Goal: Task Accomplishment & Management: Complete application form

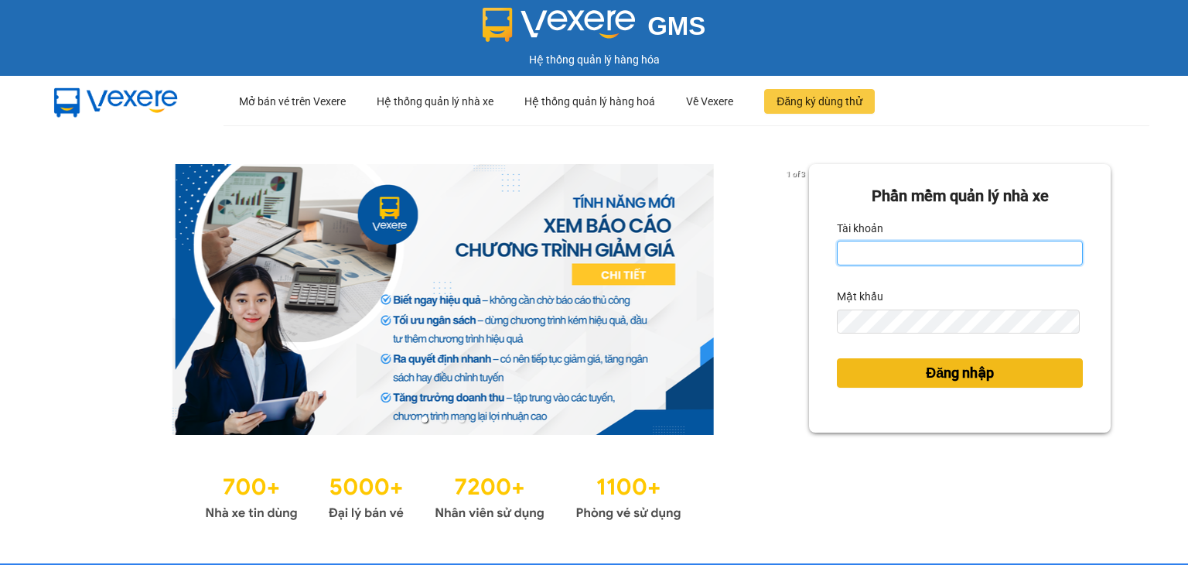
type input "vu.cohai"
click at [931, 370] on span "Đăng nhập" at bounding box center [960, 373] width 68 height 22
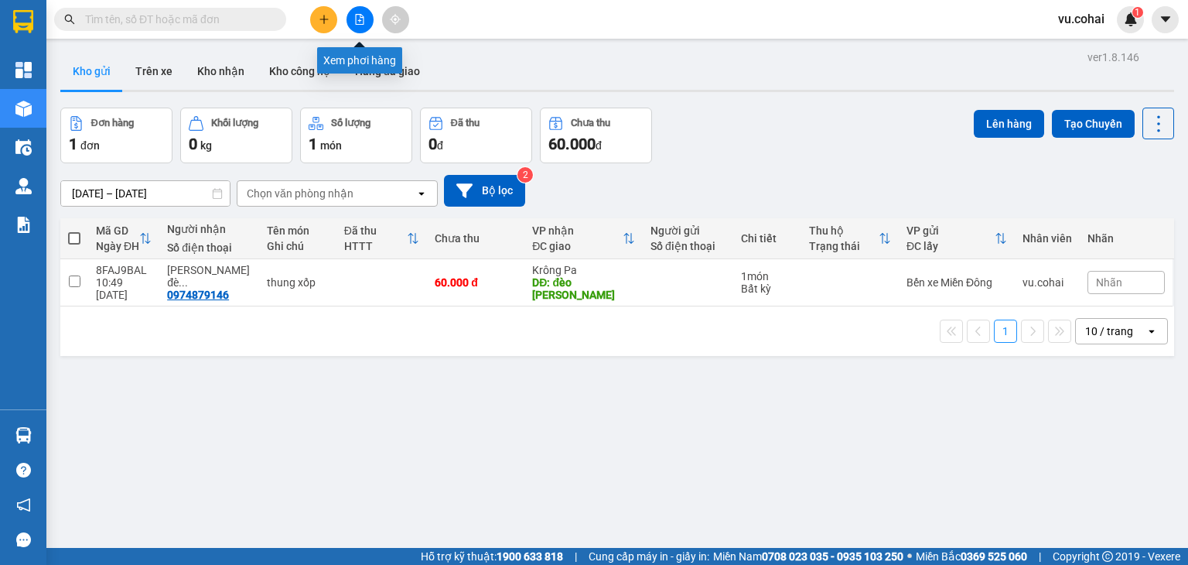
click at [360, 29] on button at bounding box center [359, 19] width 27 height 27
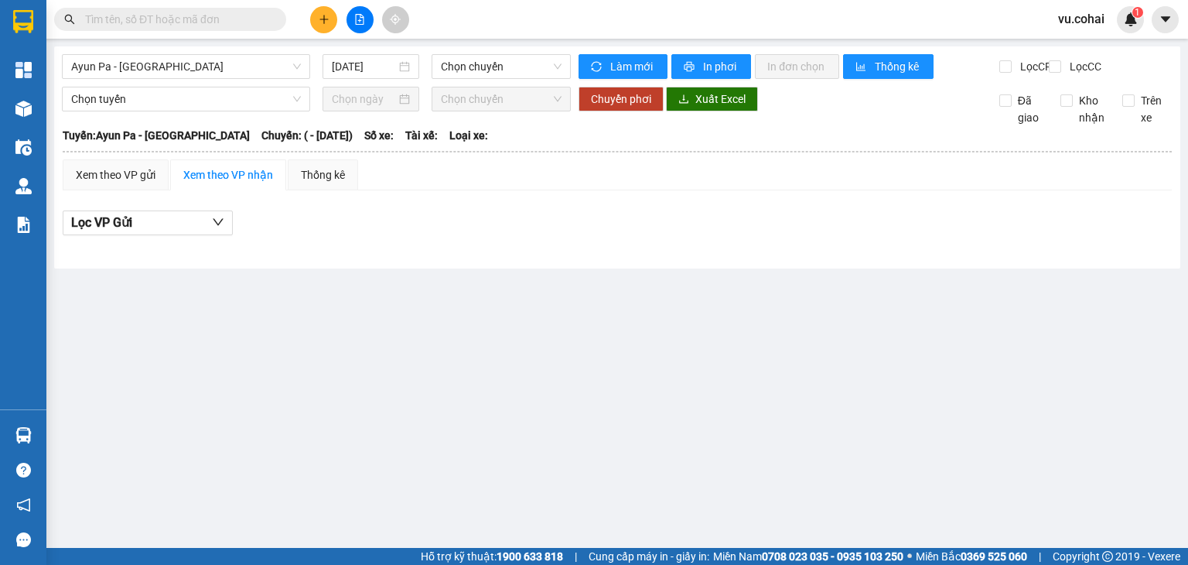
click at [360, 29] on button at bounding box center [359, 19] width 27 height 27
click at [363, 18] on icon "file-add" at bounding box center [360, 19] width 9 height 11
click at [360, 22] on icon "file-add" at bounding box center [359, 19] width 11 height 11
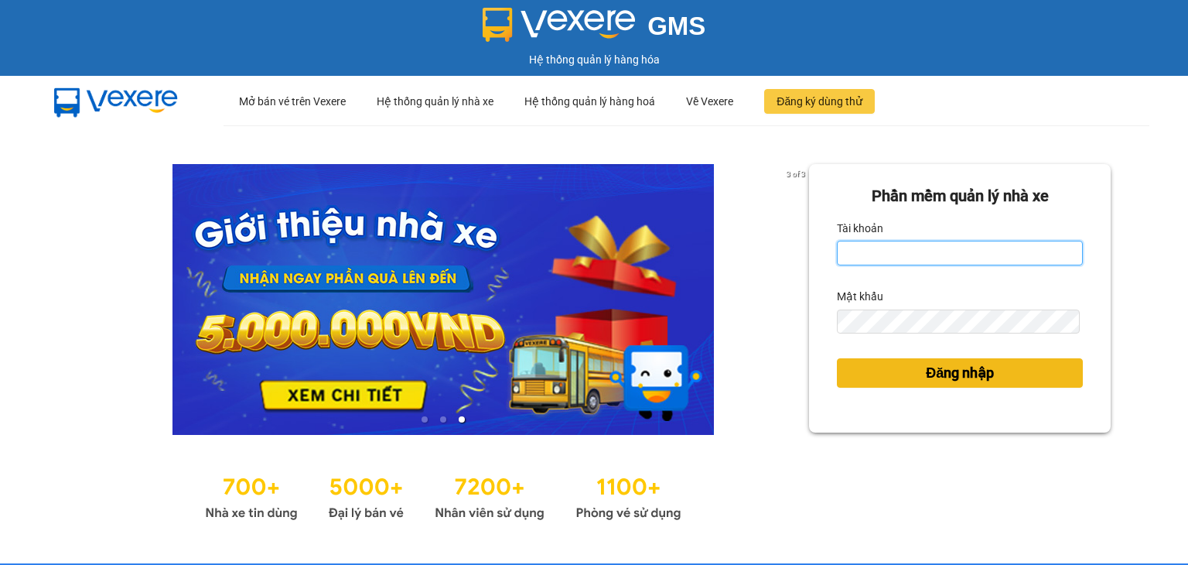
type input "vu.cohai"
click at [912, 369] on button "Đăng nhập" at bounding box center [960, 372] width 246 height 29
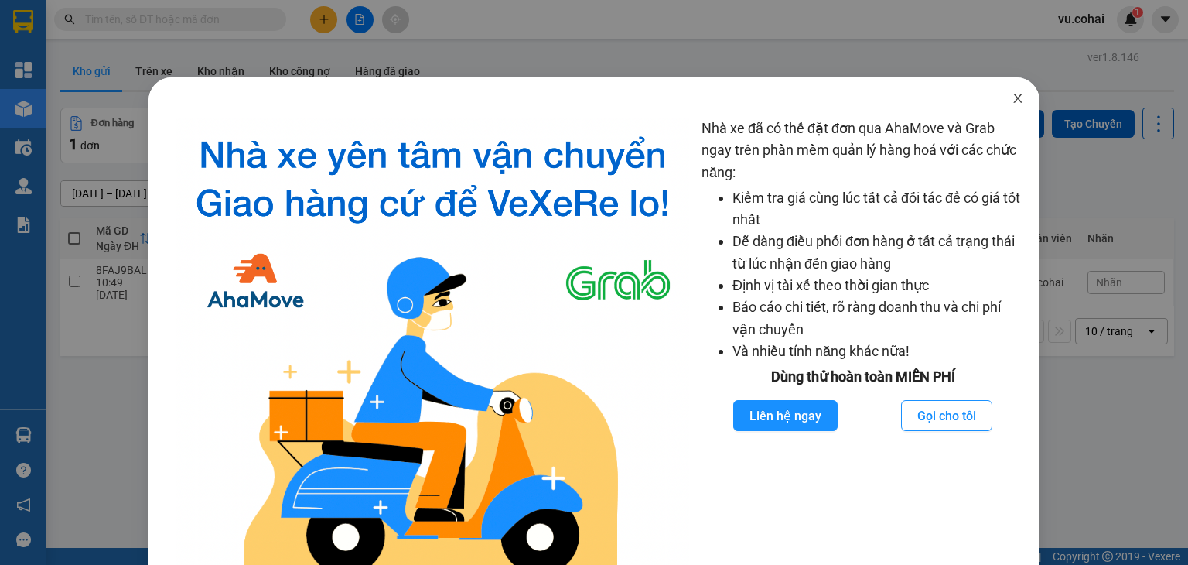
click at [1012, 101] on icon "close" at bounding box center [1018, 98] width 12 height 12
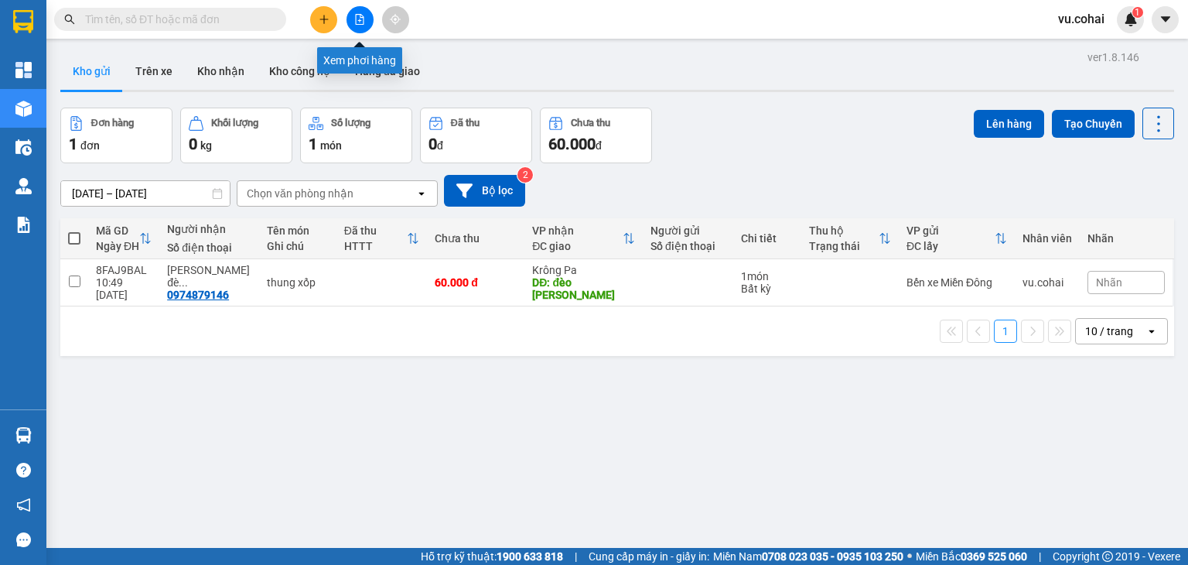
click at [363, 23] on icon "file-add" at bounding box center [360, 19] width 9 height 11
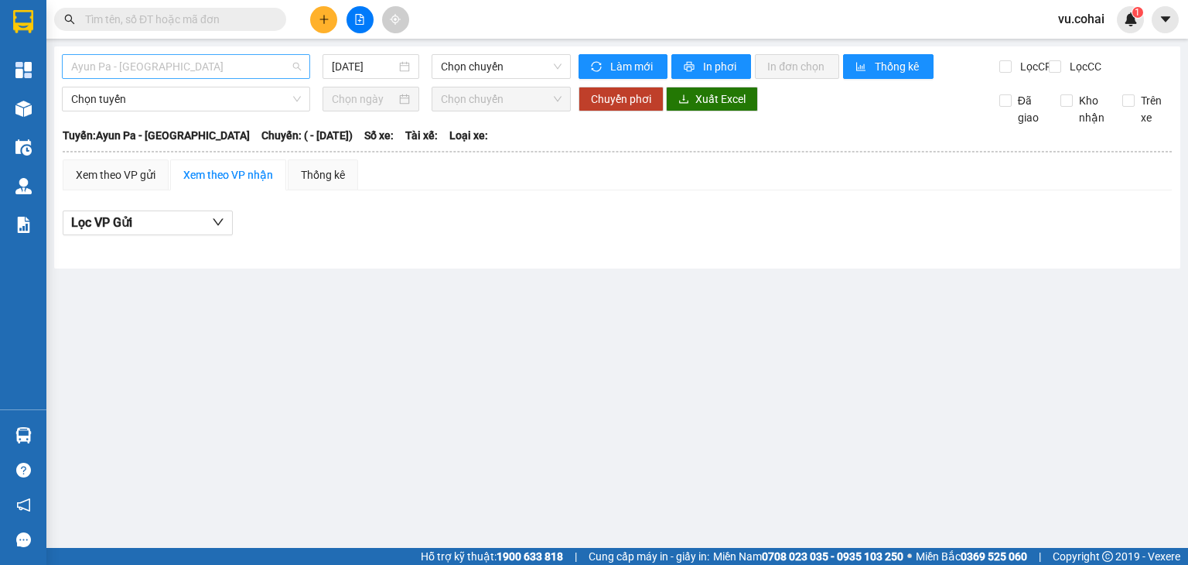
click at [271, 72] on span "Ayun Pa - [GEOGRAPHIC_DATA]" at bounding box center [186, 66] width 230 height 23
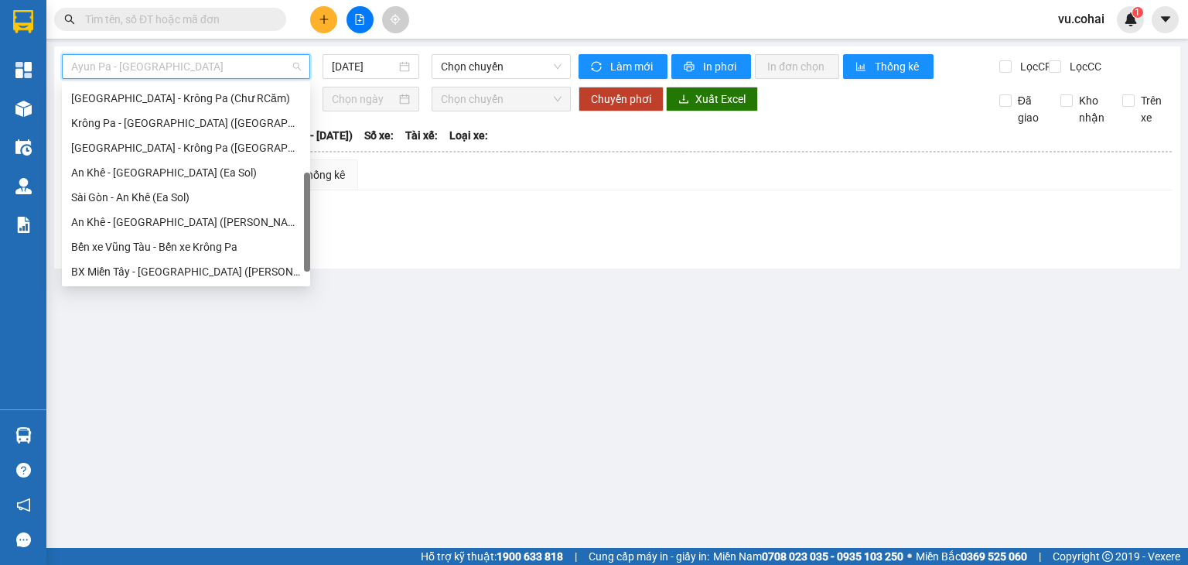
drag, startPoint x: 305, startPoint y: 100, endPoint x: 304, endPoint y: 189, distance: 89.7
click at [304, 189] on div at bounding box center [307, 221] width 6 height 99
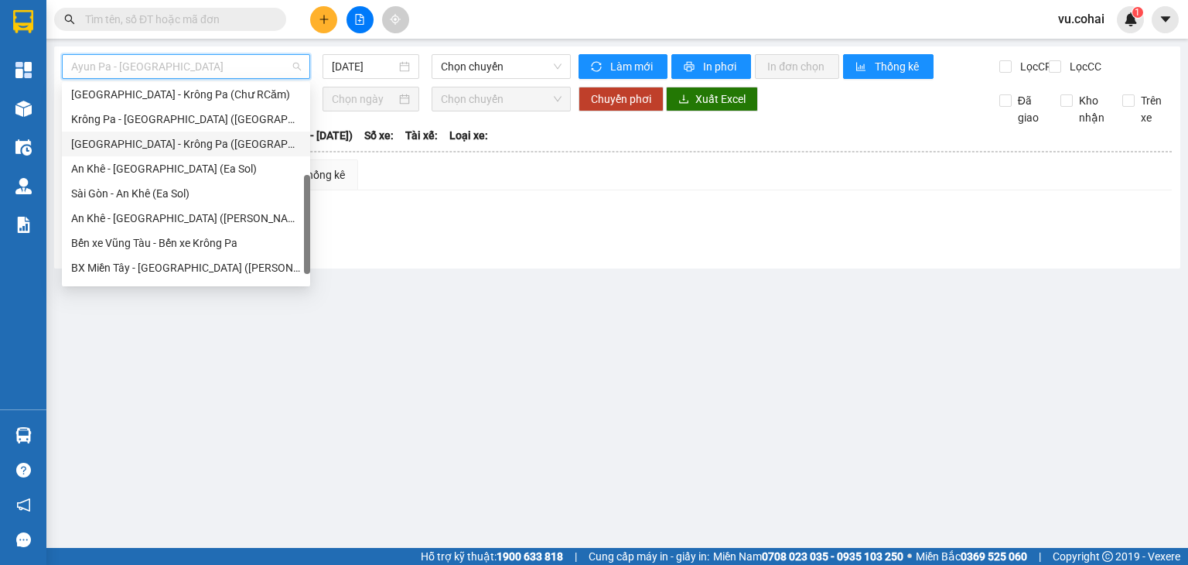
click at [198, 145] on div "[GEOGRAPHIC_DATA] - Krông Pa ([GEOGRAPHIC_DATA])" at bounding box center [186, 143] width 230 height 17
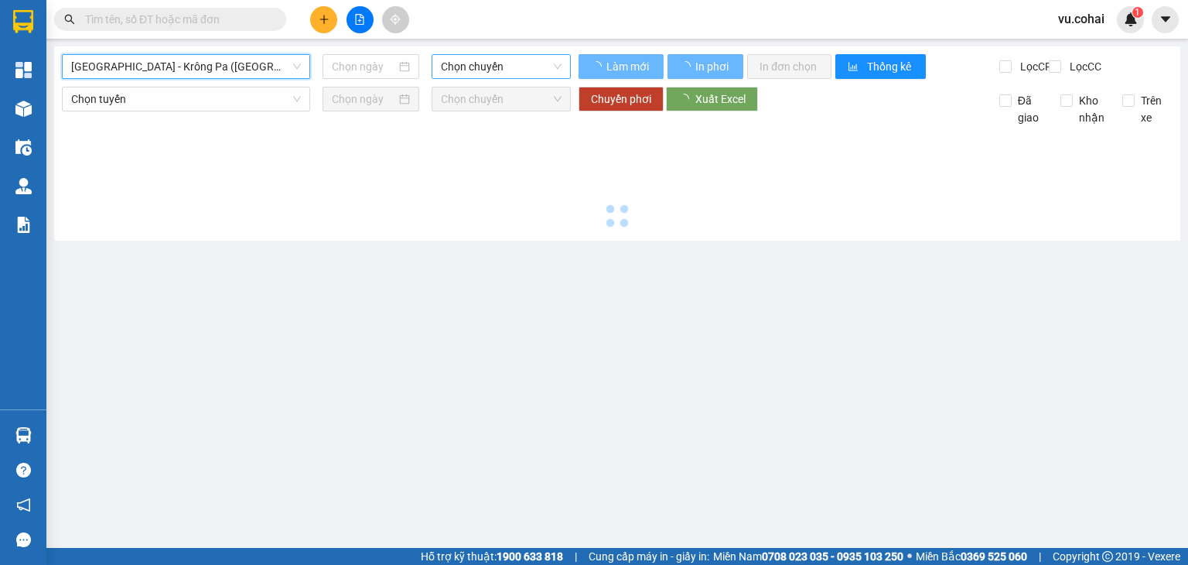
type input "[DATE]"
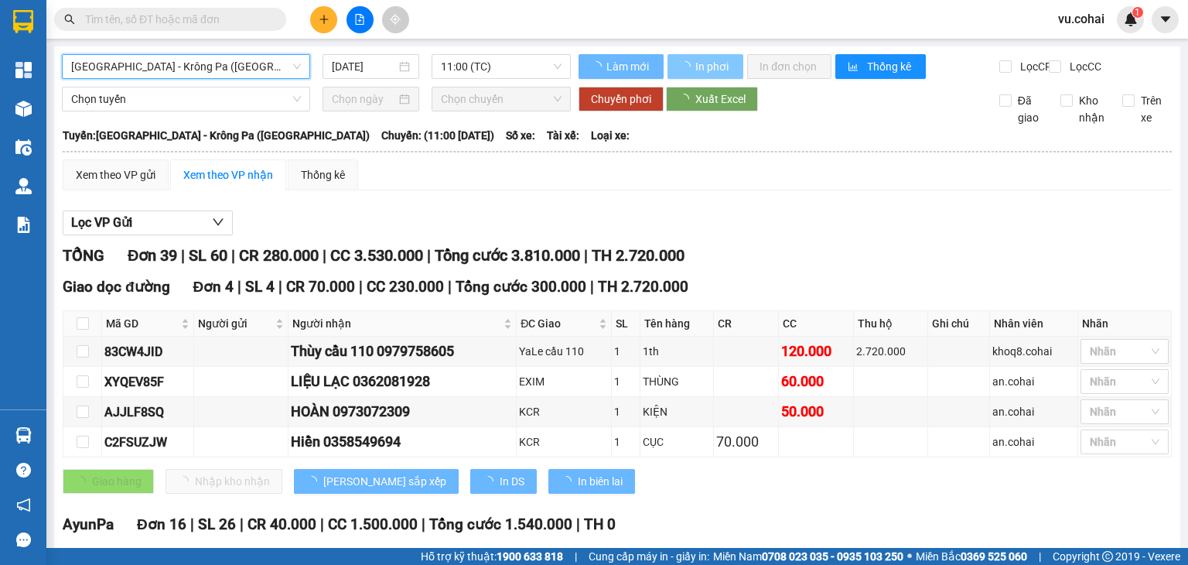
click at [719, 69] on span "In phơi" at bounding box center [713, 66] width 36 height 17
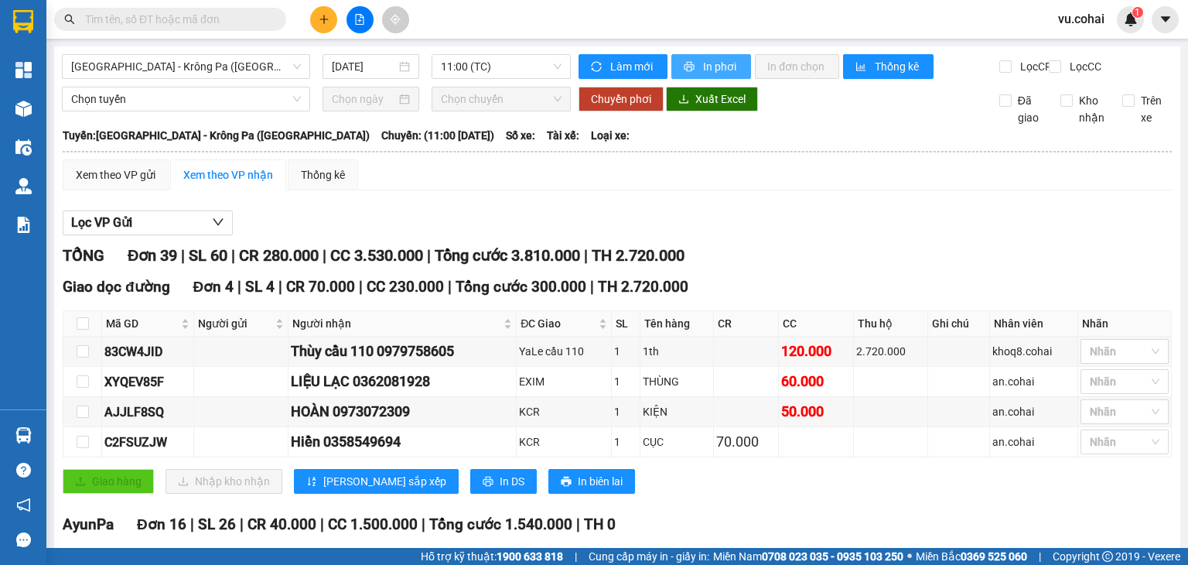
click at [732, 56] on button "In phơi" at bounding box center [711, 66] width 80 height 25
click at [319, 18] on icon "plus" at bounding box center [324, 19] width 11 height 11
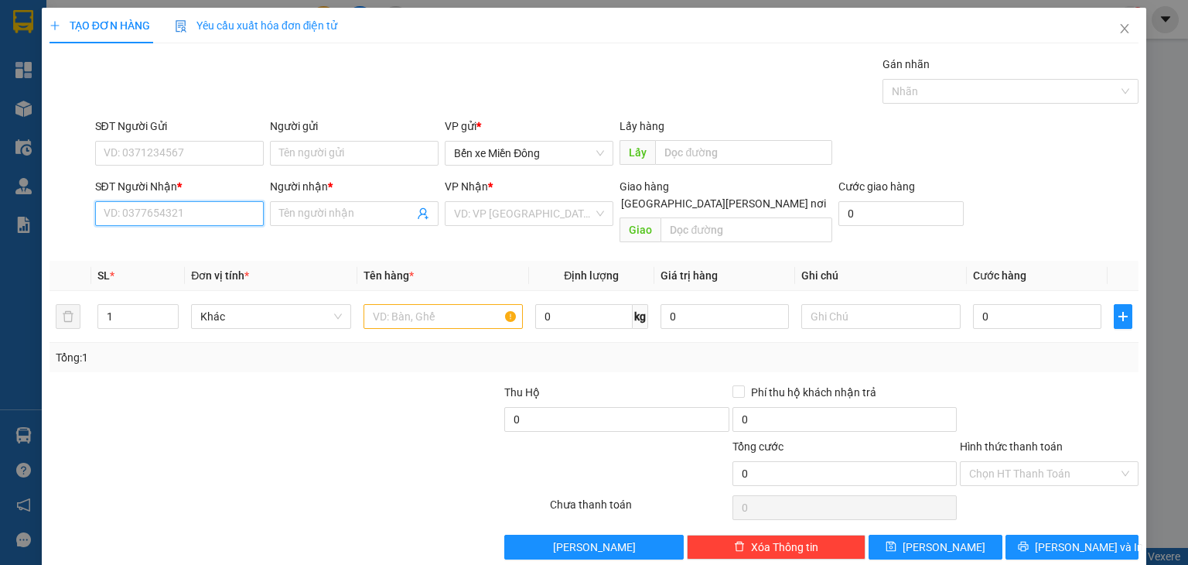
click at [202, 217] on input "SĐT Người Nhận *" at bounding box center [179, 213] width 169 height 25
paste input "0966841115"
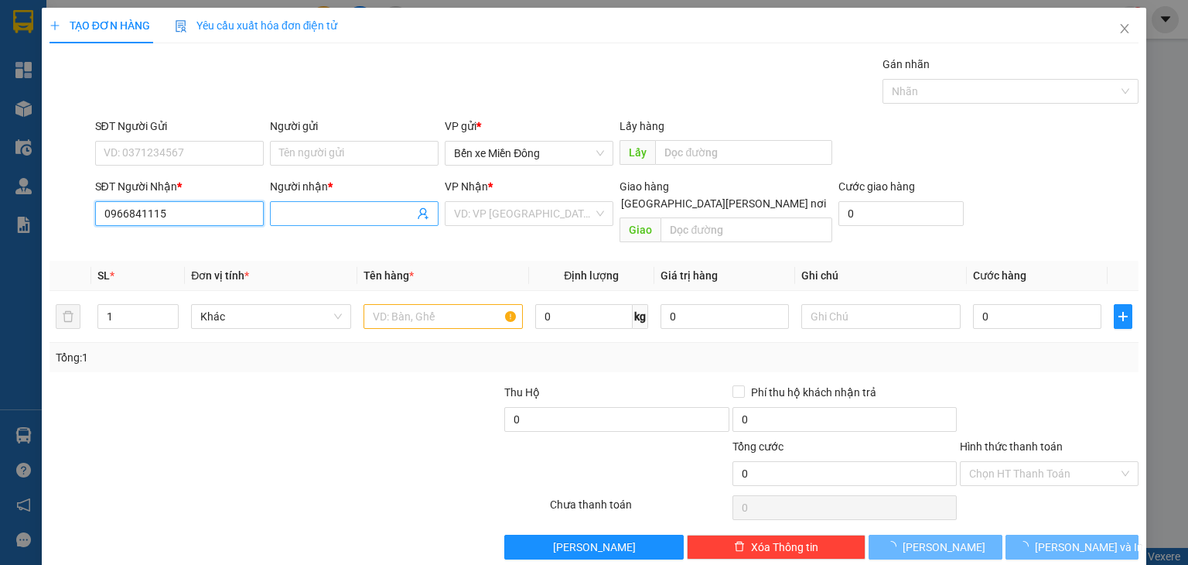
type input "0966841115"
click at [312, 215] on input "Người nhận *" at bounding box center [346, 213] width 135 height 17
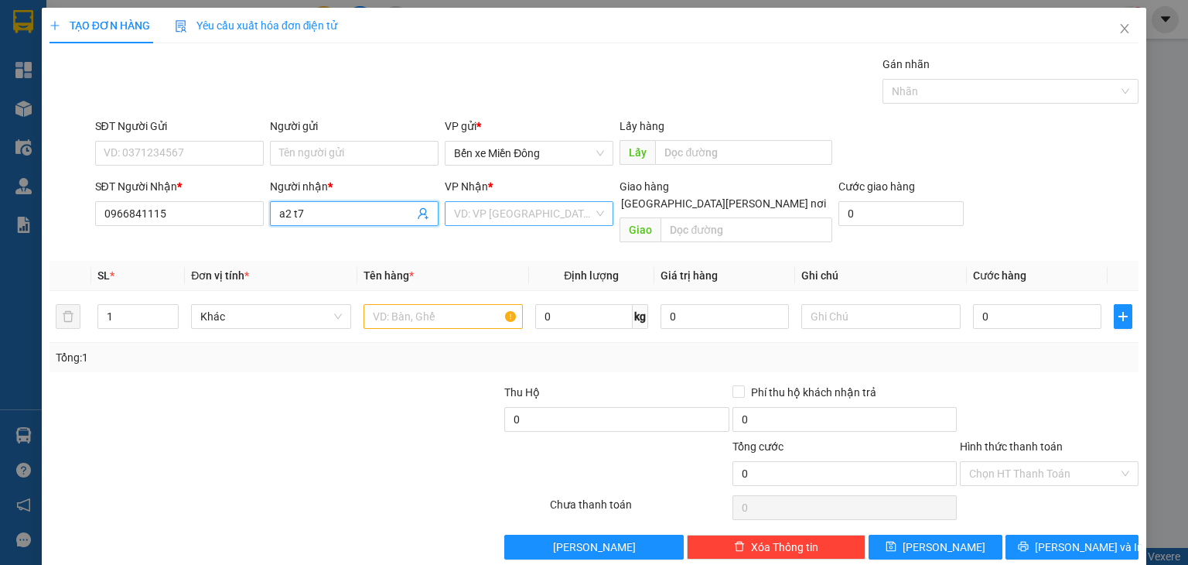
type input "a2 t7"
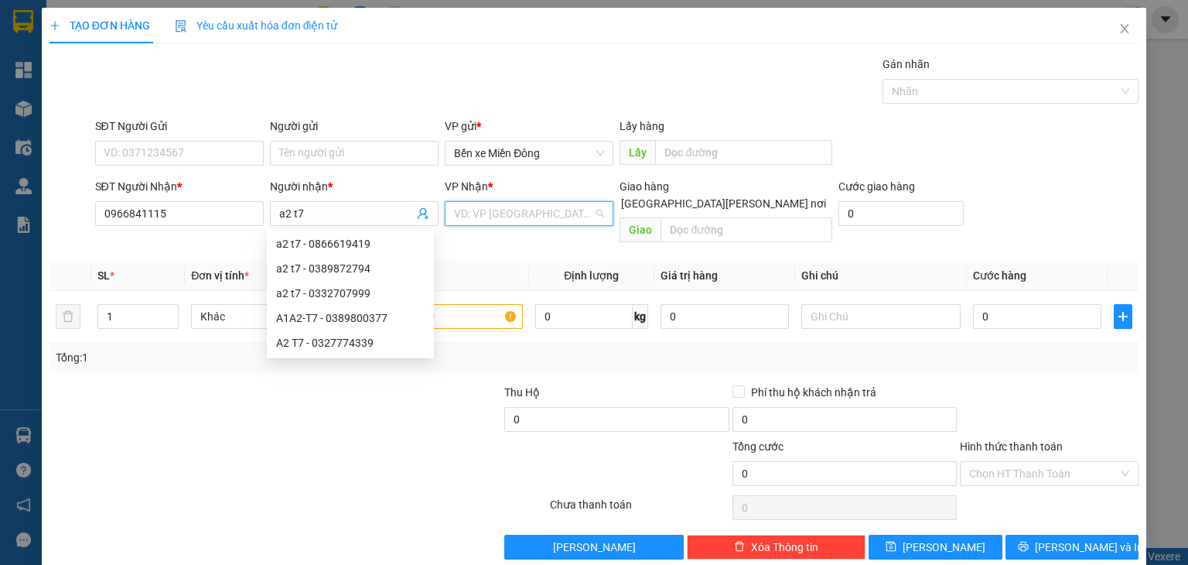
click at [460, 217] on input "search" at bounding box center [523, 213] width 139 height 23
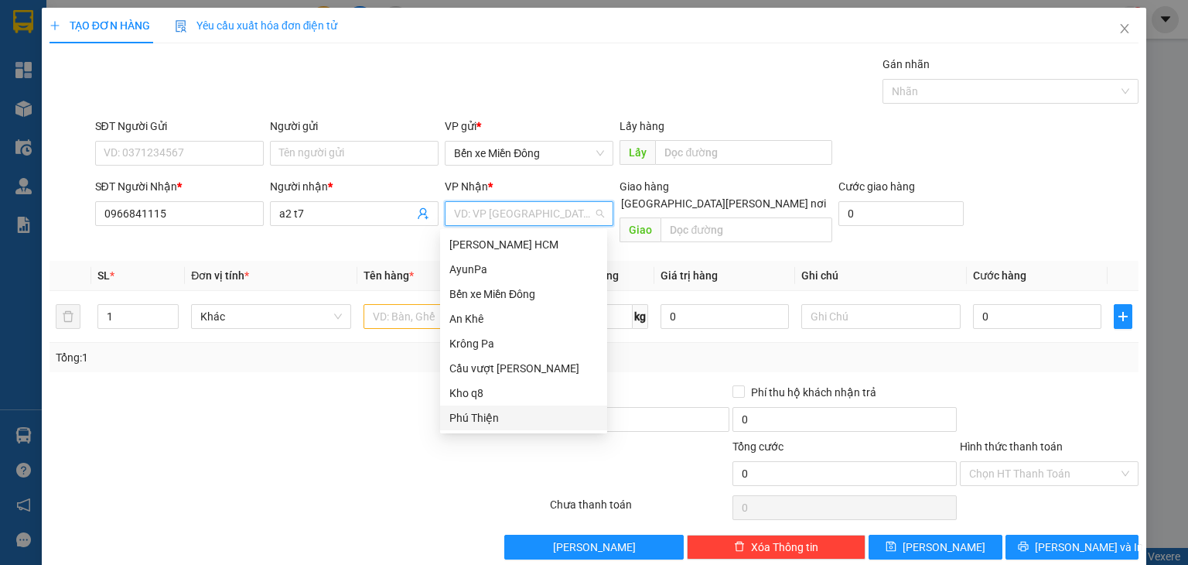
click at [486, 415] on div "Phú Thiện" at bounding box center [523, 417] width 148 height 17
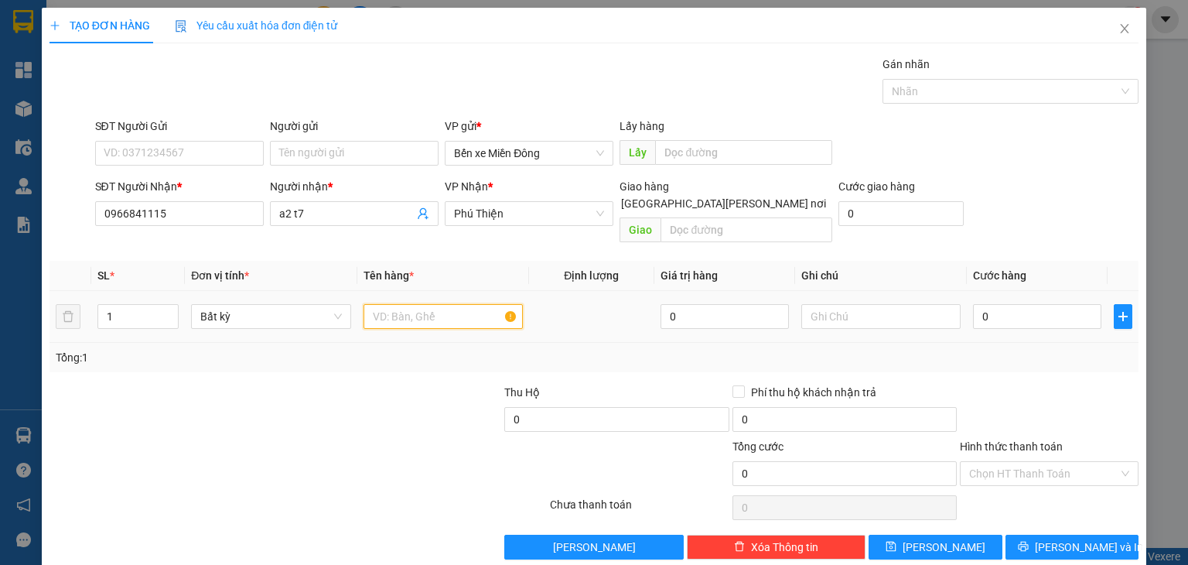
click at [408, 304] on input "text" at bounding box center [442, 316] width 159 height 25
type input "xe"
click at [1021, 304] on input "0" at bounding box center [1037, 316] width 128 height 25
type input "5"
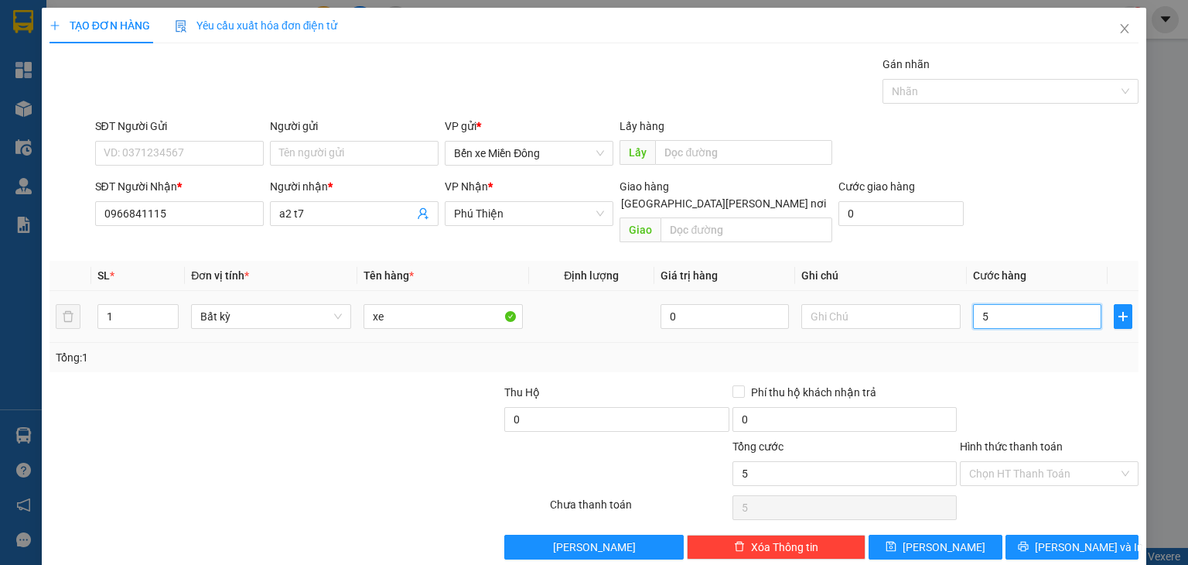
type input "5"
type input "50"
type input "500"
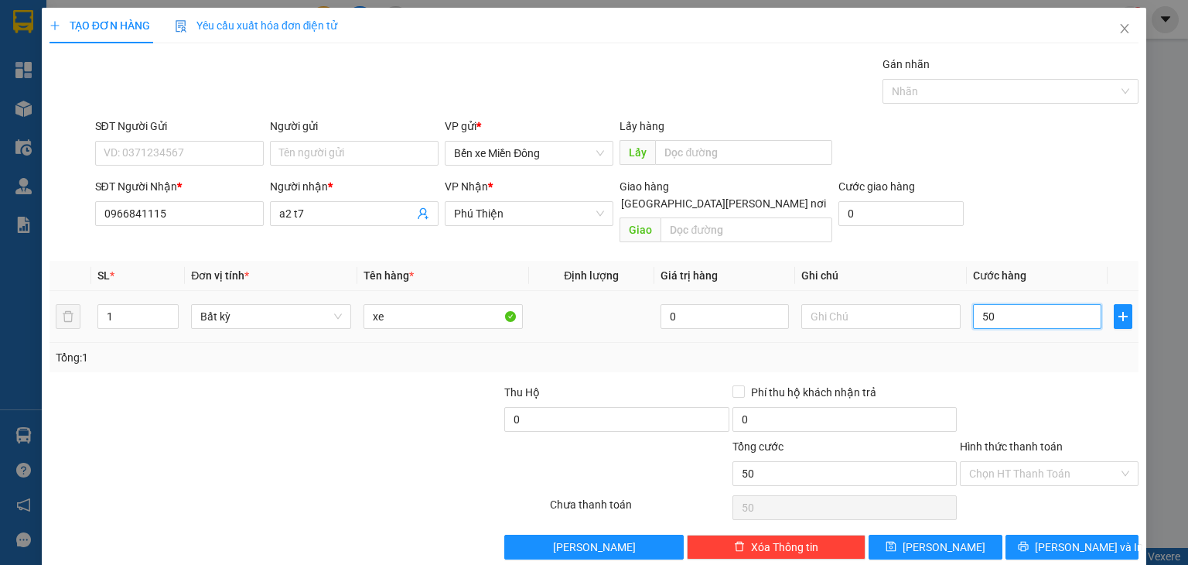
type input "500"
type input "500.000"
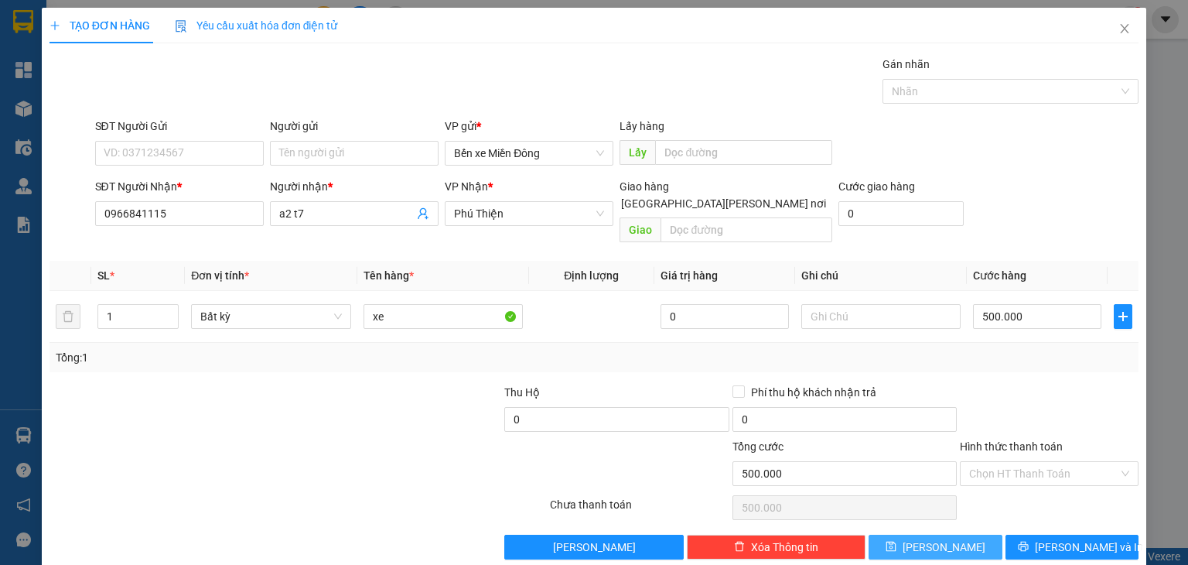
click at [879, 536] on button "[PERSON_NAME]" at bounding box center [935, 546] width 134 height 25
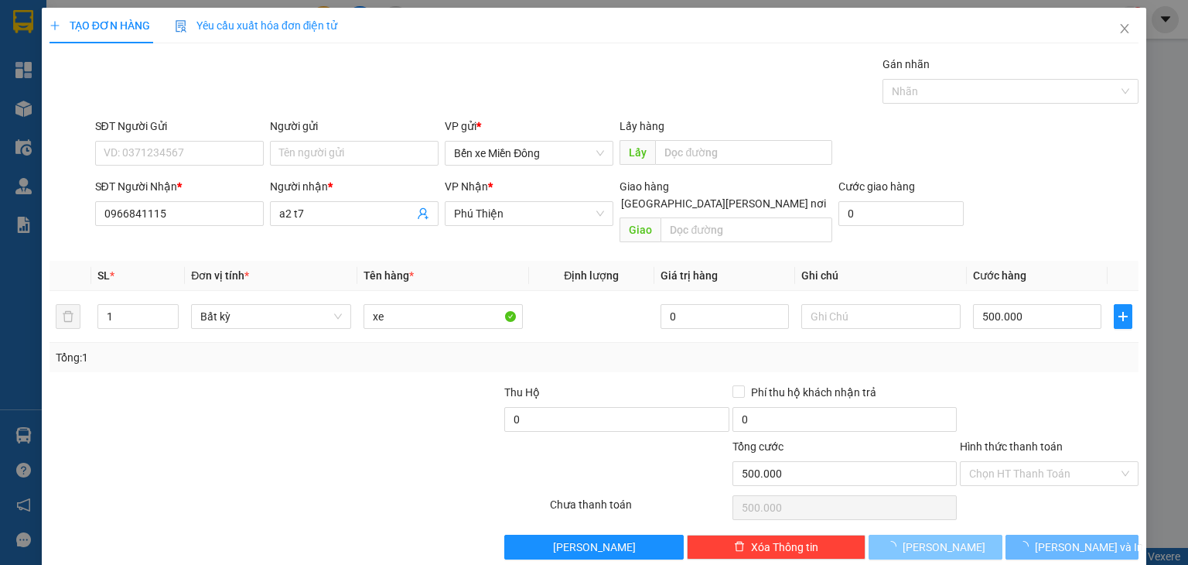
type input "0"
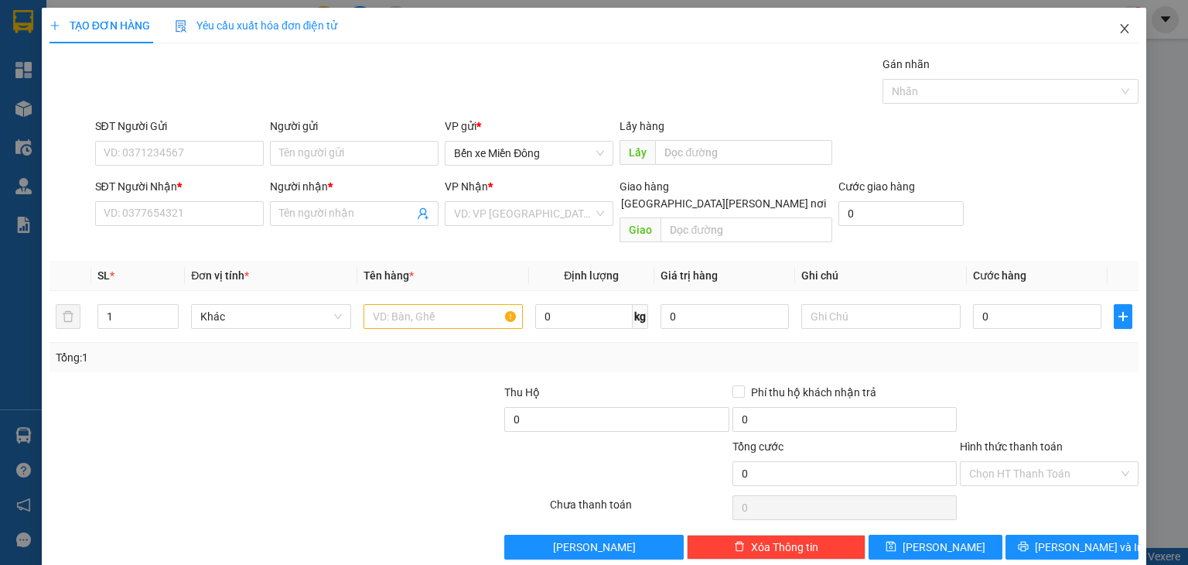
click at [1118, 30] on icon "close" at bounding box center [1124, 28] width 12 height 12
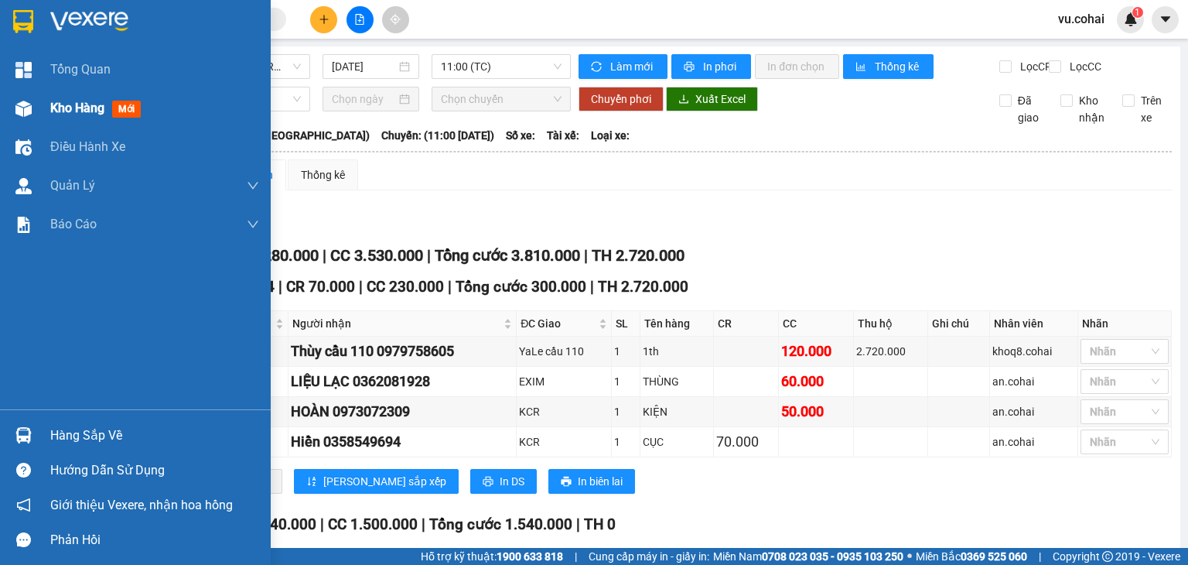
click at [39, 111] on div "Kho hàng mới" at bounding box center [135, 108] width 271 height 39
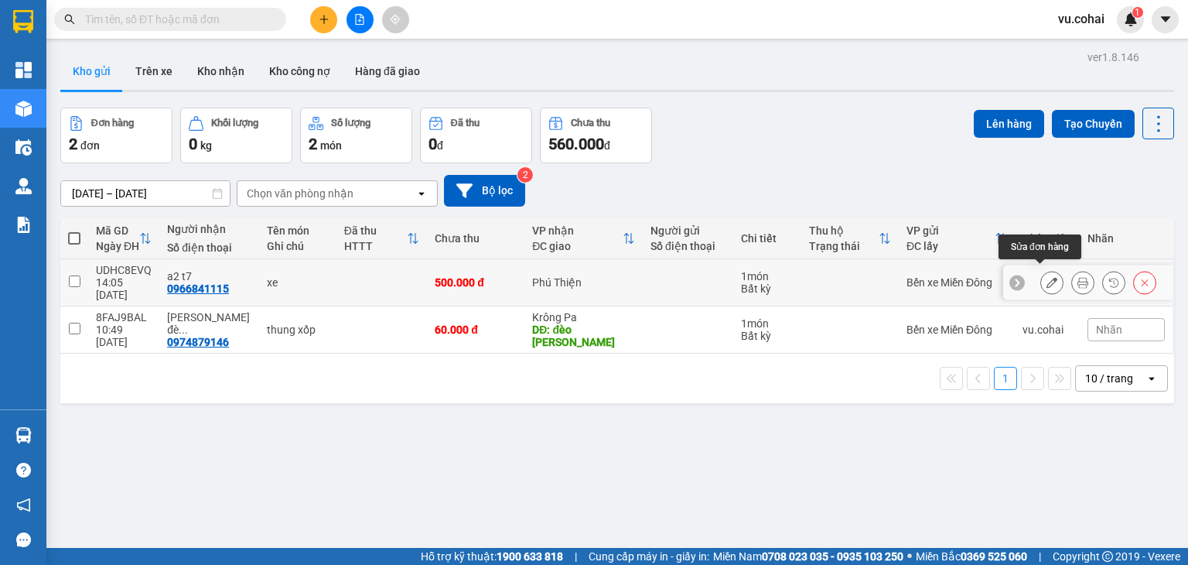
click at [1046, 277] on icon at bounding box center [1051, 282] width 11 height 11
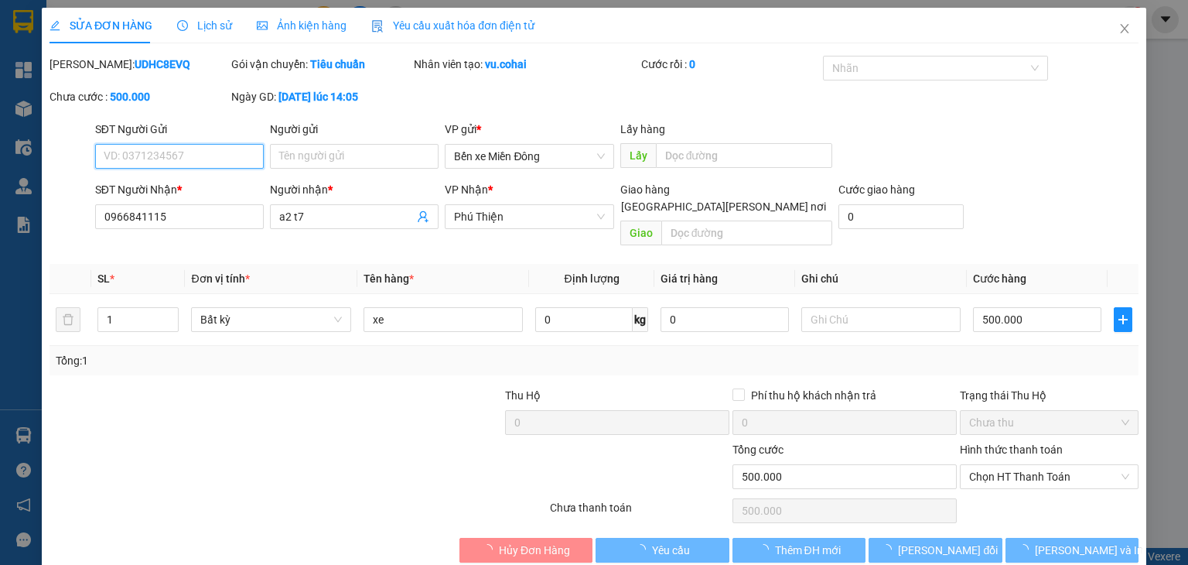
type input "0966841115"
type input "a2 t7"
type input "0"
type input "500.000"
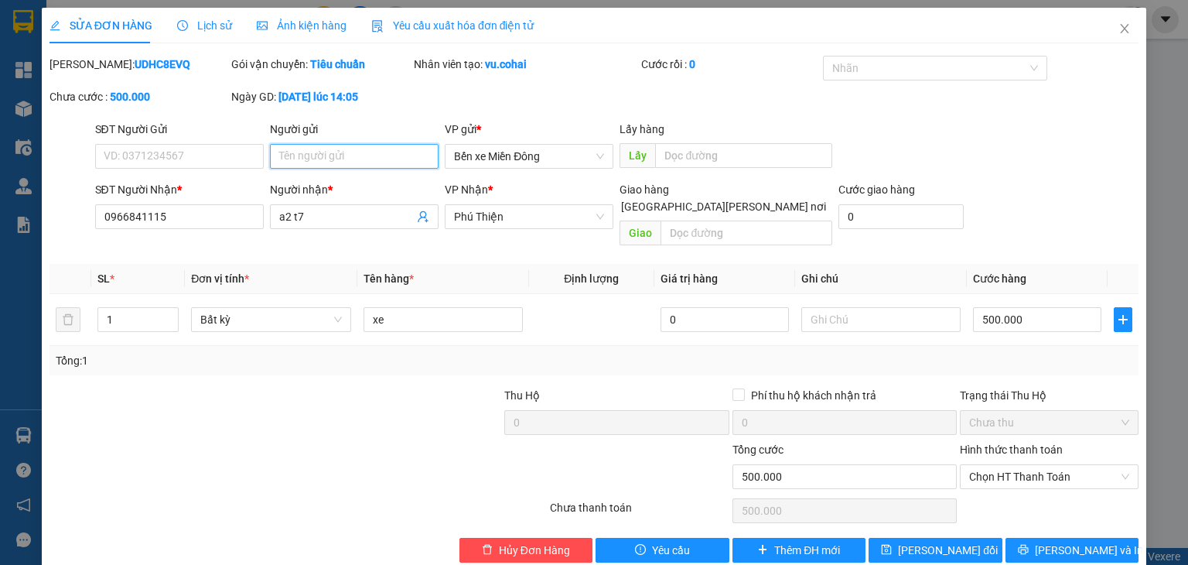
click at [402, 157] on input "Người gửi" at bounding box center [354, 156] width 169 height 25
click at [288, 157] on input "bx,tay" at bounding box center [354, 156] width 169 height 25
click at [284, 159] on input "b,tay" at bounding box center [354, 156] width 169 height 25
type input "bxmtay"
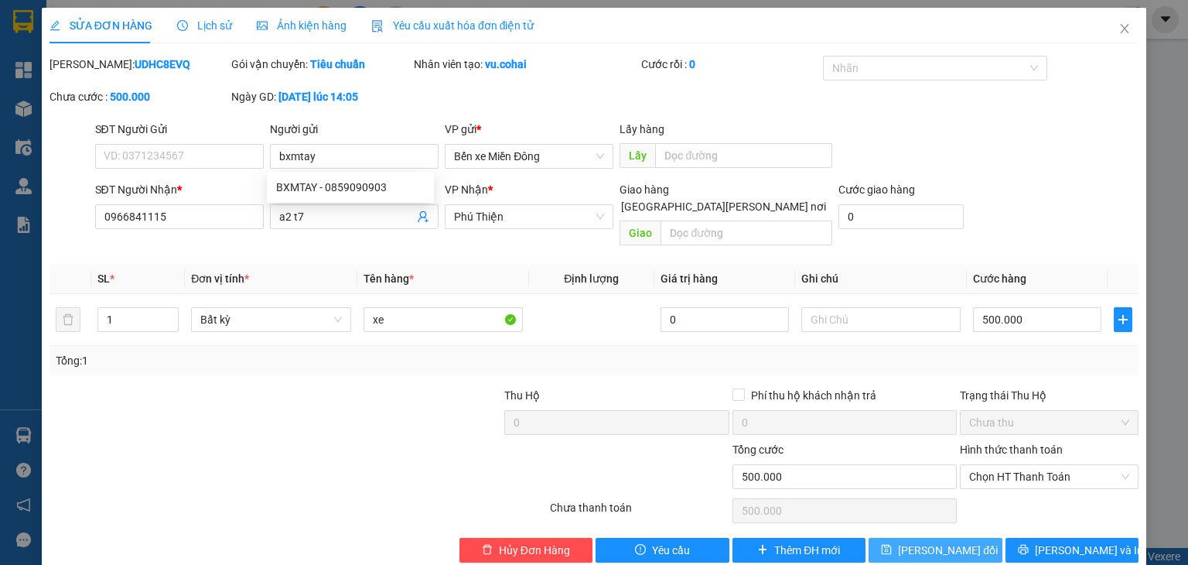
click at [870, 537] on button "[PERSON_NAME] đổi" at bounding box center [935, 549] width 134 height 25
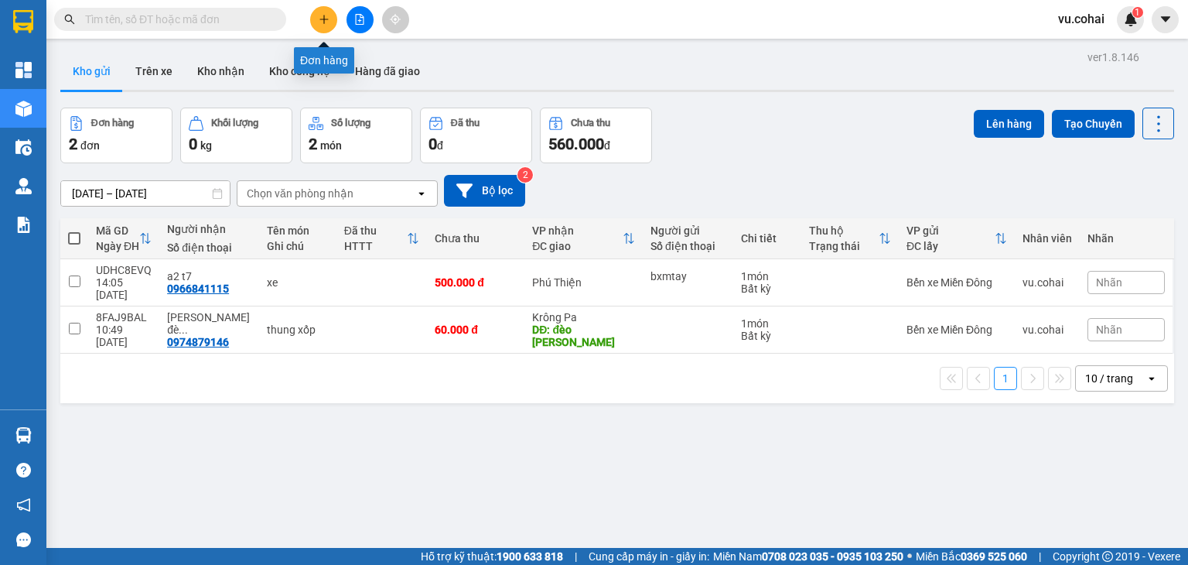
click at [322, 21] on icon "plus" at bounding box center [324, 19] width 11 height 11
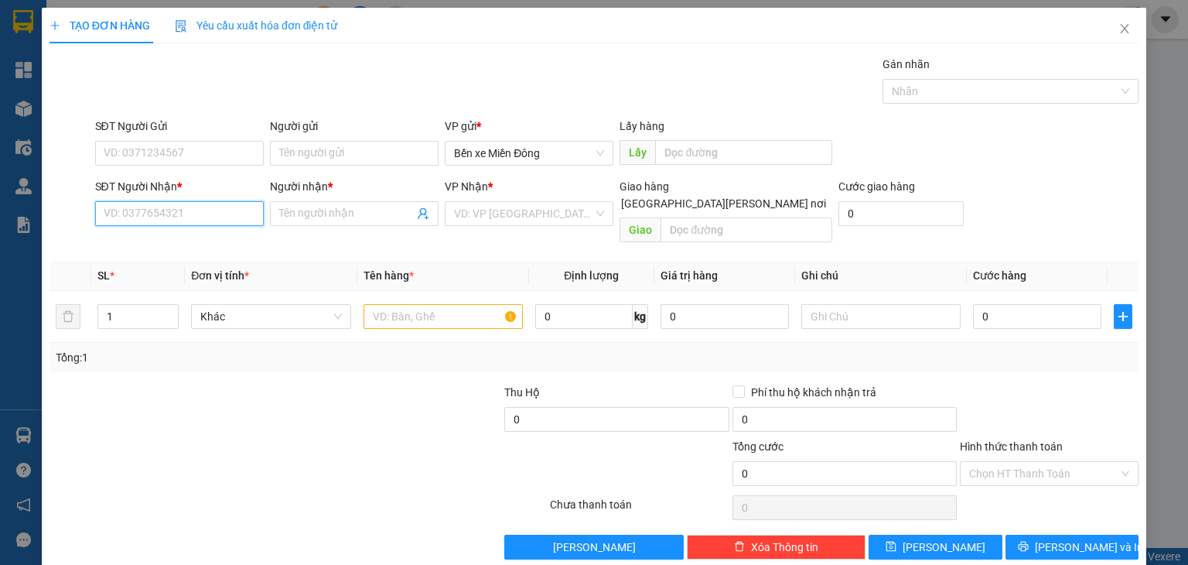
click at [198, 215] on input "SĐT Người Nhận *" at bounding box center [179, 213] width 169 height 25
paste input "0368608107"
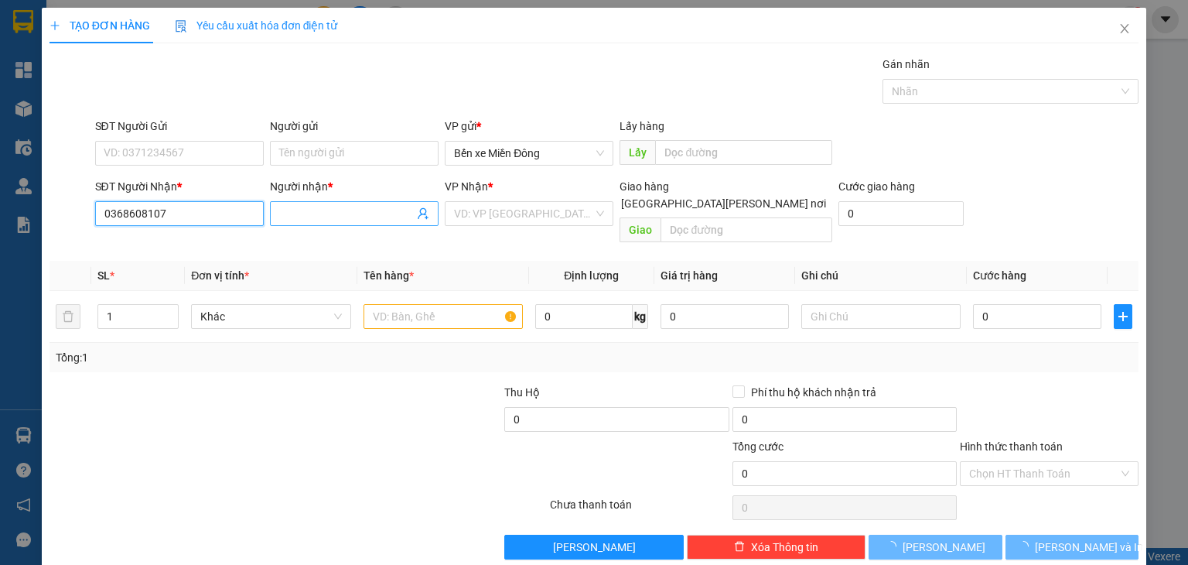
type input "0368608107"
click at [306, 211] on input "Người nhận *" at bounding box center [346, 213] width 135 height 17
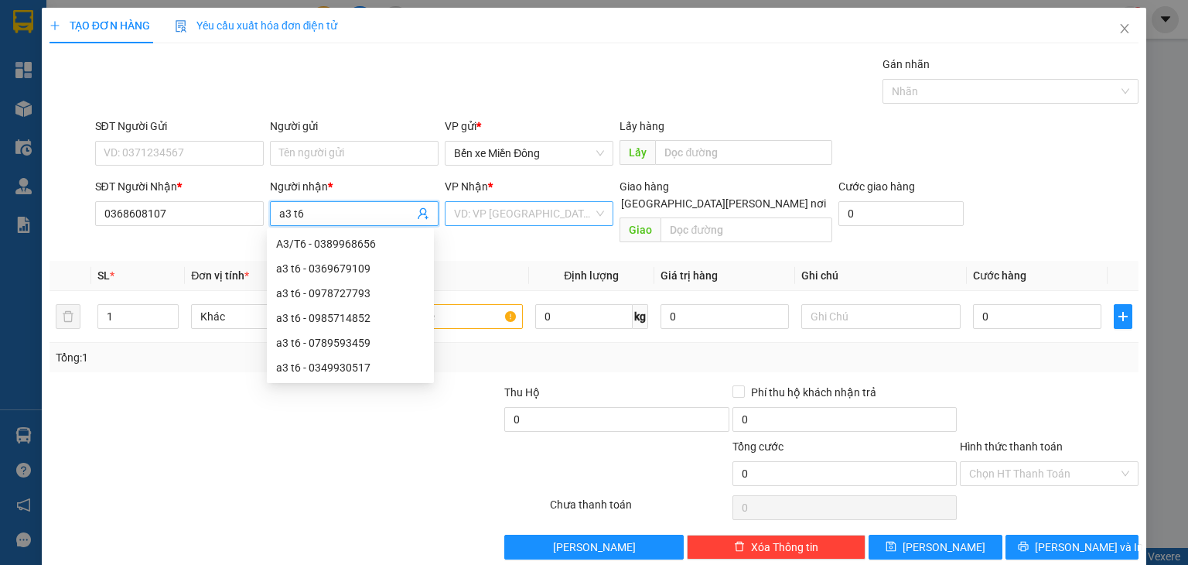
type input "a3 t6"
click at [467, 208] on input "search" at bounding box center [523, 213] width 139 height 23
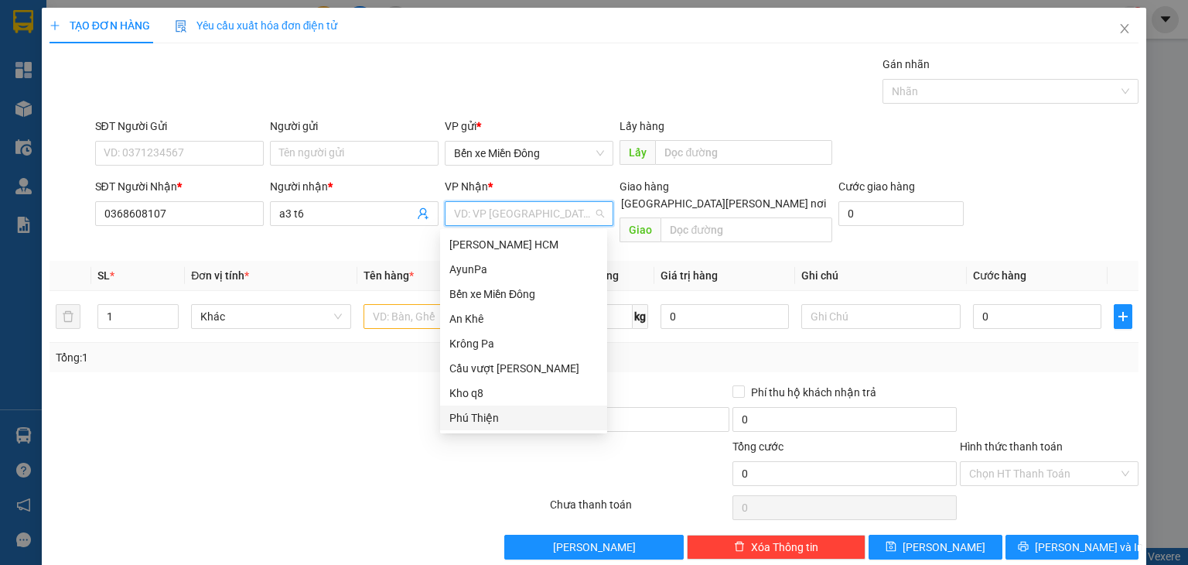
click at [493, 418] on div "Phú Thiện" at bounding box center [523, 417] width 148 height 17
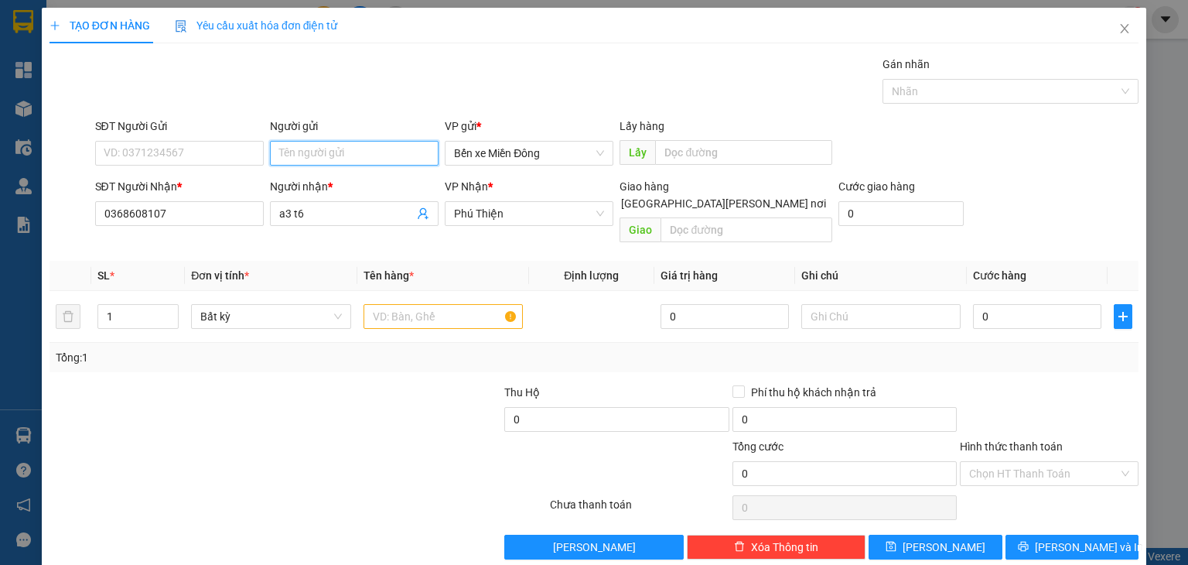
click at [311, 146] on input "Người gửi" at bounding box center [354, 153] width 169 height 25
type input "cx [PERSON_NAME]"
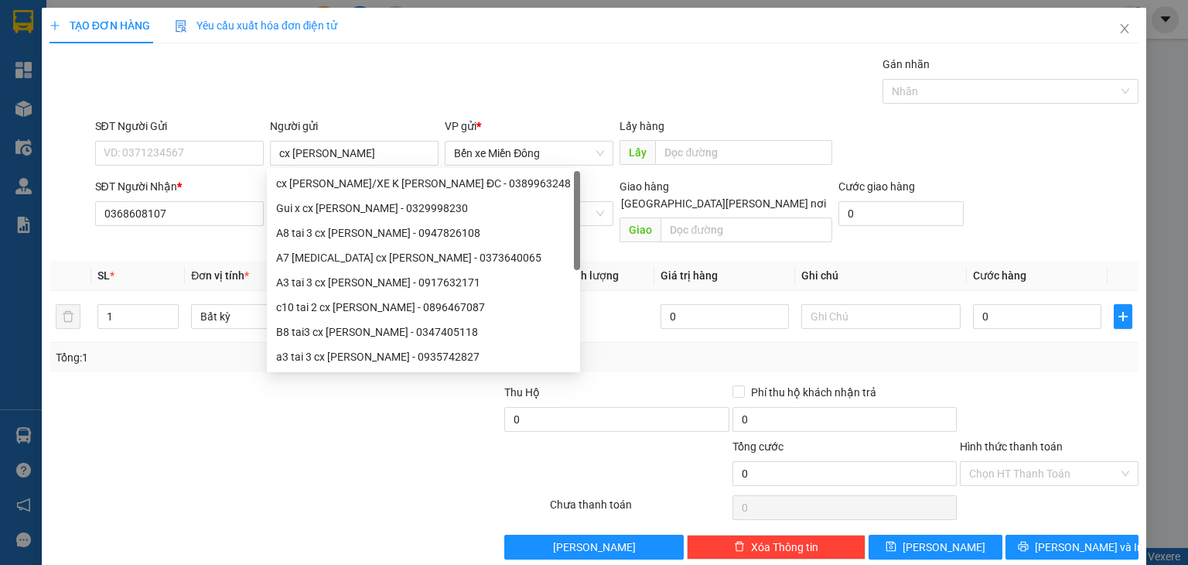
click at [619, 65] on div "Gói vận chuyển * Tiêu chuẩn Gán nhãn Nhãn" at bounding box center [617, 83] width 1050 height 54
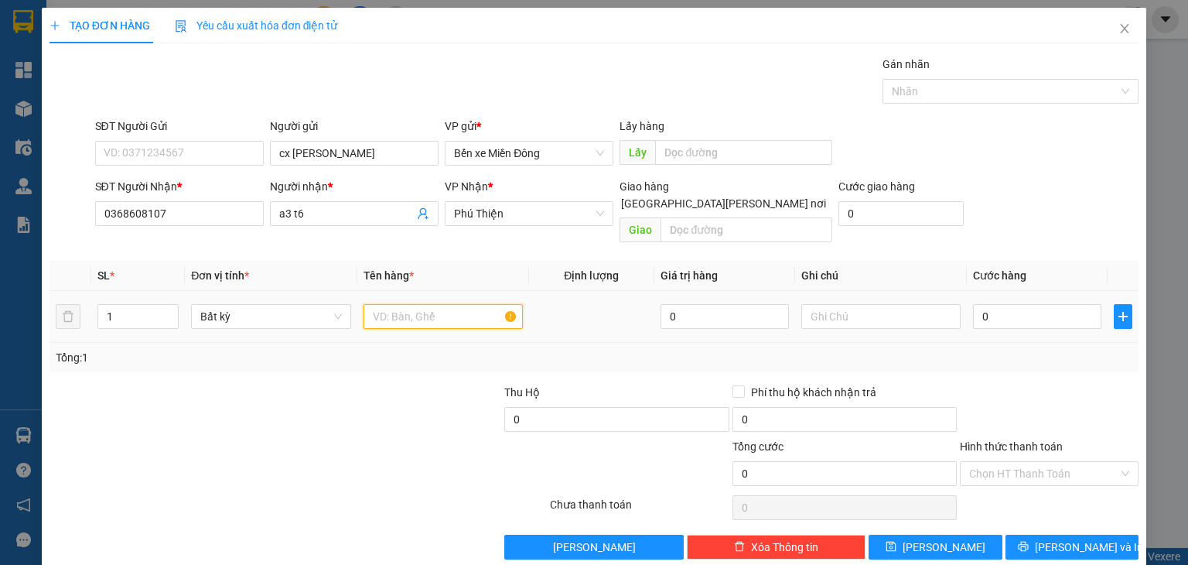
click at [436, 304] on input "text" at bounding box center [442, 316] width 159 height 25
type input "xe"
click at [990, 304] on input "0" at bounding box center [1037, 316] width 128 height 25
type input "005"
type input "5"
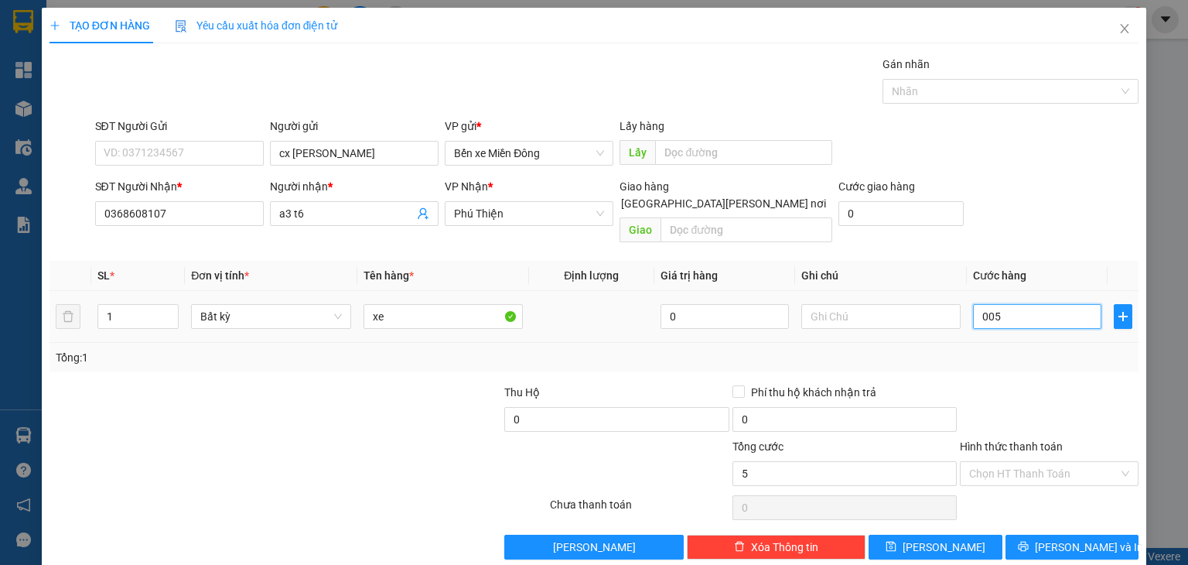
type input "5"
type input "0.050"
type input "50"
type input "00.500"
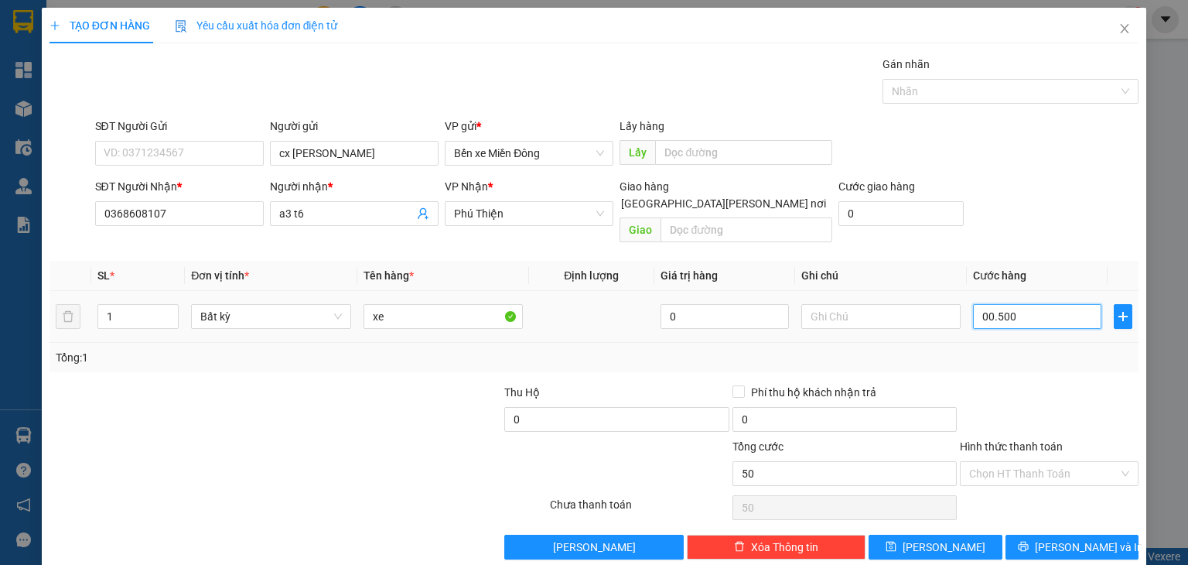
type input "500"
click at [898, 534] on button "[PERSON_NAME]" at bounding box center [935, 546] width 134 height 25
type input "500.000"
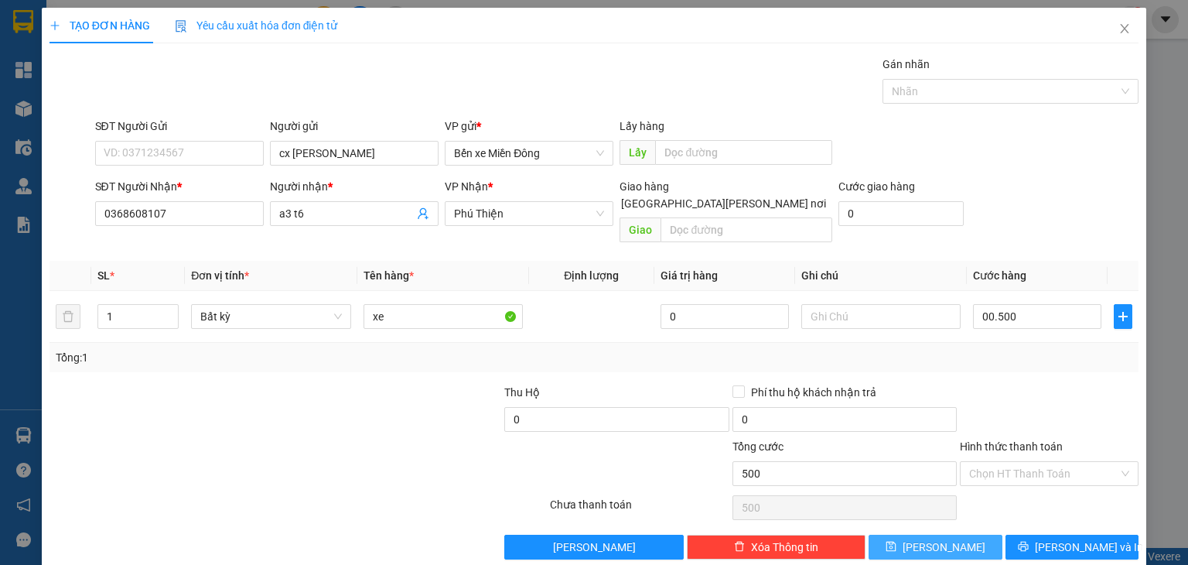
type input "500.000"
type input "0"
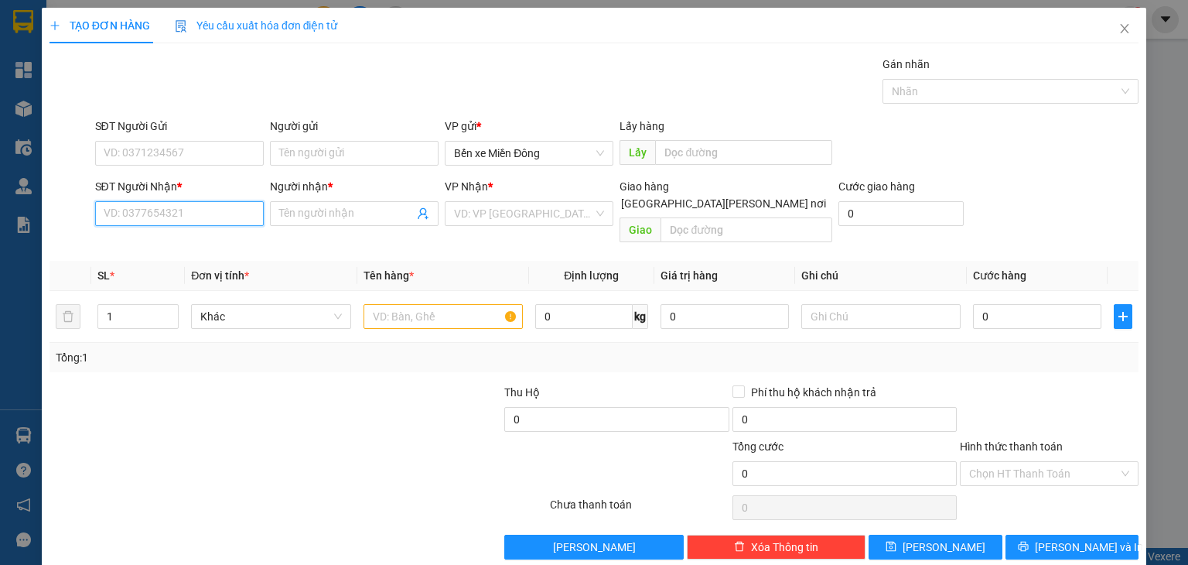
click at [215, 212] on input "SĐT Người Nhận *" at bounding box center [179, 213] width 169 height 25
paste input "0329584395"
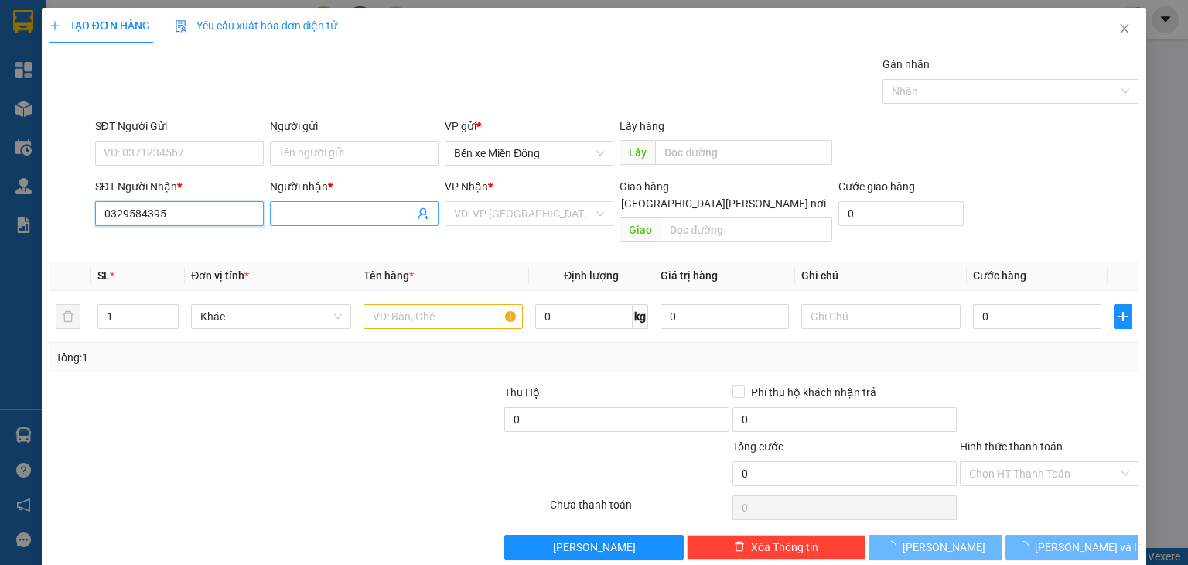
type input "0329584395"
click at [346, 209] on input "Người nhận *" at bounding box center [346, 213] width 135 height 17
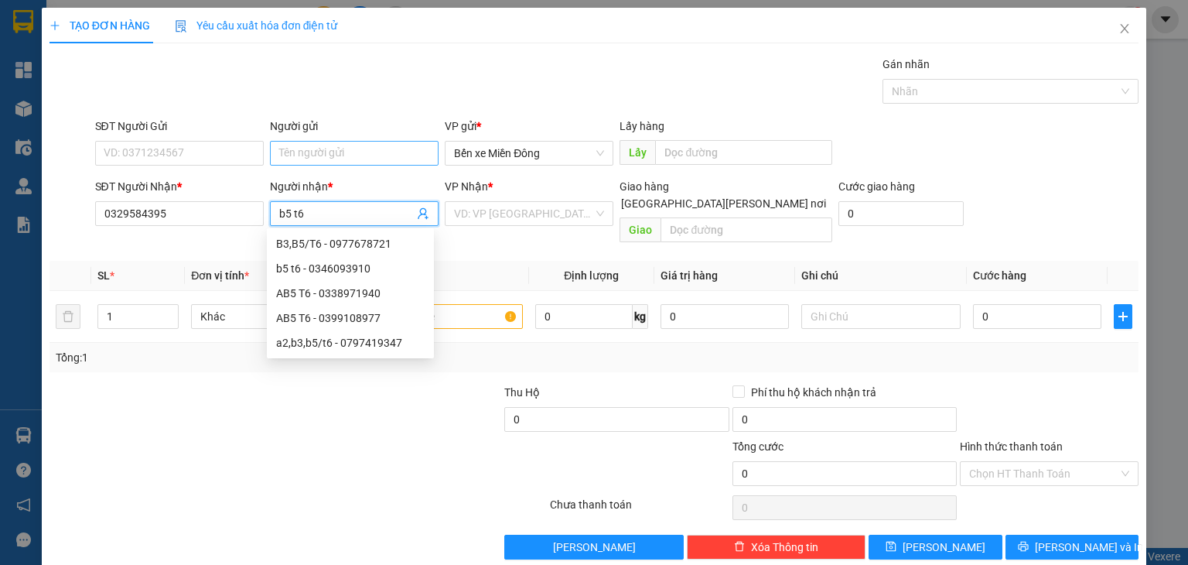
type input "b5 t6"
click at [350, 152] on input "Người gửi" at bounding box center [354, 153] width 169 height 25
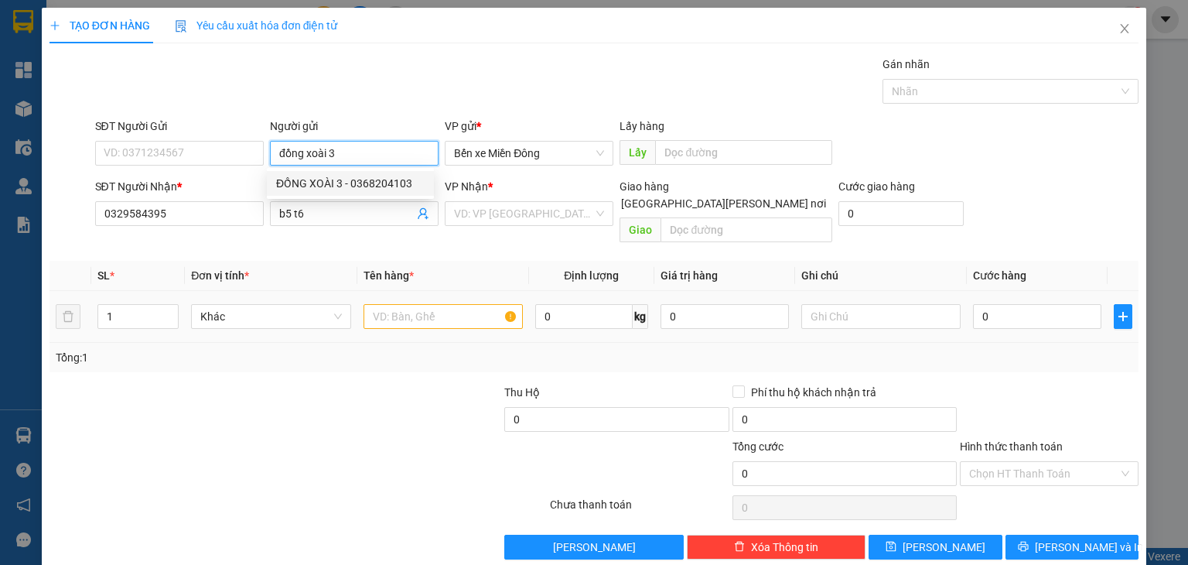
type input "đồng xoài 3"
click at [400, 304] on input "text" at bounding box center [442, 316] width 159 height 25
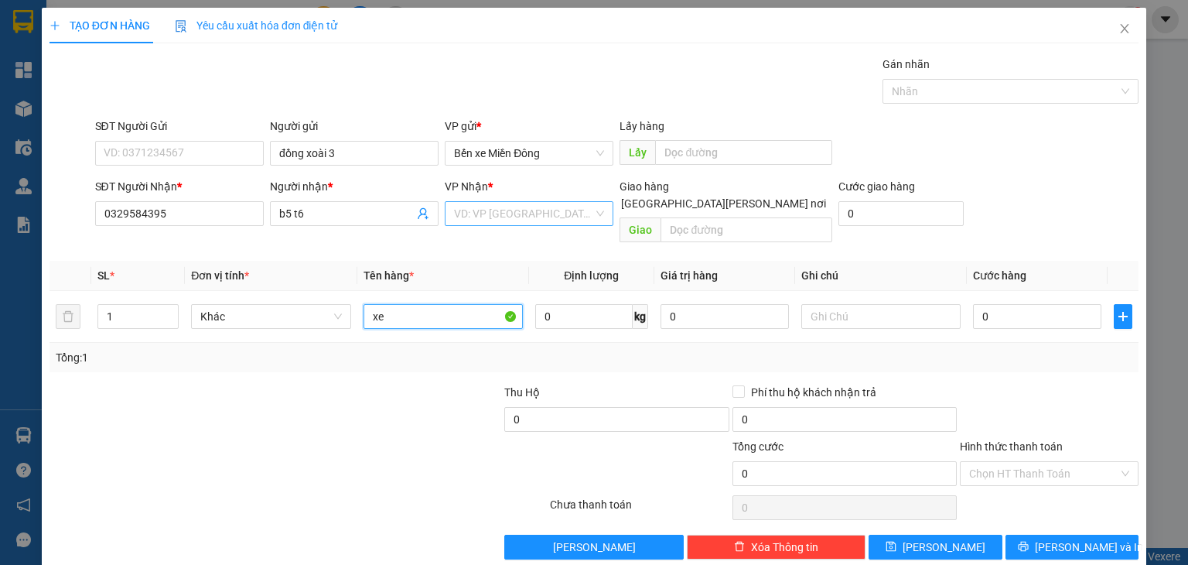
type input "xe"
click at [501, 212] on input "search" at bounding box center [523, 213] width 139 height 23
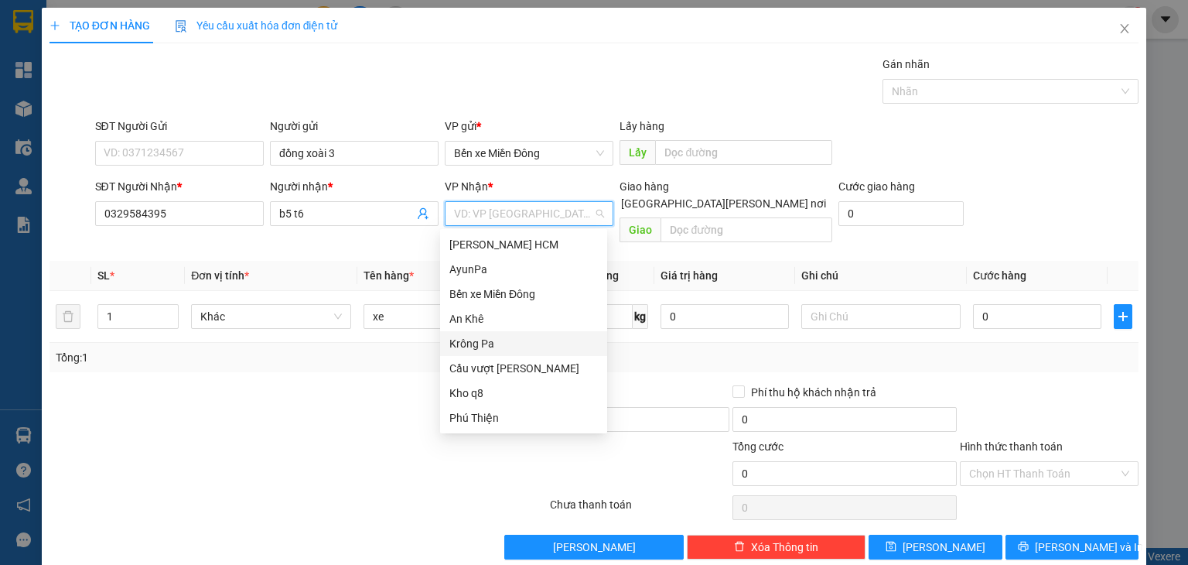
click at [494, 341] on div "Krông Pa" at bounding box center [523, 343] width 148 height 17
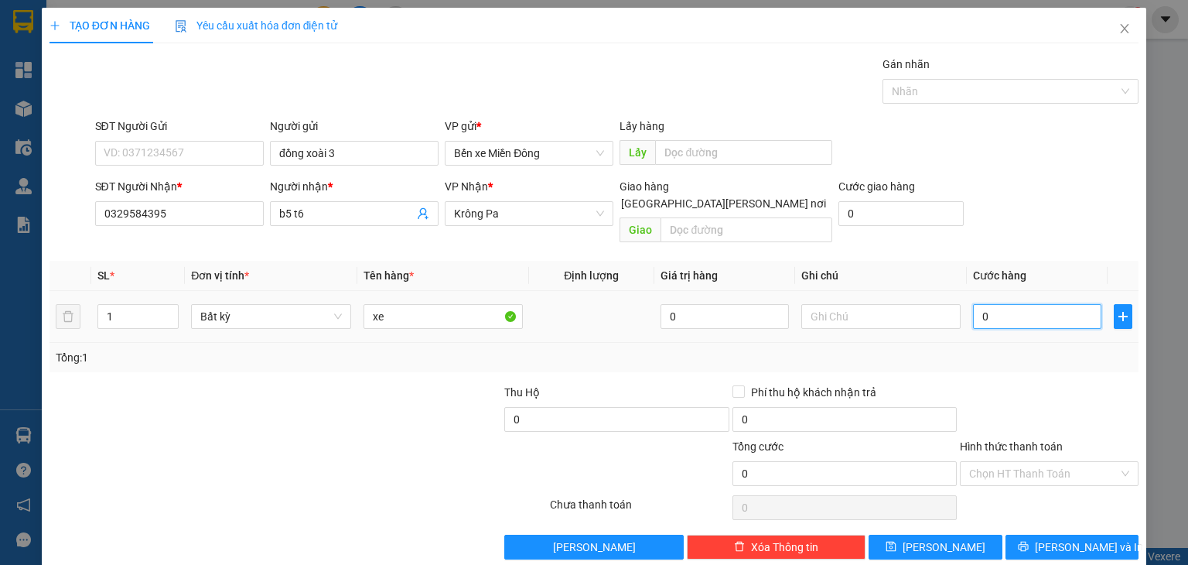
click at [982, 304] on input "0" at bounding box center [1037, 316] width 128 height 25
type input "004"
type input "4"
type input "0.040"
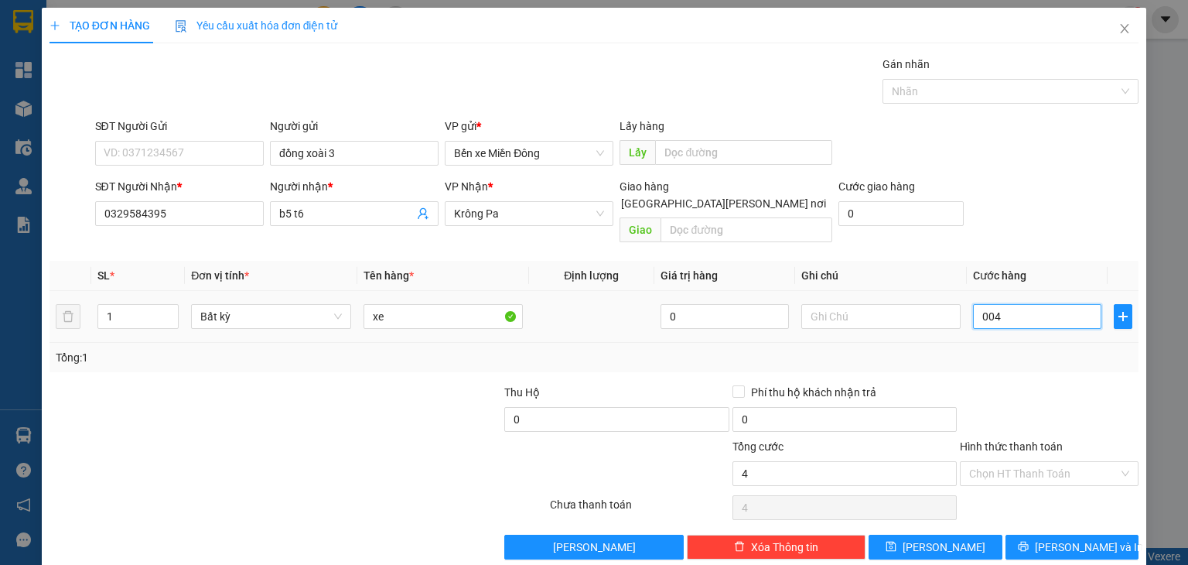
type input "40"
type input "00.400"
type input "400"
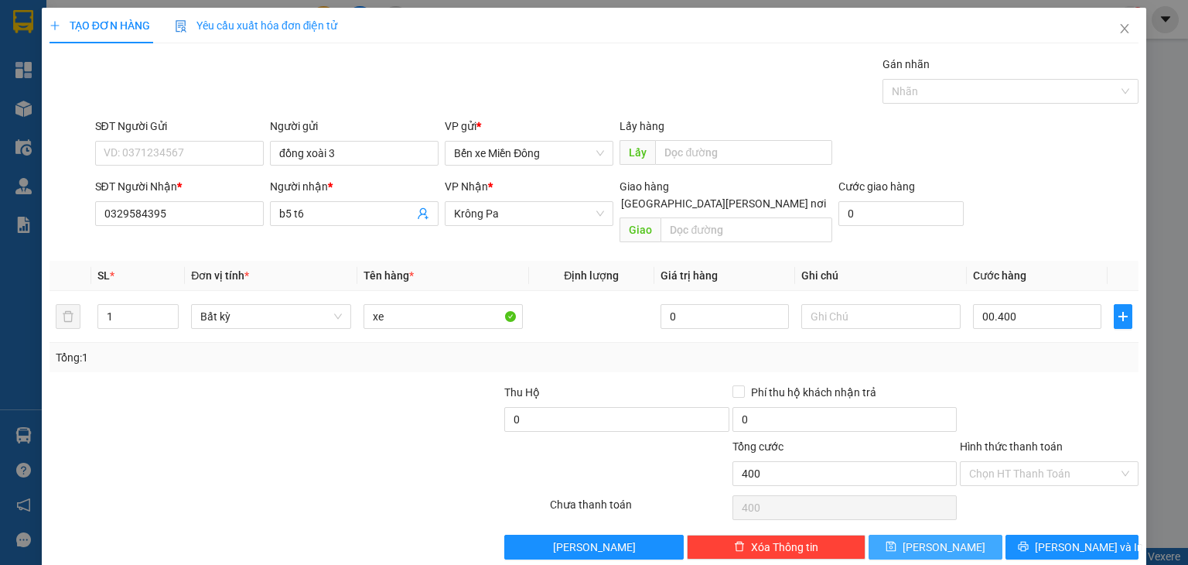
type input "400.000"
click at [889, 534] on button "[PERSON_NAME]" at bounding box center [935, 546] width 134 height 25
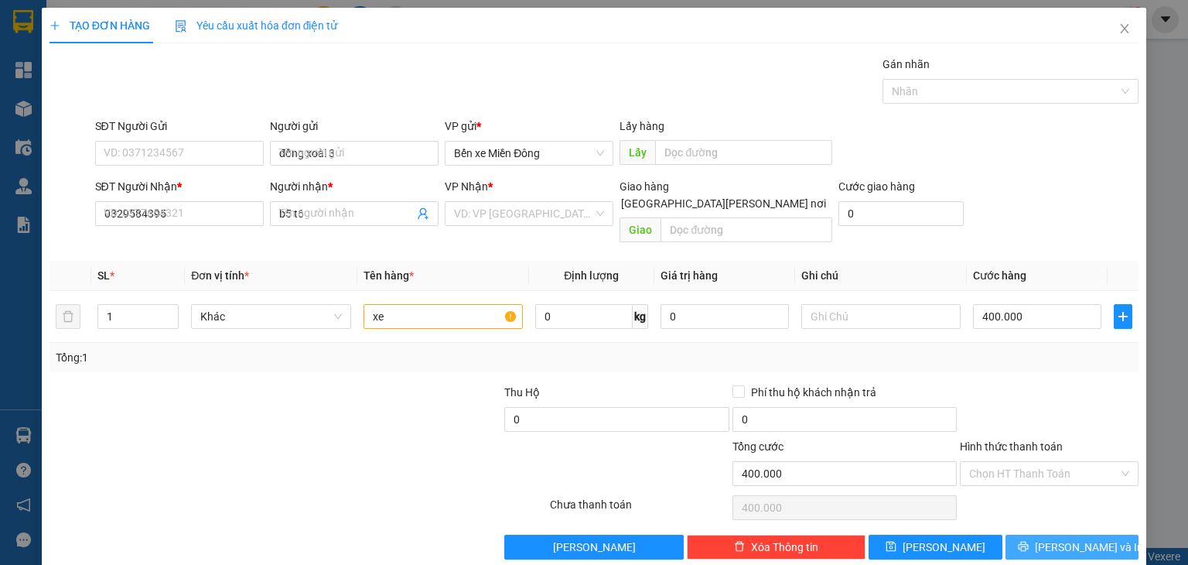
type input "0"
click at [1118, 34] on icon "close" at bounding box center [1124, 28] width 12 height 12
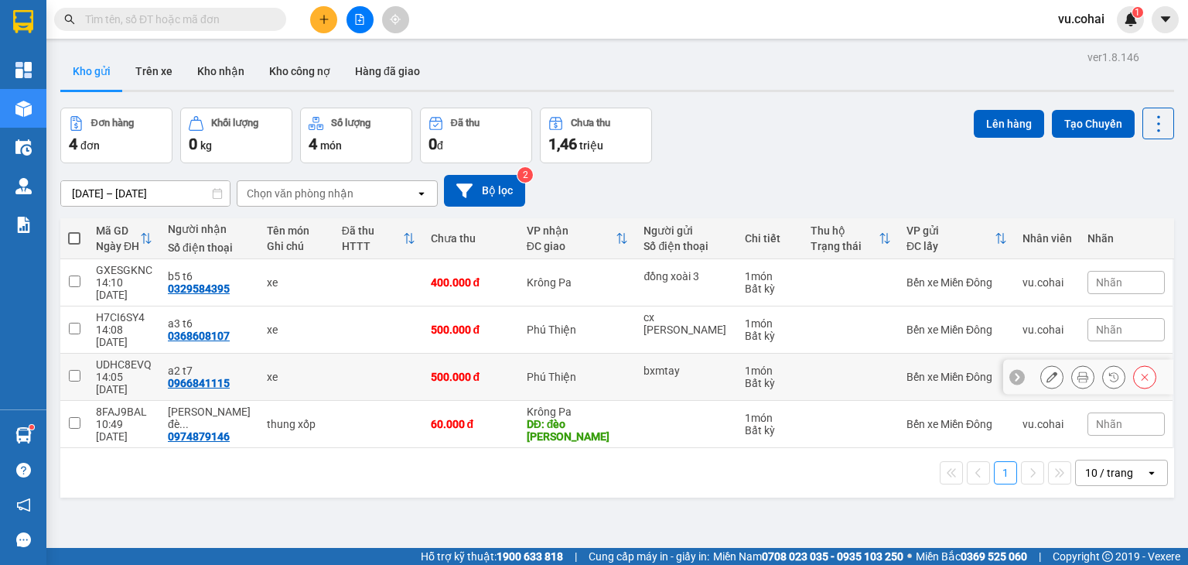
click at [73, 370] on input "checkbox" at bounding box center [75, 376] width 12 height 12
checkbox input "true"
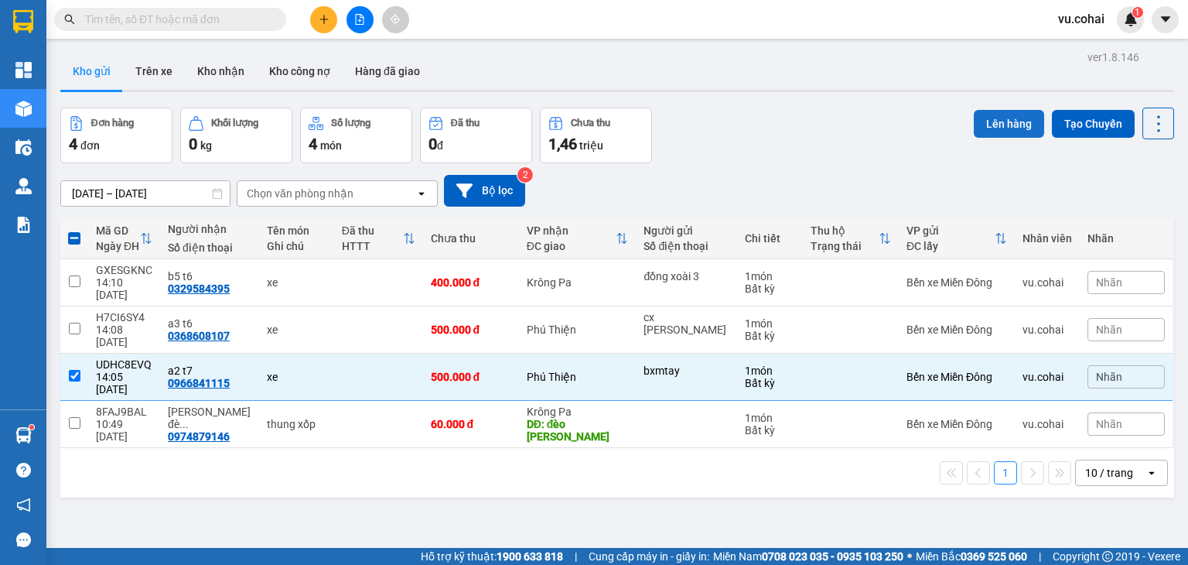
click at [1001, 118] on button "Lên hàng" at bounding box center [1009, 124] width 70 height 28
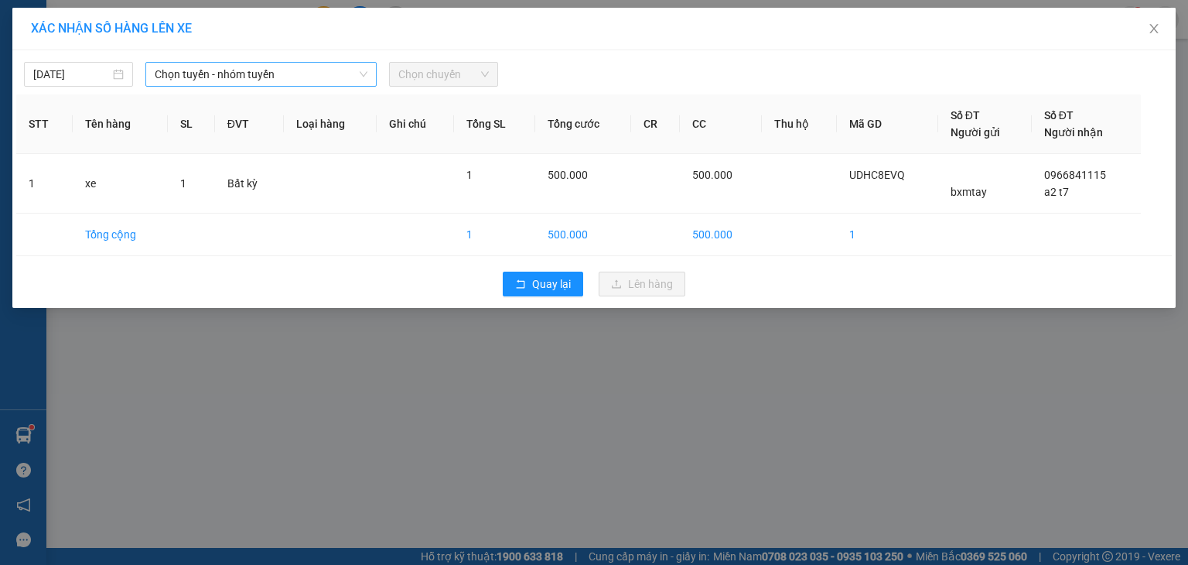
click at [288, 73] on span "Chọn tuyến - nhóm tuyến" at bounding box center [261, 74] width 213 height 23
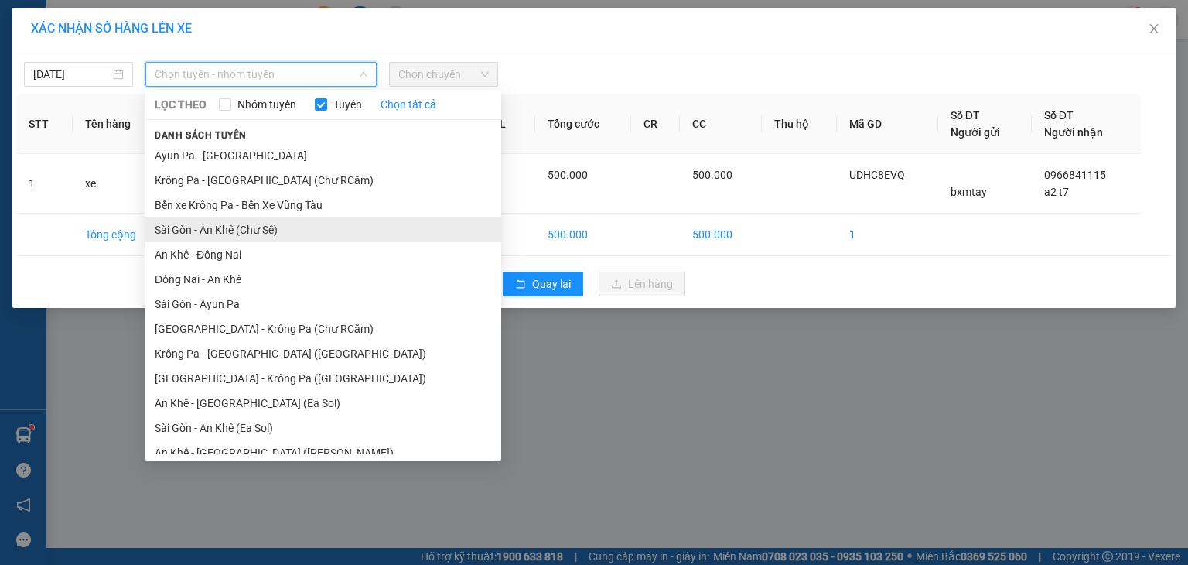
click at [298, 237] on li "Sài Gòn - An Khê (Chư Sê)" at bounding box center [323, 229] width 356 height 25
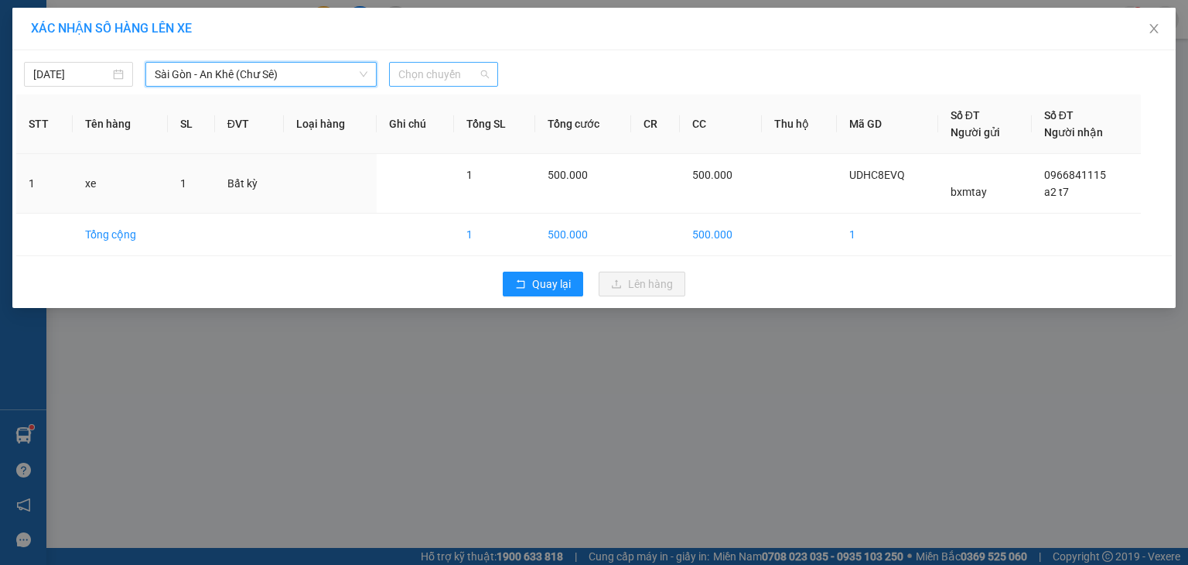
click at [456, 77] on span "Chọn chuyến" at bounding box center [443, 74] width 90 height 23
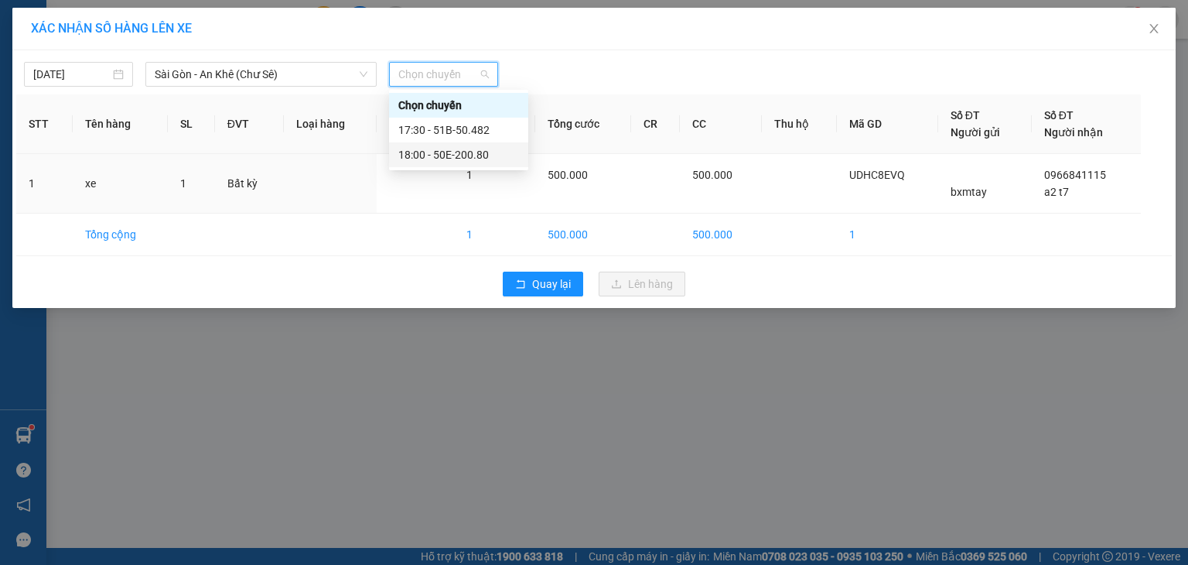
click at [488, 152] on div "18:00 - 50E-200.80" at bounding box center [458, 154] width 121 height 17
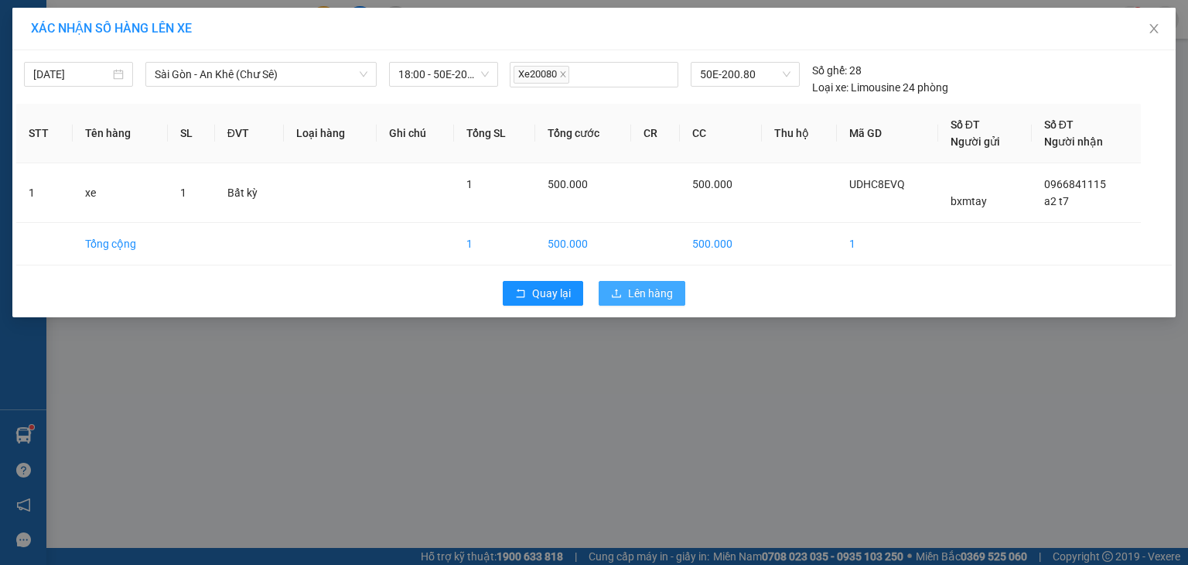
click at [650, 288] on span "Lên hàng" at bounding box center [650, 293] width 45 height 17
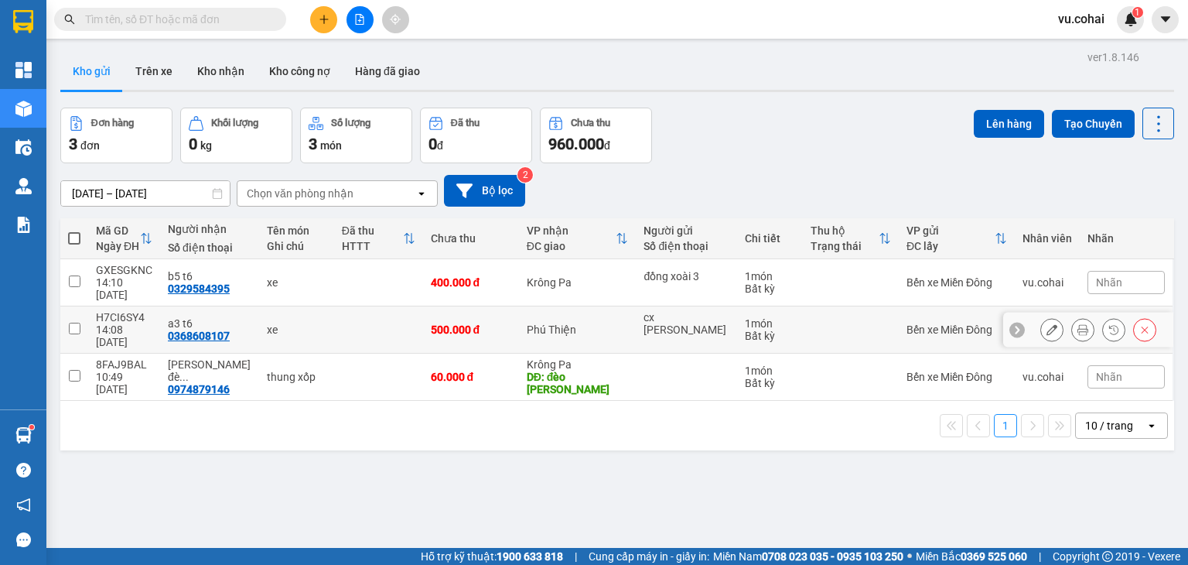
click at [83, 311] on td at bounding box center [74, 329] width 28 height 47
checkbox input "true"
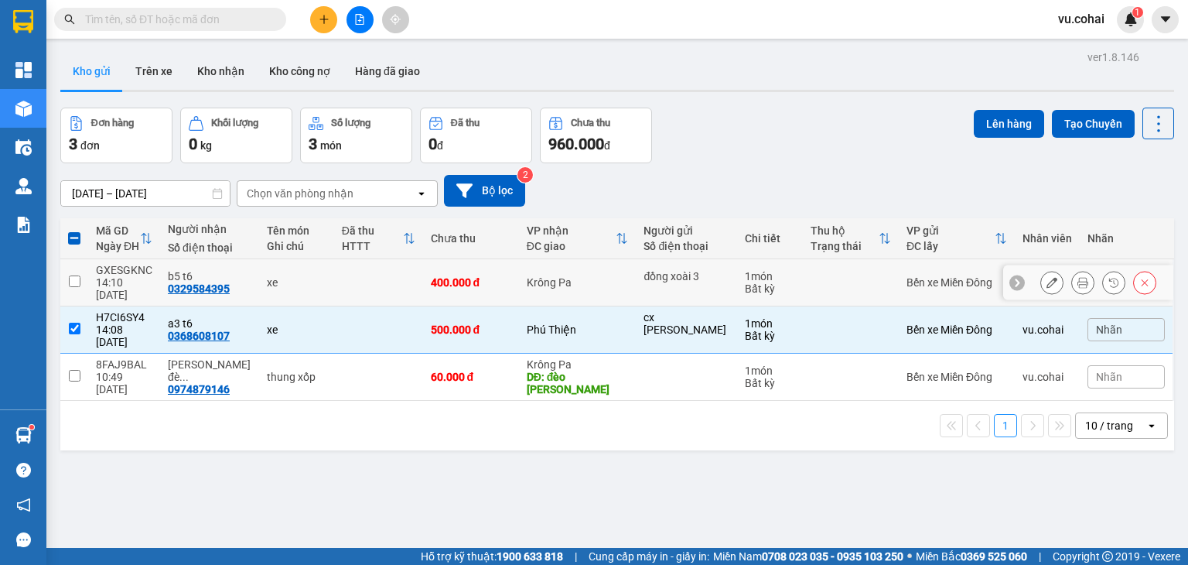
click at [77, 275] on input "checkbox" at bounding box center [75, 281] width 12 height 12
checkbox input "true"
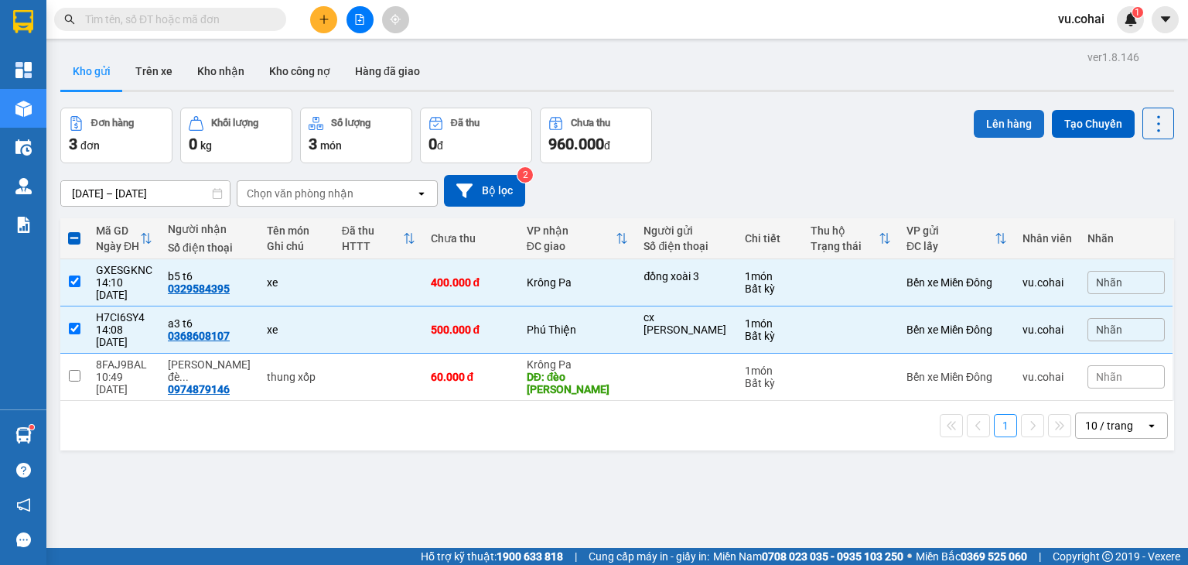
click at [984, 121] on button "Lên hàng" at bounding box center [1009, 124] width 70 height 28
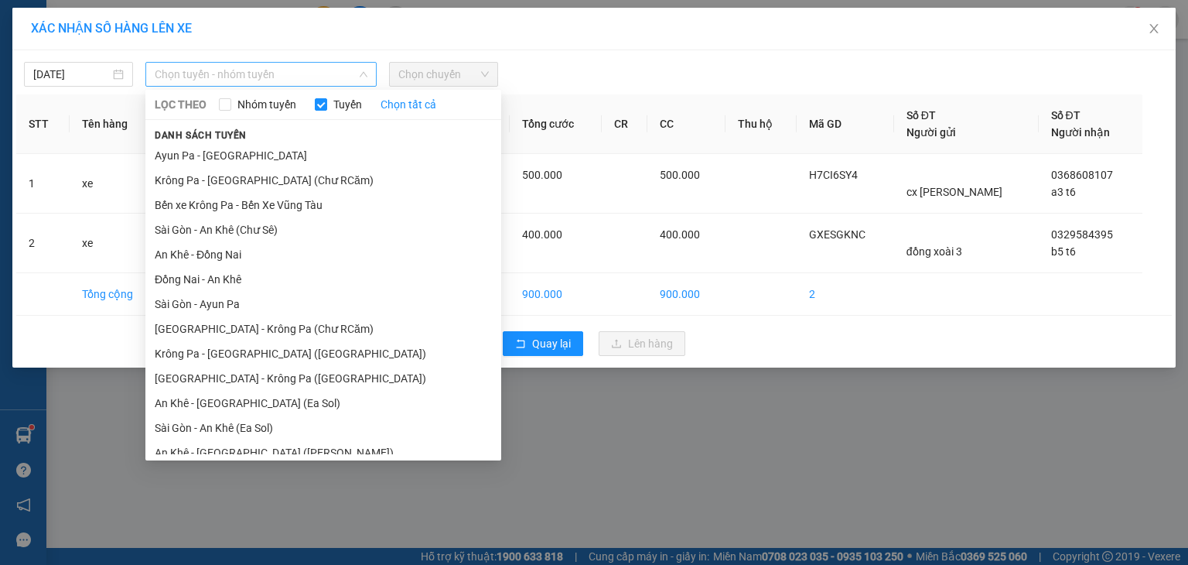
click at [303, 69] on span "Chọn tuyến - nhóm tuyến" at bounding box center [261, 74] width 213 height 23
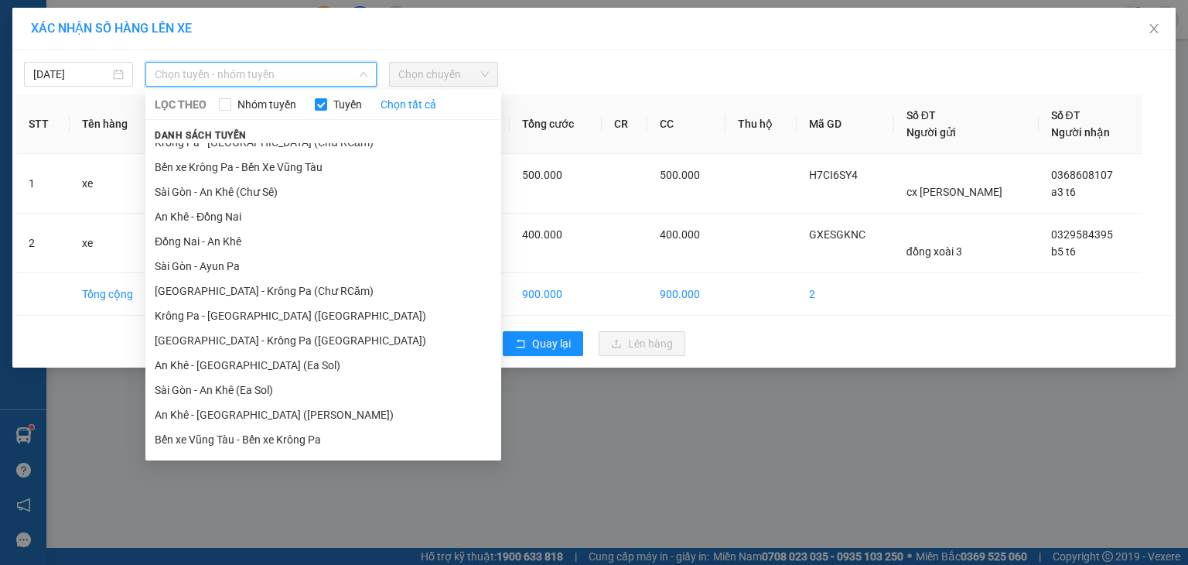
scroll to position [85, 0]
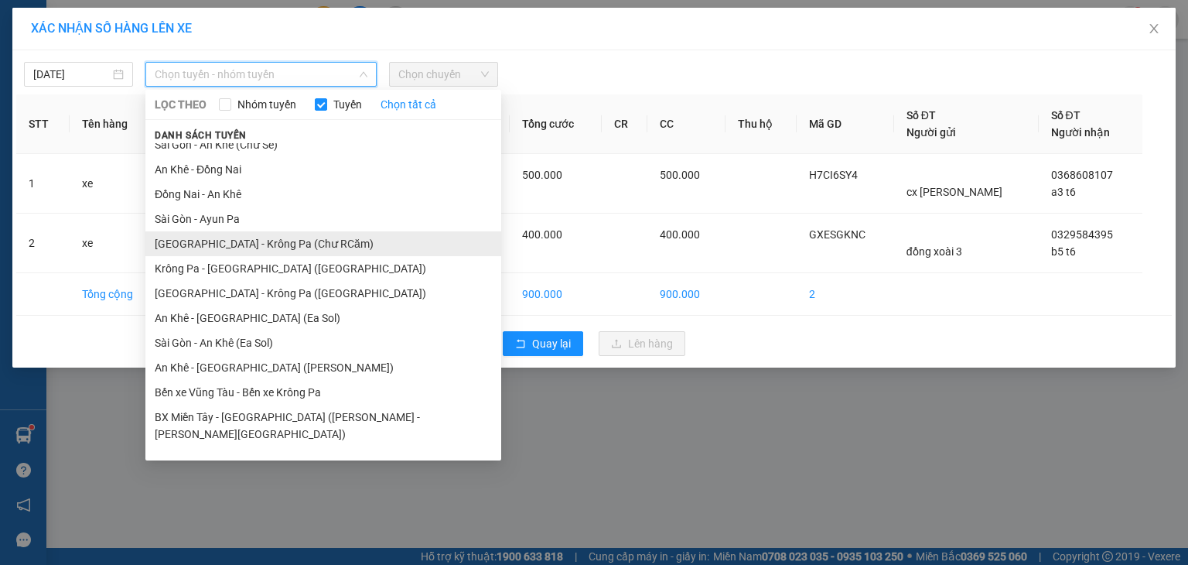
click at [343, 245] on li "[GEOGRAPHIC_DATA] - Krông Pa (Chư RCăm)" at bounding box center [323, 243] width 356 height 25
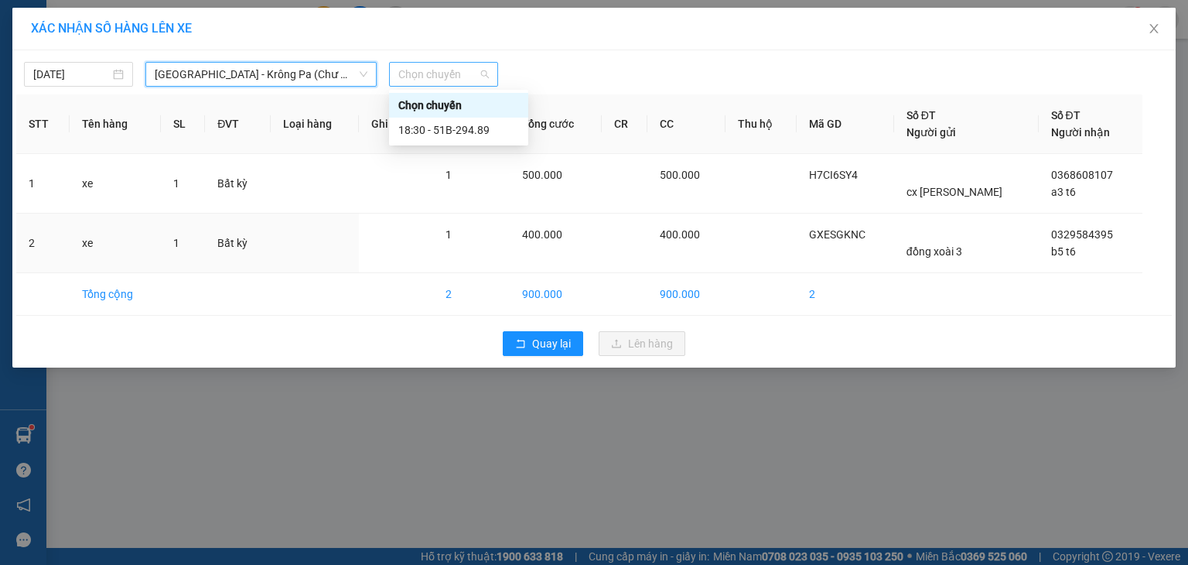
click at [455, 70] on span "Chọn chuyến" at bounding box center [443, 74] width 90 height 23
click at [476, 134] on div "18:30 - 51B-294.89" at bounding box center [458, 129] width 121 height 17
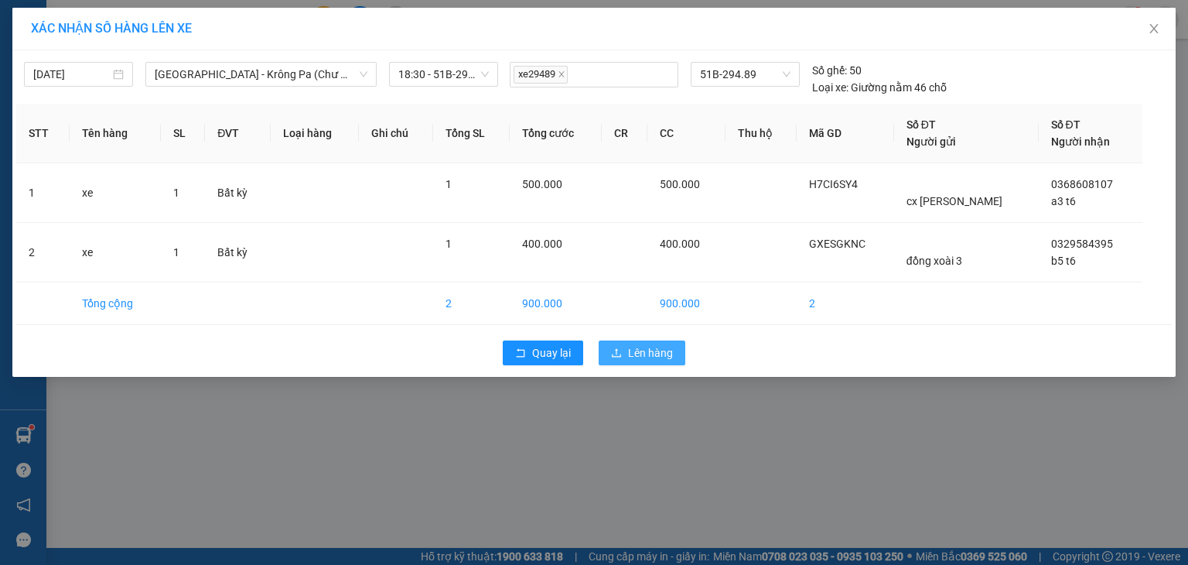
click at [624, 346] on button "Lên hàng" at bounding box center [642, 352] width 87 height 25
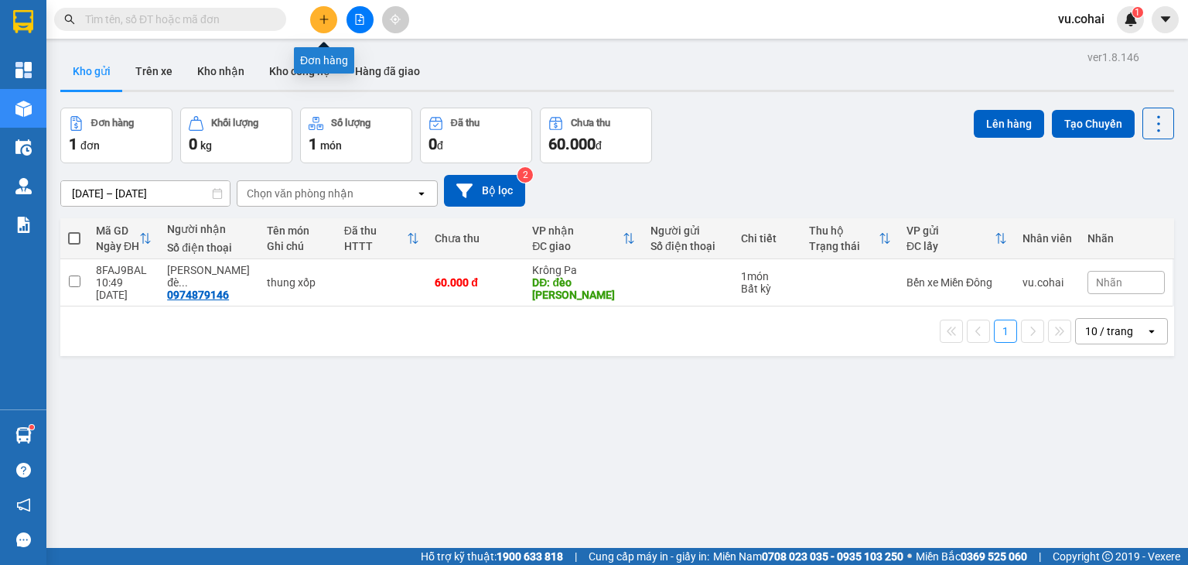
click at [326, 26] on button at bounding box center [323, 19] width 27 height 27
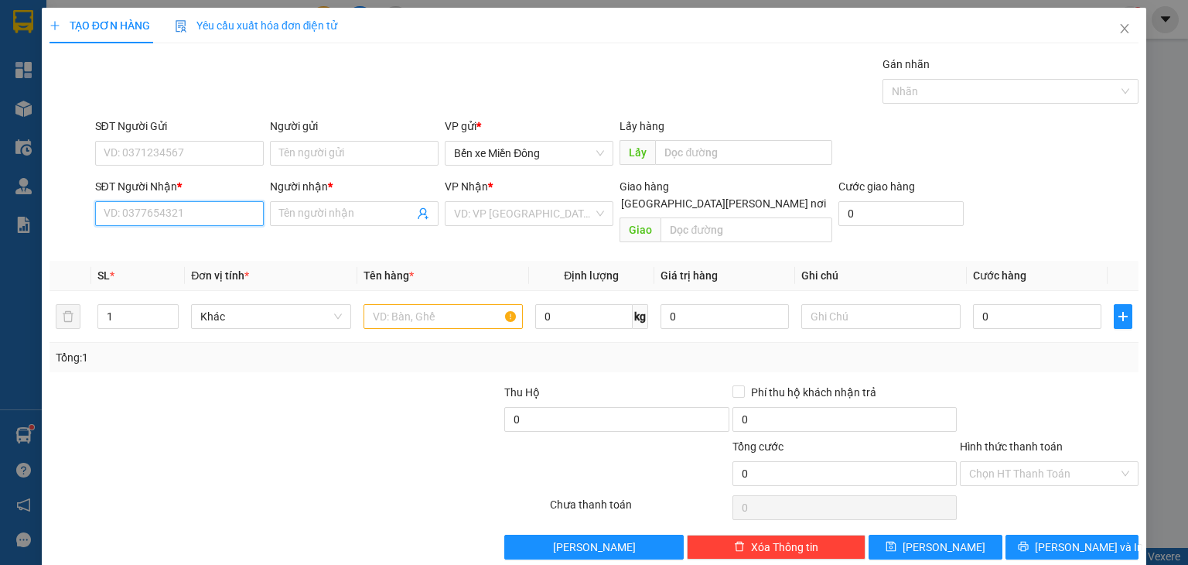
click at [234, 214] on input "SĐT Người Nhận *" at bounding box center [179, 213] width 169 height 25
paste input "0356418559"
type input "0356418559"
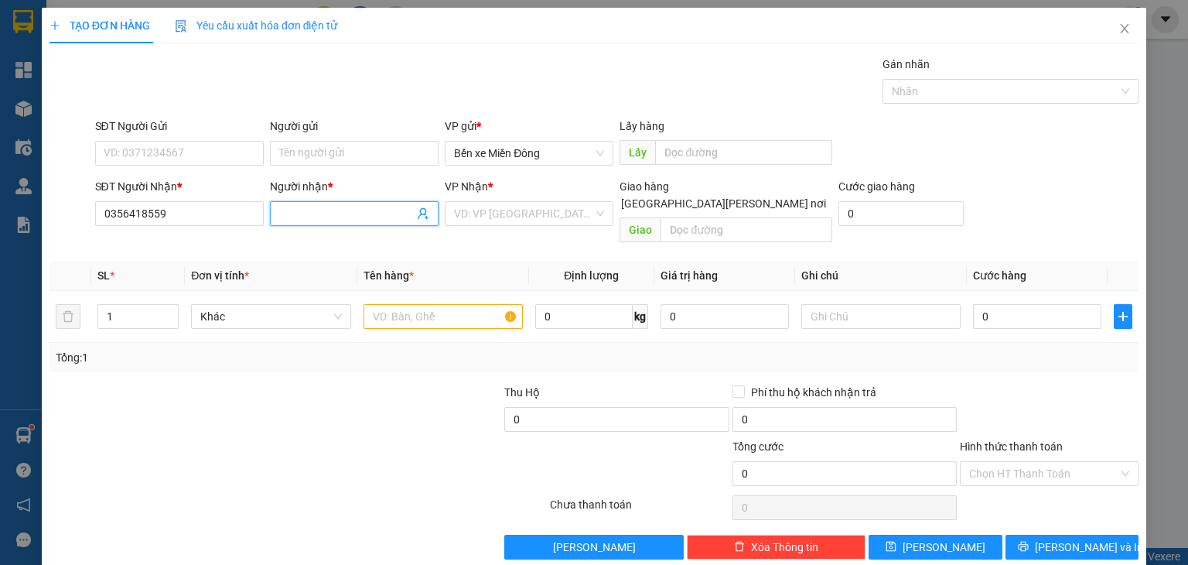
click at [324, 211] on input "Người nhận *" at bounding box center [346, 213] width 135 height 17
type input "b1 t5"
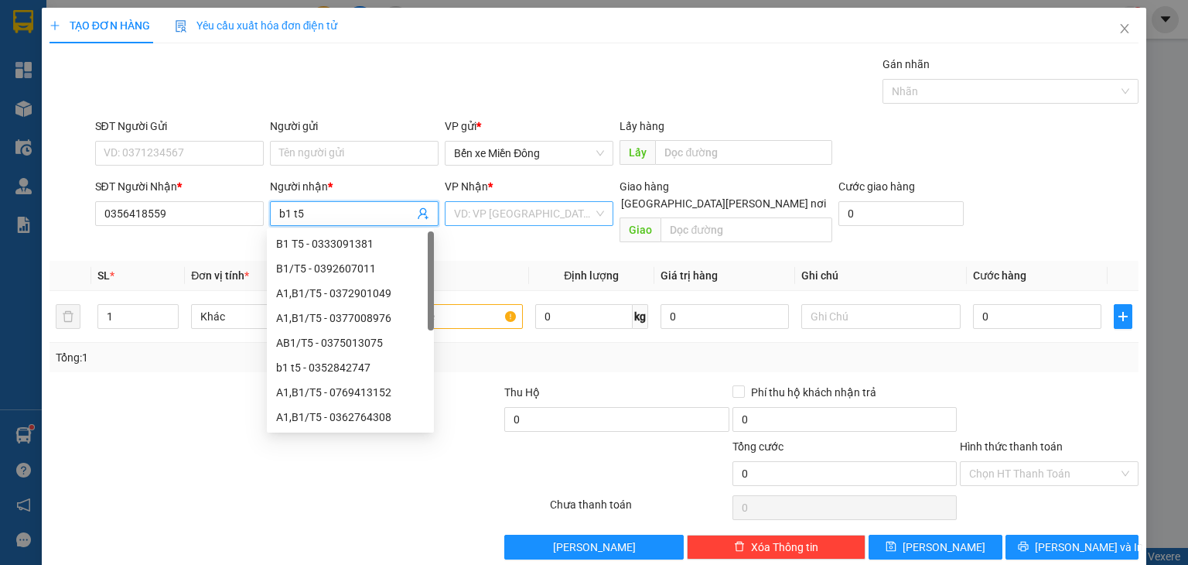
click at [495, 217] on input "search" at bounding box center [523, 213] width 139 height 23
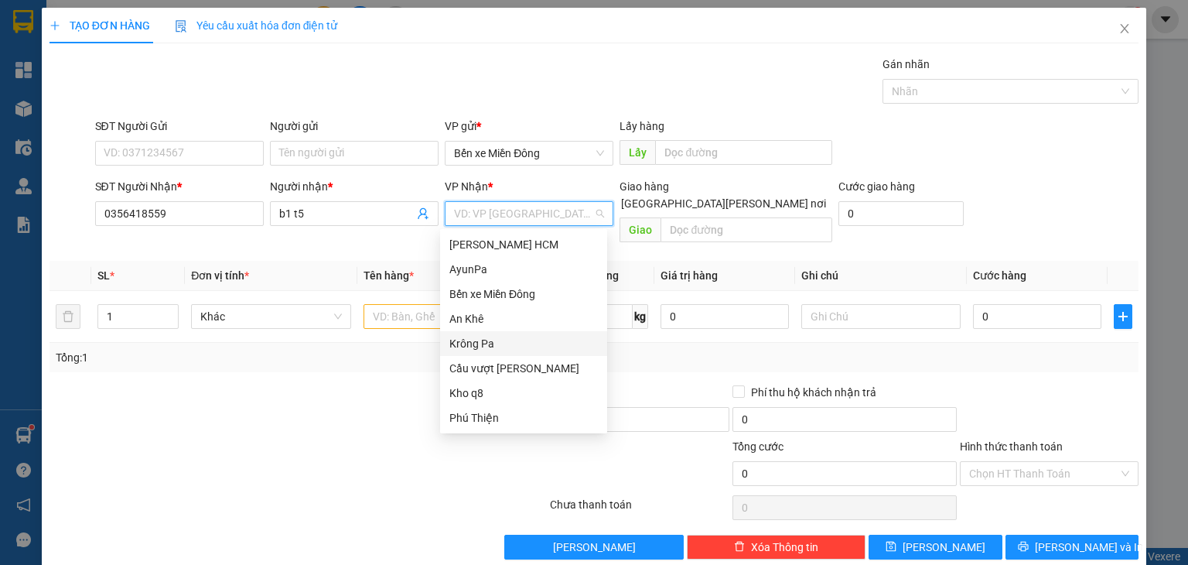
click at [488, 339] on div "Krông Pa" at bounding box center [523, 343] width 148 height 17
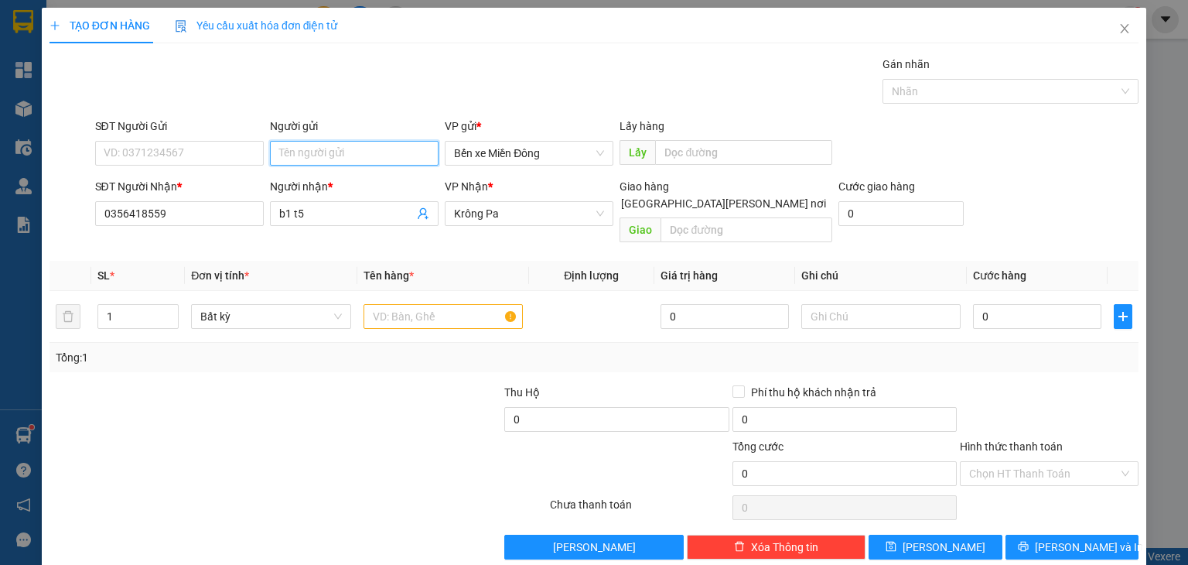
click at [383, 150] on input "Người gửi" at bounding box center [354, 153] width 169 height 25
type input "bv hoan my"
click at [390, 304] on input "text" at bounding box center [442, 316] width 159 height 25
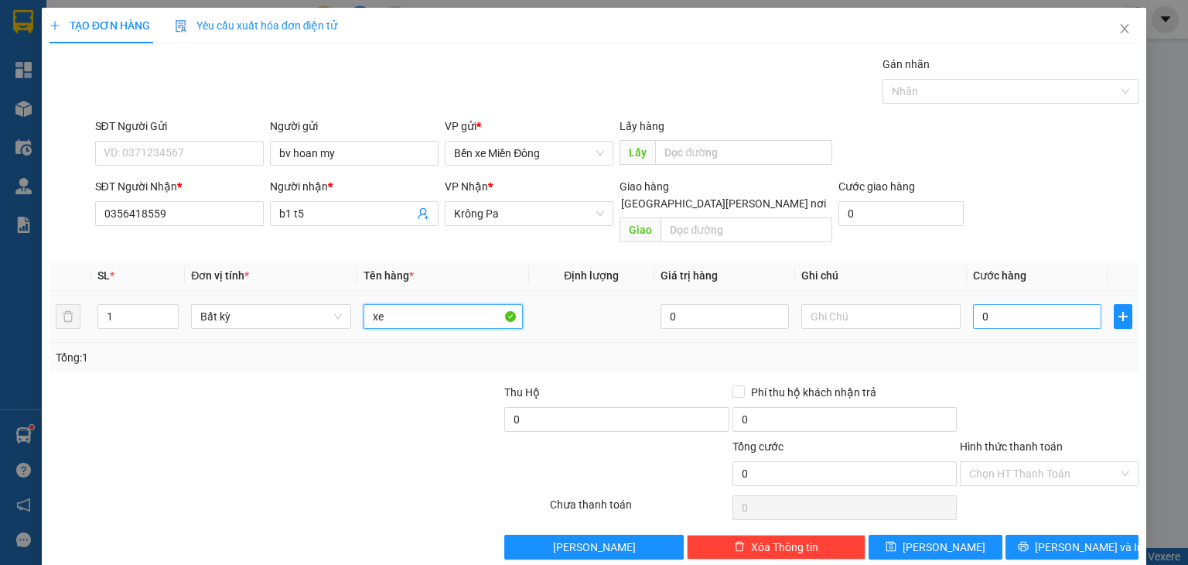
type input "xe"
click at [981, 304] on input "0" at bounding box center [1037, 316] width 128 height 25
type input "004"
type input "4"
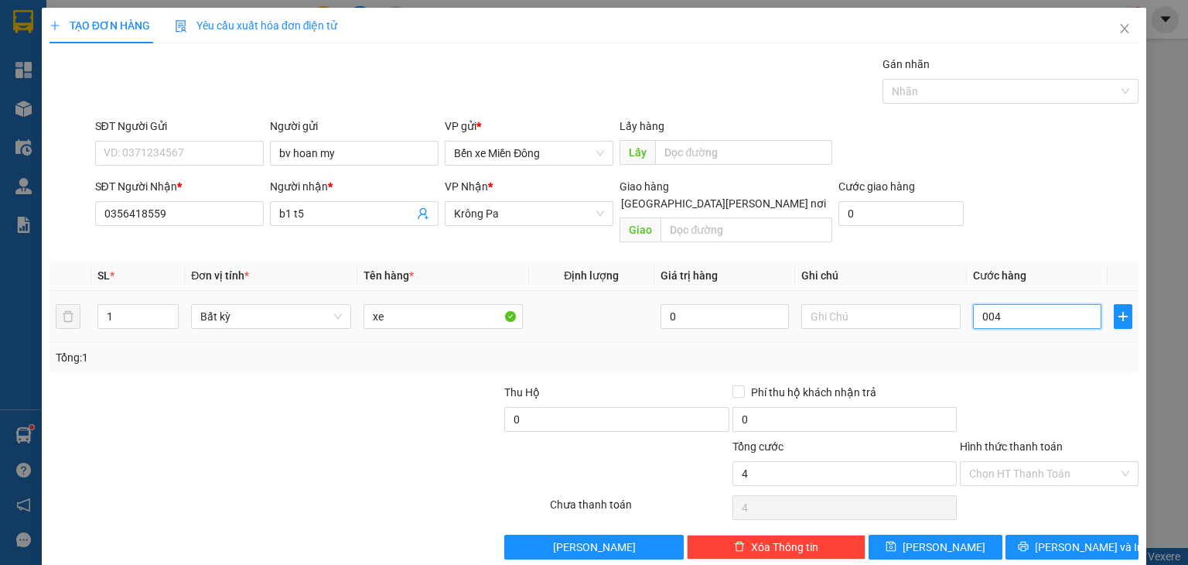
type input "0.040"
type input "40"
type input "00.400"
type input "400"
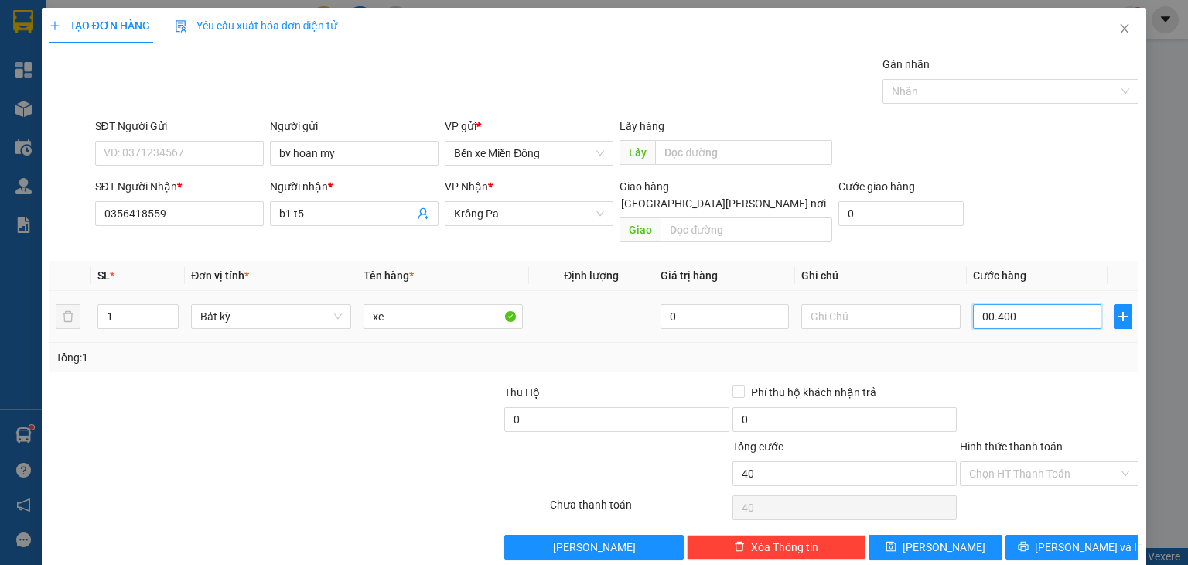
type input "400"
click at [947, 534] on button "[PERSON_NAME]" at bounding box center [935, 546] width 134 height 25
type input "400.000"
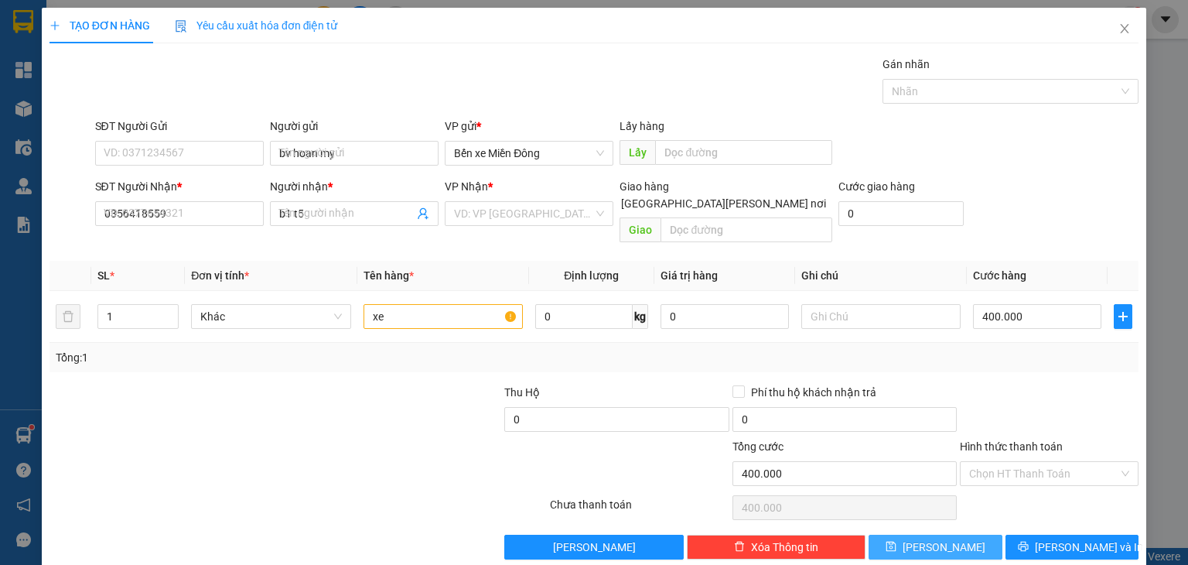
type input "0"
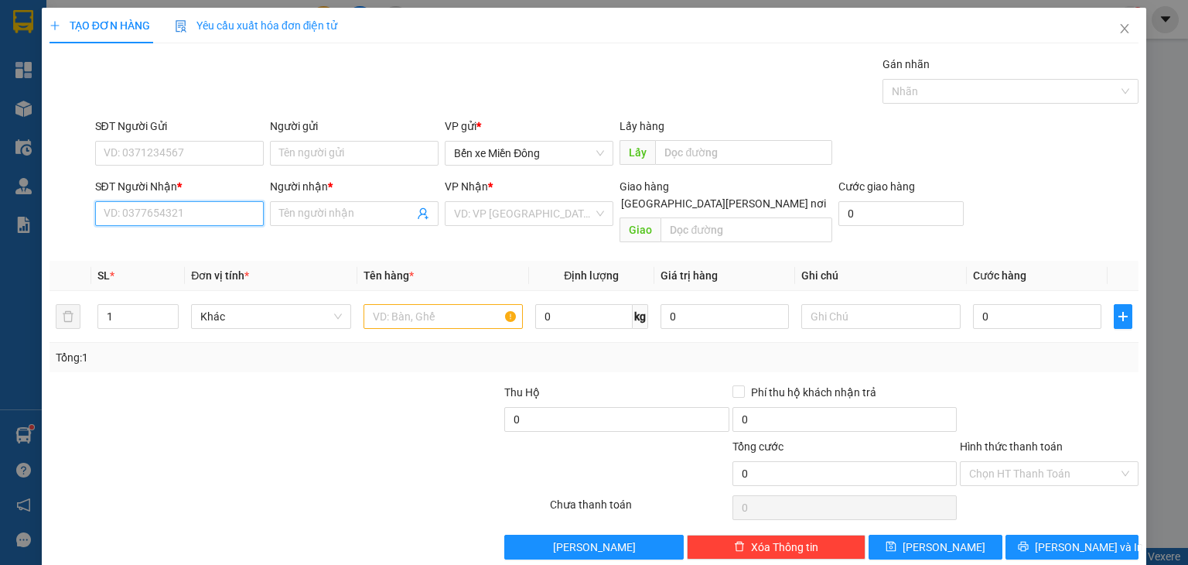
click at [219, 214] on input "SĐT Người Nhận *" at bounding box center [179, 213] width 169 height 25
paste input "0332167790"
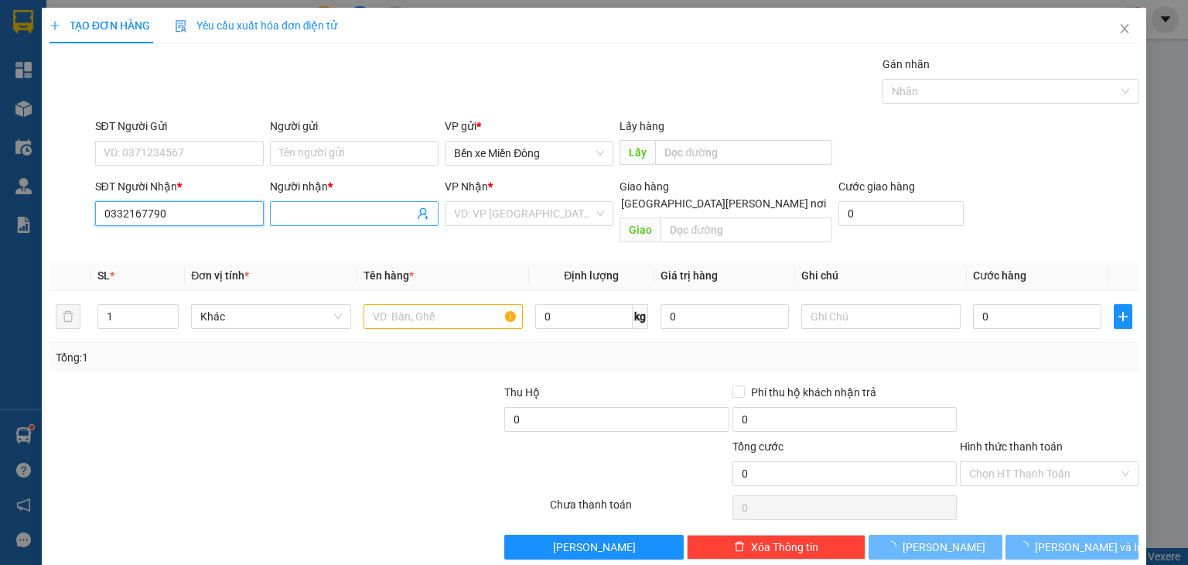
type input "0332167790"
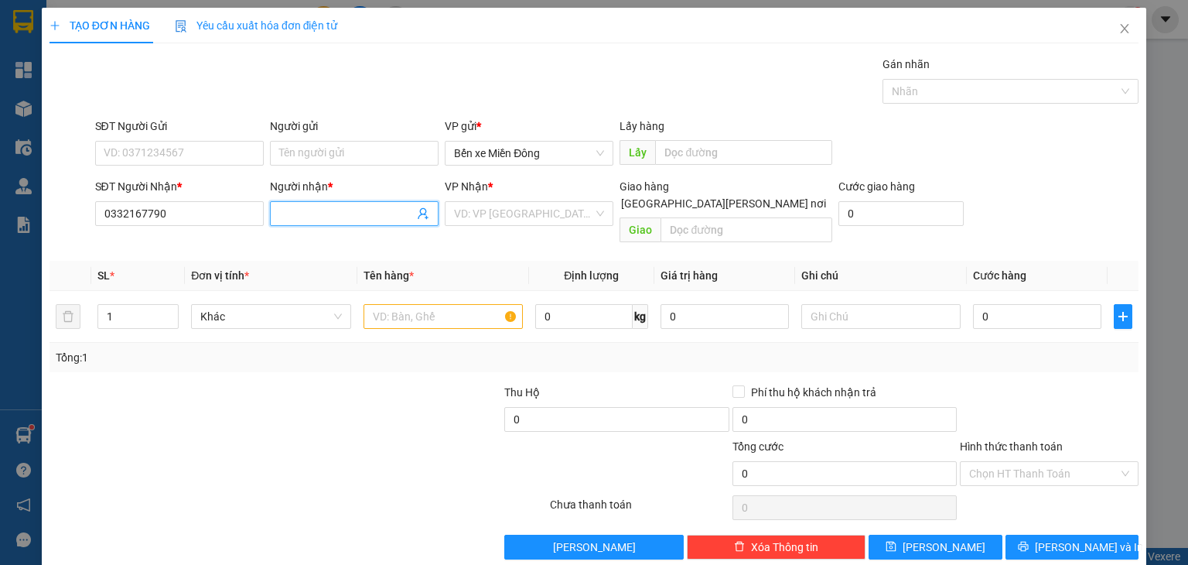
click at [306, 215] on input "Người nhận *" at bounding box center [346, 213] width 135 height 17
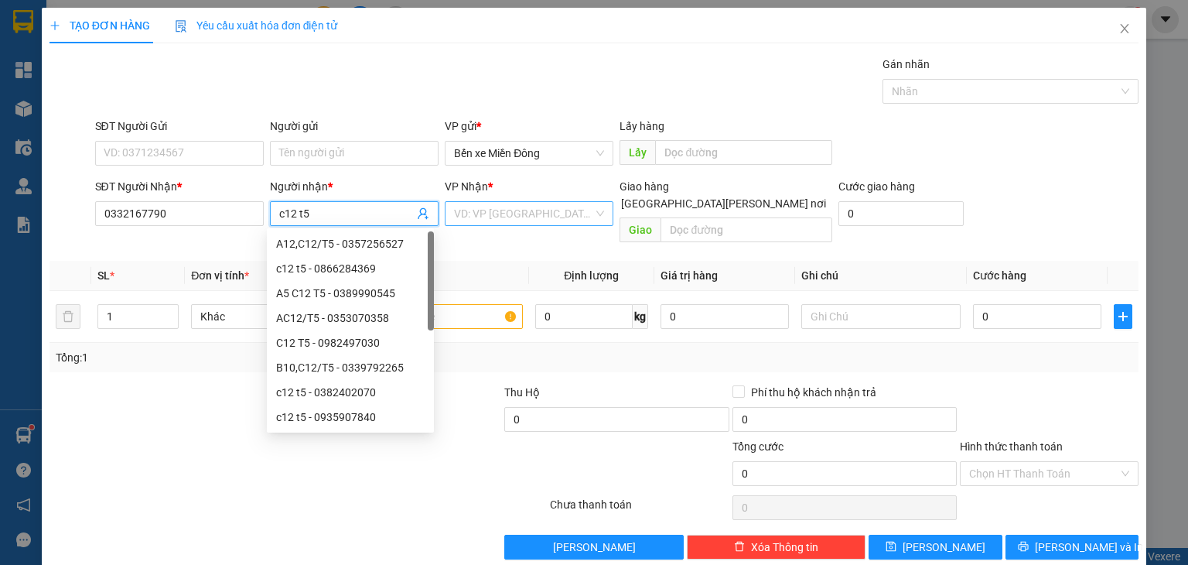
type input "c12 t5"
click at [487, 220] on input "search" at bounding box center [523, 213] width 139 height 23
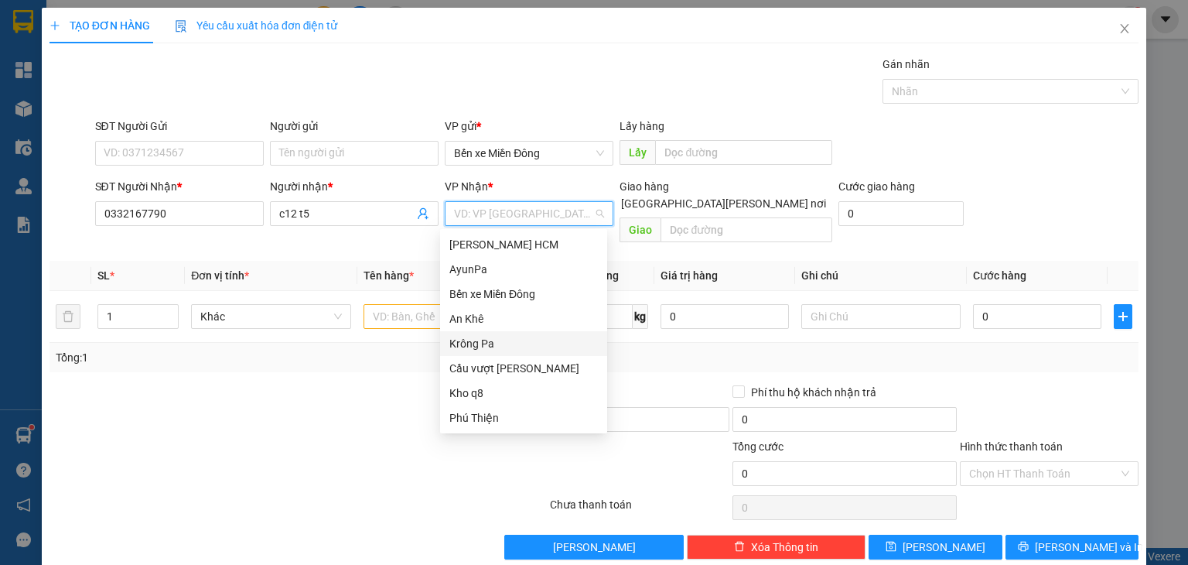
click at [485, 339] on div "Krông Pa" at bounding box center [523, 343] width 148 height 17
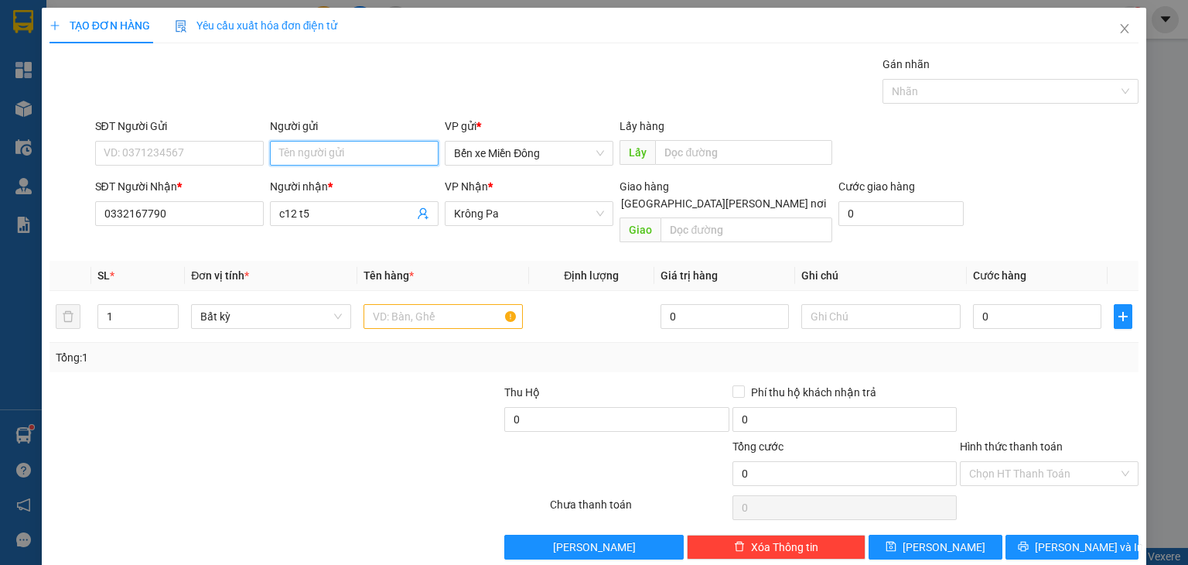
click at [345, 155] on input "Người gửi" at bounding box center [354, 153] width 169 height 25
type input "[PERSON_NAME][DEMOGRAPHIC_DATA]"
click at [394, 304] on input "text" at bounding box center [442, 316] width 159 height 25
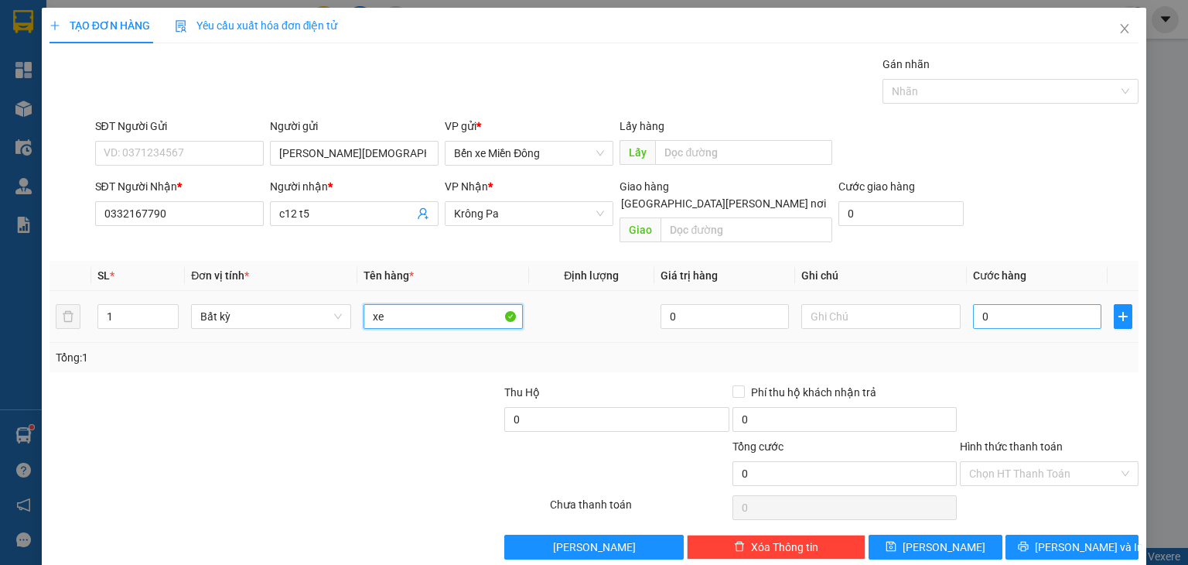
type input "xe"
click at [1018, 304] on input "0" at bounding box center [1037, 316] width 128 height 25
type input "005"
type input "5"
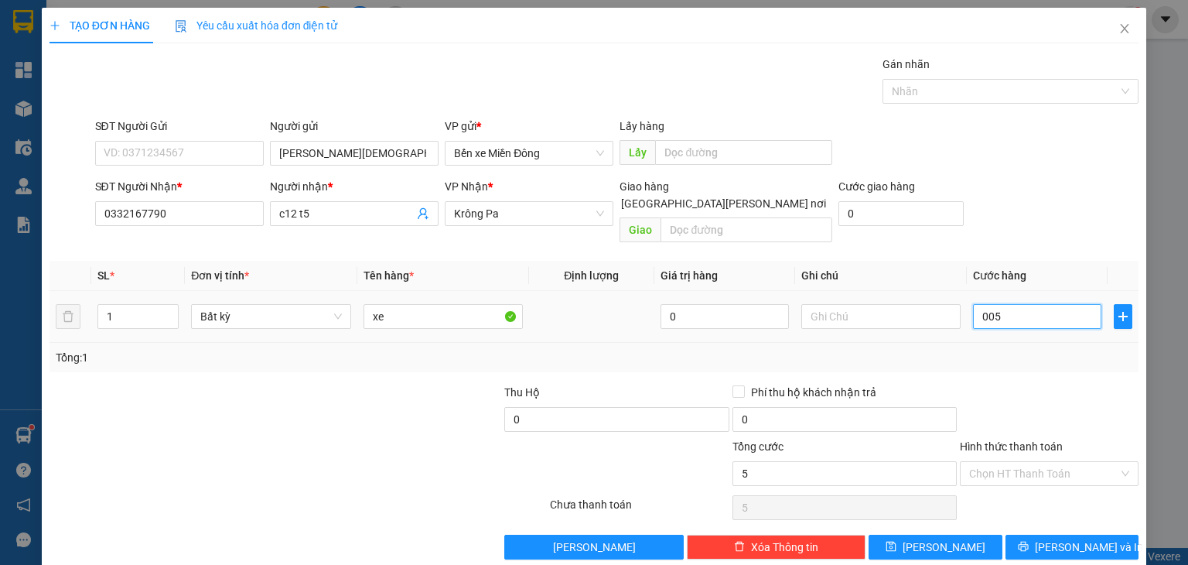
type input "0.050"
type input "50"
type input "00.500"
type input "500"
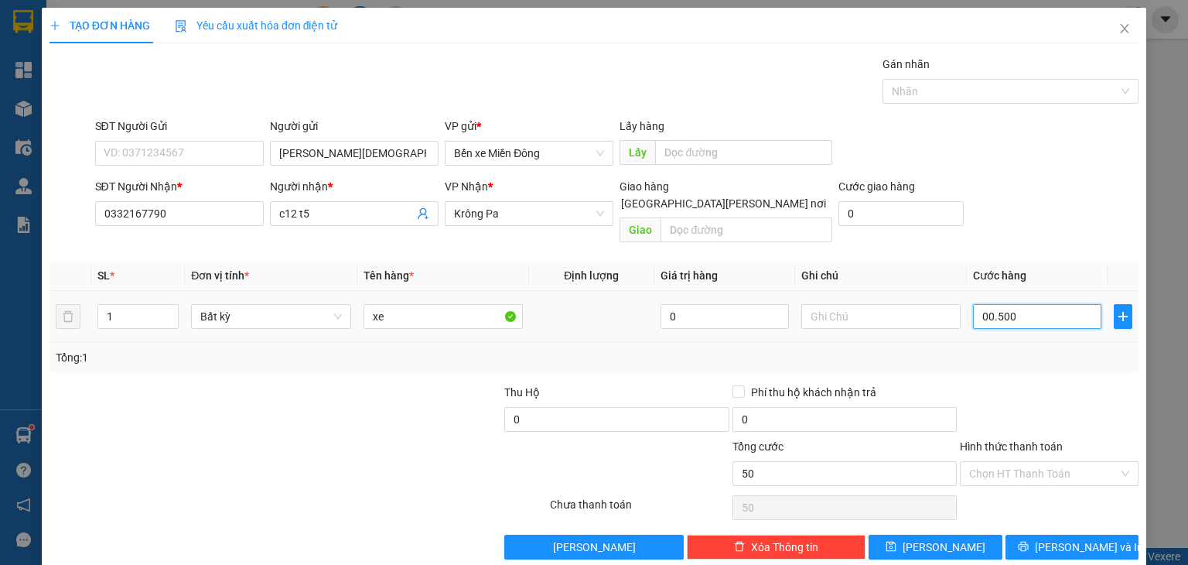
type input "500"
type input "500.000"
click at [932, 538] on span "[PERSON_NAME]" at bounding box center [943, 546] width 83 height 17
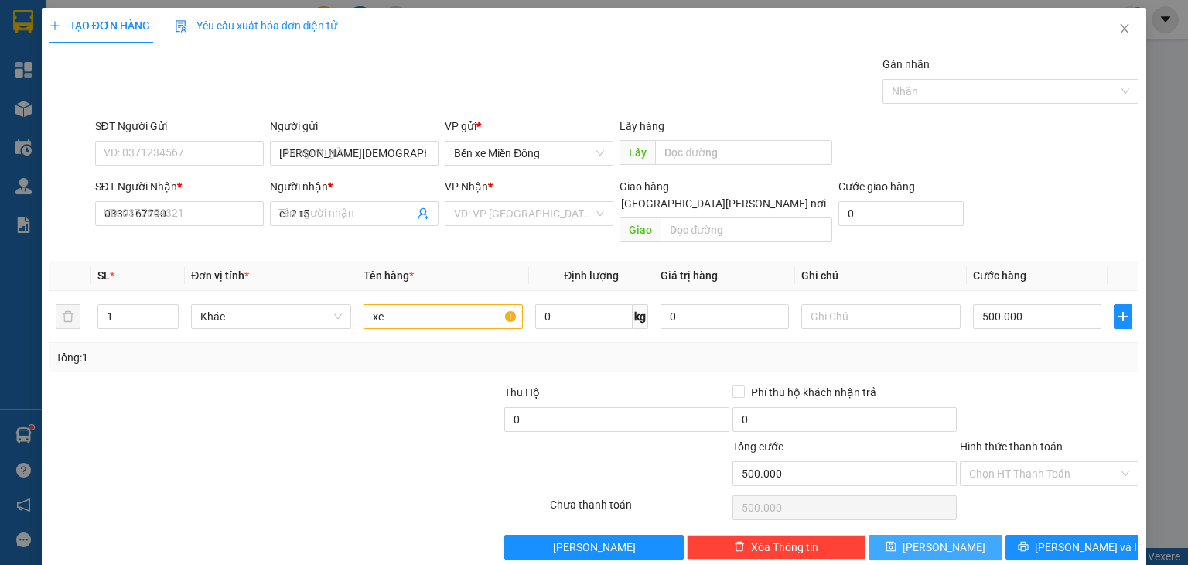
type input "0"
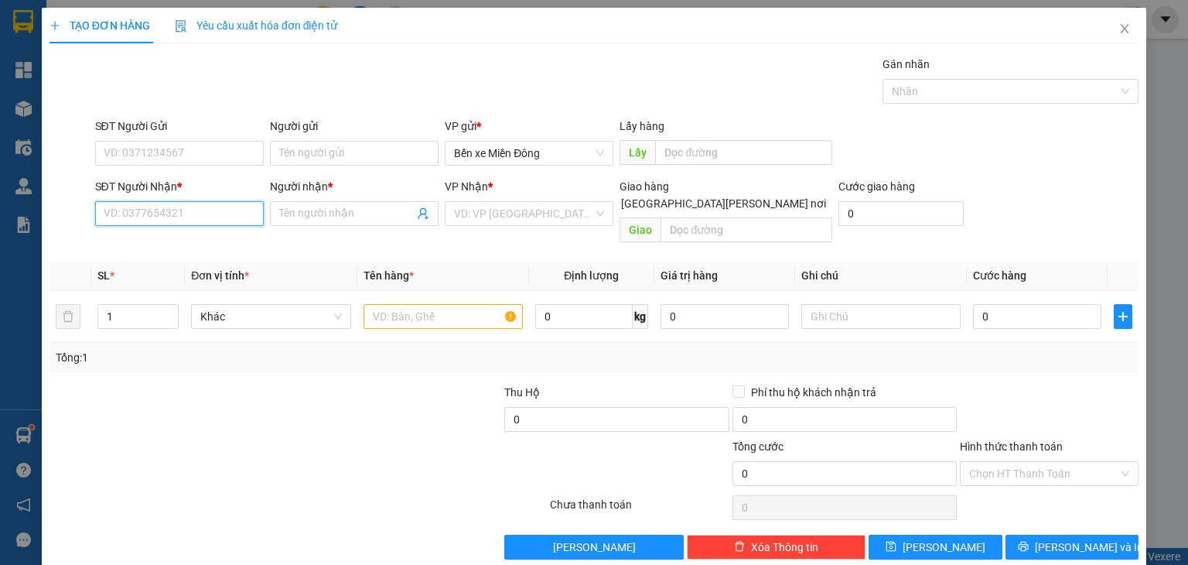
click at [206, 210] on input "SĐT Người Nhận *" at bounding box center [179, 213] width 169 height 25
paste input "0382526064"
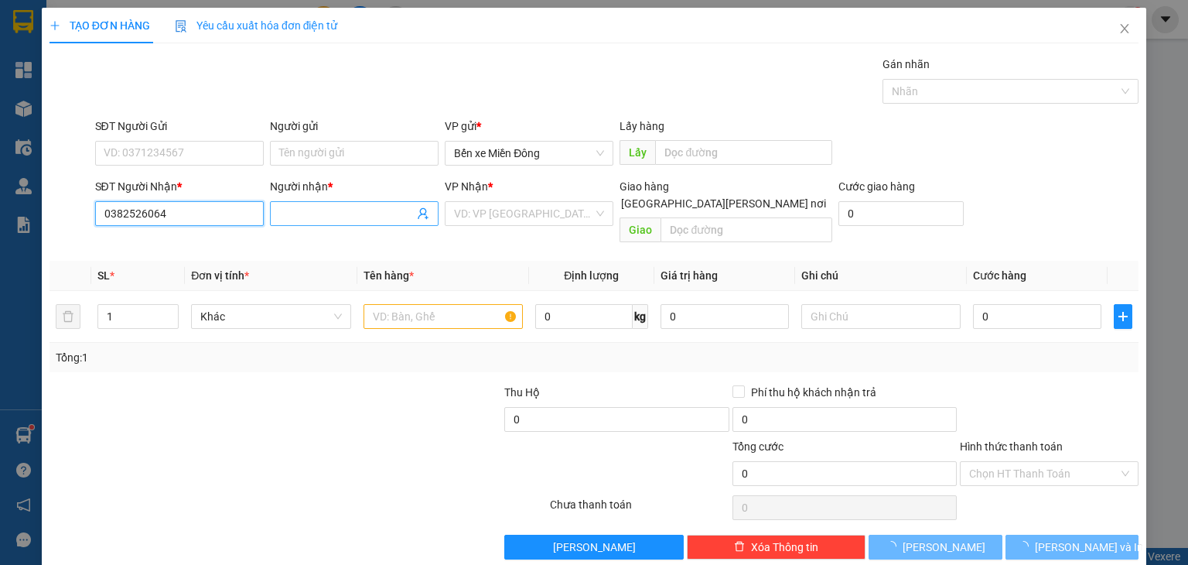
type input "0382526064"
click at [318, 211] on input "Người nhận *" at bounding box center [346, 213] width 135 height 17
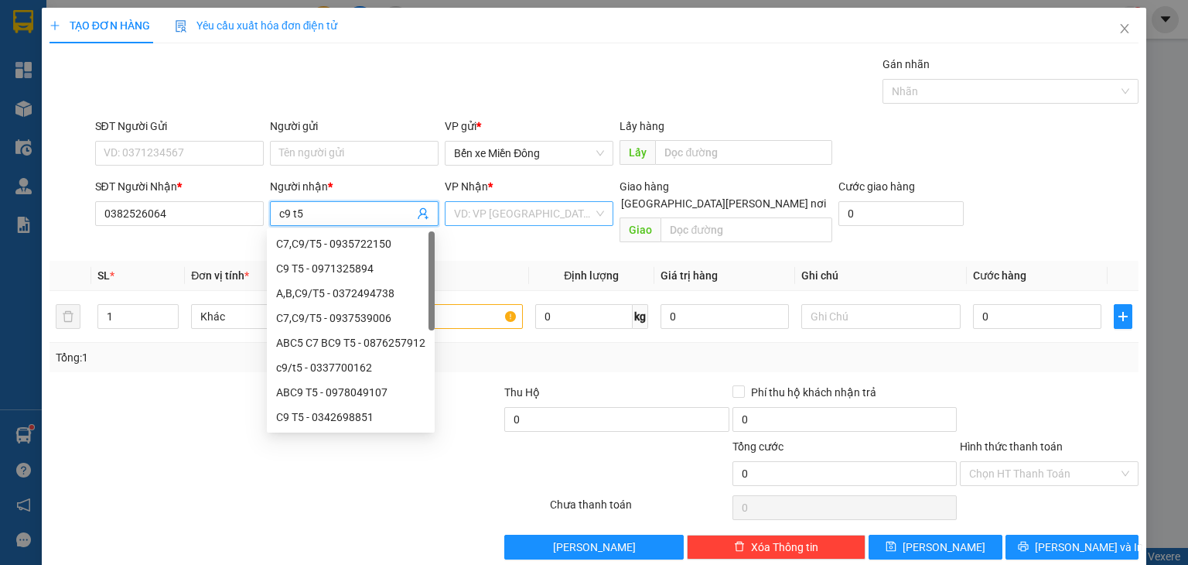
type input "c9 t5"
click at [484, 209] on input "search" at bounding box center [523, 213] width 139 height 23
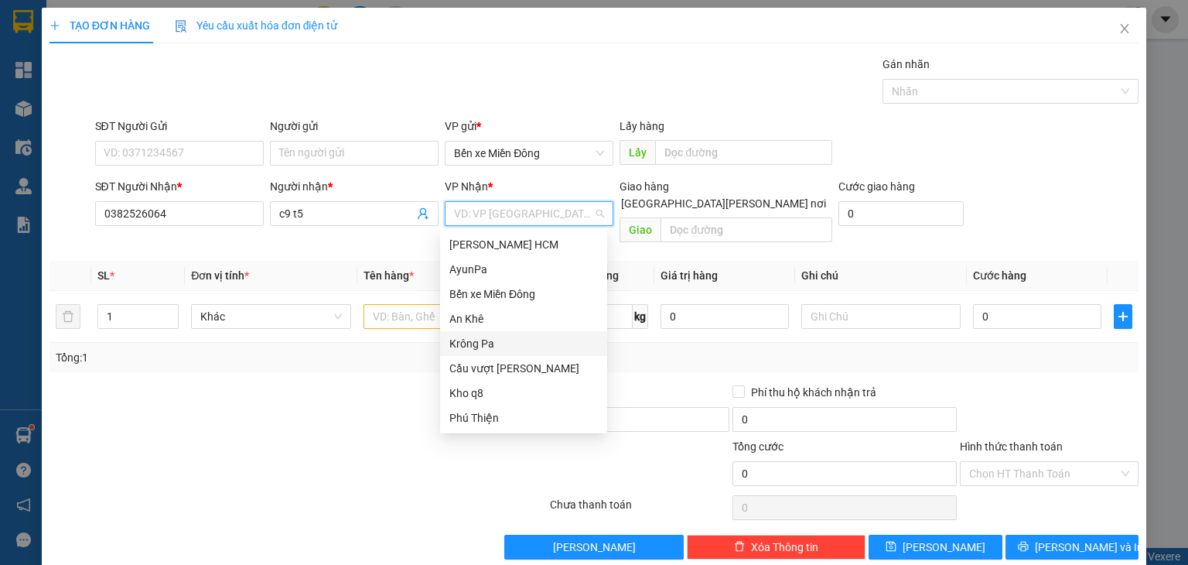
click at [492, 343] on div "Krông Pa" at bounding box center [523, 343] width 148 height 17
click at [474, 344] on div "Krông Pa" at bounding box center [523, 343] width 148 height 17
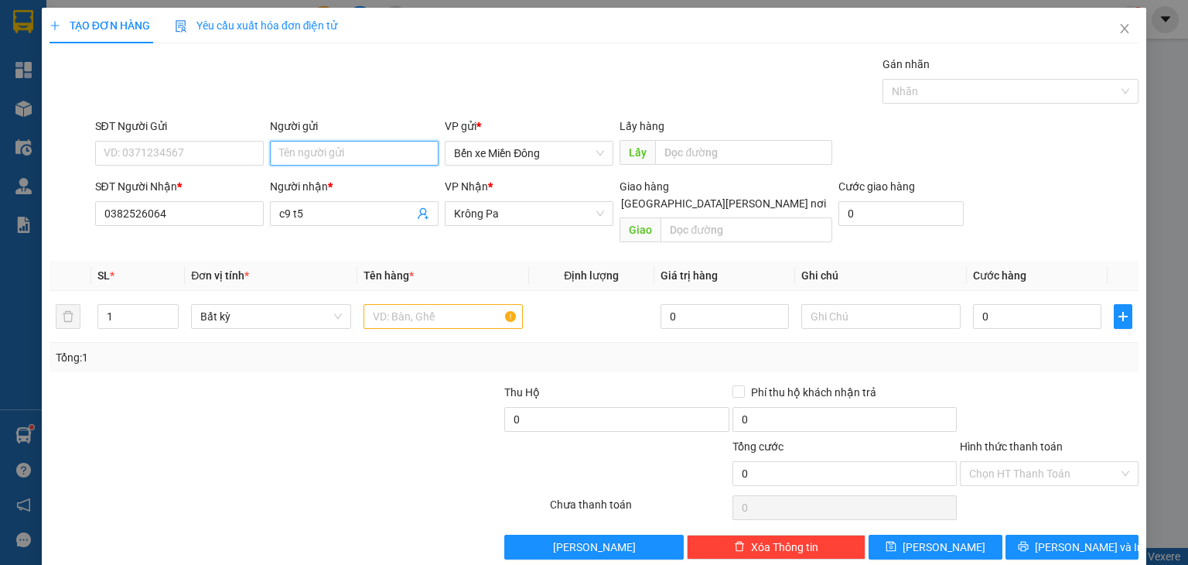
click at [373, 152] on input "Người gửi" at bounding box center [354, 153] width 169 height 25
type input "bv hoàn mỹ"
click at [473, 306] on input "text" at bounding box center [442, 316] width 159 height 25
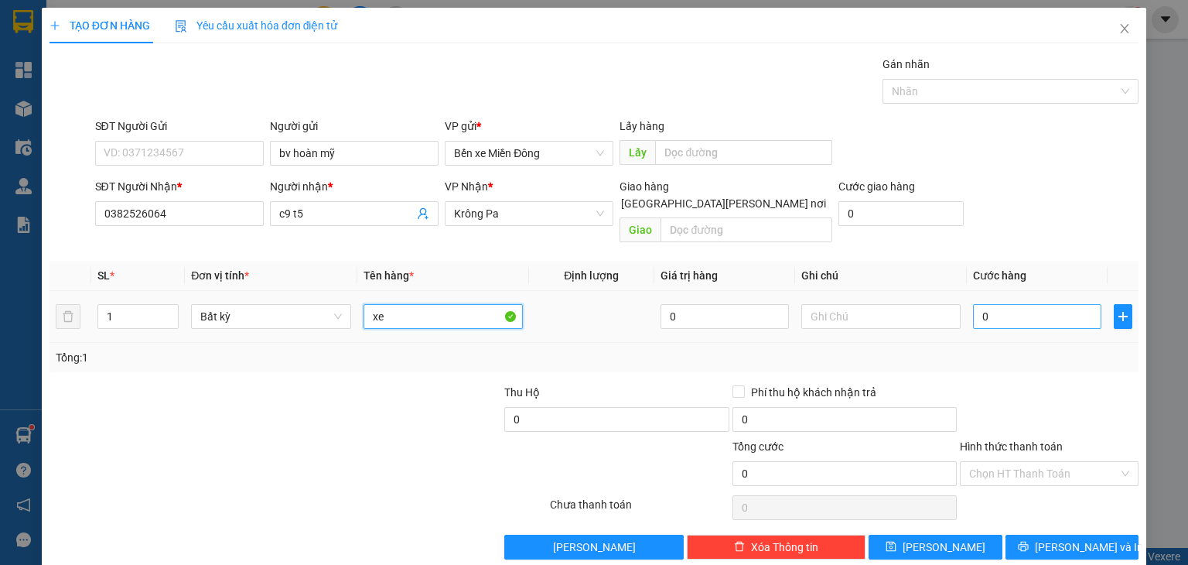
type input "xe"
click at [1000, 304] on input "0" at bounding box center [1037, 316] width 128 height 25
type input "004"
type input "4"
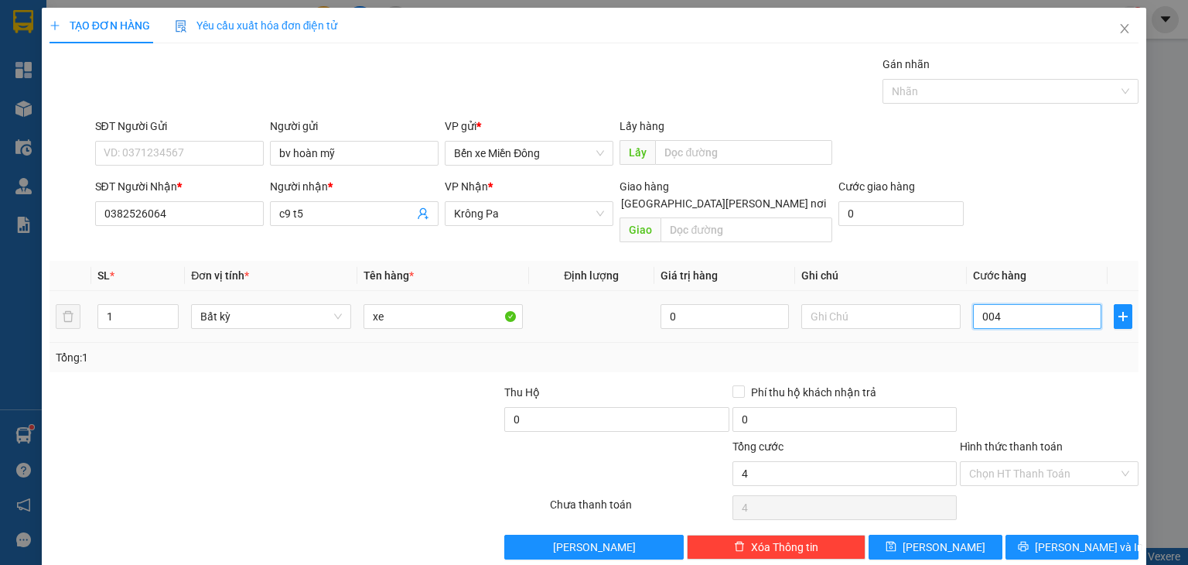
type input "0.040"
type input "40"
type input "00.400"
type input "400"
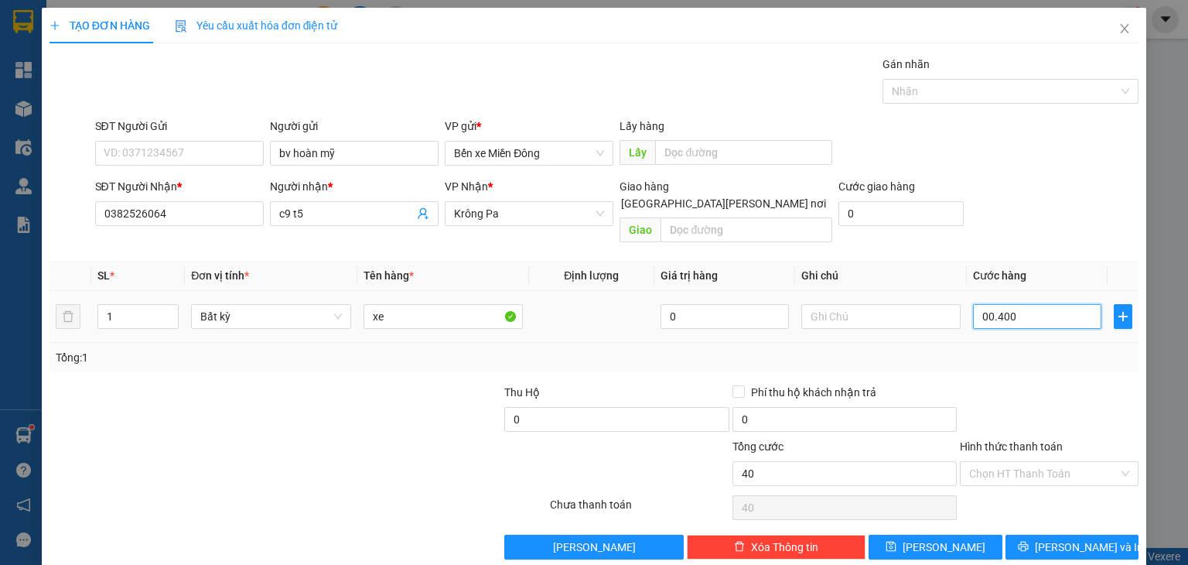
type input "400"
type input "400.000"
click at [949, 534] on button "[PERSON_NAME]" at bounding box center [935, 546] width 134 height 25
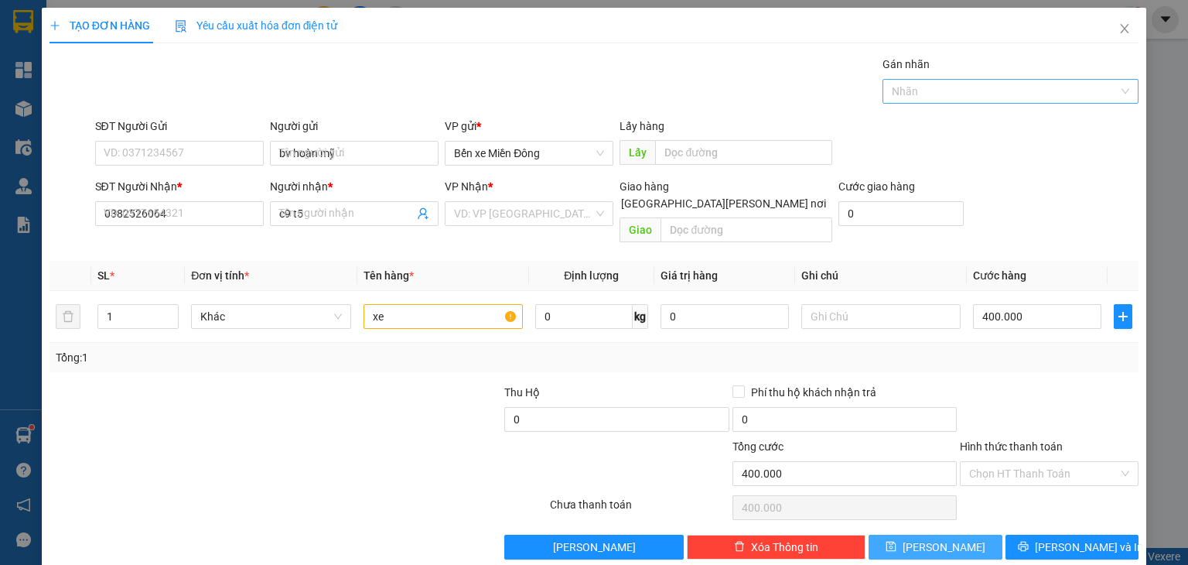
type input "0"
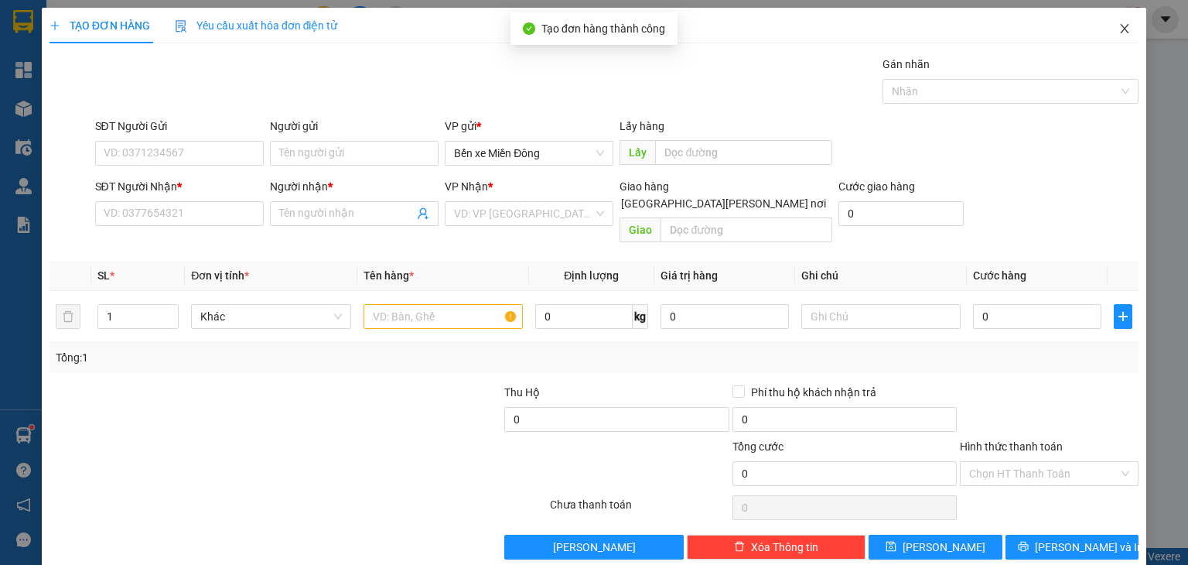
click at [1118, 31] on icon "close" at bounding box center [1124, 28] width 12 height 12
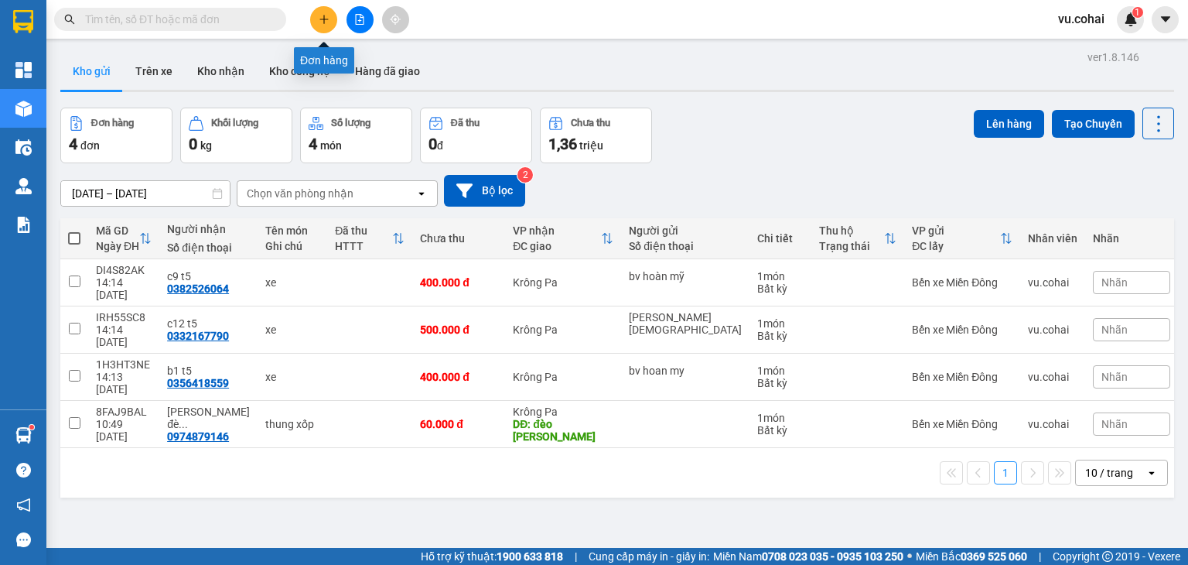
click at [325, 21] on icon "plus" at bounding box center [324, 19] width 11 height 11
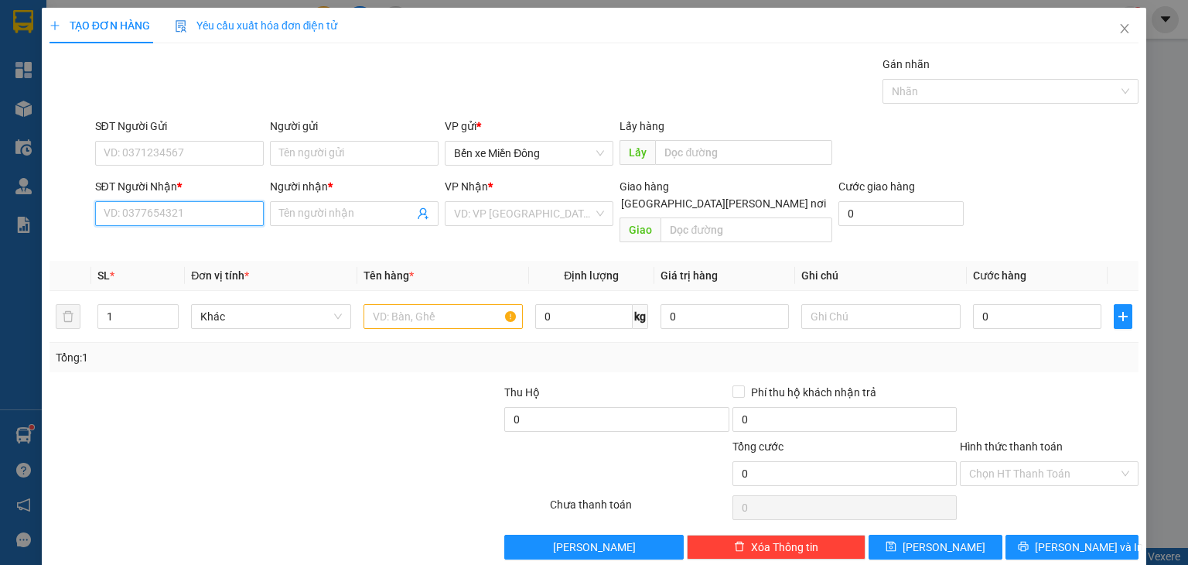
click at [210, 213] on input "SĐT Người Nhận *" at bounding box center [179, 213] width 169 height 25
paste input "0862708948"
type input "0862708948"
click at [302, 211] on input "Người nhận *" at bounding box center [346, 213] width 135 height 17
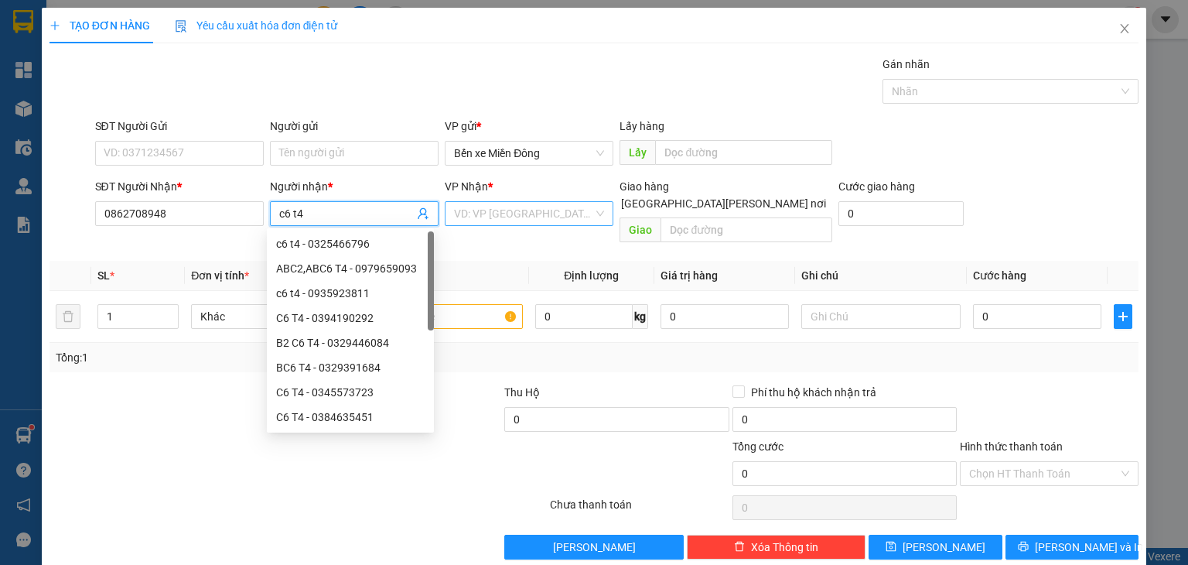
type input "c6 t4"
click at [481, 221] on input "search" at bounding box center [523, 213] width 139 height 23
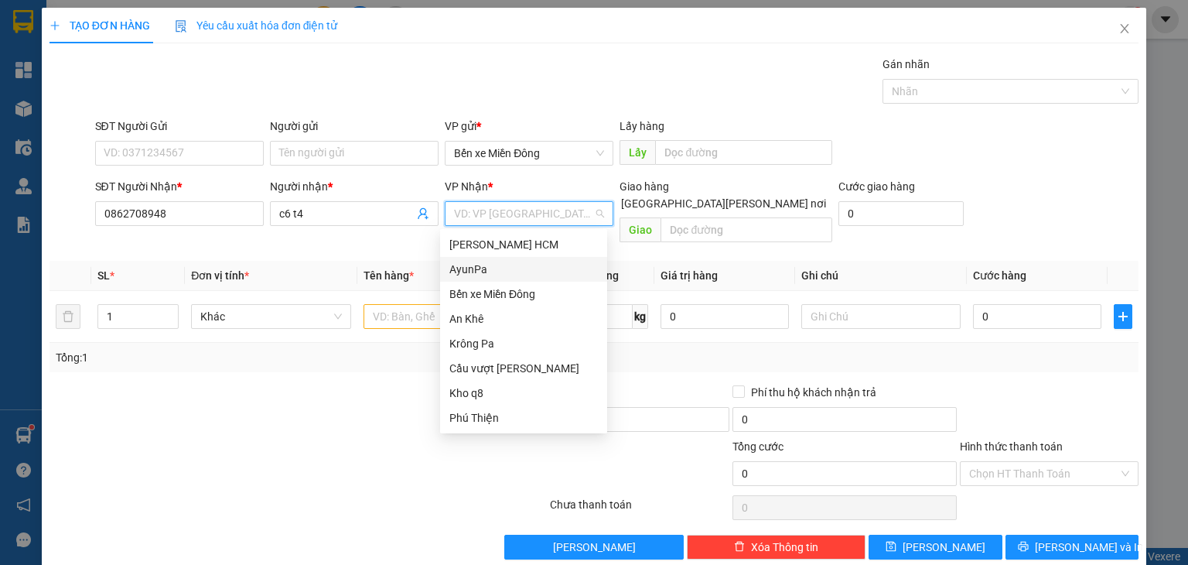
click at [498, 275] on div "AyunPa" at bounding box center [523, 269] width 148 height 17
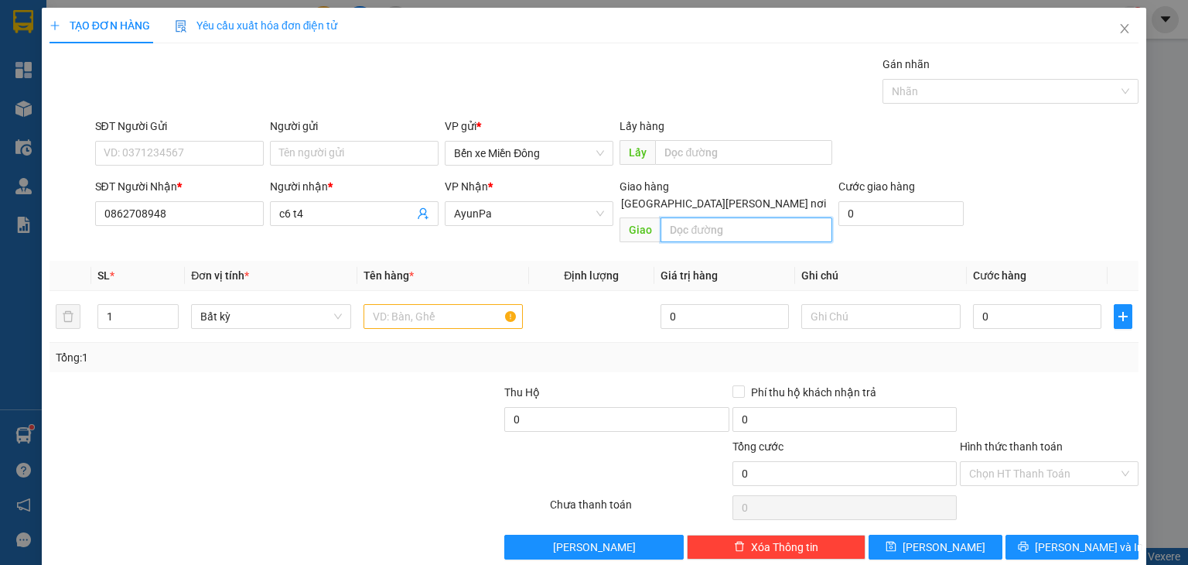
click at [721, 217] on input "text" at bounding box center [746, 229] width 172 height 25
type input "điẻm t7"
click at [402, 304] on input "text" at bounding box center [442, 316] width 159 height 25
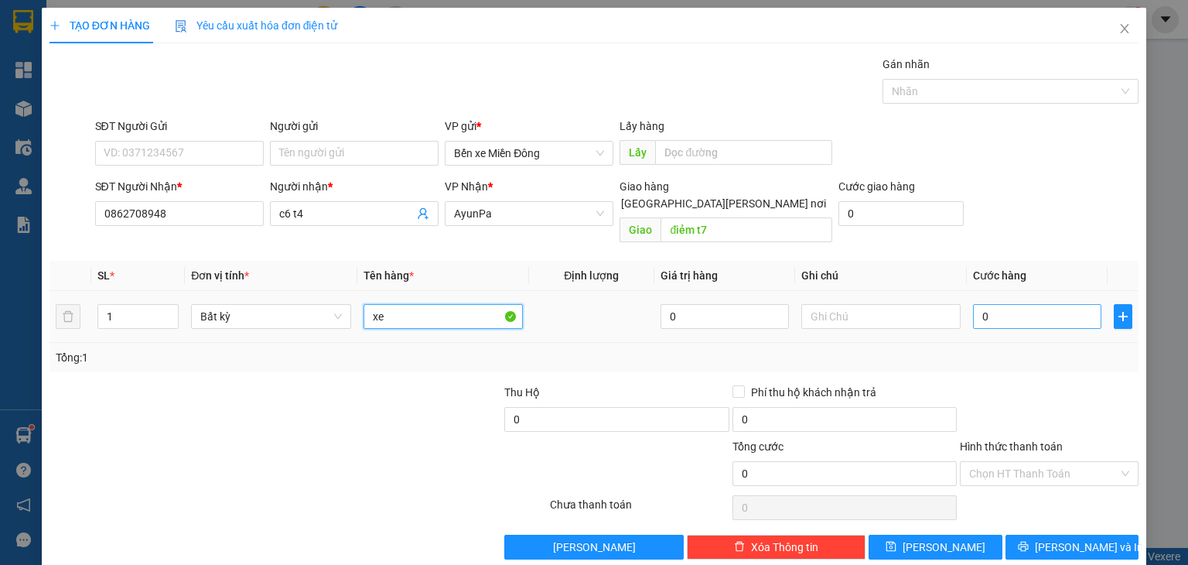
type input "xe"
click at [977, 304] on input "0" at bounding box center [1037, 316] width 128 height 25
type input "004"
type input "4"
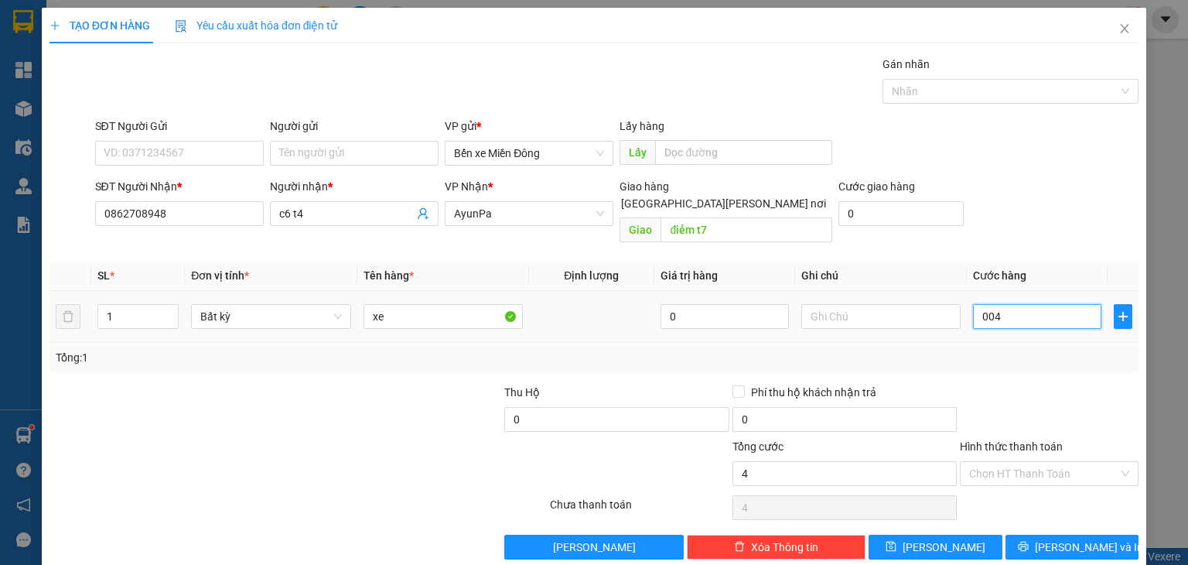
type input "0.040"
type input "40"
type input "00.400"
type input "400"
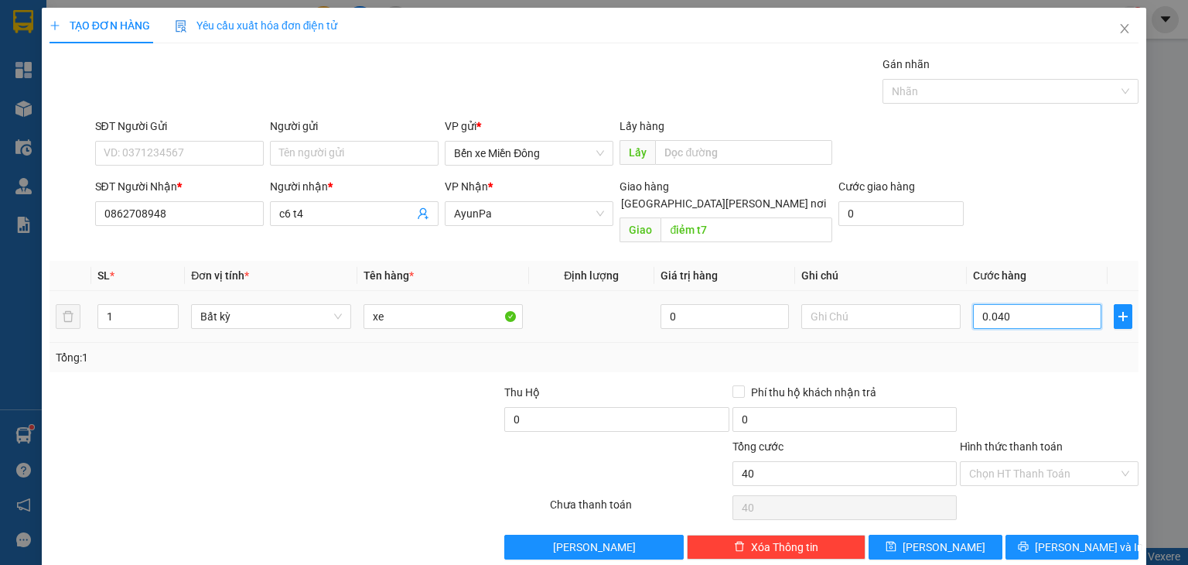
type input "400"
type input "0.004.000"
type input "4.000"
type input "000.040.000"
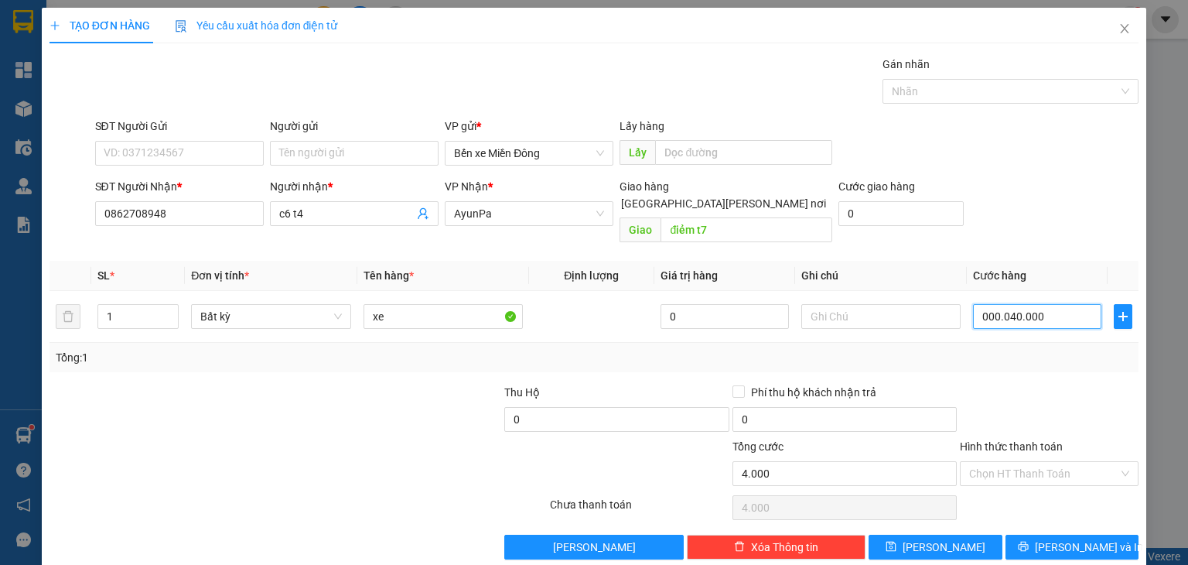
type input "40.000"
type input "[PHONE_NUMBER]"
type input "400.000"
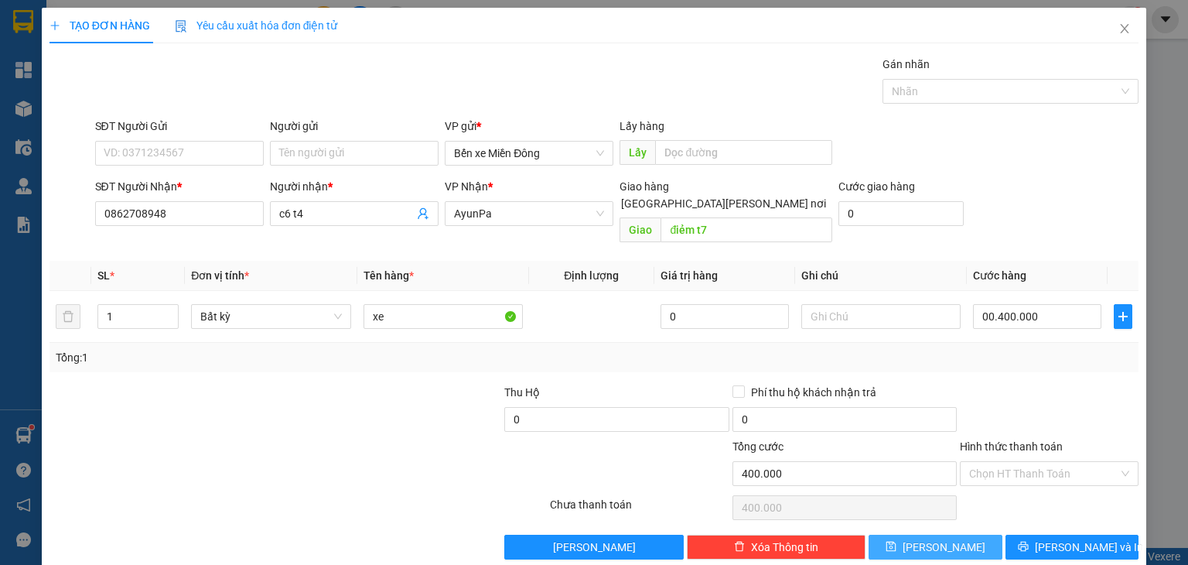
type input "400.000"
click at [954, 534] on button "[PERSON_NAME]" at bounding box center [935, 546] width 134 height 25
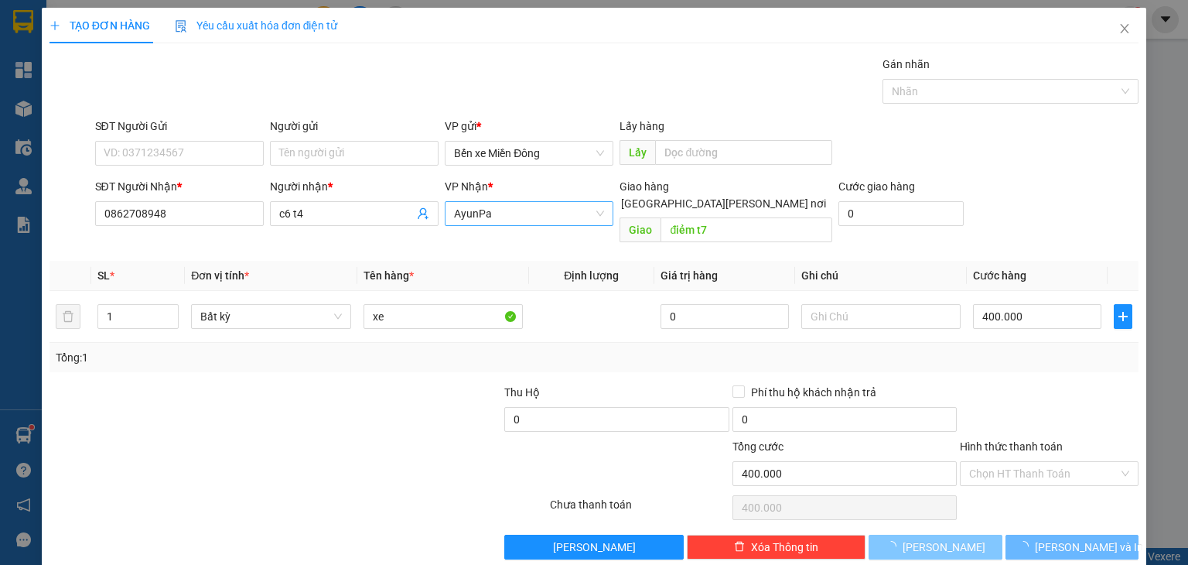
drag, startPoint x: 954, startPoint y: 523, endPoint x: 557, endPoint y: 218, distance: 500.2
click at [557, 218] on div "Transit Pickup Surcharge Ids Transit Deliver Surcharge Ids Transit Deliver Surc…" at bounding box center [593, 307] width 1089 height 503
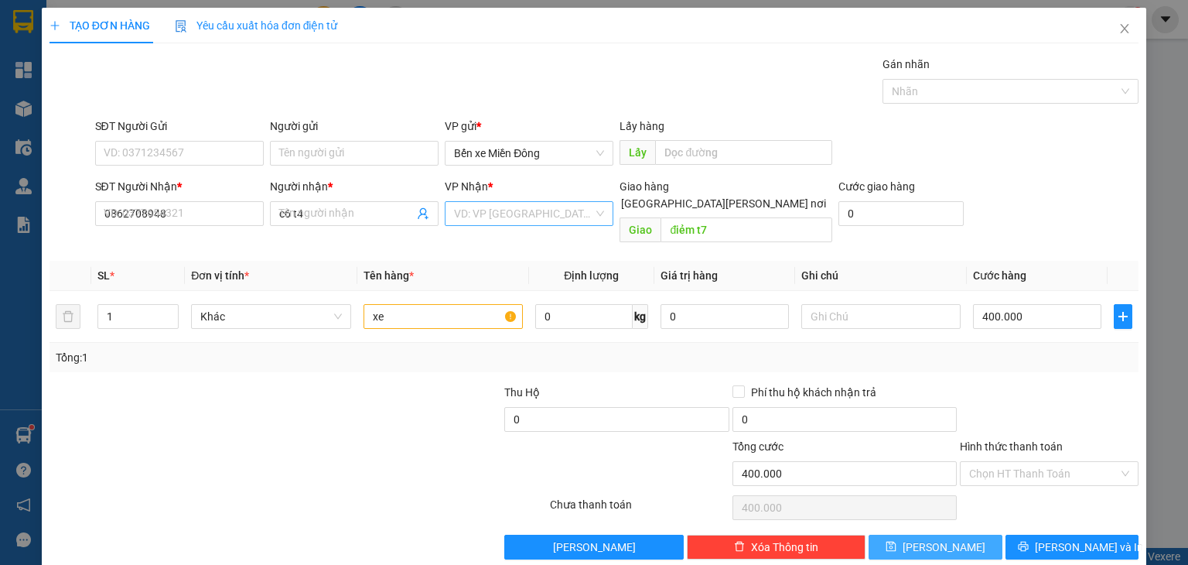
type input "0"
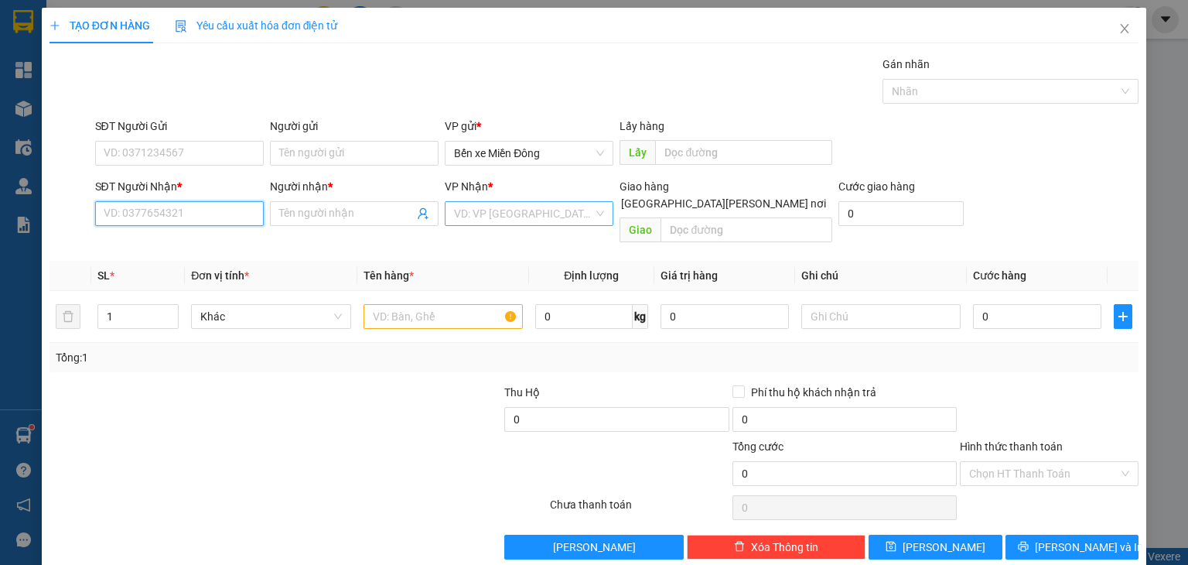
click at [225, 206] on input "SĐT Người Nhận *" at bounding box center [179, 213] width 169 height 25
paste input "0344088175"
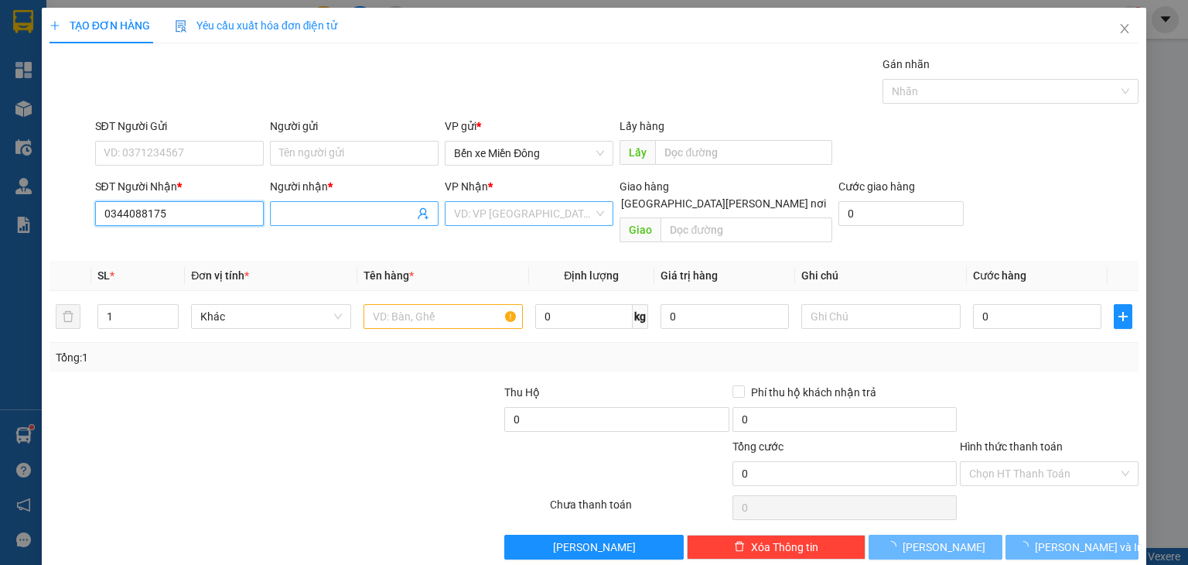
type input "0344088175"
click at [341, 215] on input "Người nhận *" at bounding box center [346, 213] width 135 height 17
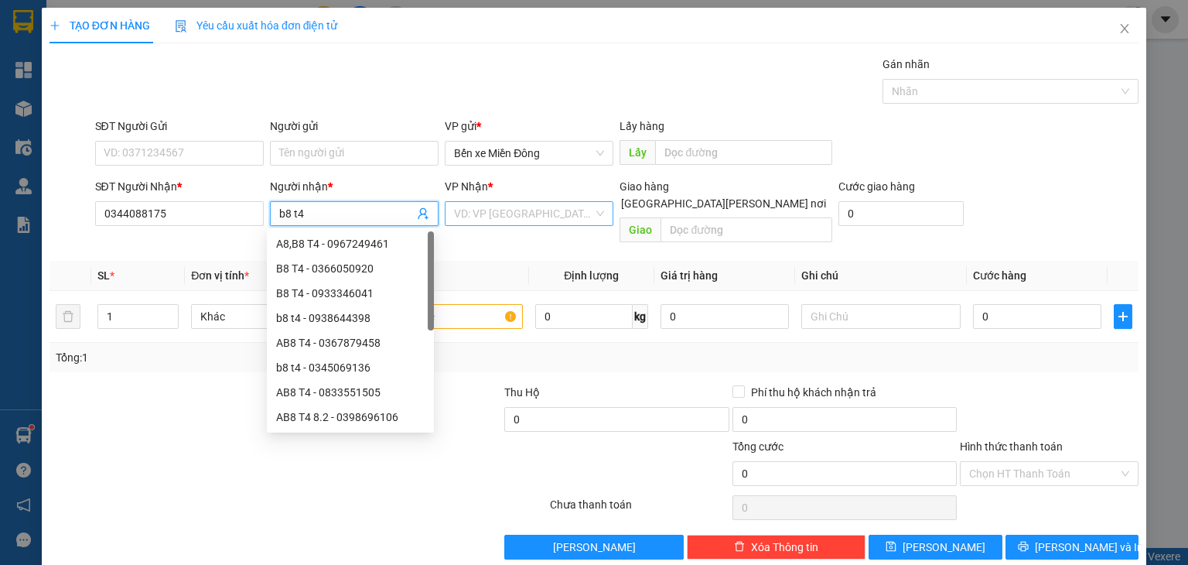
type input "b8 t4"
click at [503, 207] on input "search" at bounding box center [523, 213] width 139 height 23
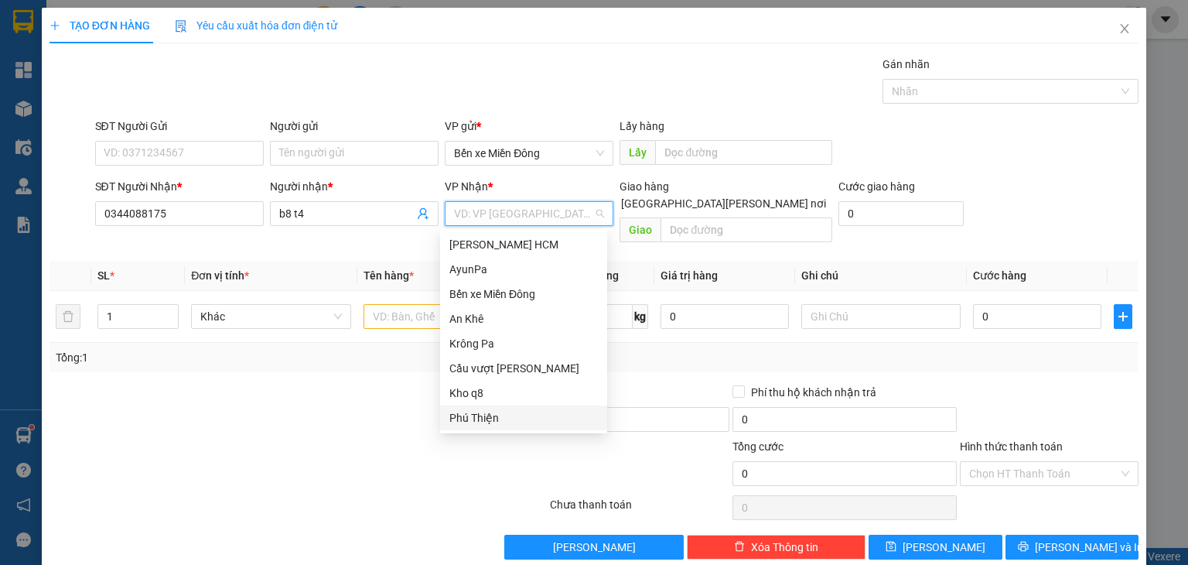
click at [486, 418] on div "Phú Thiện" at bounding box center [523, 417] width 148 height 17
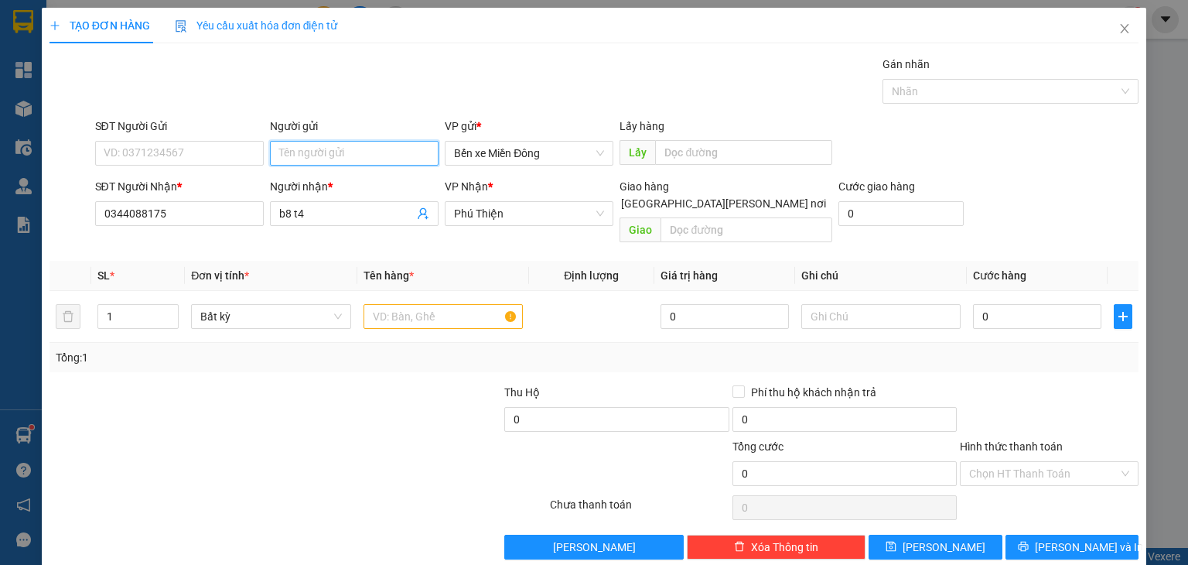
click at [387, 158] on input "Người gửi" at bounding box center [354, 153] width 169 height 25
type input "đồng phú"
type input "2"
click at [165, 305] on span "Increase Value" at bounding box center [169, 312] width 17 height 14
click at [377, 304] on input "1x" at bounding box center [442, 316] width 159 height 25
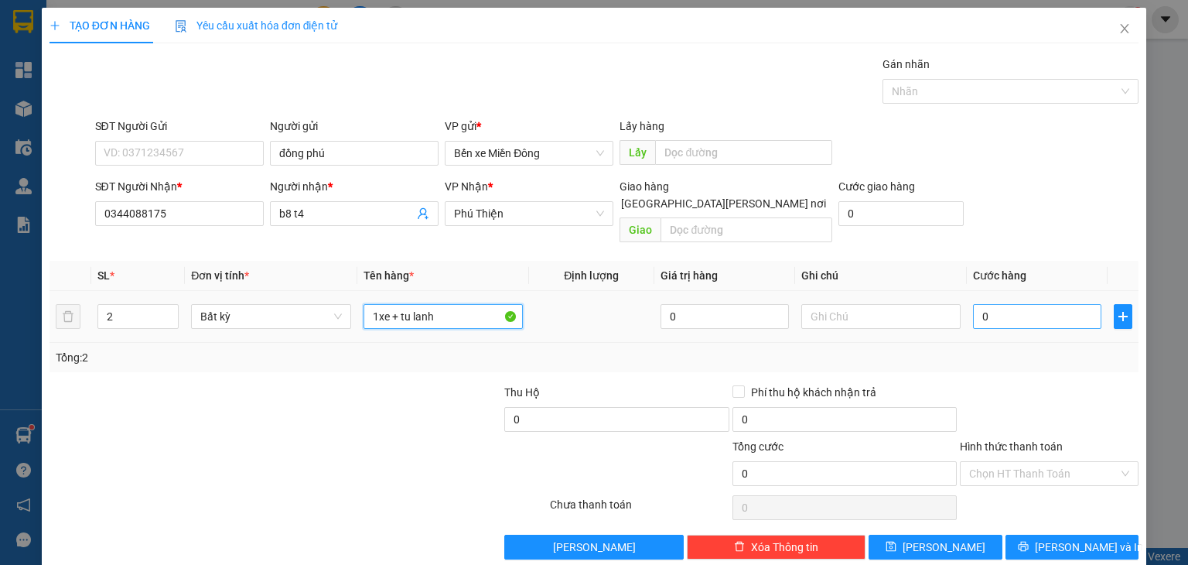
type input "1xe + tu lanh"
click at [990, 304] on input "0" at bounding box center [1037, 316] width 128 height 25
type input "006"
type input "6"
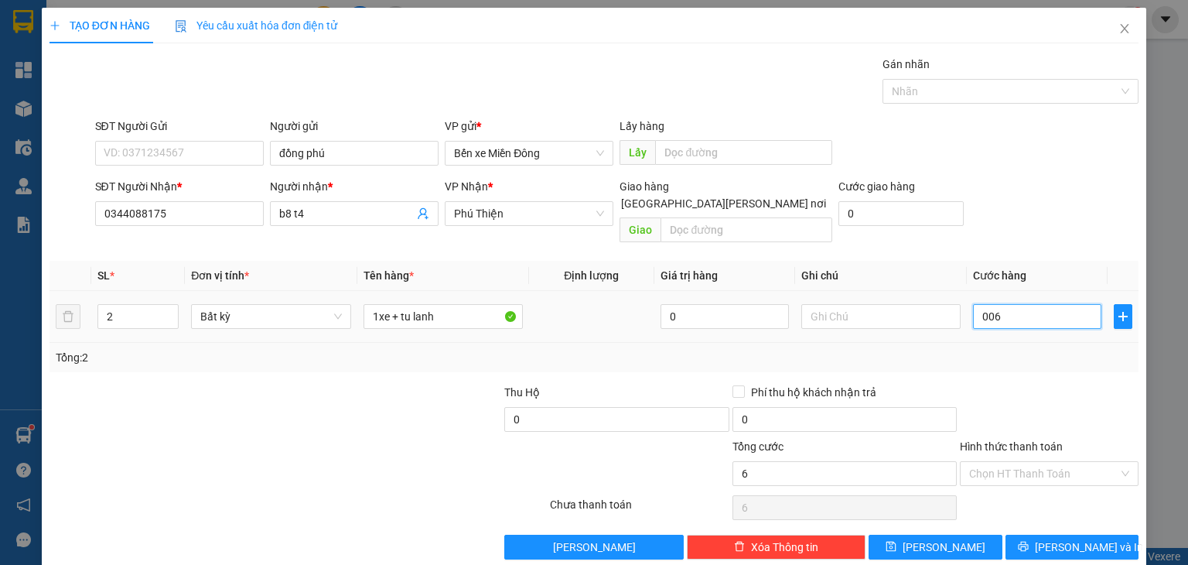
type input "0.065"
type input "65"
type input "00.650"
type input "650"
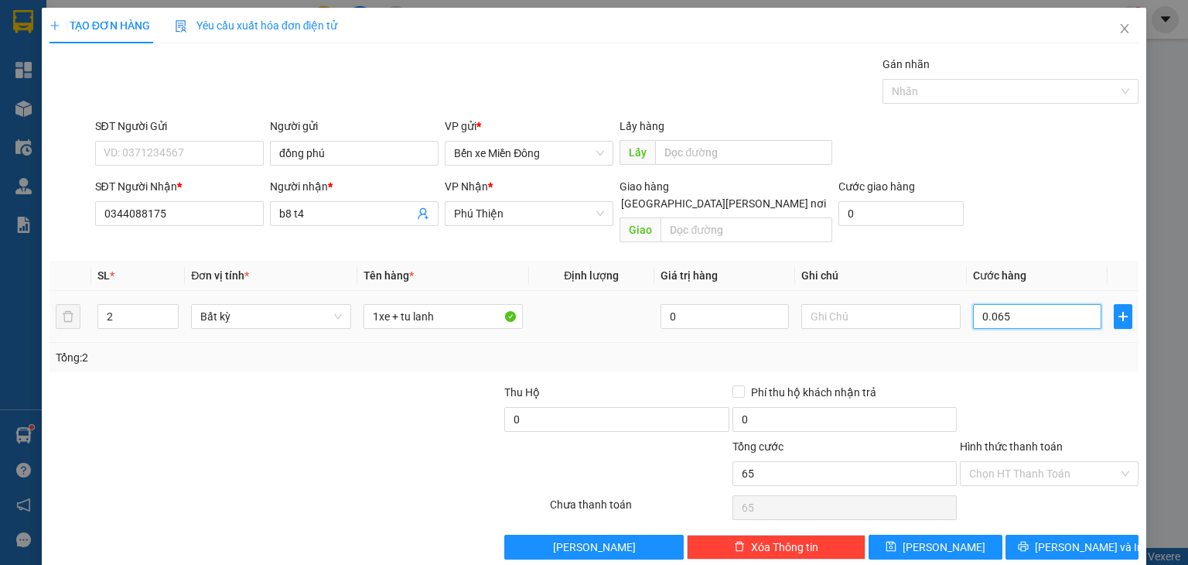
type input "650"
type input "650.000"
click at [962, 534] on button "[PERSON_NAME]" at bounding box center [935, 546] width 134 height 25
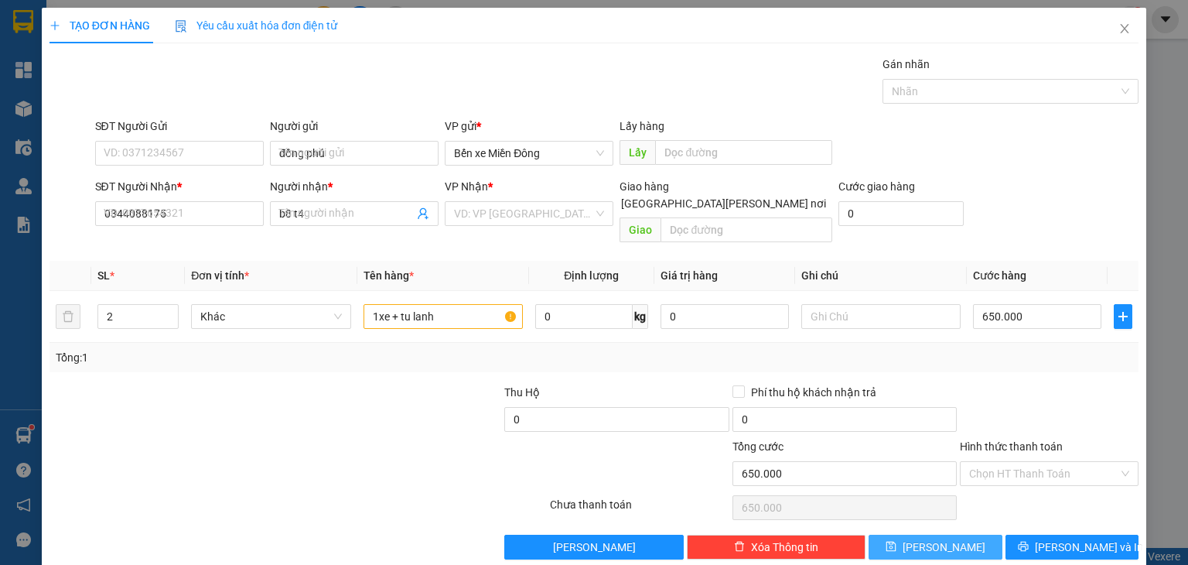
type input "1"
click at [1121, 33] on icon "close" at bounding box center [1125, 28] width 9 height 9
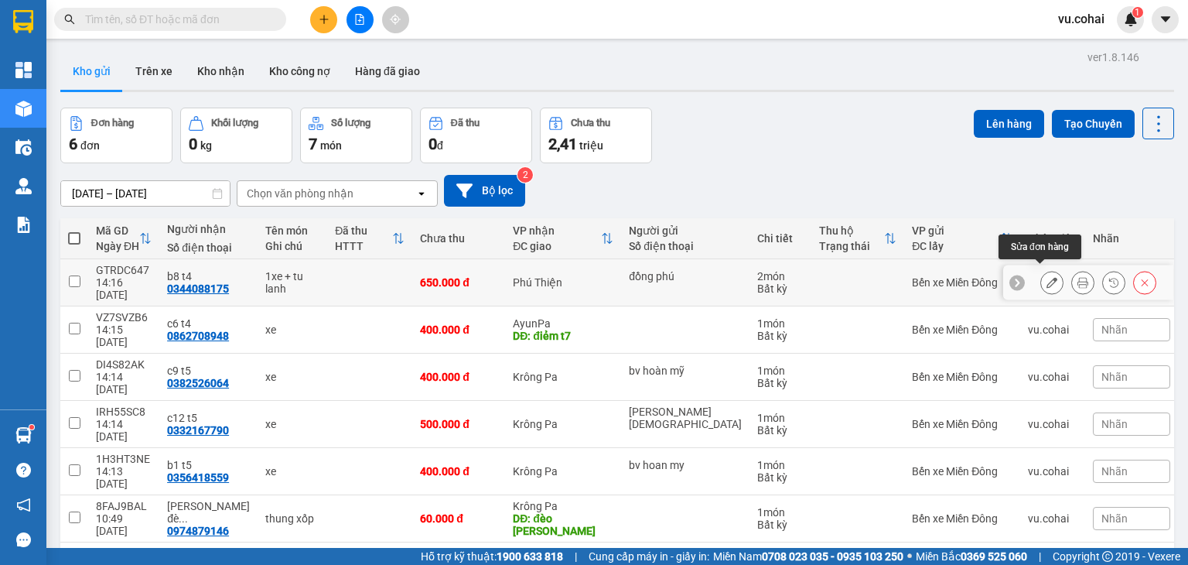
click at [1046, 278] on icon at bounding box center [1051, 282] width 11 height 11
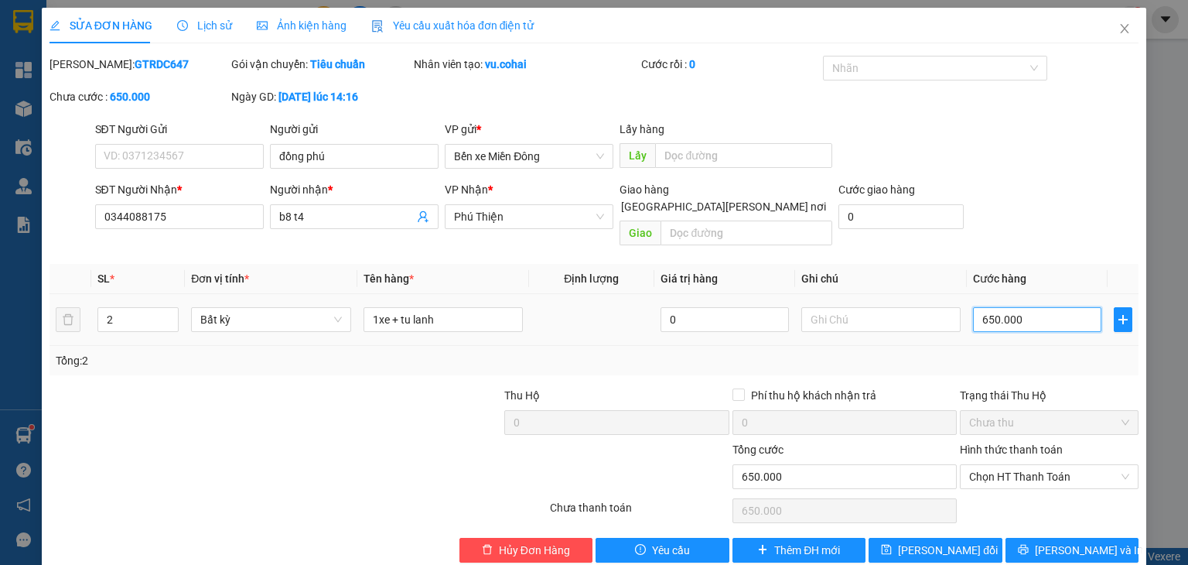
click at [1021, 307] on input "650.000" at bounding box center [1037, 319] width 128 height 25
click at [953, 541] on span "[PERSON_NAME] đổi" at bounding box center [948, 549] width 100 height 17
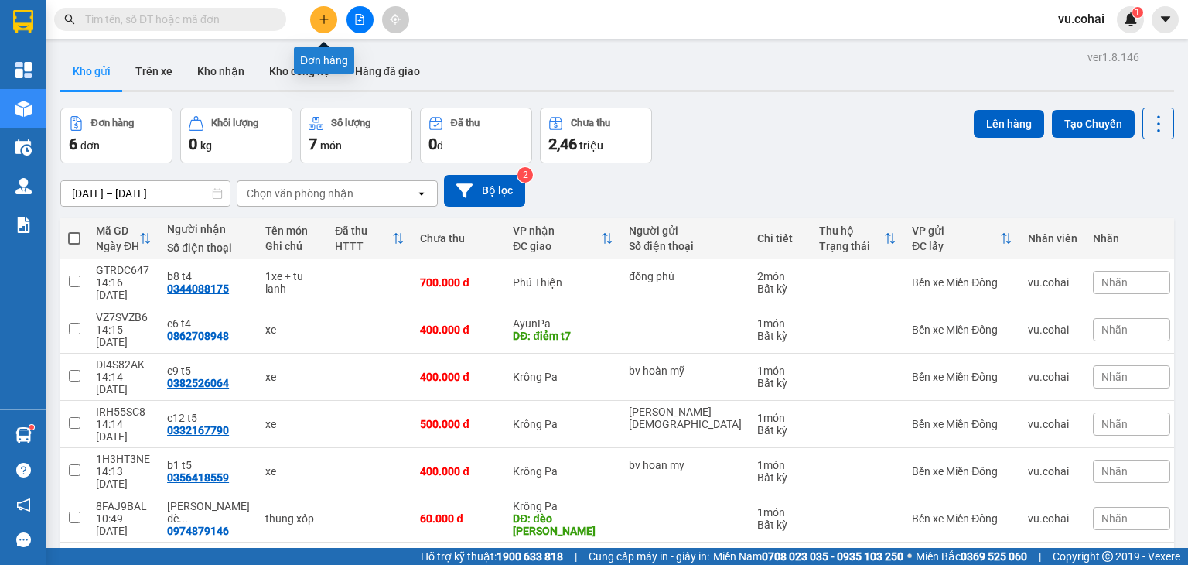
click at [324, 22] on icon "plus" at bounding box center [323, 19] width 1 height 9
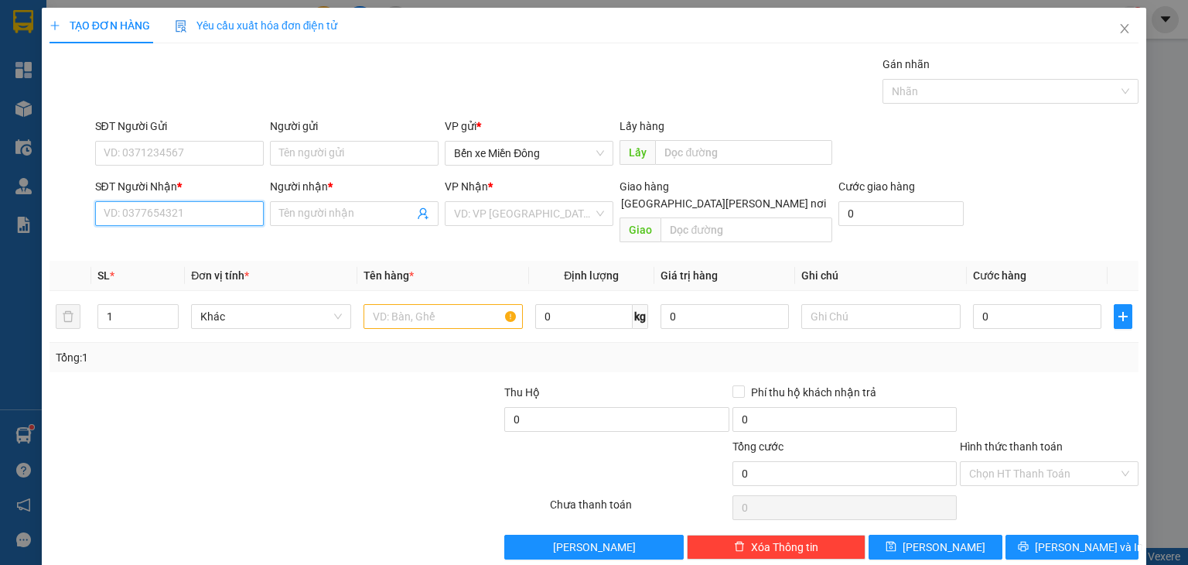
click at [241, 220] on input "SĐT Người Nhận *" at bounding box center [179, 213] width 169 height 25
paste input "0328084533"
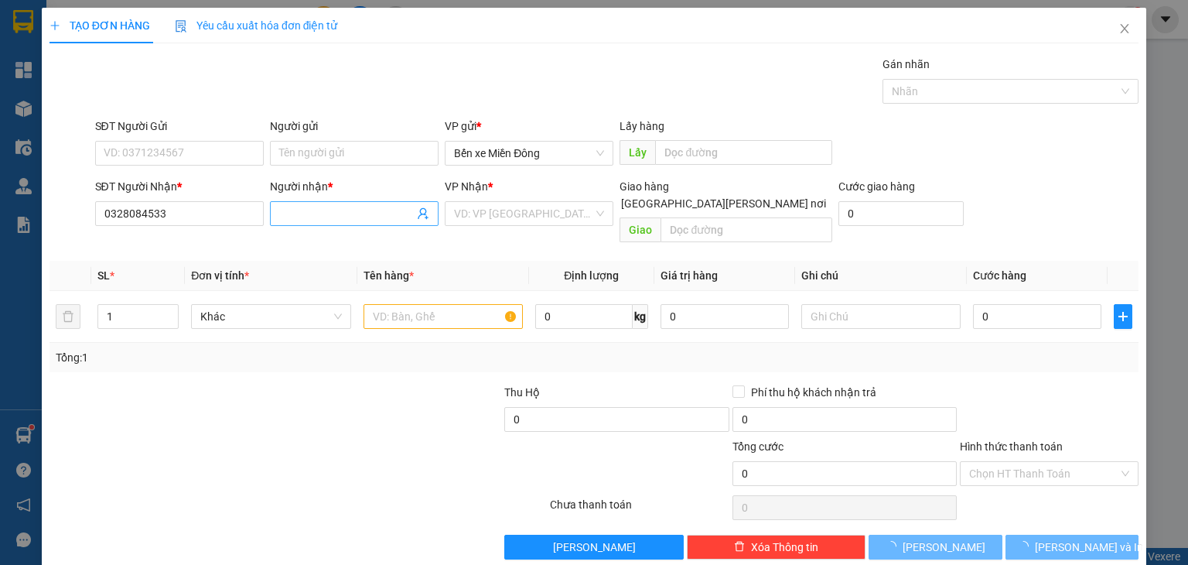
click at [327, 211] on input "Người nhận *" at bounding box center [346, 213] width 135 height 17
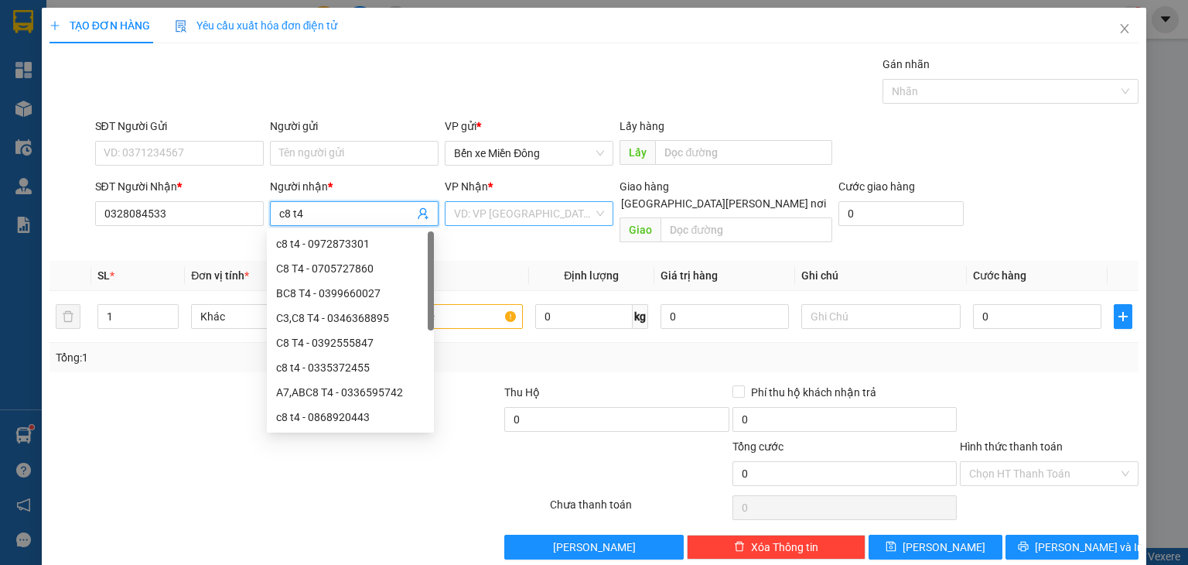
click at [472, 209] on input "search" at bounding box center [523, 213] width 139 height 23
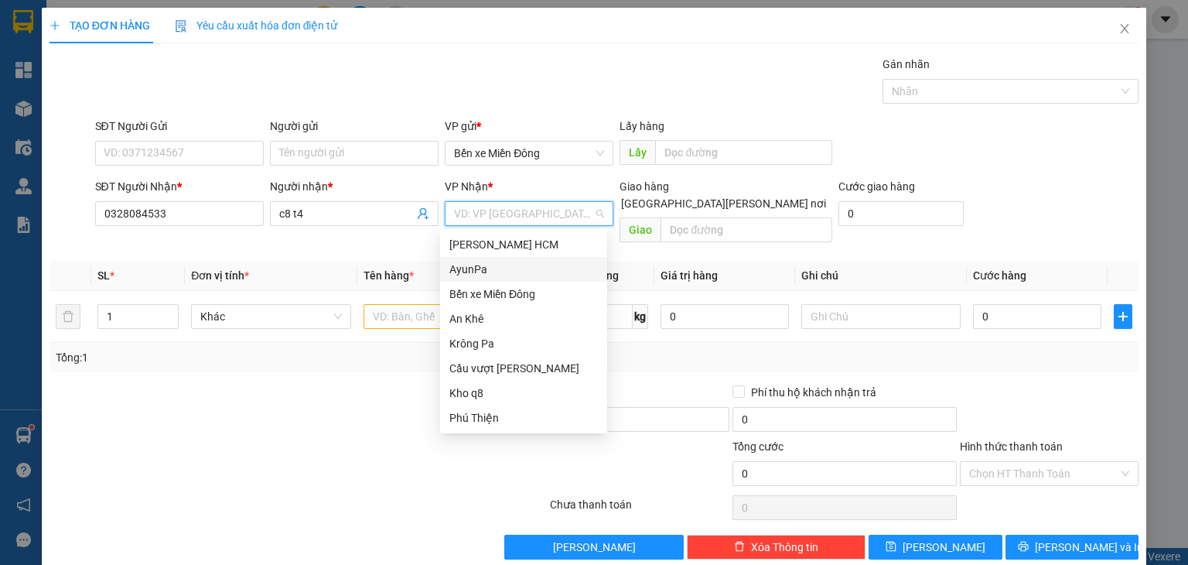
click at [473, 272] on div "AyunPa" at bounding box center [523, 269] width 148 height 17
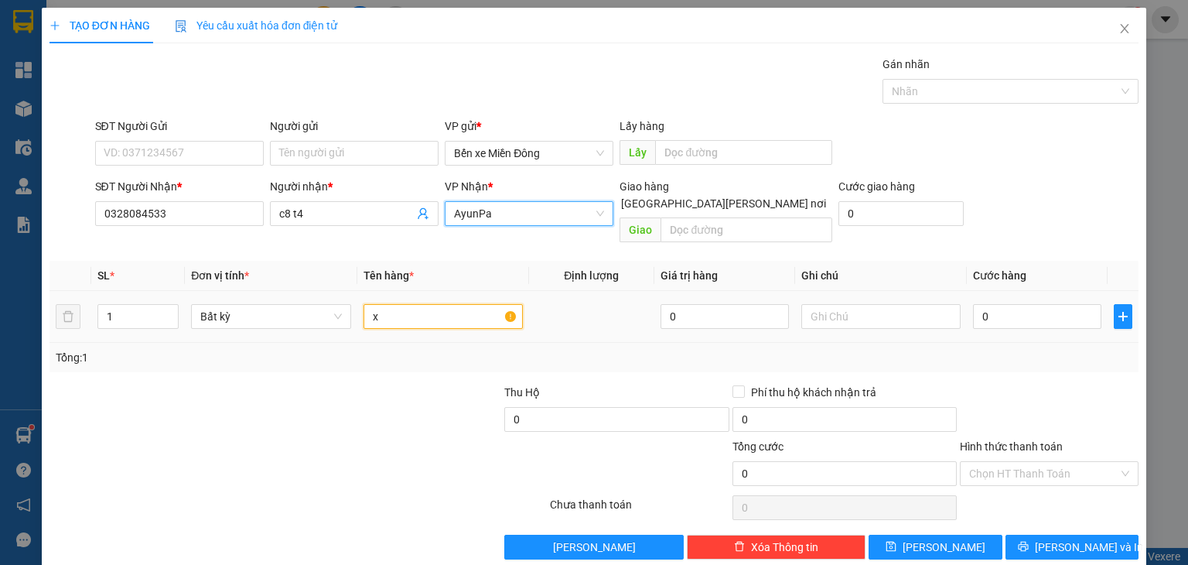
click at [434, 304] on input "x" at bounding box center [442, 316] width 159 height 25
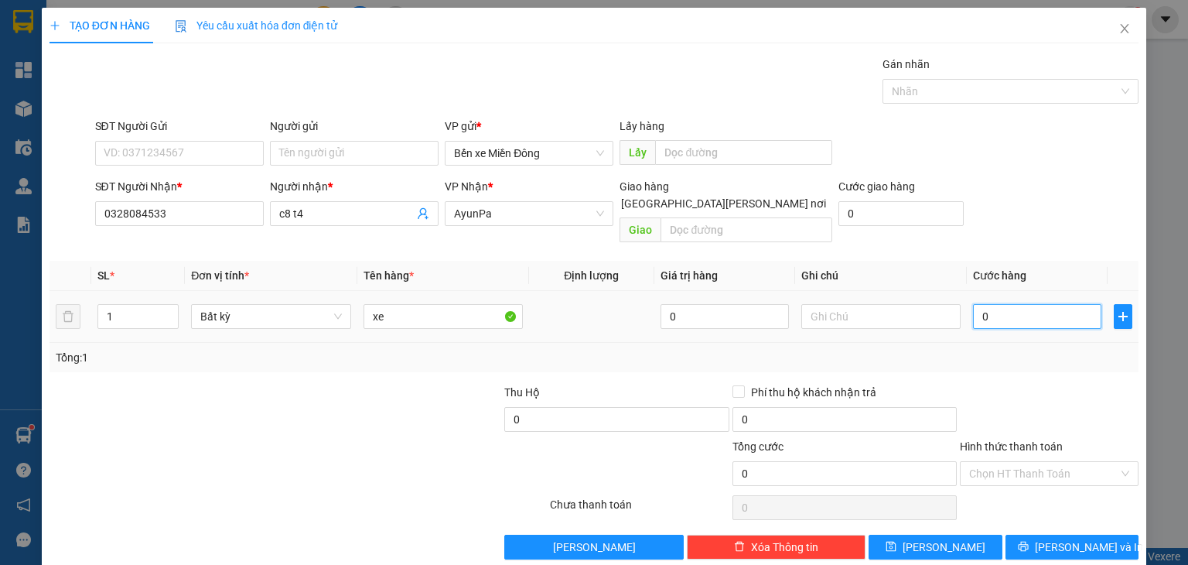
click at [1060, 304] on input "0" at bounding box center [1037, 316] width 128 height 25
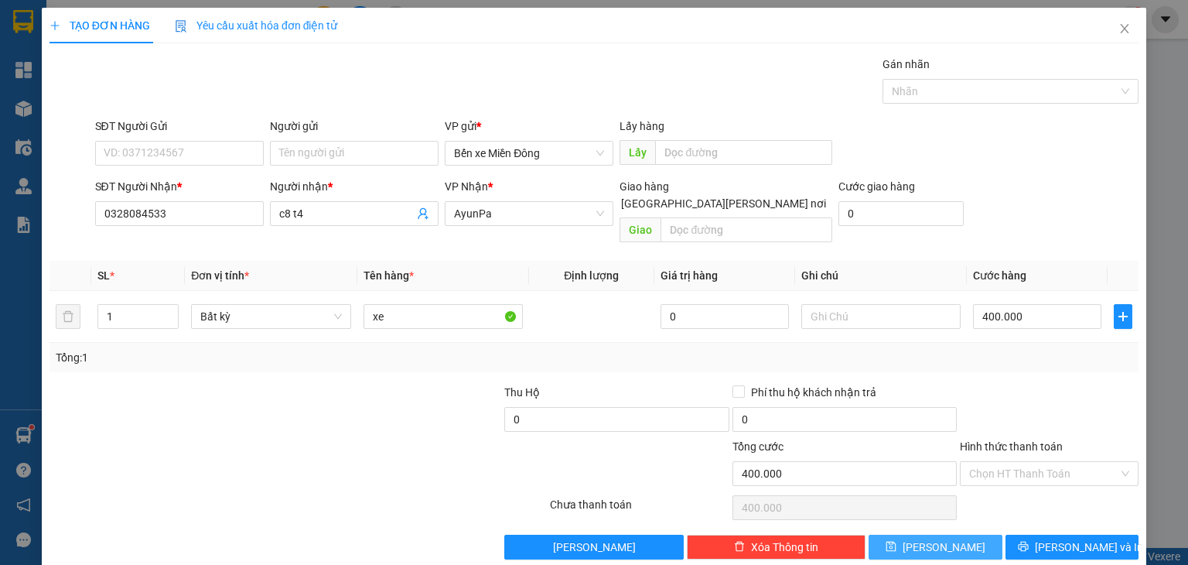
click at [950, 534] on button "[PERSON_NAME]" at bounding box center [935, 546] width 134 height 25
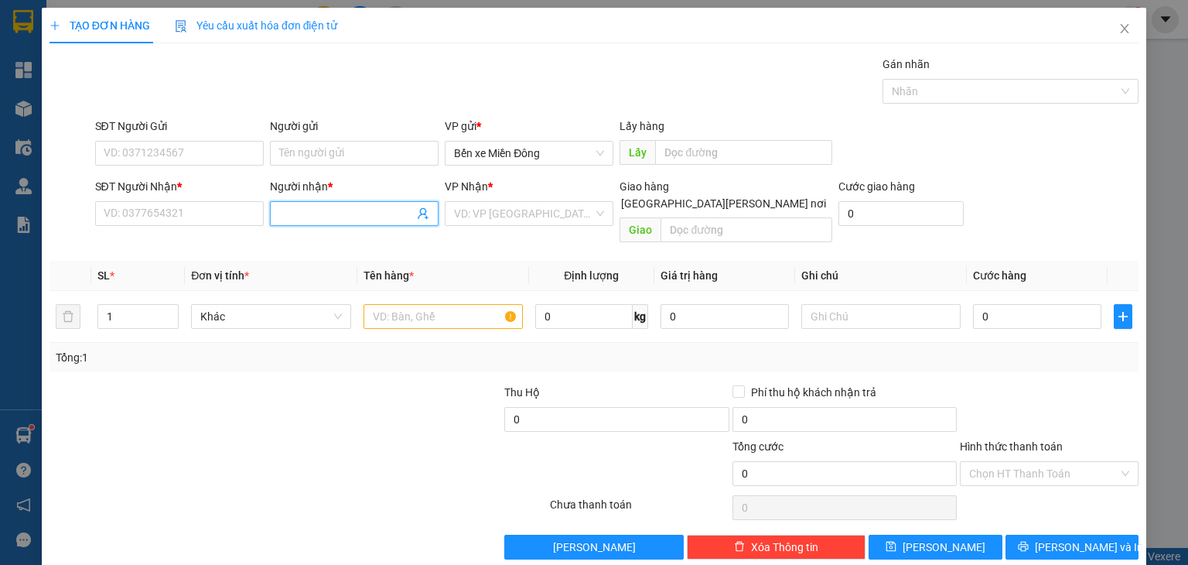
click at [331, 220] on input "Người nhận *" at bounding box center [346, 213] width 135 height 17
click at [368, 242] on div "CÁ [PERSON_NAME] - 0971111745" at bounding box center [360, 243] width 169 height 17
click at [507, 210] on input "search" at bounding box center [523, 213] width 139 height 23
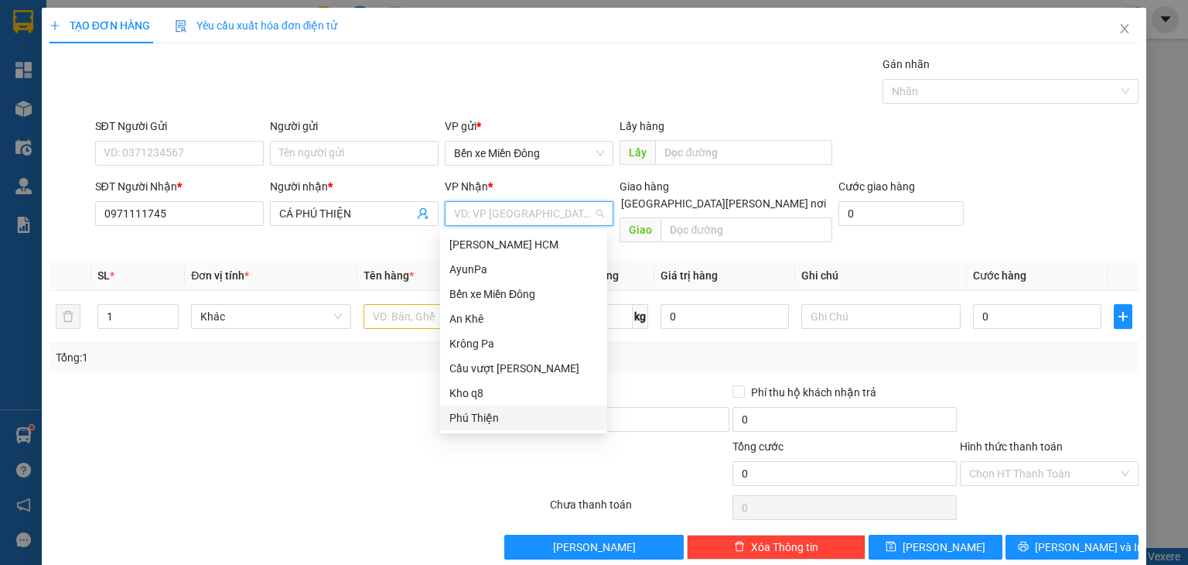
click at [492, 415] on div "Phú Thiện" at bounding box center [523, 417] width 148 height 17
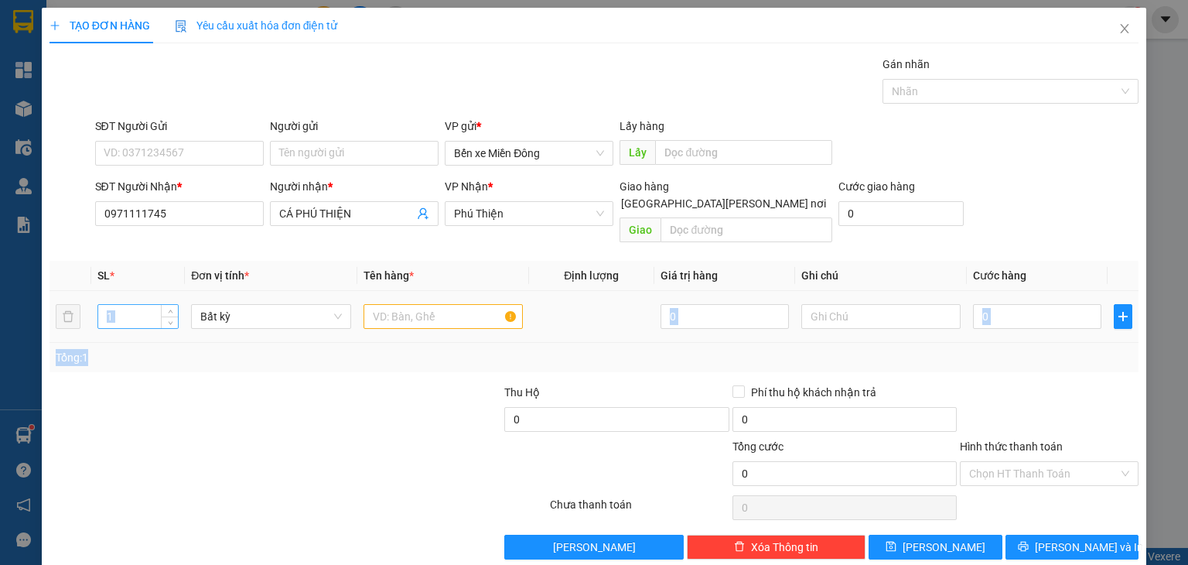
drag, startPoint x: 492, startPoint y: 415, endPoint x: 133, endPoint y: 298, distance: 377.6
click at [133, 298] on div "Transit Pickup Surcharge Ids Transit Deliver Surcharge Ids Transit Deliver Surc…" at bounding box center [593, 307] width 1089 height 503
click at [133, 305] on input "1" at bounding box center [138, 316] width 80 height 23
click at [369, 307] on input "text" at bounding box center [442, 316] width 159 height 25
click at [985, 304] on input "0" at bounding box center [1037, 316] width 128 height 25
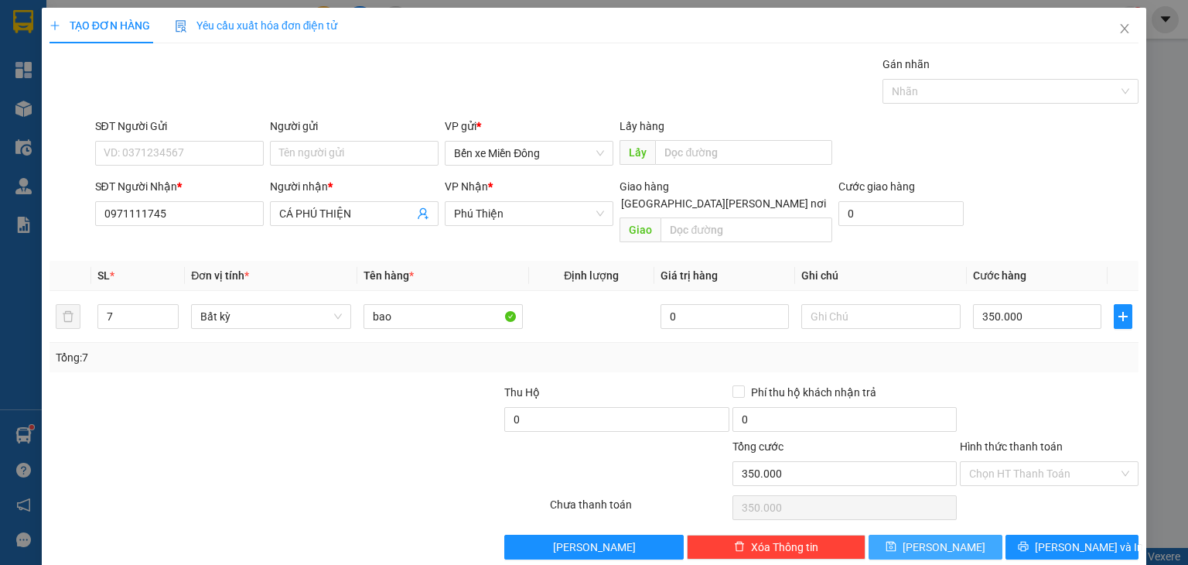
click at [952, 534] on button "[PERSON_NAME]" at bounding box center [935, 546] width 134 height 25
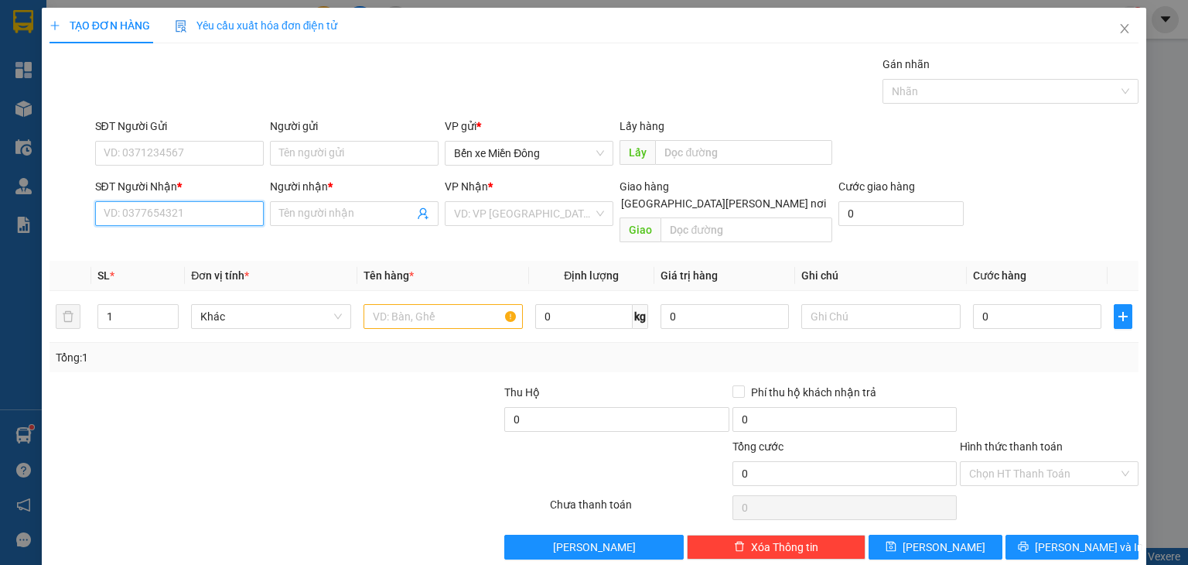
click at [232, 214] on input "SĐT Người Nhận *" at bounding box center [179, 213] width 169 height 25
paste input "0934449953"
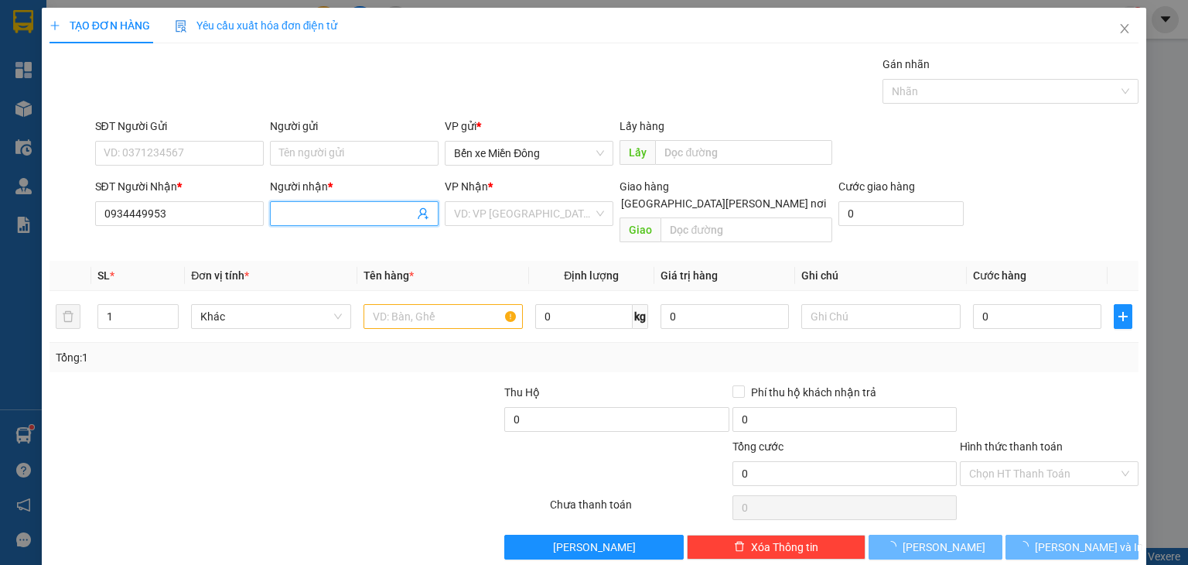
click at [322, 210] on input "Người nhận *" at bounding box center [346, 213] width 135 height 17
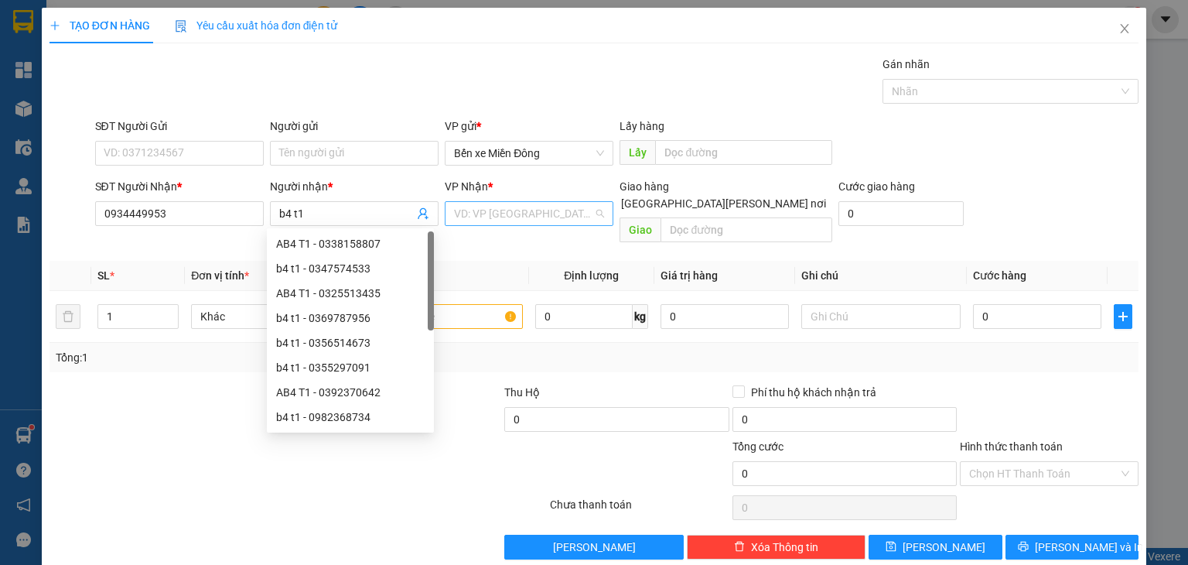
click at [551, 216] on input "search" at bounding box center [523, 213] width 139 height 23
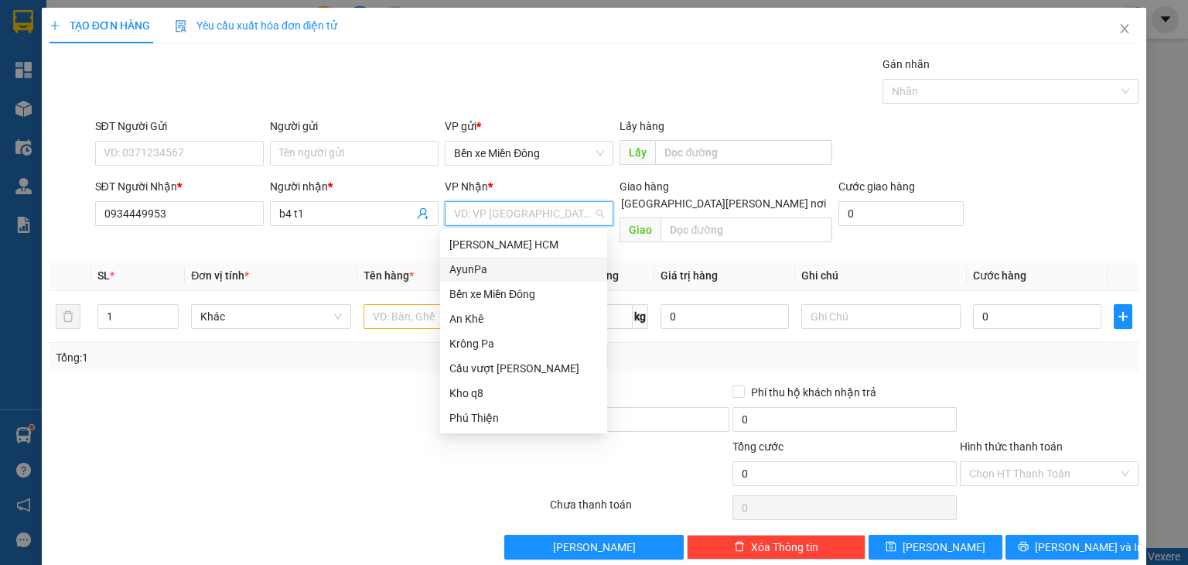
click at [500, 268] on div "AyunPa" at bounding box center [523, 269] width 148 height 17
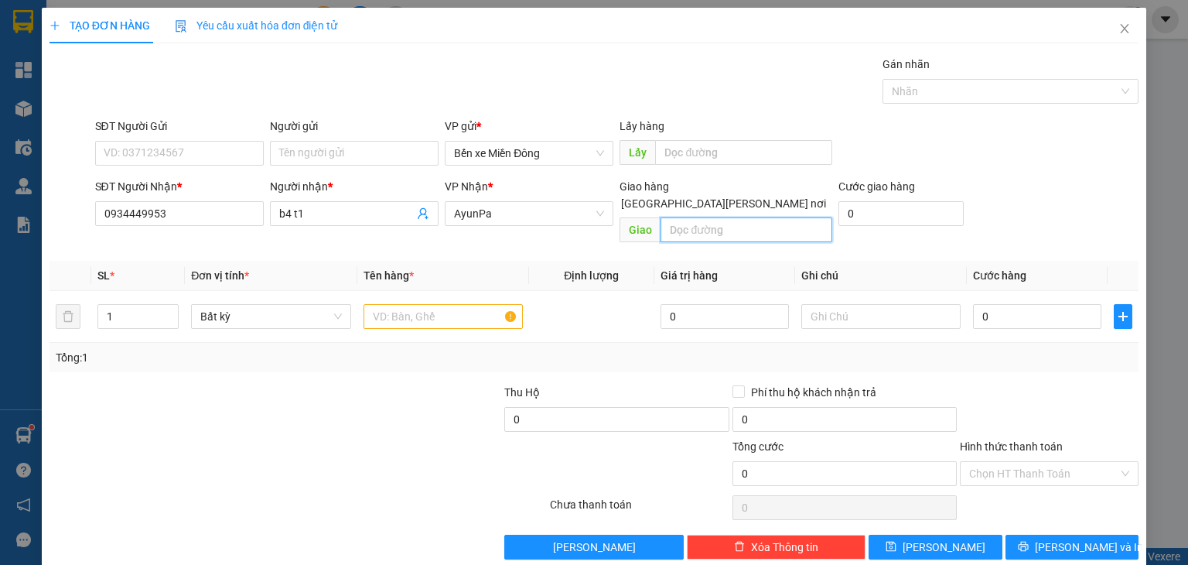
click at [695, 217] on input "text" at bounding box center [746, 229] width 172 height 25
click at [438, 304] on input "tõ" at bounding box center [442, 316] width 159 height 25
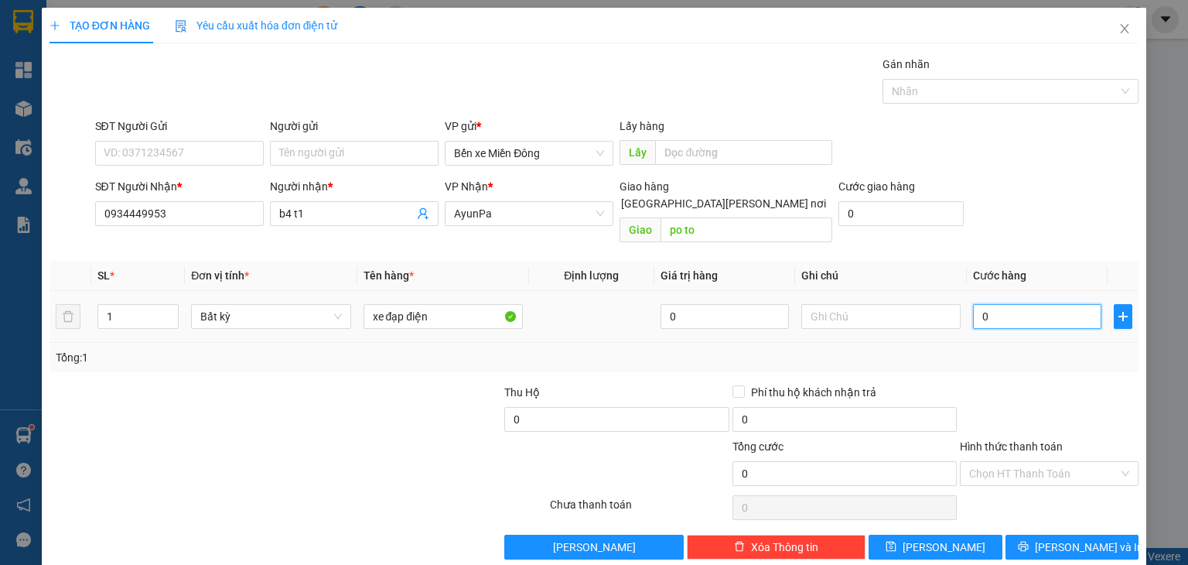
click at [1015, 304] on input "0" at bounding box center [1037, 316] width 128 height 25
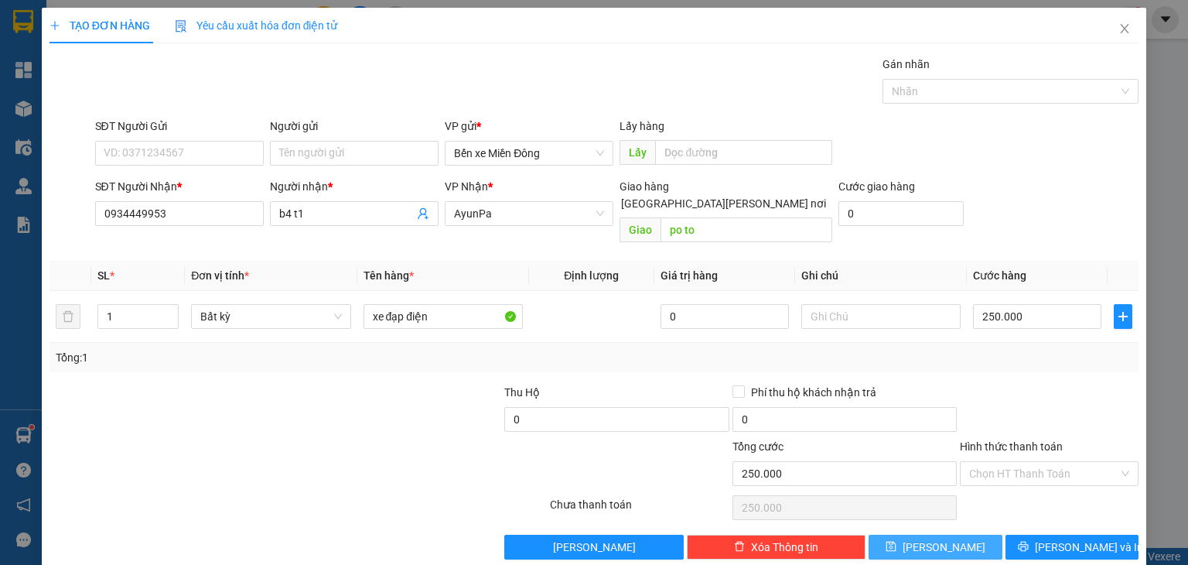
click at [953, 534] on button "[PERSON_NAME]" at bounding box center [935, 546] width 134 height 25
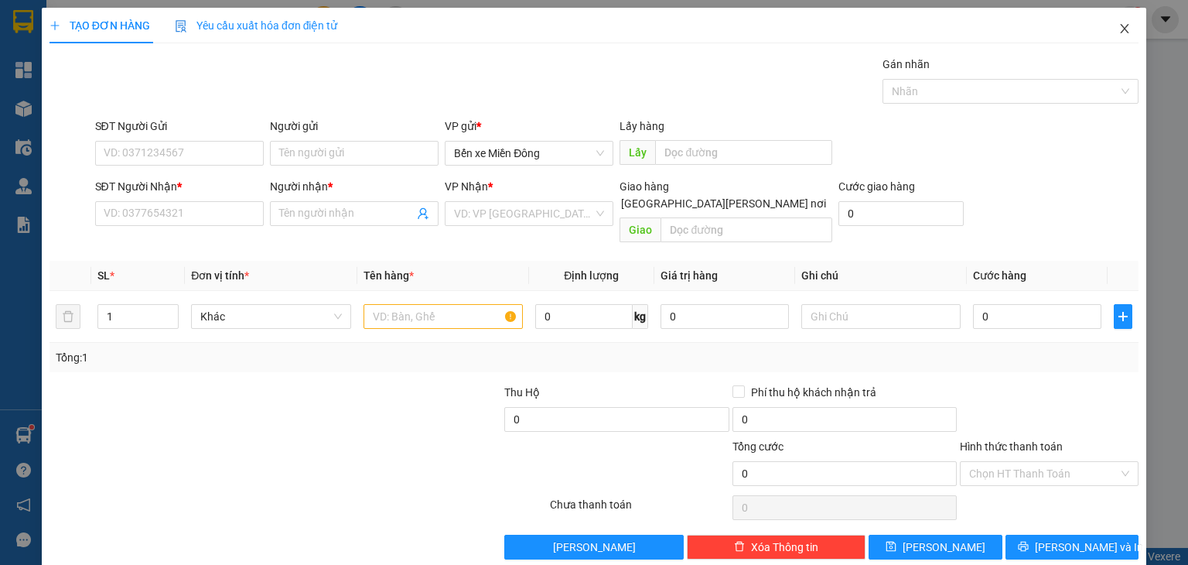
click at [1118, 29] on icon "close" at bounding box center [1124, 28] width 12 height 12
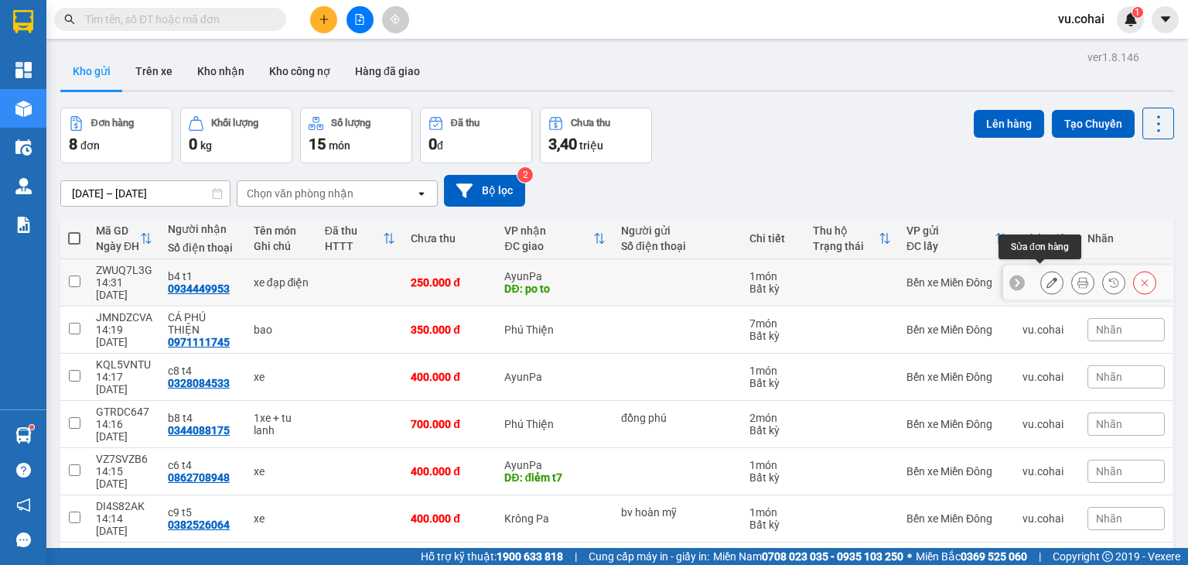
click at [1046, 277] on icon at bounding box center [1051, 282] width 11 height 11
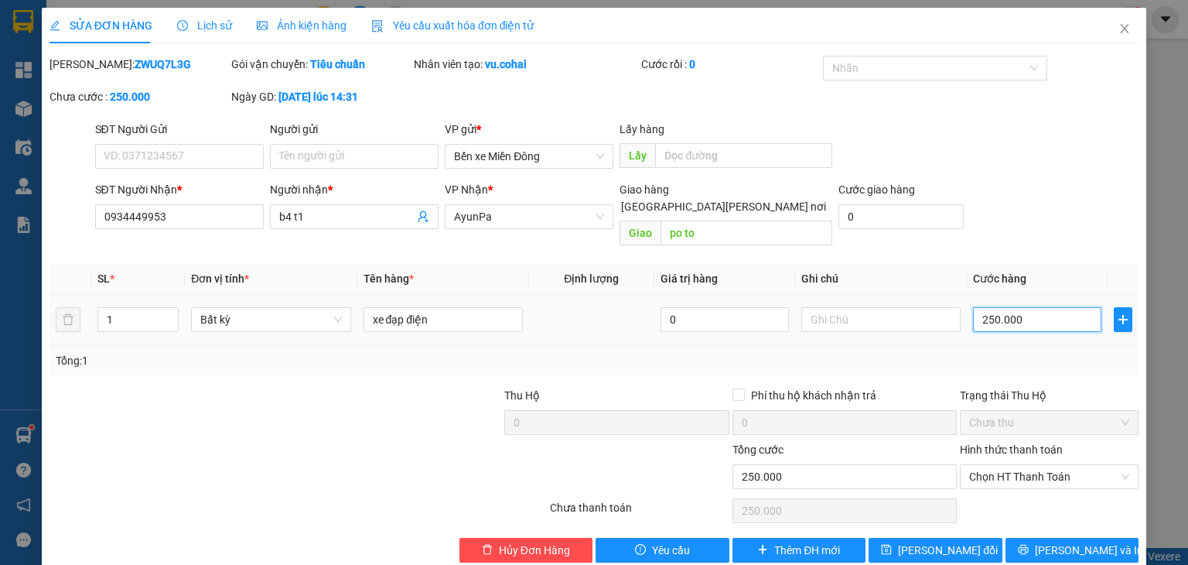
click at [1022, 312] on input "250.000" at bounding box center [1037, 319] width 128 height 25
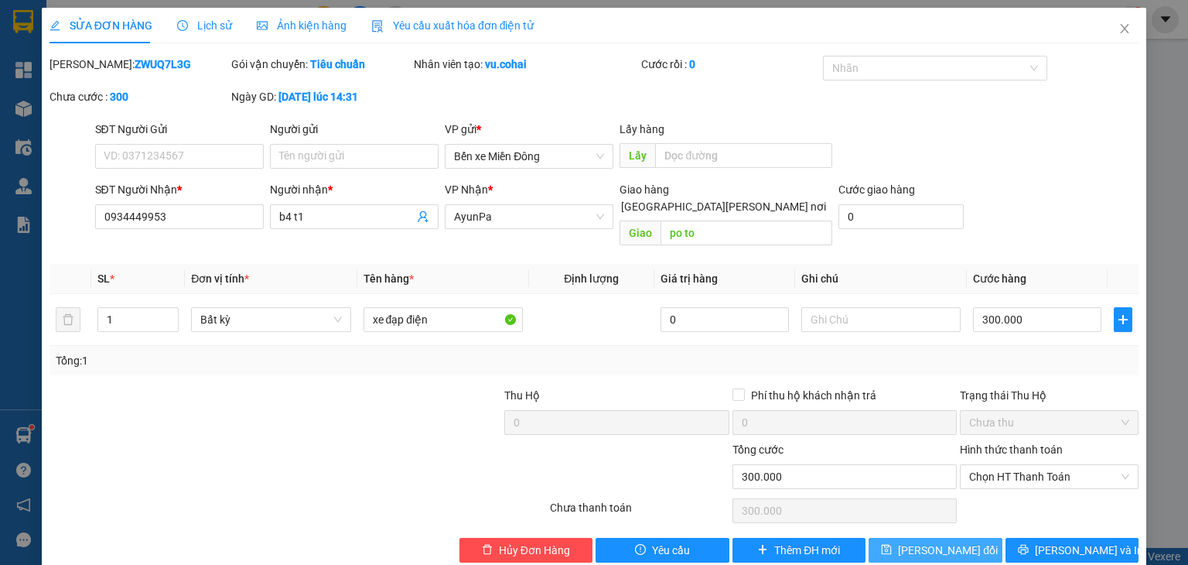
click at [937, 541] on span "[PERSON_NAME] đổi" at bounding box center [948, 549] width 100 height 17
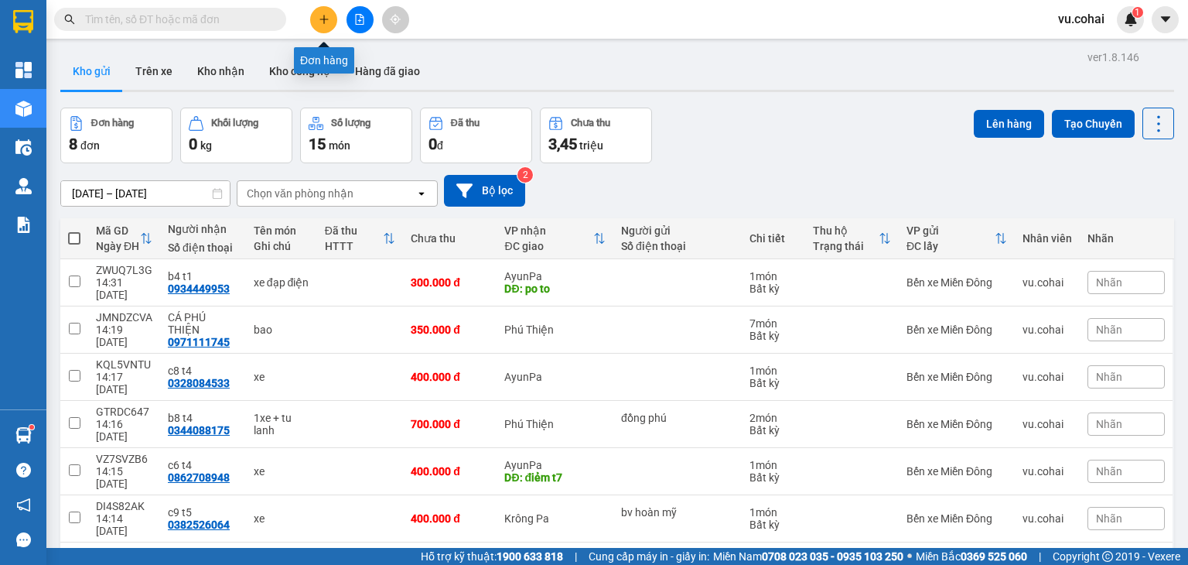
click at [325, 19] on icon "plus" at bounding box center [324, 19] width 11 height 11
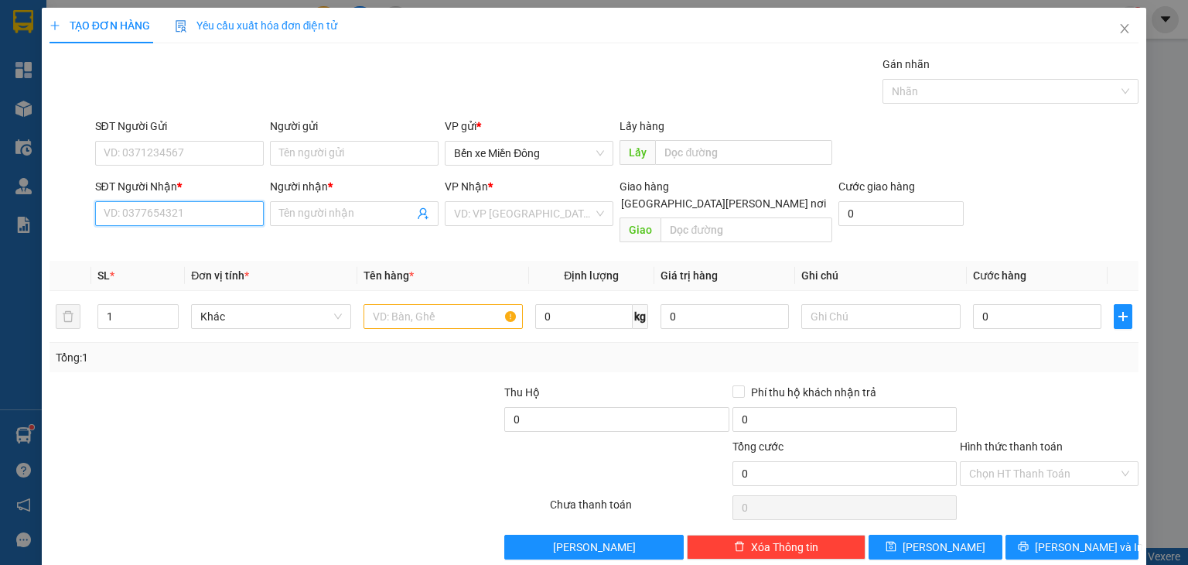
click at [200, 224] on input "SĐT Người Nhận *" at bounding box center [179, 213] width 169 height 25
paste input "0899808402"
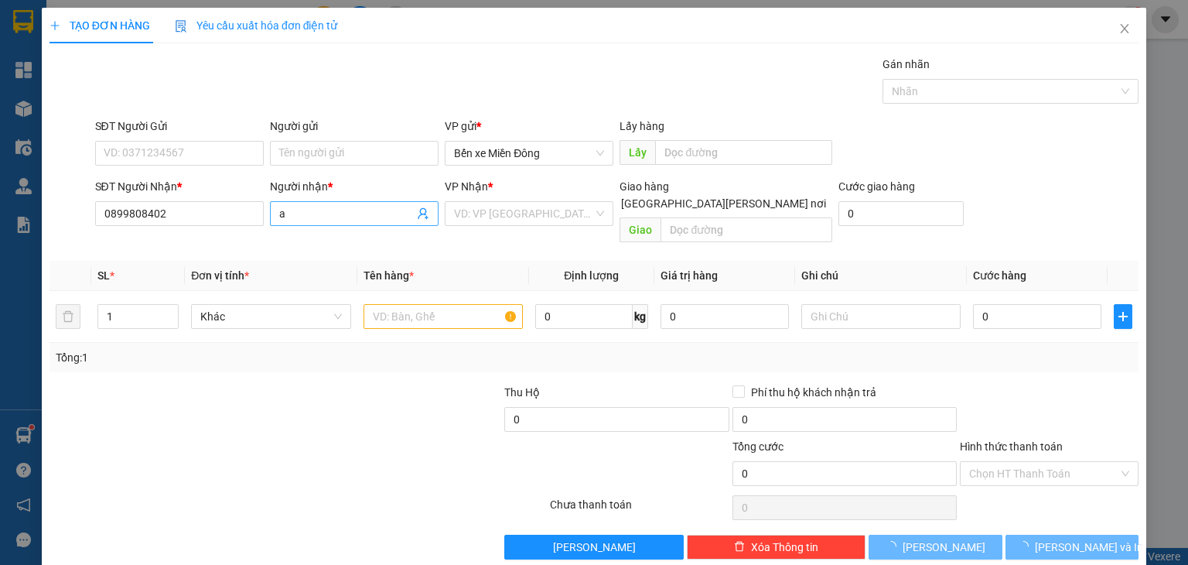
click at [299, 217] on input "a" at bounding box center [346, 213] width 135 height 17
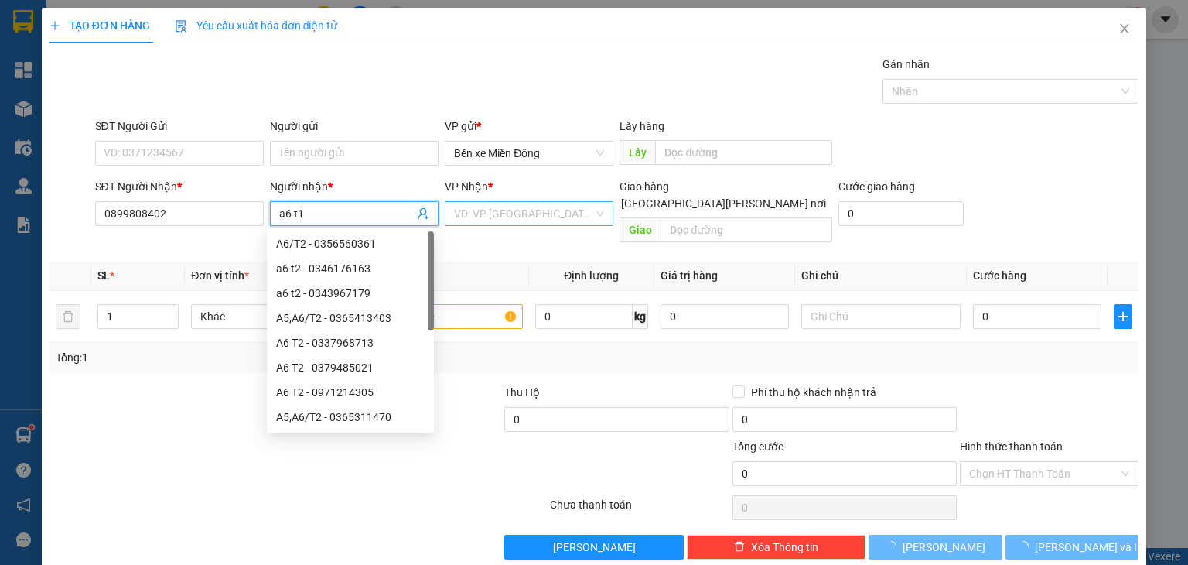
click at [527, 216] on input "search" at bounding box center [523, 213] width 139 height 23
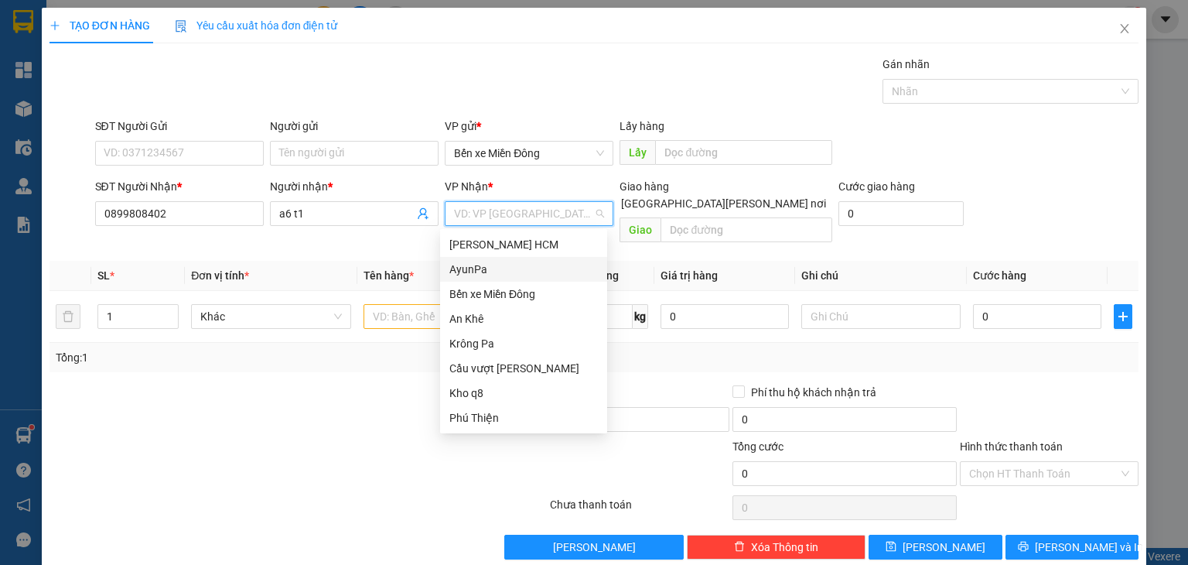
click at [489, 270] on div "AyunPa" at bounding box center [523, 269] width 148 height 17
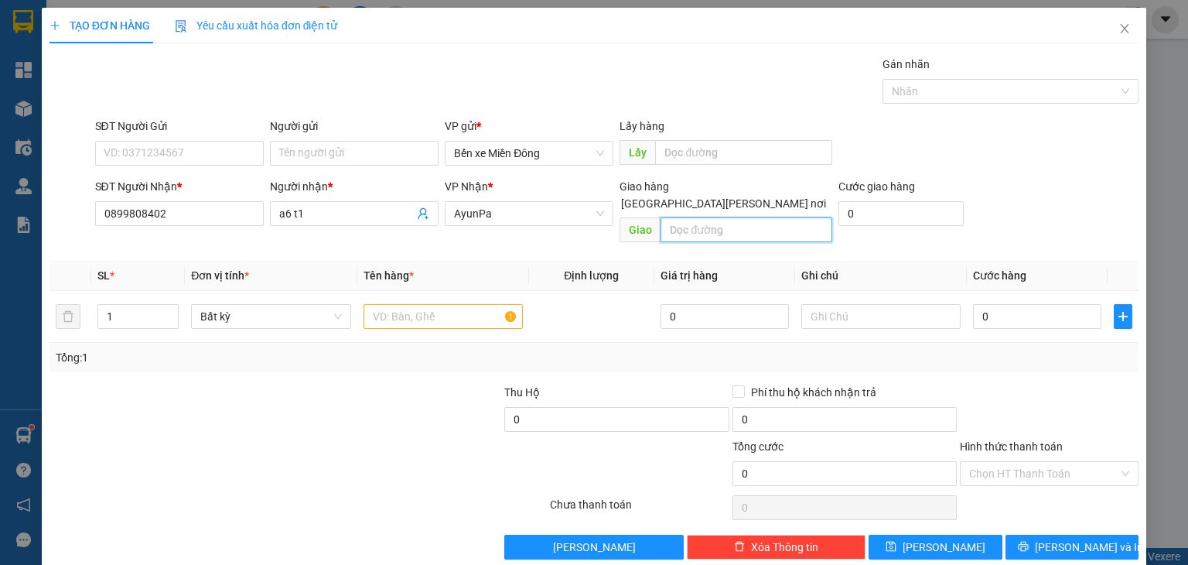
click at [783, 217] on input "text" at bounding box center [746, 229] width 172 height 25
click at [435, 304] on input "text" at bounding box center [442, 316] width 159 height 25
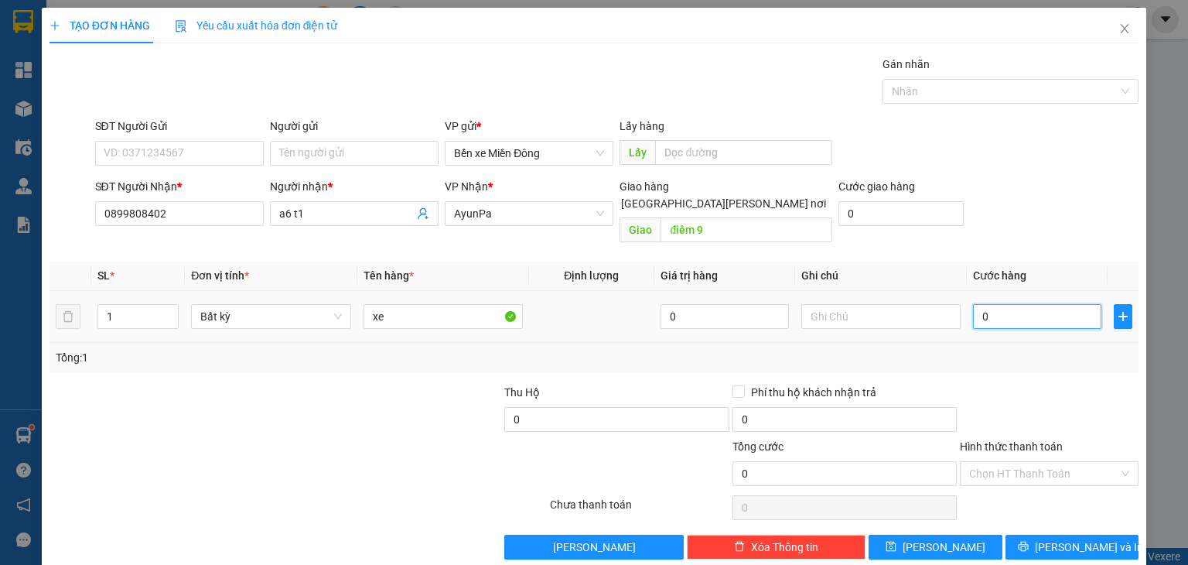
click at [1055, 304] on input "0" at bounding box center [1037, 316] width 128 height 25
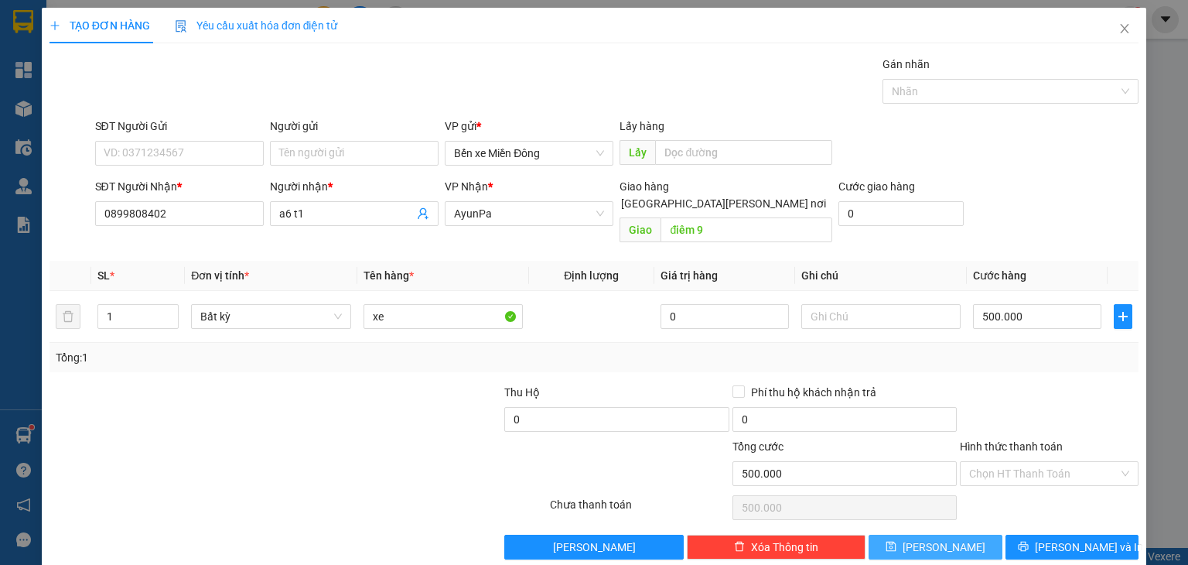
click at [954, 534] on button "[PERSON_NAME]" at bounding box center [935, 546] width 134 height 25
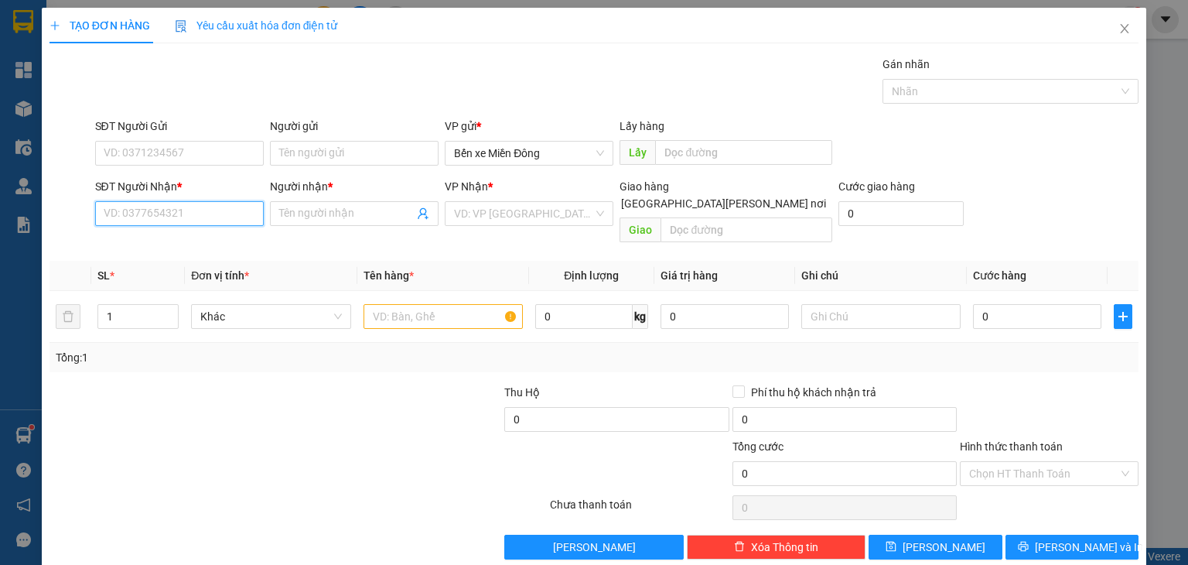
click at [227, 209] on input "SĐT Người Nhận *" at bounding box center [179, 213] width 169 height 25
paste input "0378129422"
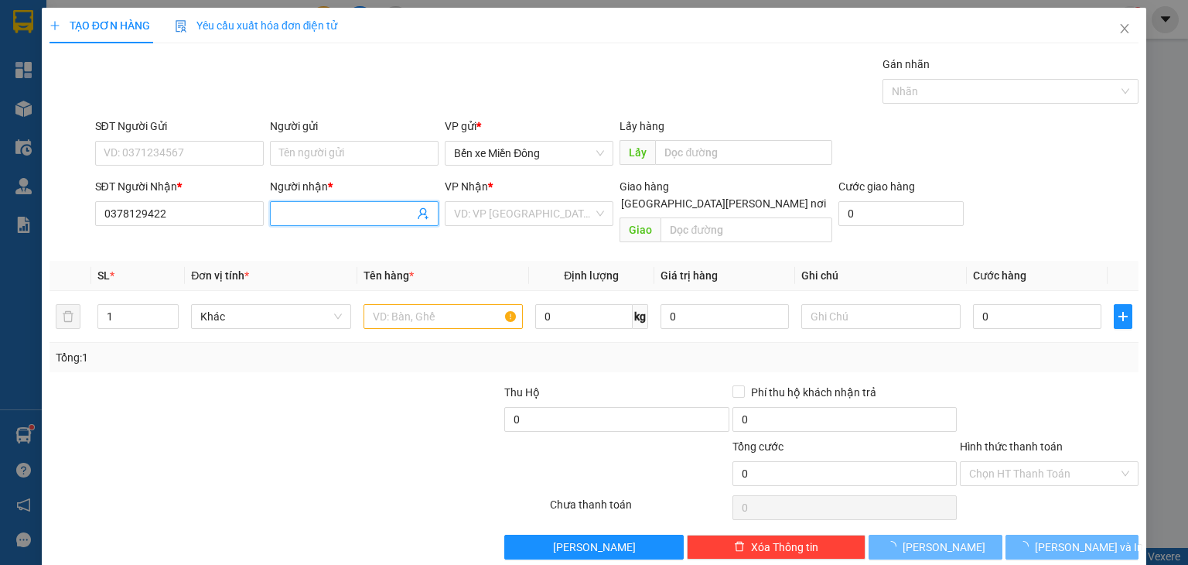
click at [337, 212] on input "Người nhận *" at bounding box center [346, 213] width 135 height 17
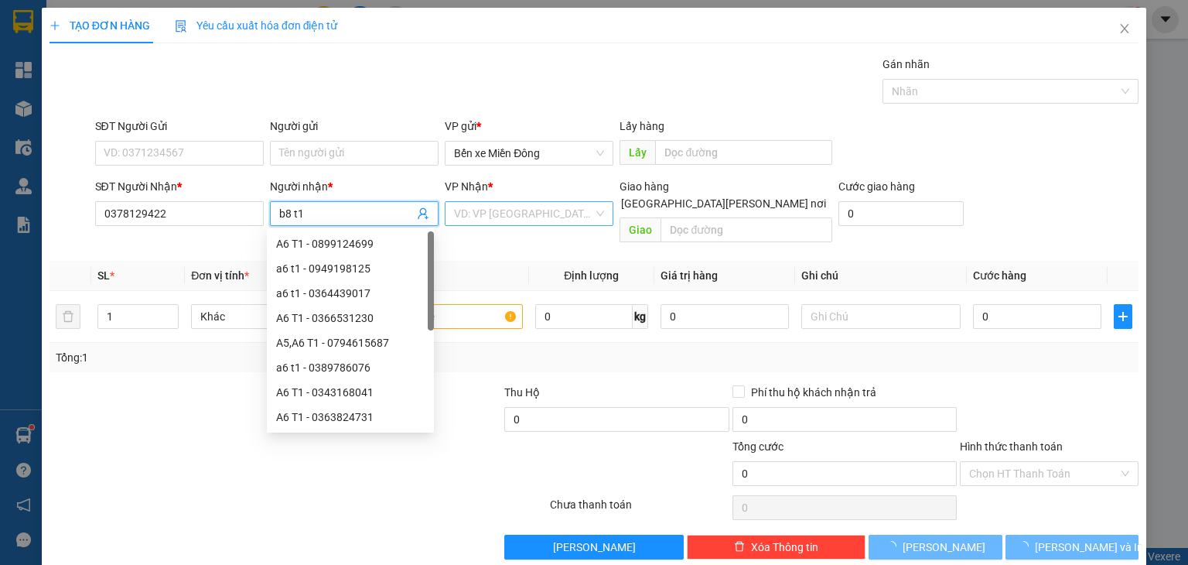
click at [505, 213] on input "search" at bounding box center [523, 213] width 139 height 23
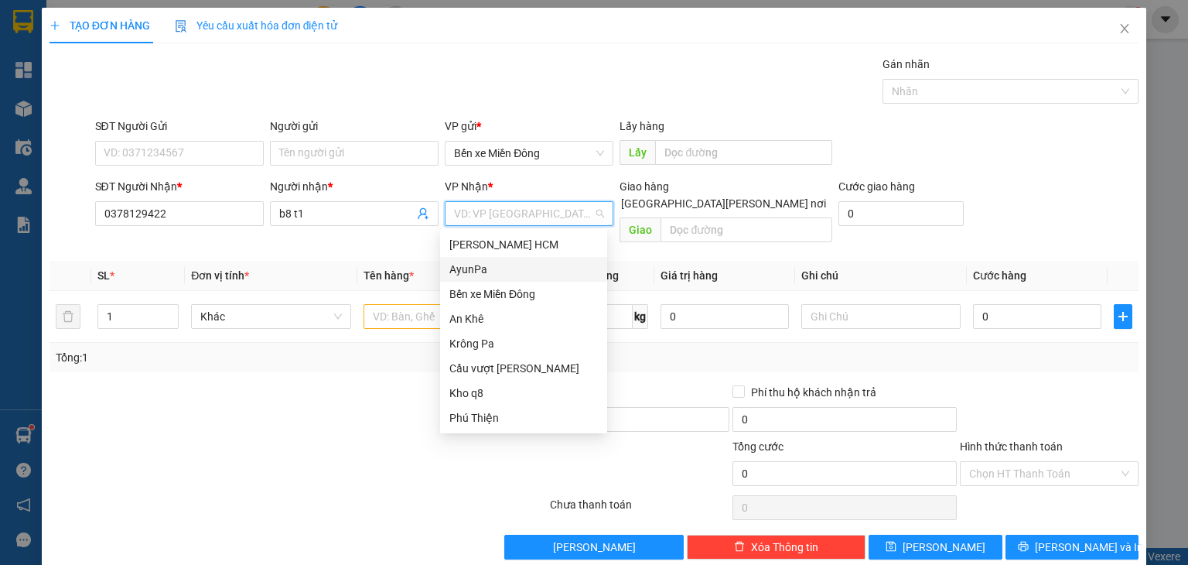
click at [479, 273] on div "AyunPa" at bounding box center [523, 269] width 148 height 17
click at [512, 272] on div "AyunPa" at bounding box center [523, 269] width 148 height 17
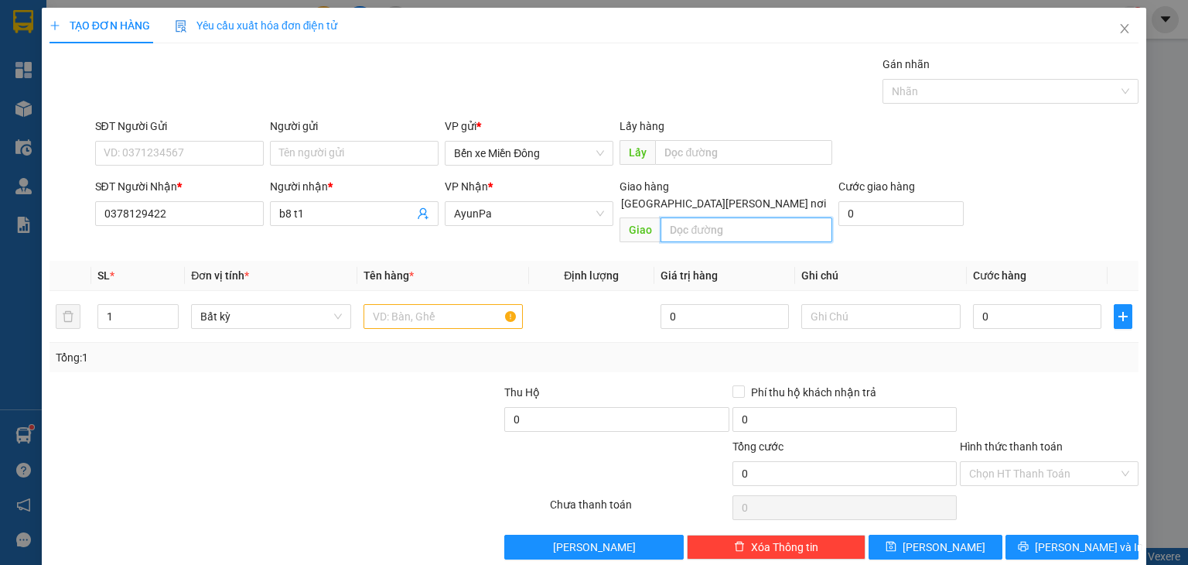
click at [765, 217] on input "text" at bounding box center [746, 229] width 172 height 25
click at [445, 307] on input "text" at bounding box center [442, 316] width 159 height 25
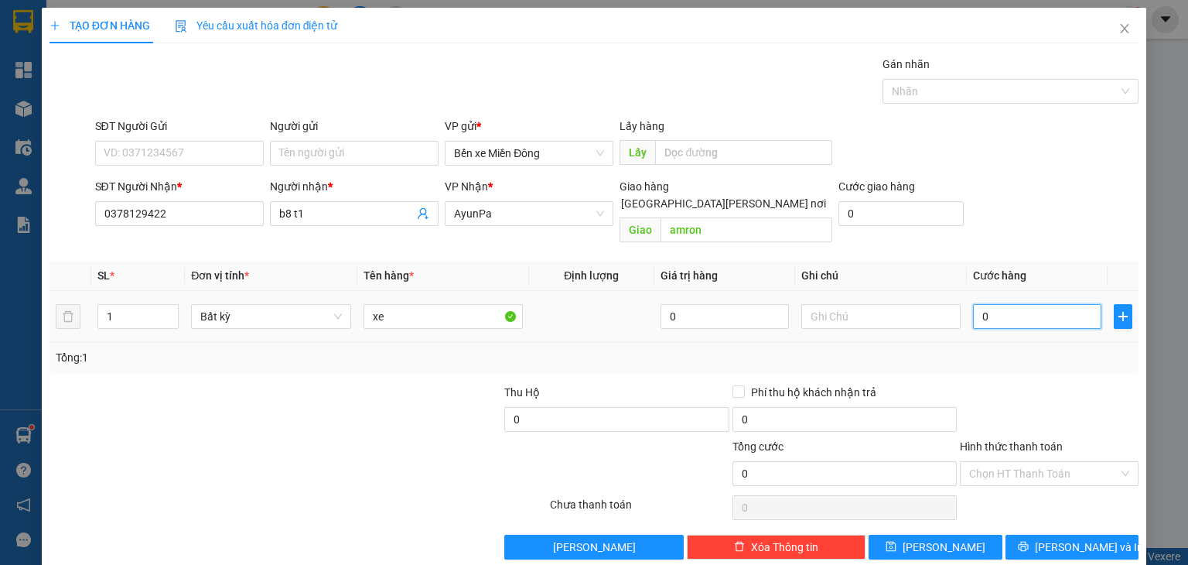
click at [1016, 304] on input "0" at bounding box center [1037, 316] width 128 height 25
click at [879, 534] on button "[PERSON_NAME]" at bounding box center [935, 546] width 134 height 25
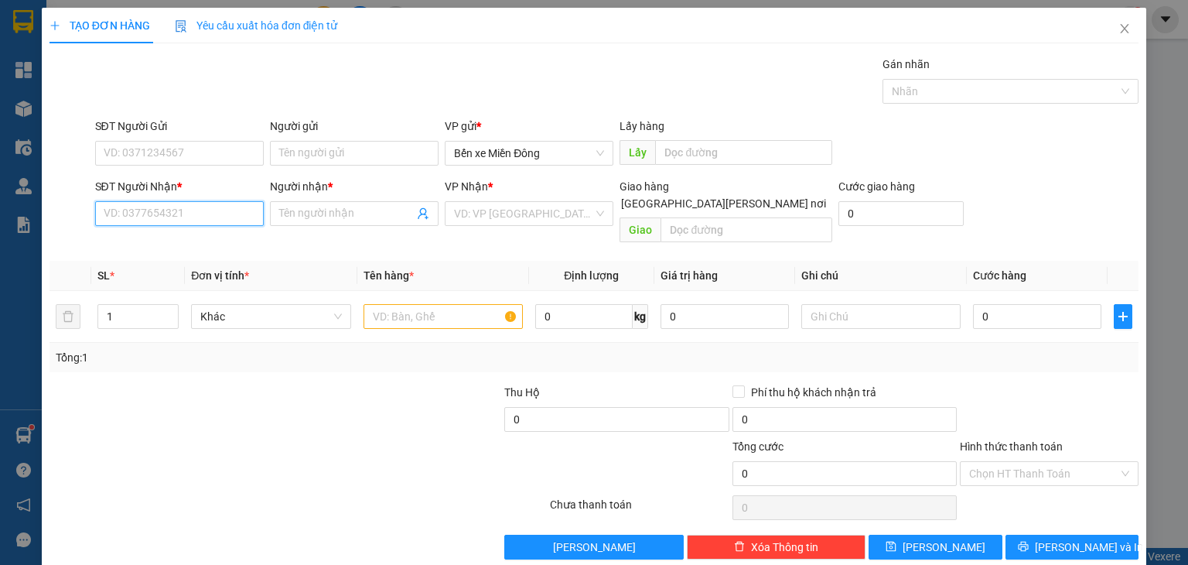
click at [179, 206] on input "SĐT Người Nhận *" at bounding box center [179, 213] width 169 height 25
paste input "0777004453"
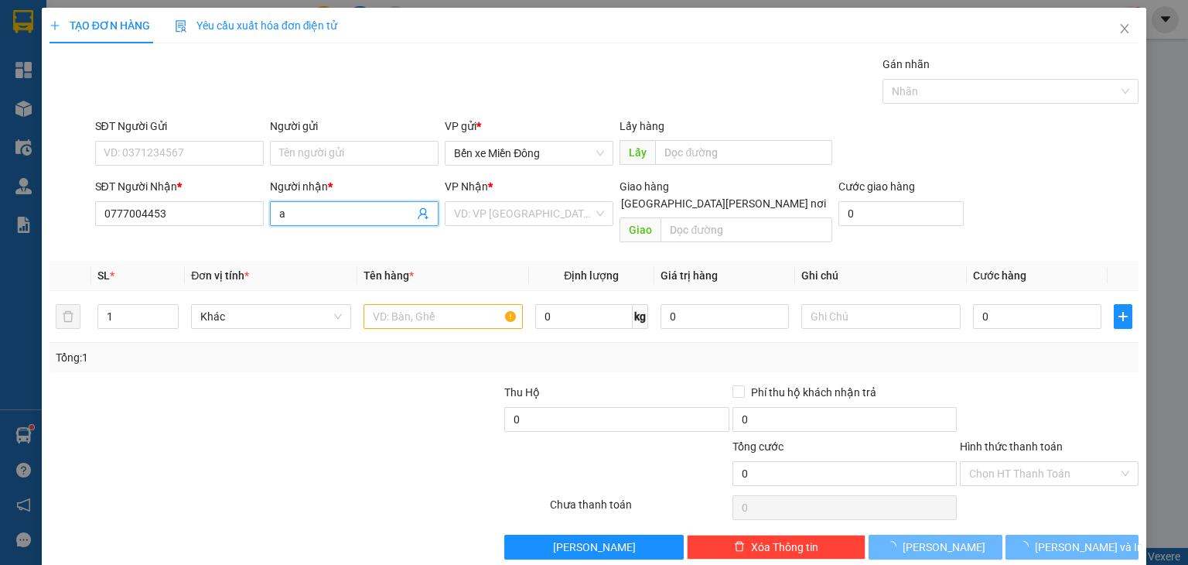
click at [336, 210] on input "a" at bounding box center [346, 213] width 135 height 17
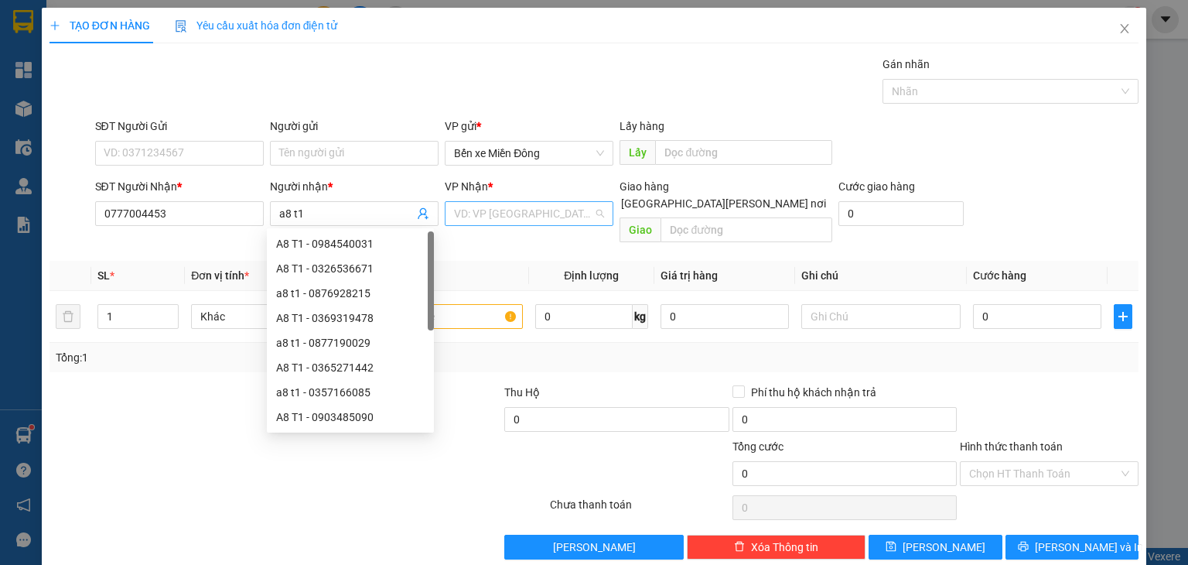
click at [534, 216] on input "search" at bounding box center [523, 213] width 139 height 23
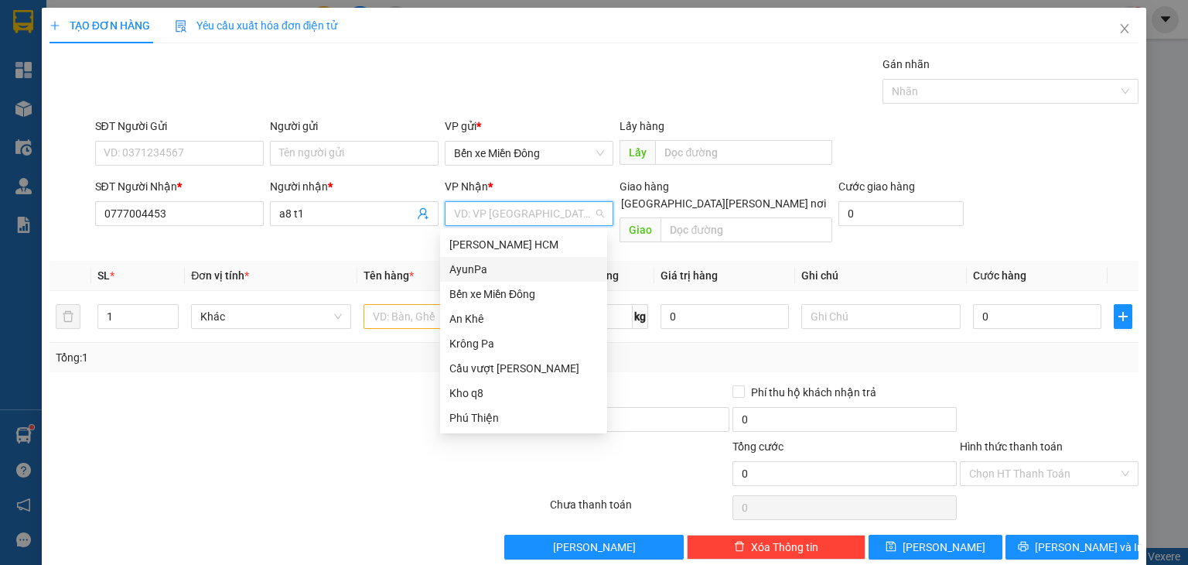
click at [492, 270] on div "AyunPa" at bounding box center [523, 269] width 148 height 17
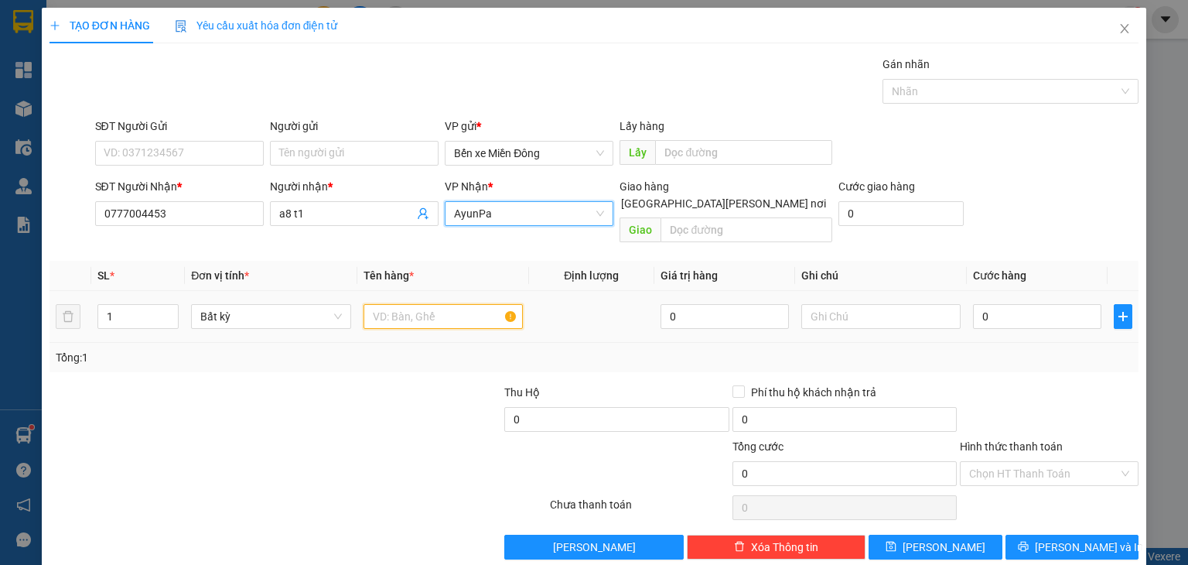
click at [411, 304] on input "text" at bounding box center [442, 316] width 159 height 25
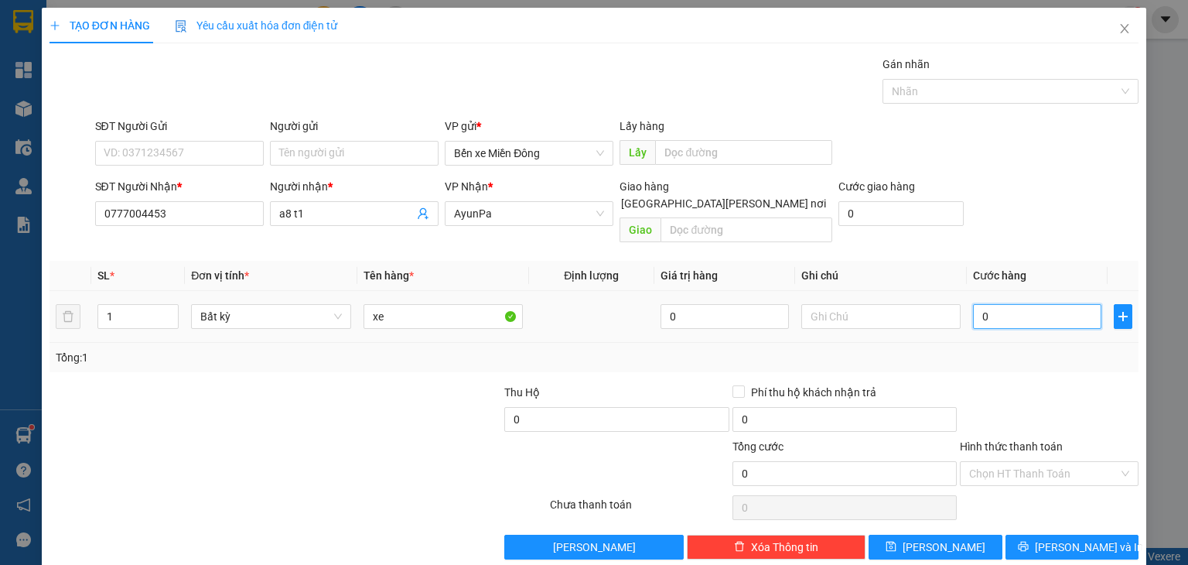
click at [1039, 304] on input "0" at bounding box center [1037, 316] width 128 height 25
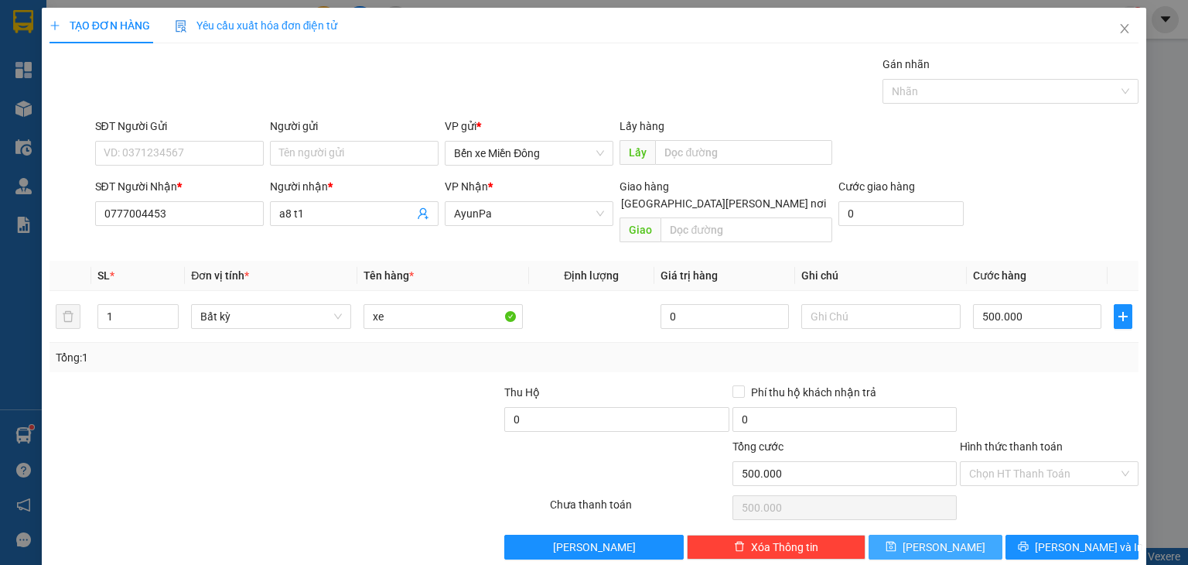
click at [968, 536] on button "[PERSON_NAME]" at bounding box center [935, 546] width 134 height 25
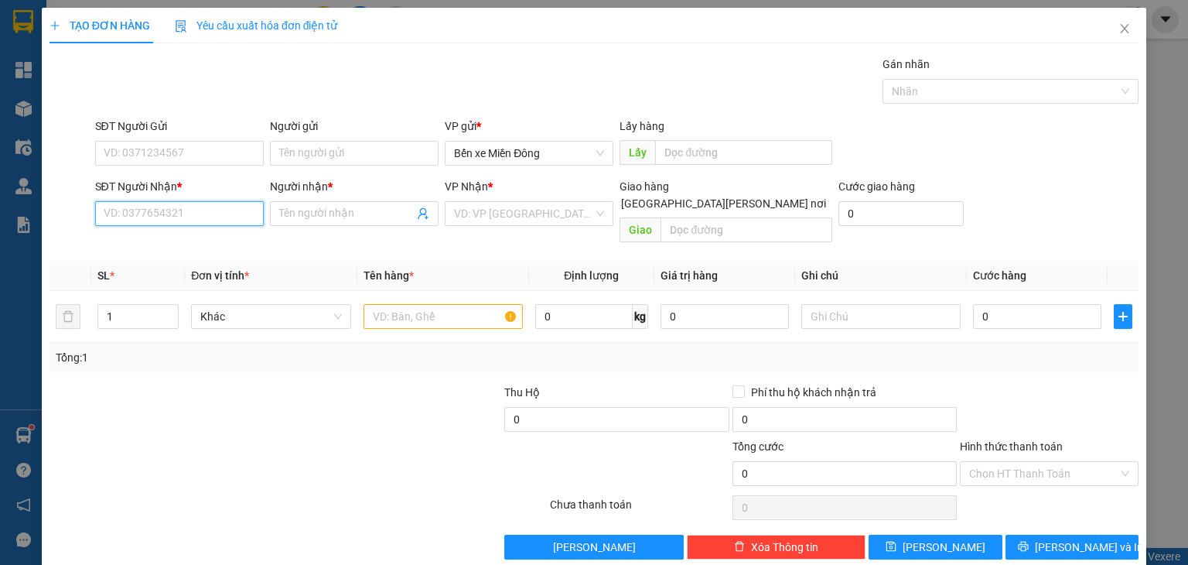
click at [214, 217] on input "SĐT Người Nhận *" at bounding box center [179, 213] width 169 height 25
paste input "0389206760"
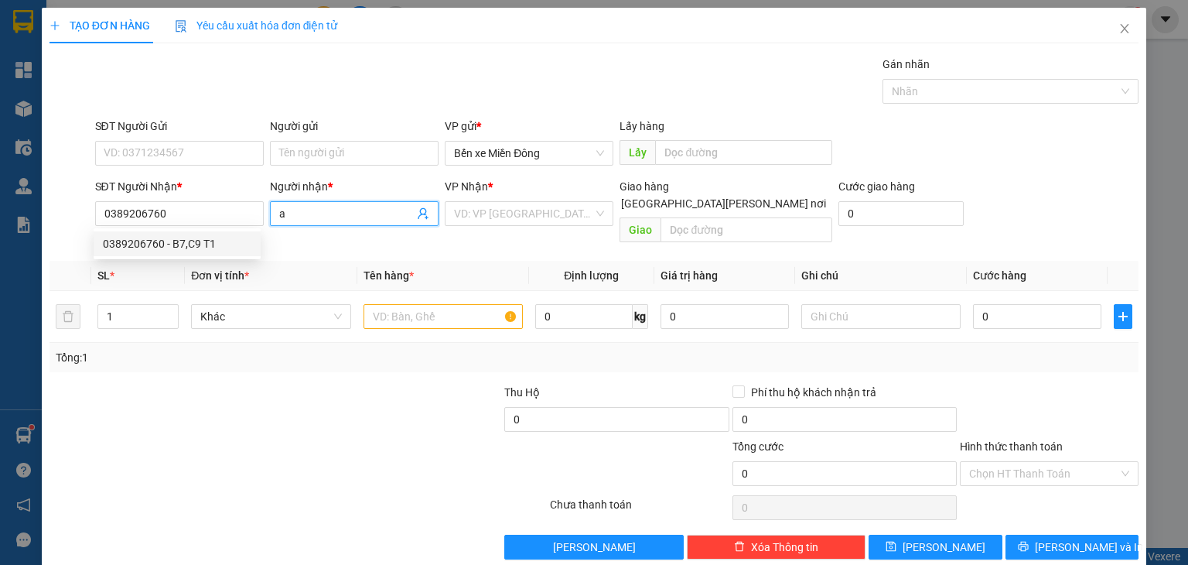
click at [341, 207] on input "a" at bounding box center [346, 213] width 135 height 17
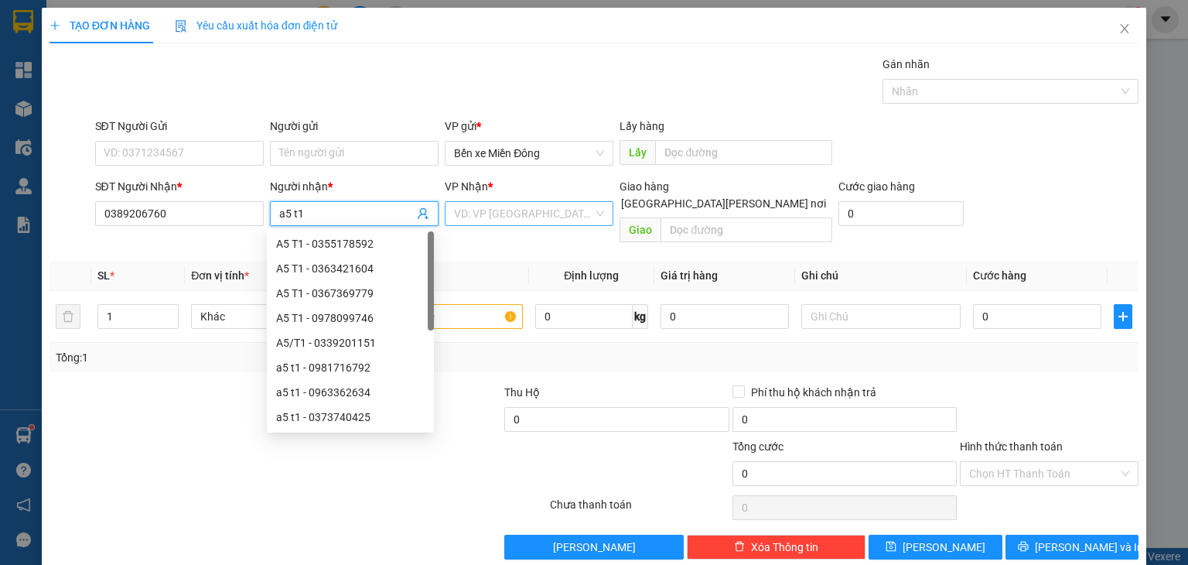
click at [462, 209] on input "search" at bounding box center [523, 213] width 139 height 23
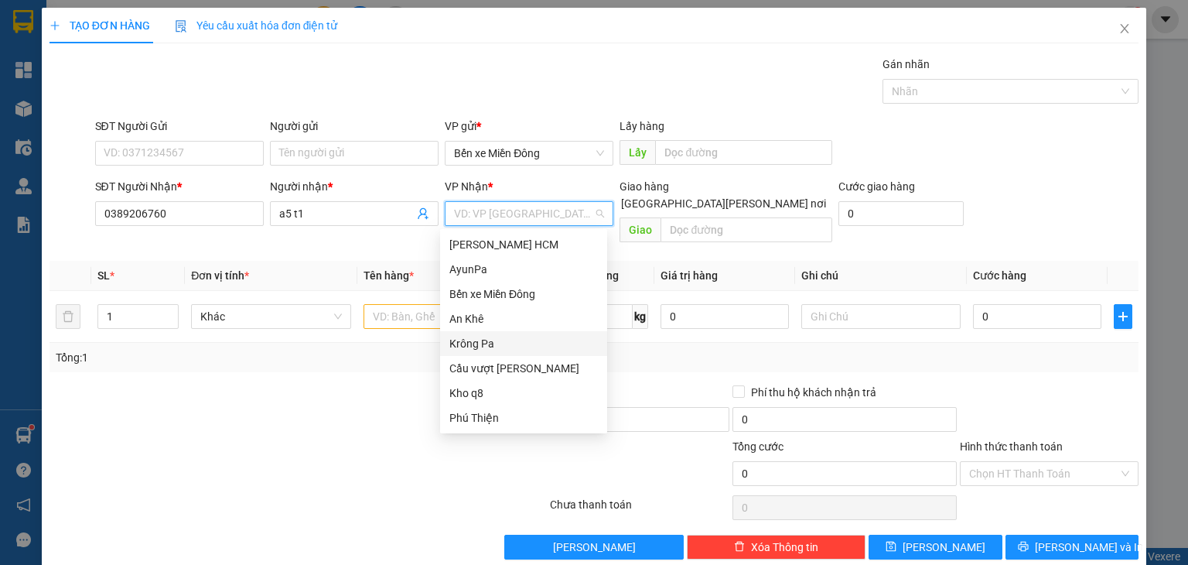
click at [486, 343] on div "Krông Pa" at bounding box center [523, 343] width 148 height 17
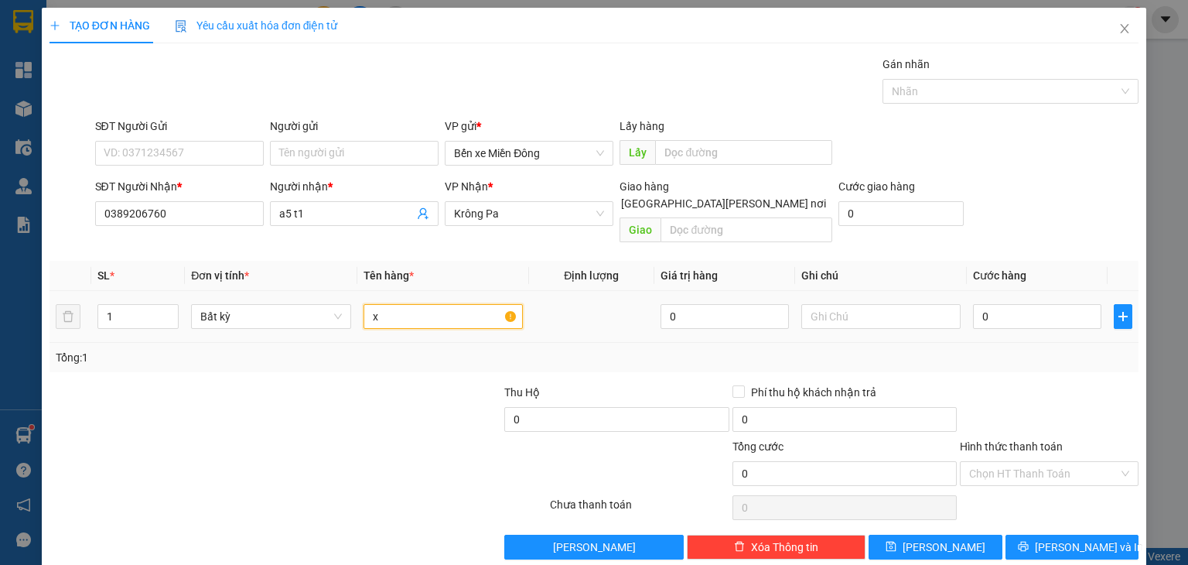
click at [399, 304] on input "x" at bounding box center [442, 316] width 159 height 25
click at [1024, 304] on input "0xe5" at bounding box center [1037, 316] width 128 height 25
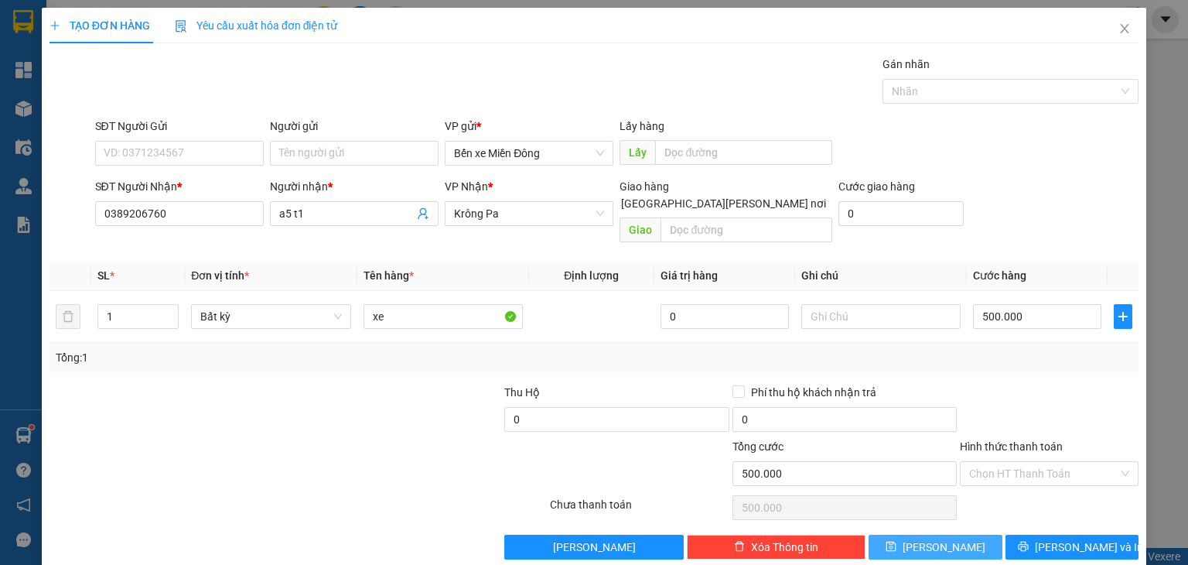
click at [940, 537] on button "[PERSON_NAME]" at bounding box center [935, 546] width 134 height 25
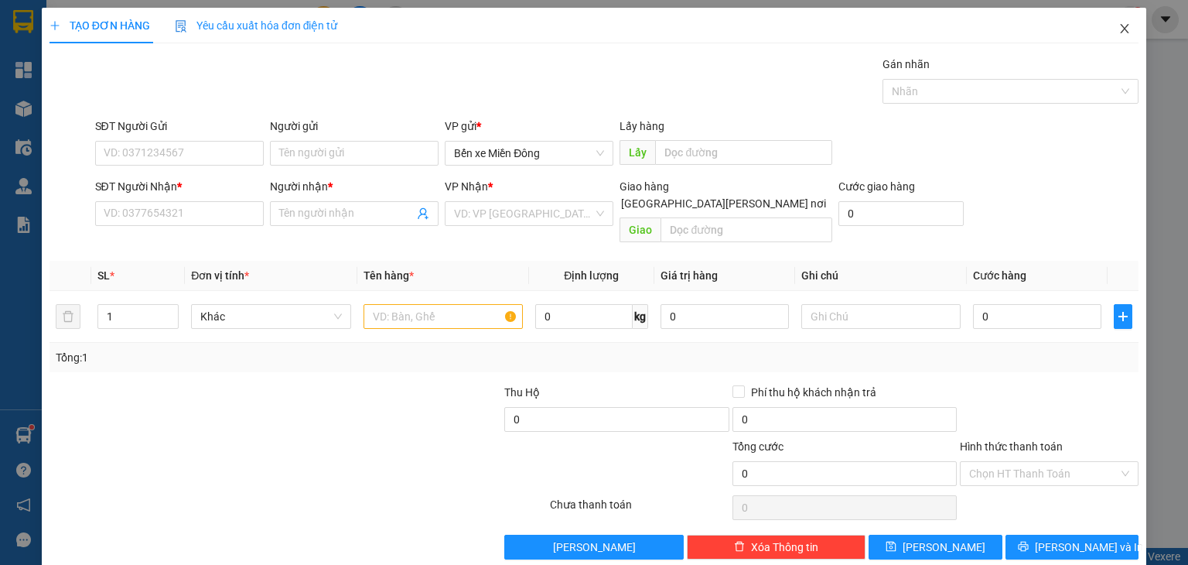
click at [1118, 32] on icon "close" at bounding box center [1124, 28] width 12 height 12
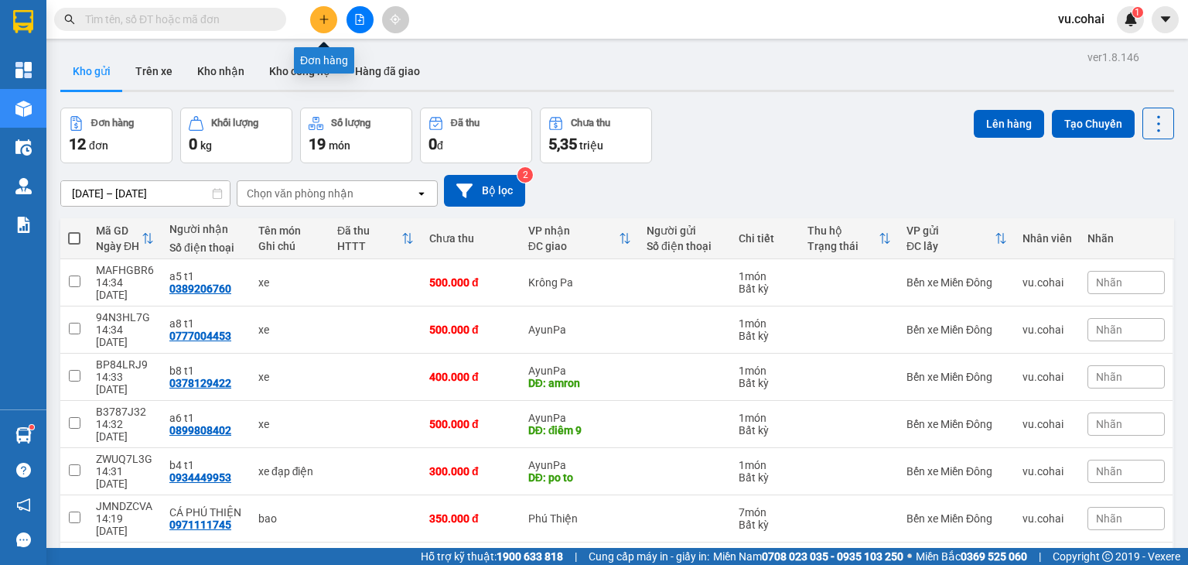
click at [325, 15] on icon "plus" at bounding box center [324, 19] width 11 height 11
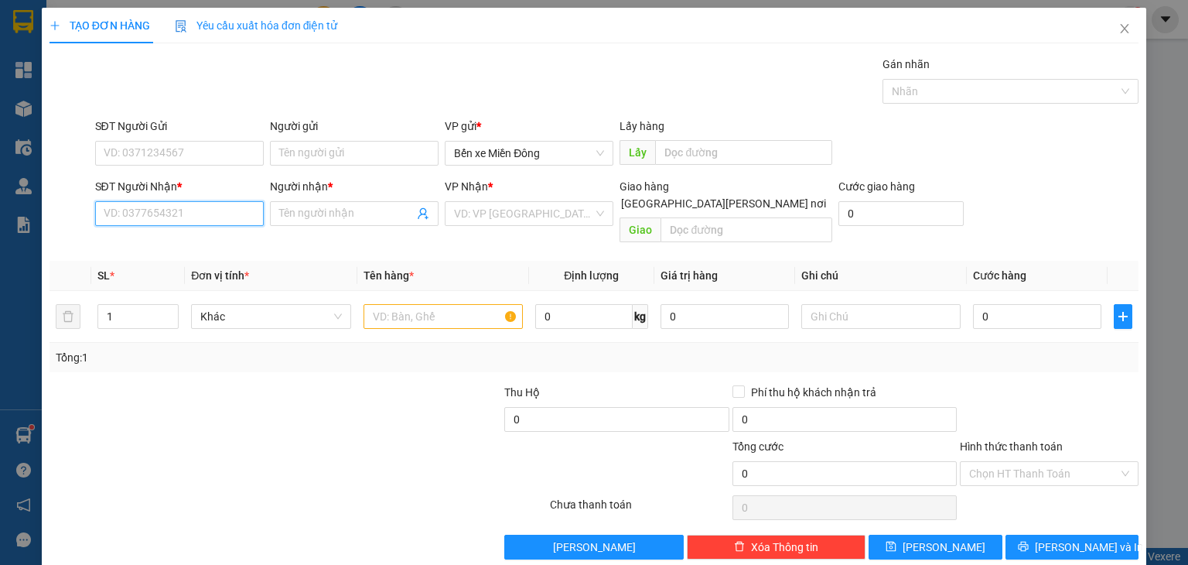
click at [199, 217] on input "SĐT Người Nhận *" at bounding box center [179, 213] width 169 height 25
paste input "0982060453"
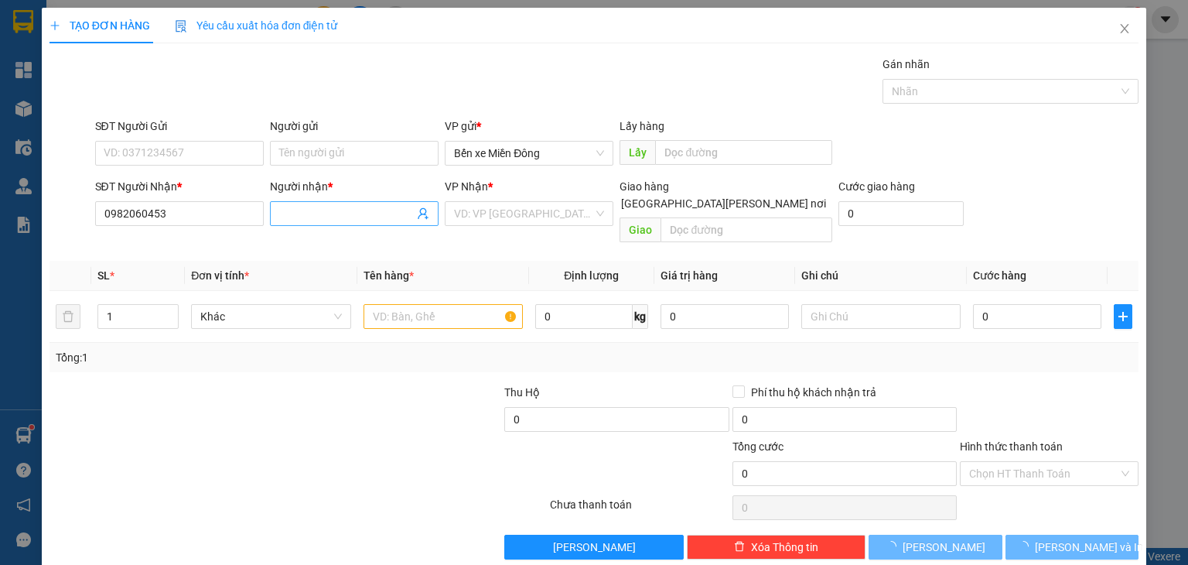
click at [311, 211] on input "Người nhận *" at bounding box center [346, 213] width 135 height 17
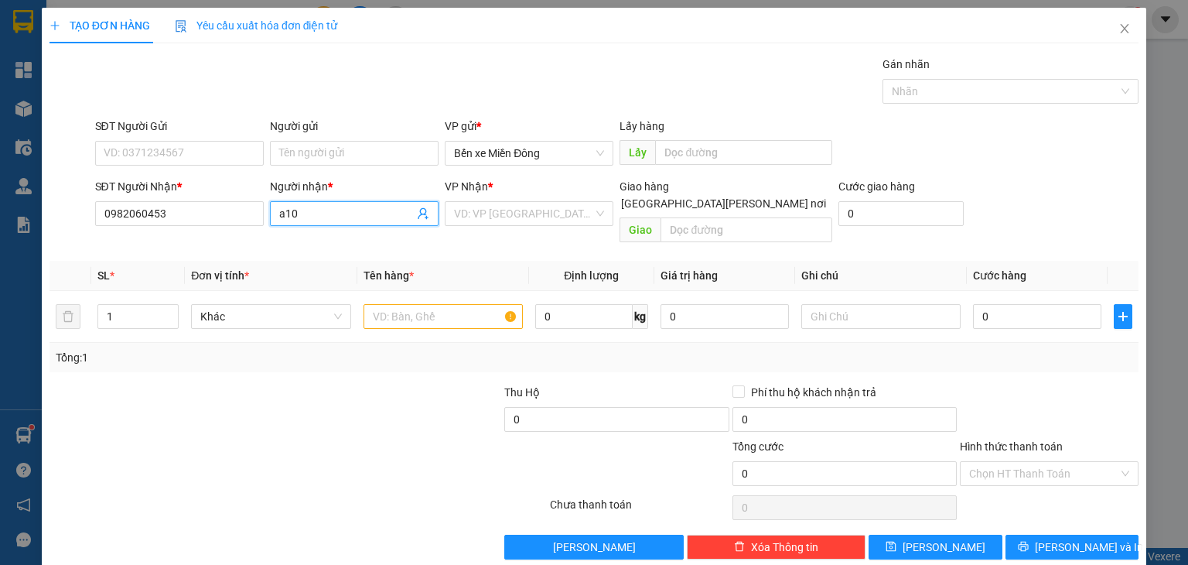
click at [380, 214] on input "a10" at bounding box center [346, 213] width 135 height 17
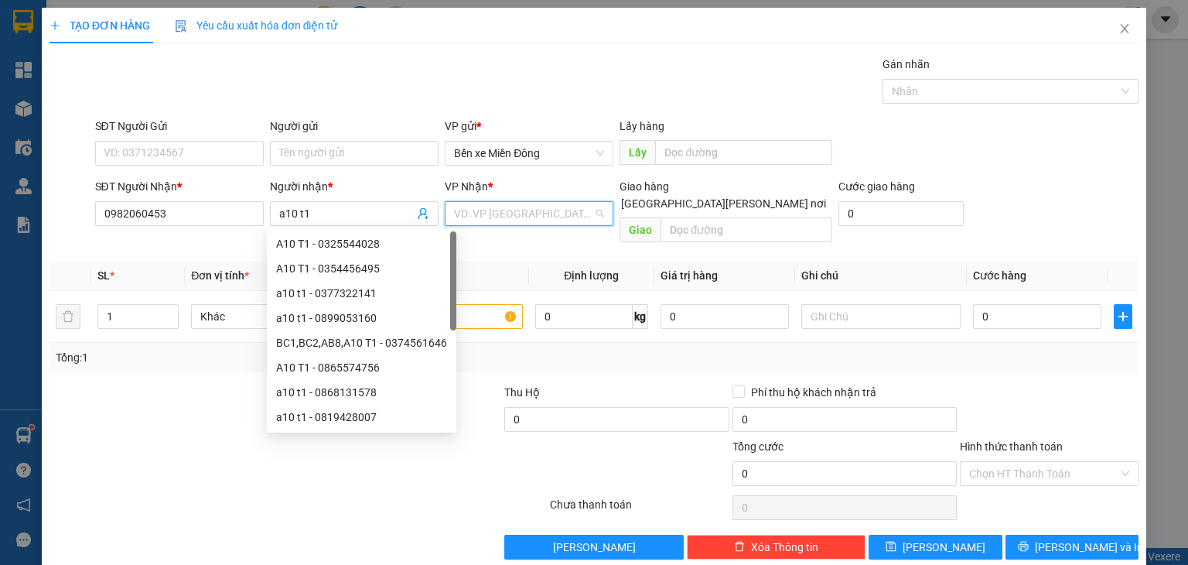
click at [560, 217] on input "search" at bounding box center [523, 213] width 139 height 23
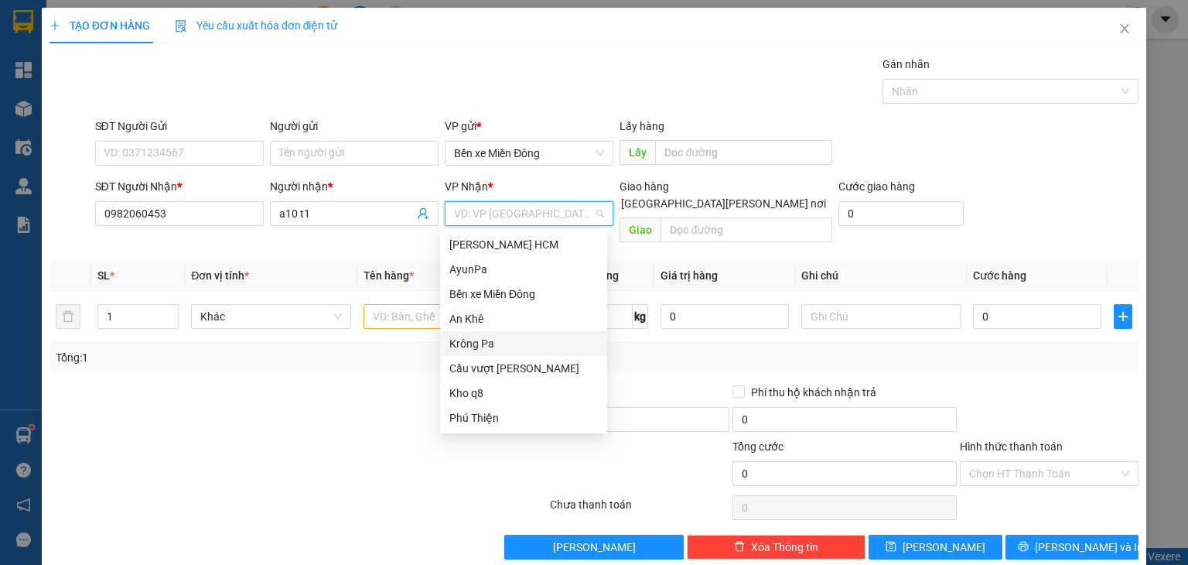
click at [492, 339] on div "Krông Pa" at bounding box center [523, 343] width 148 height 17
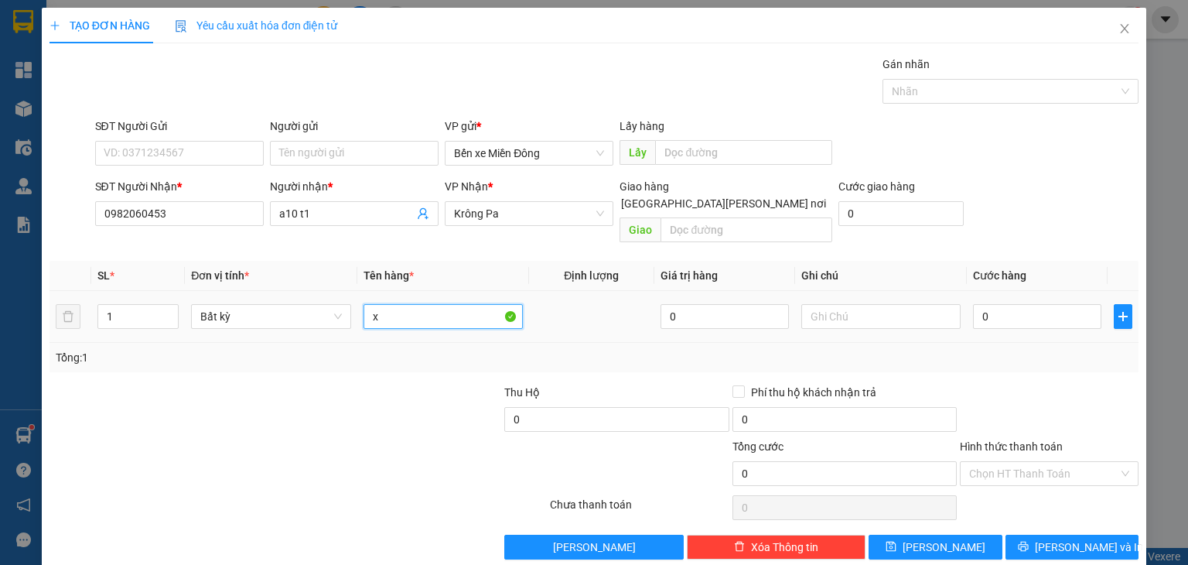
click at [418, 304] on input "x" at bounding box center [442, 316] width 159 height 25
click at [976, 304] on input "0" at bounding box center [1037, 316] width 128 height 25
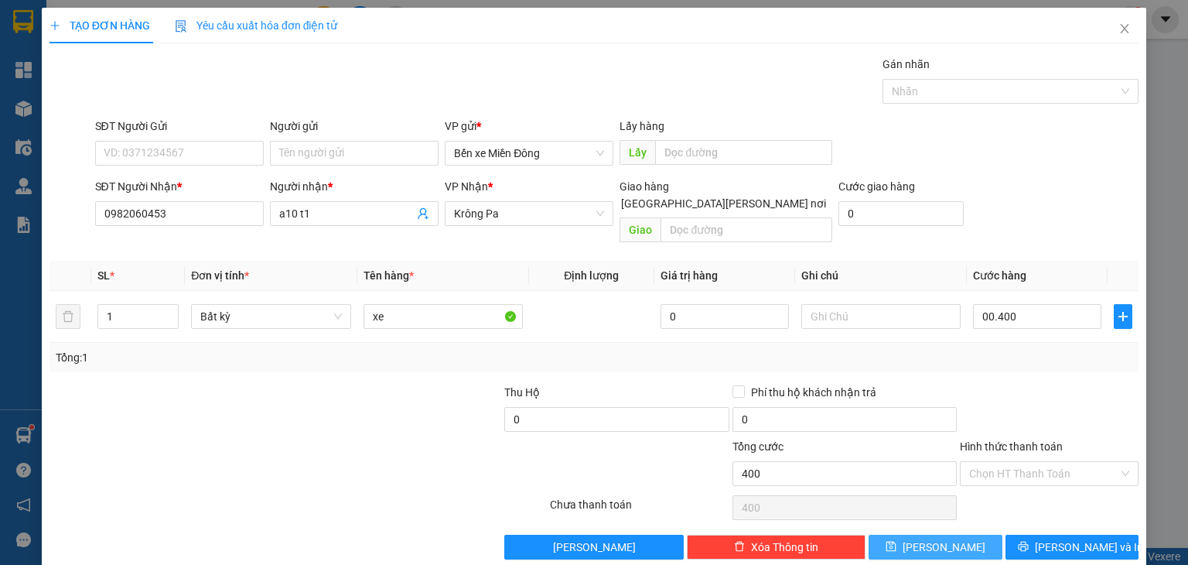
click at [955, 534] on button "[PERSON_NAME]" at bounding box center [935, 546] width 134 height 25
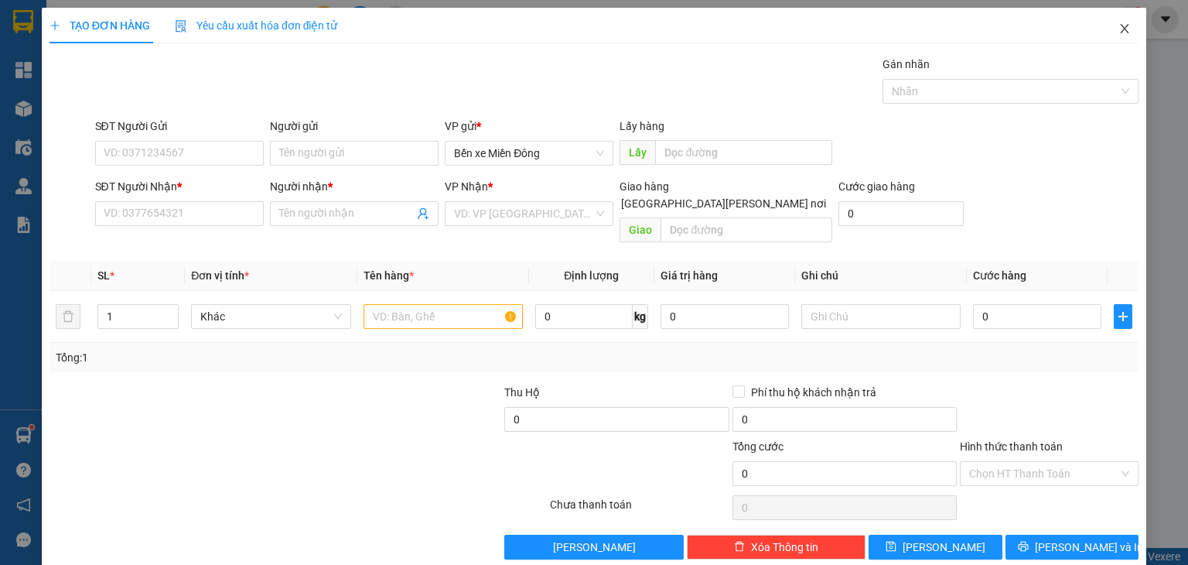
click at [1118, 30] on icon "close" at bounding box center [1124, 28] width 12 height 12
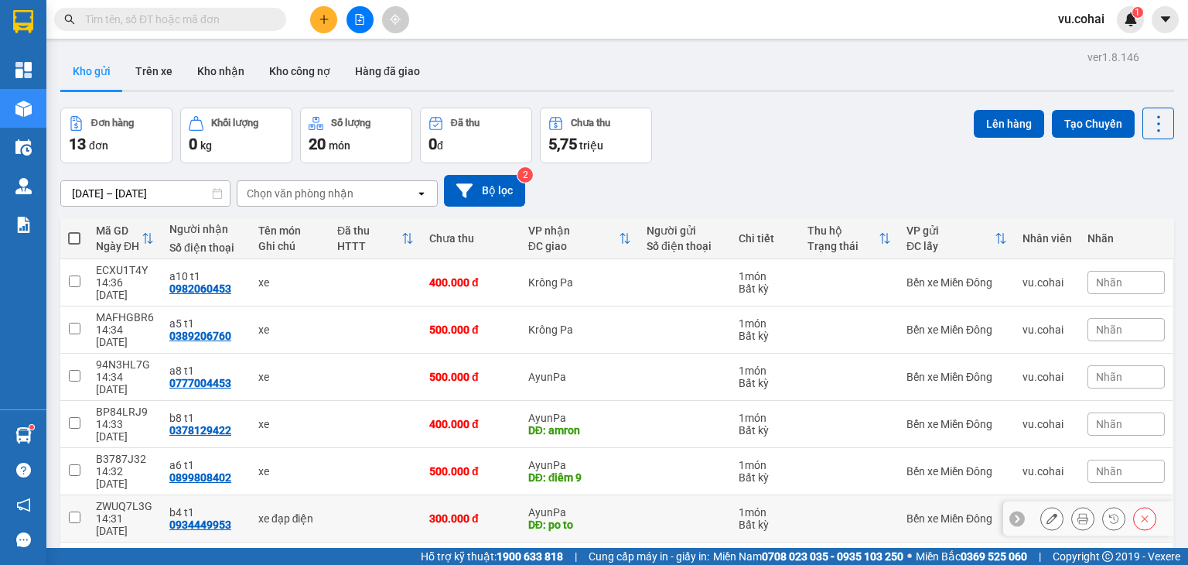
click at [79, 511] on input "checkbox" at bounding box center [75, 517] width 12 height 12
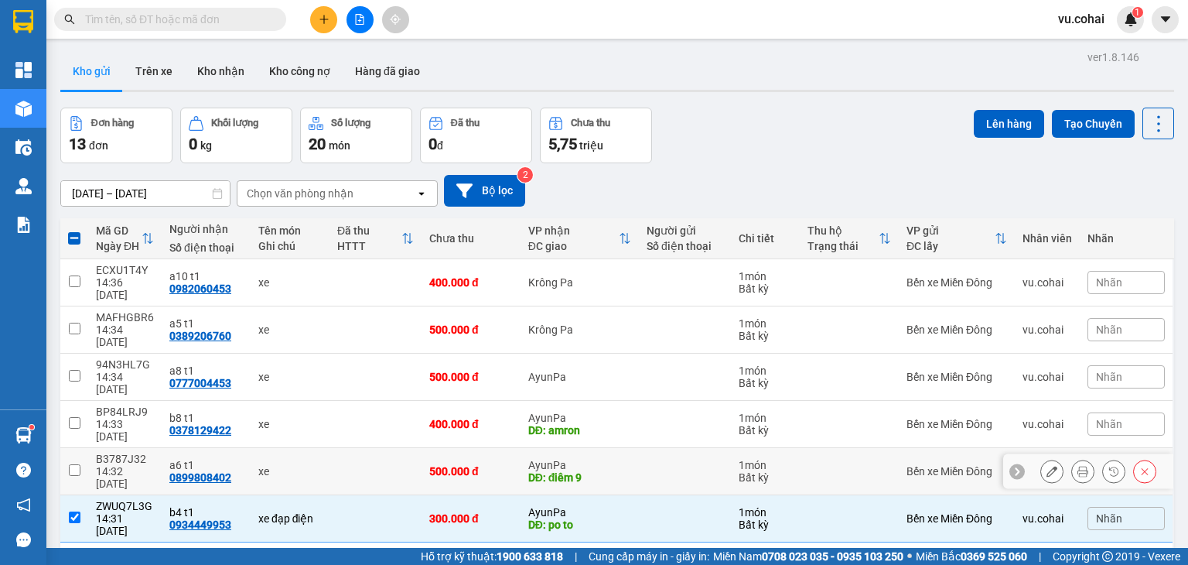
click at [77, 448] on td at bounding box center [74, 471] width 28 height 47
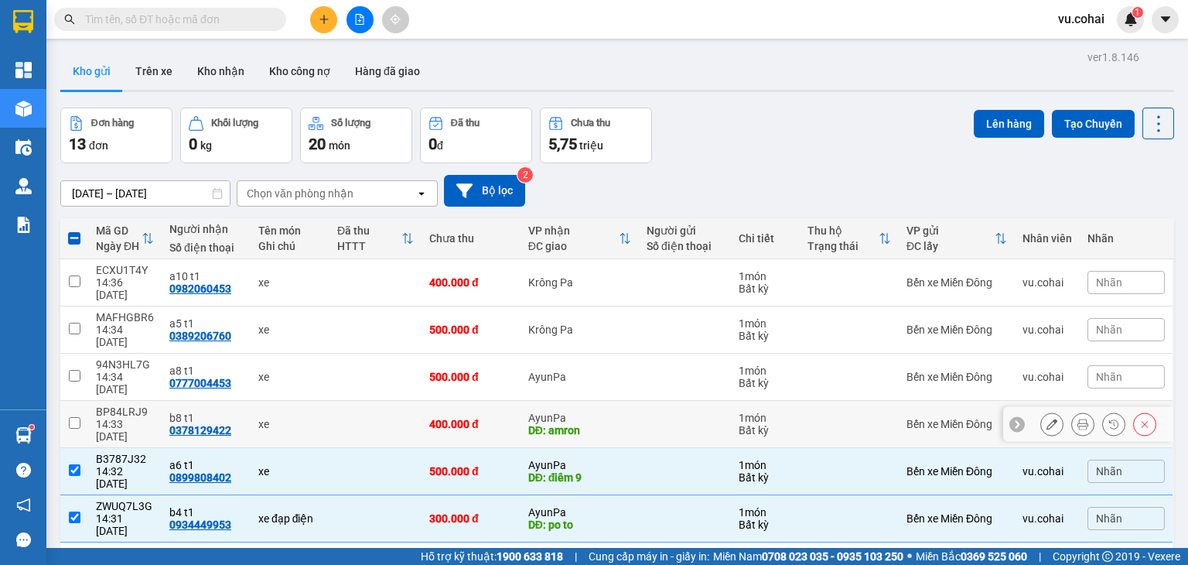
click at [76, 417] on input "checkbox" at bounding box center [75, 423] width 12 height 12
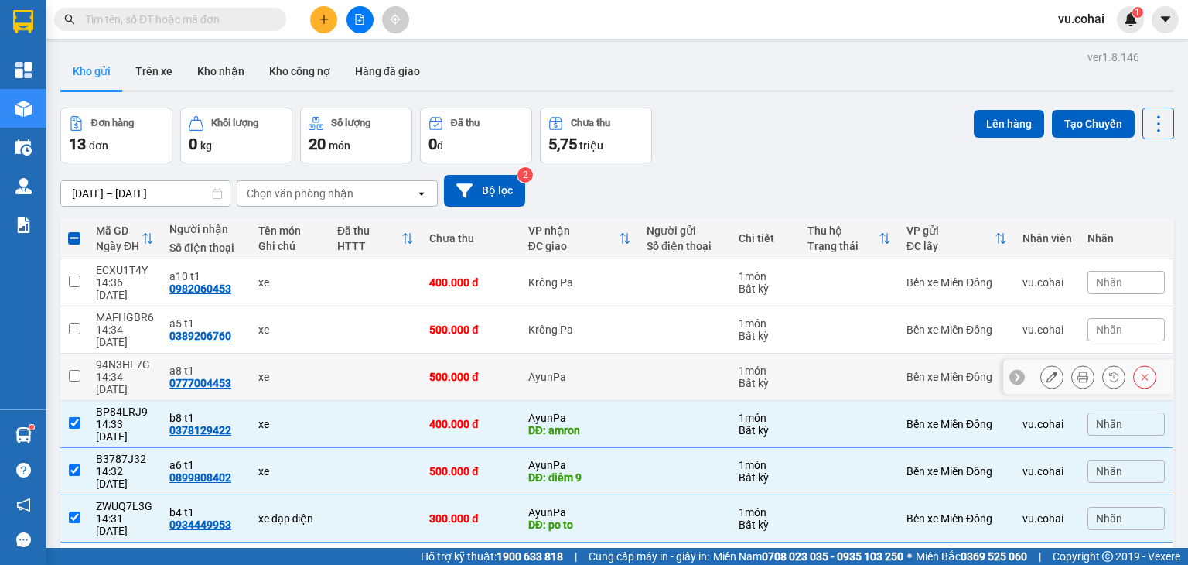
click at [76, 370] on input "checkbox" at bounding box center [75, 376] width 12 height 12
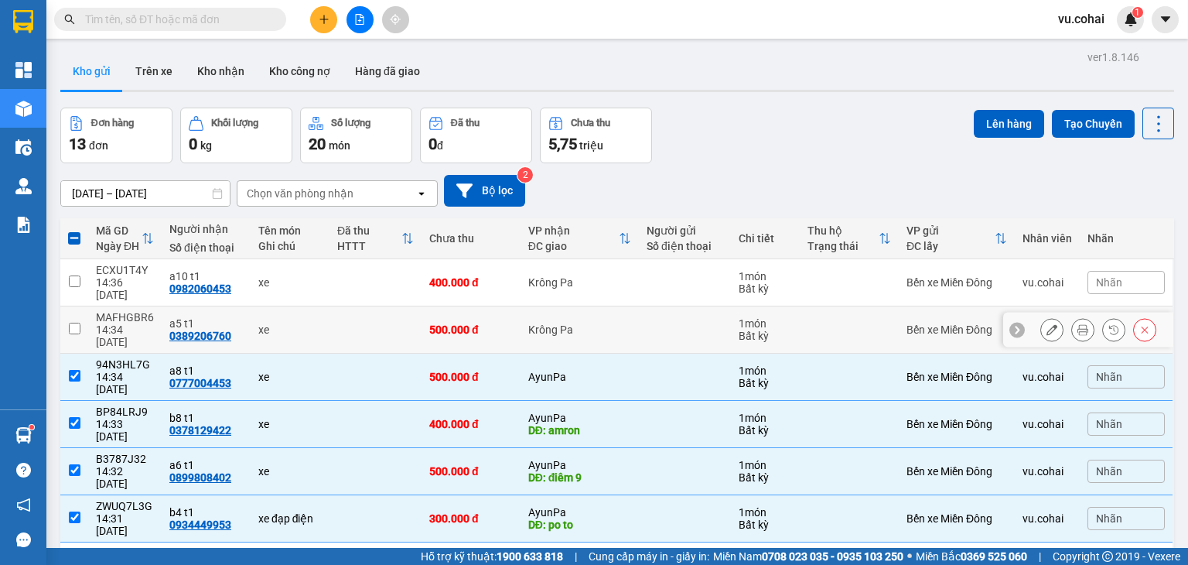
click at [74, 322] on input "checkbox" at bounding box center [75, 328] width 12 height 12
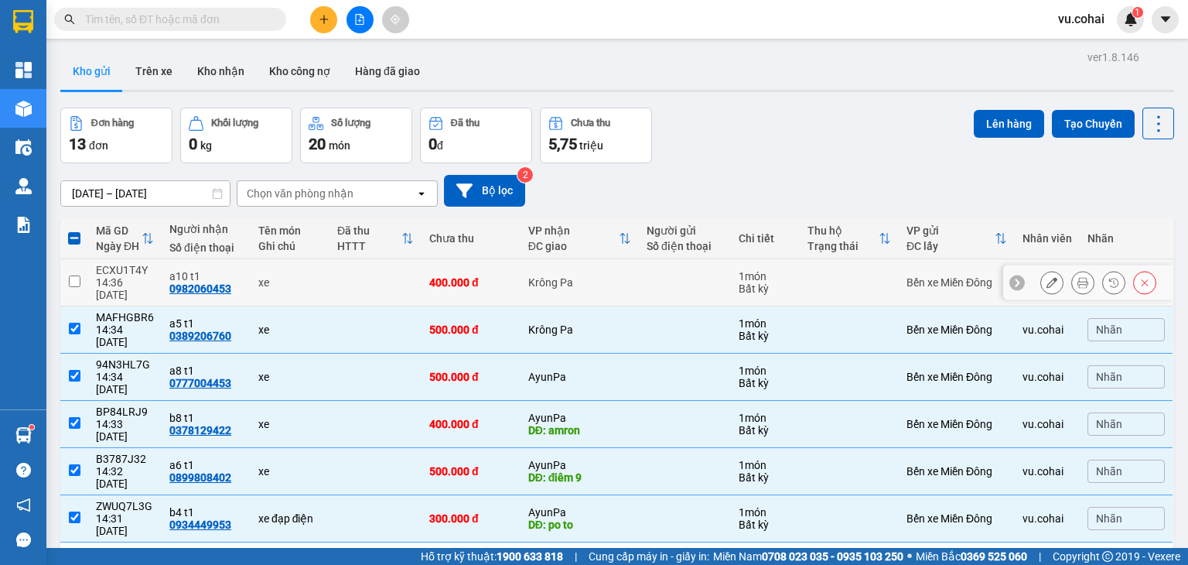
click at [70, 275] on input "checkbox" at bounding box center [75, 281] width 12 height 12
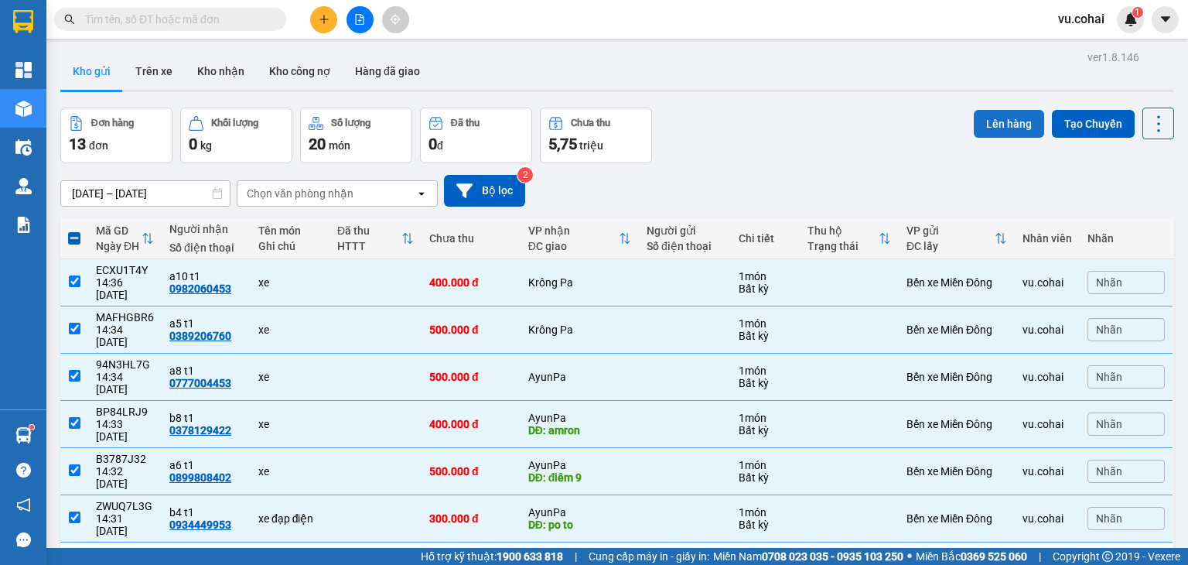
click at [984, 127] on button "Lên hàng" at bounding box center [1009, 124] width 70 height 28
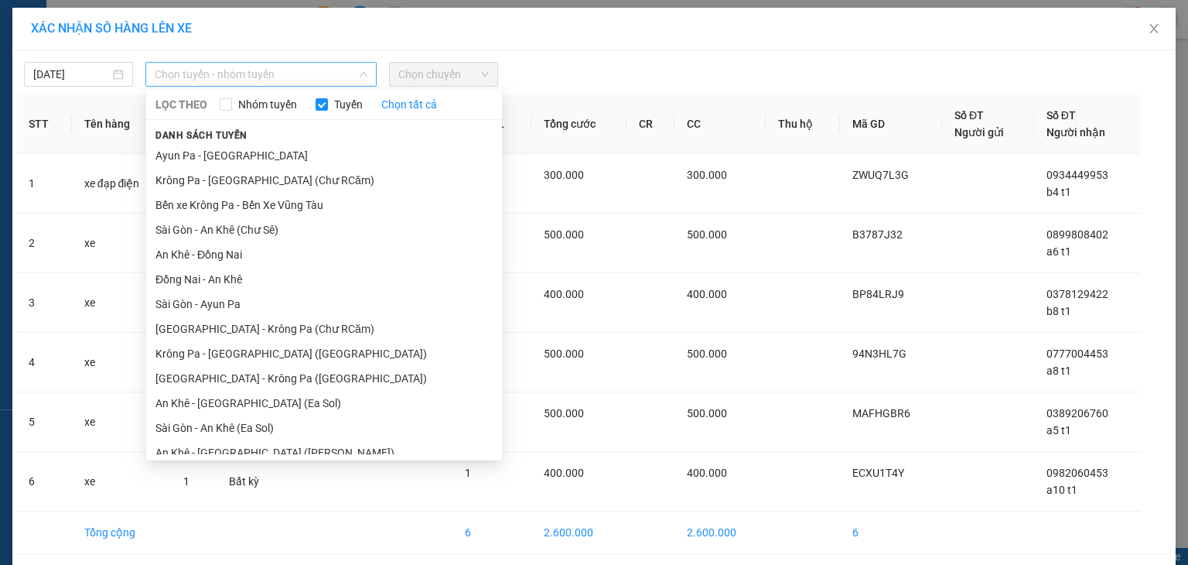
click at [288, 73] on span "Chọn tuyến - nhóm tuyến" at bounding box center [261, 74] width 213 height 23
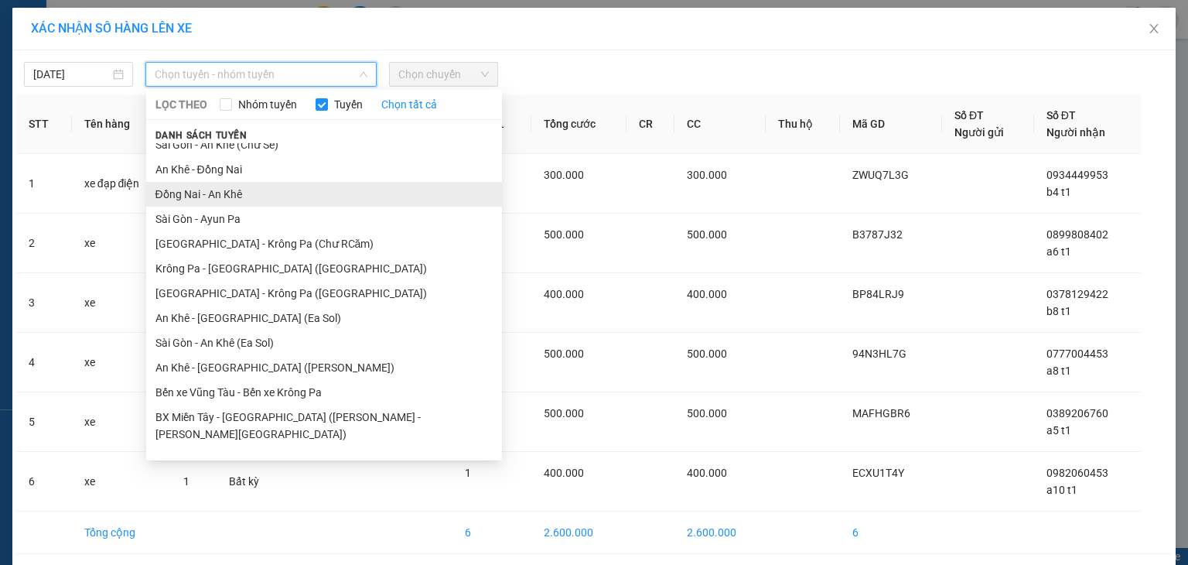
click at [268, 189] on li "Đồng Nai - An Khê" at bounding box center [324, 194] width 356 height 25
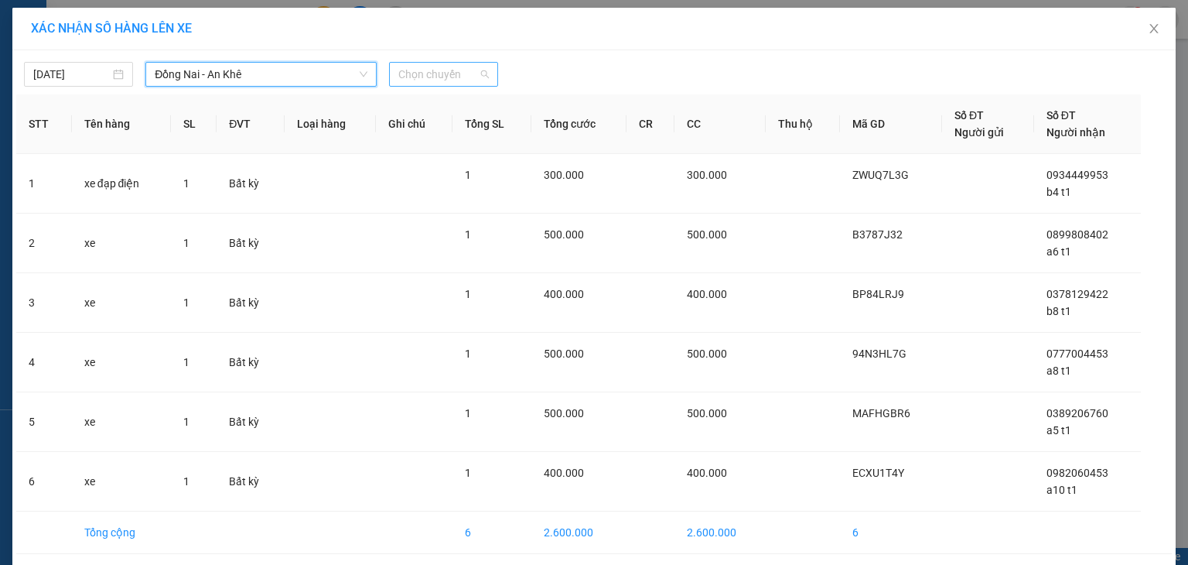
click at [459, 78] on span "Chọn chuyến" at bounding box center [443, 74] width 90 height 23
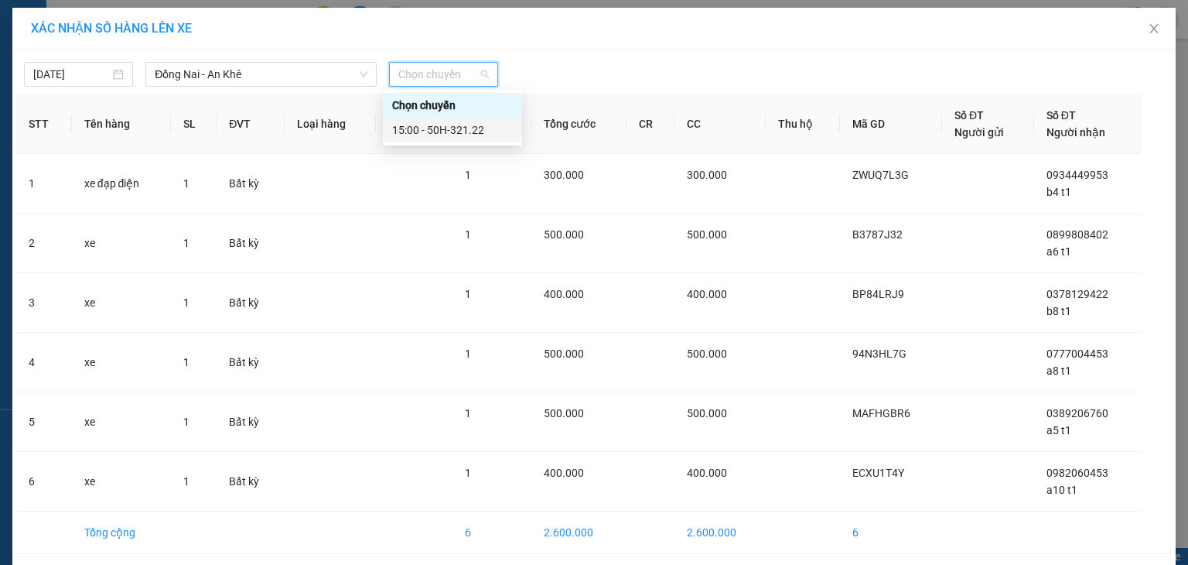
click at [479, 123] on div "15:00 - 50H-321.22" at bounding box center [452, 129] width 121 height 17
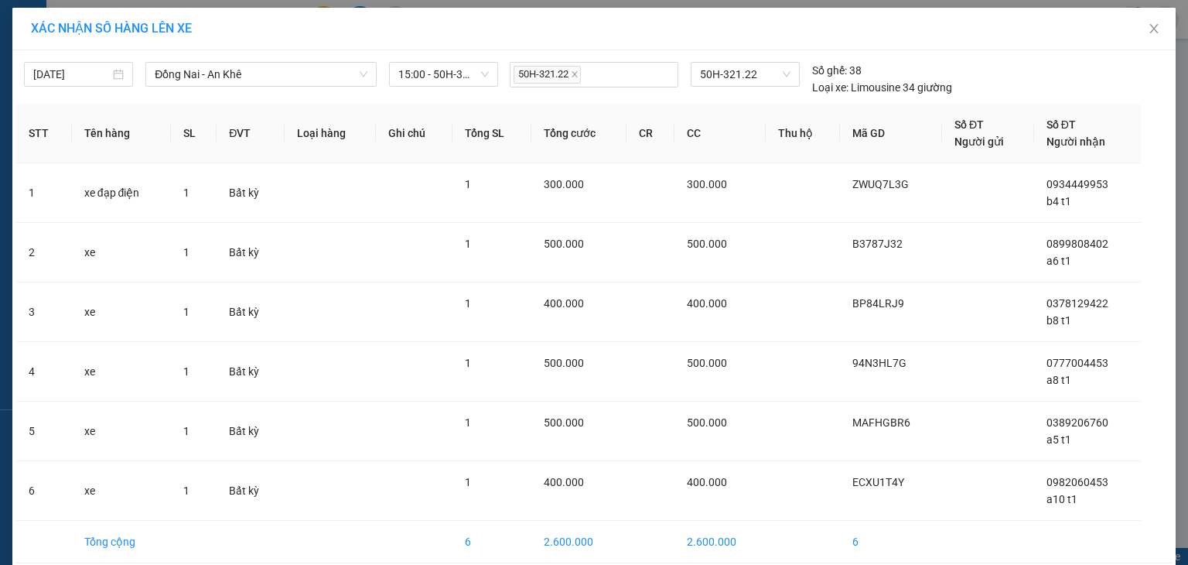
scroll to position [68, 0]
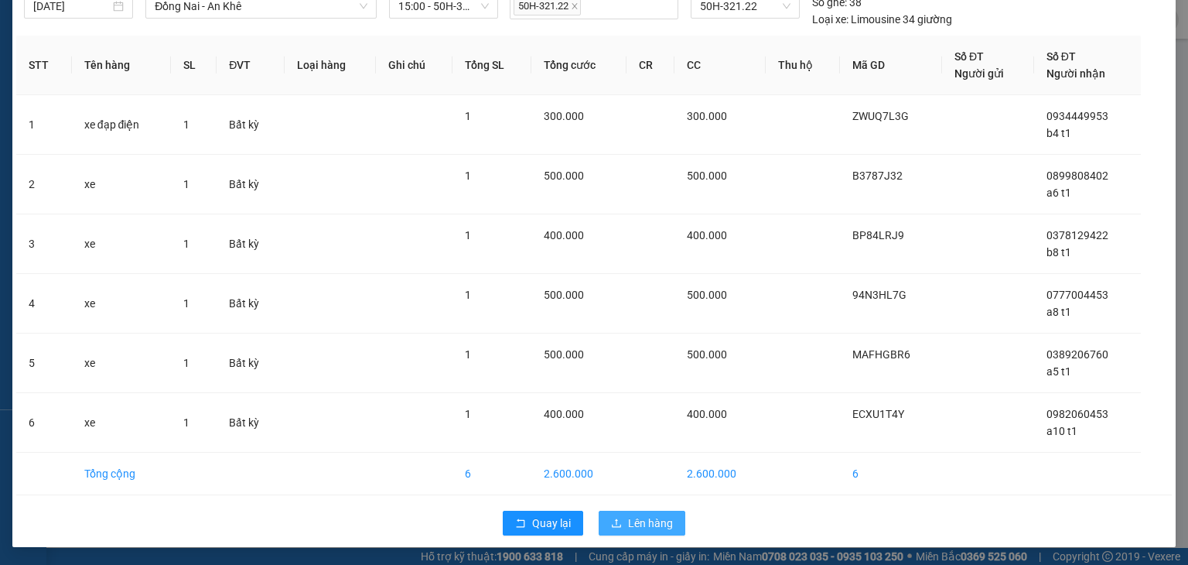
click at [657, 514] on span "Lên hàng" at bounding box center [650, 522] width 45 height 17
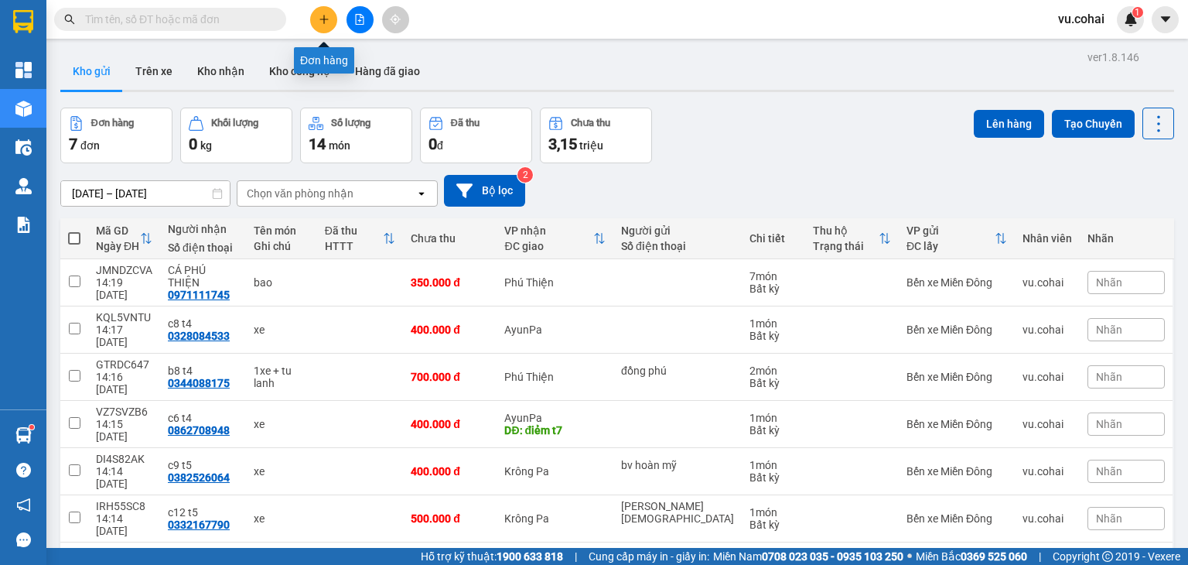
click at [325, 22] on icon "plus" at bounding box center [324, 19] width 11 height 11
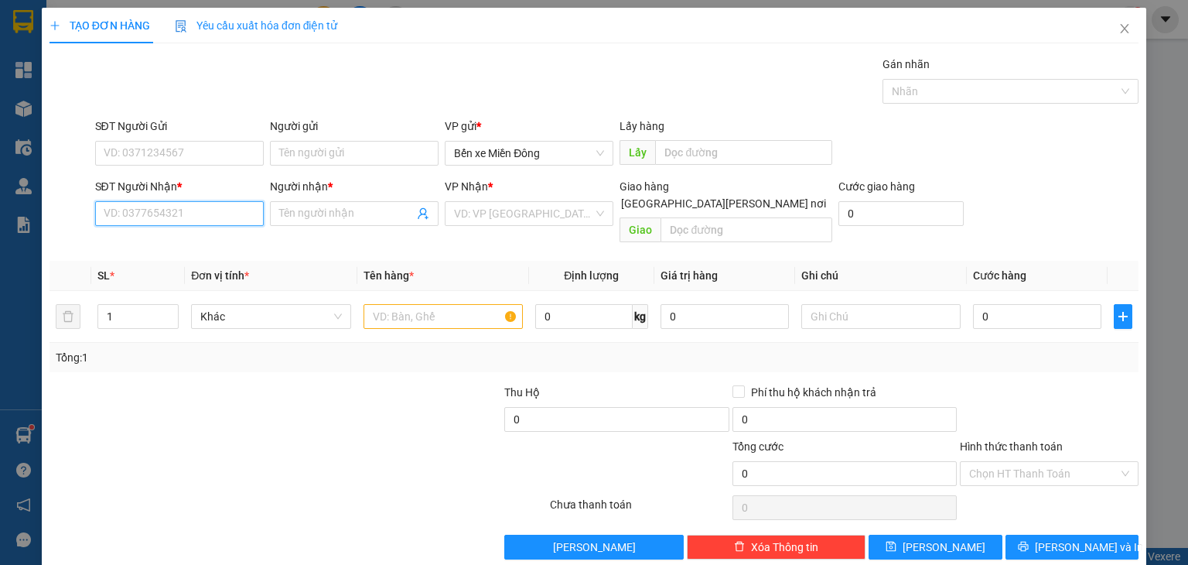
click at [232, 219] on input "SĐT Người Nhận *" at bounding box center [179, 213] width 169 height 25
paste input "0355571706"
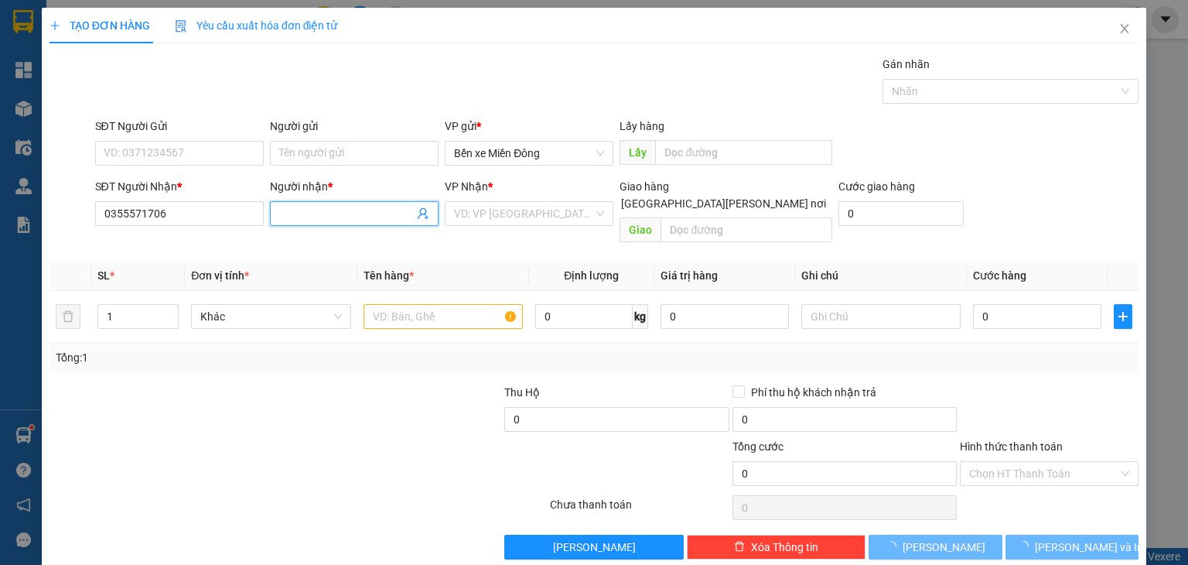
click at [320, 214] on input "Người nhận *" at bounding box center [346, 213] width 135 height 17
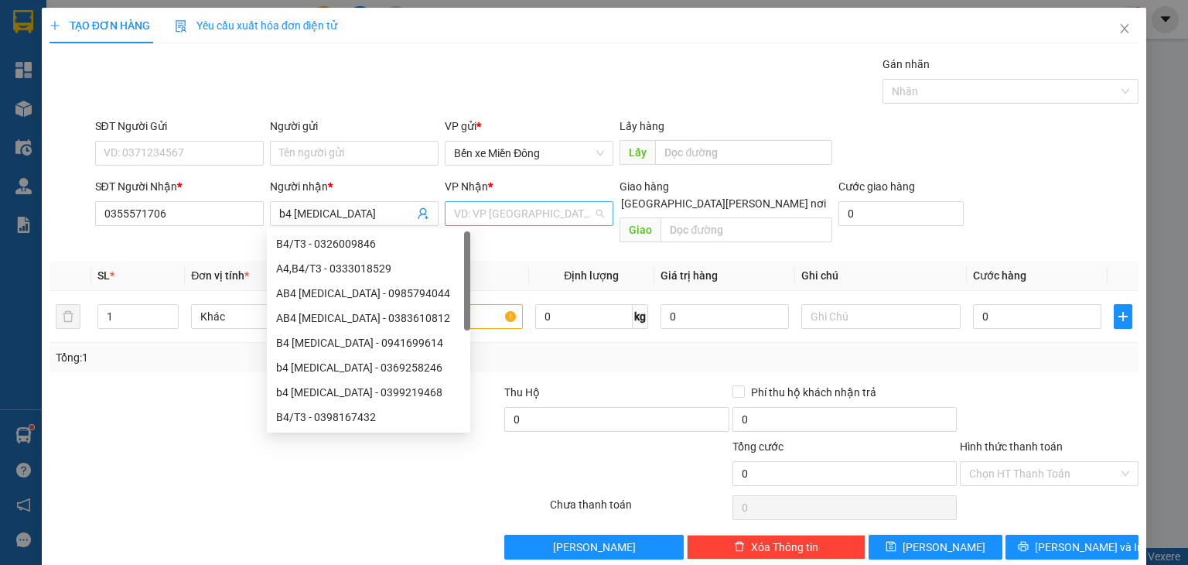
click at [465, 204] on input "search" at bounding box center [523, 213] width 139 height 23
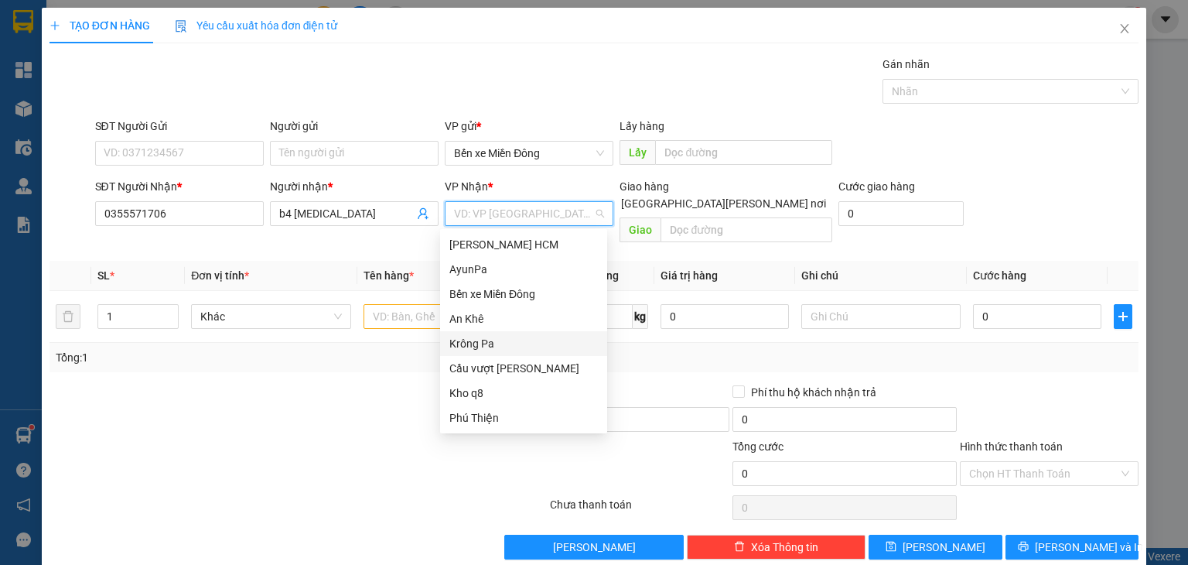
click at [478, 342] on div "Krông Pa" at bounding box center [523, 343] width 148 height 17
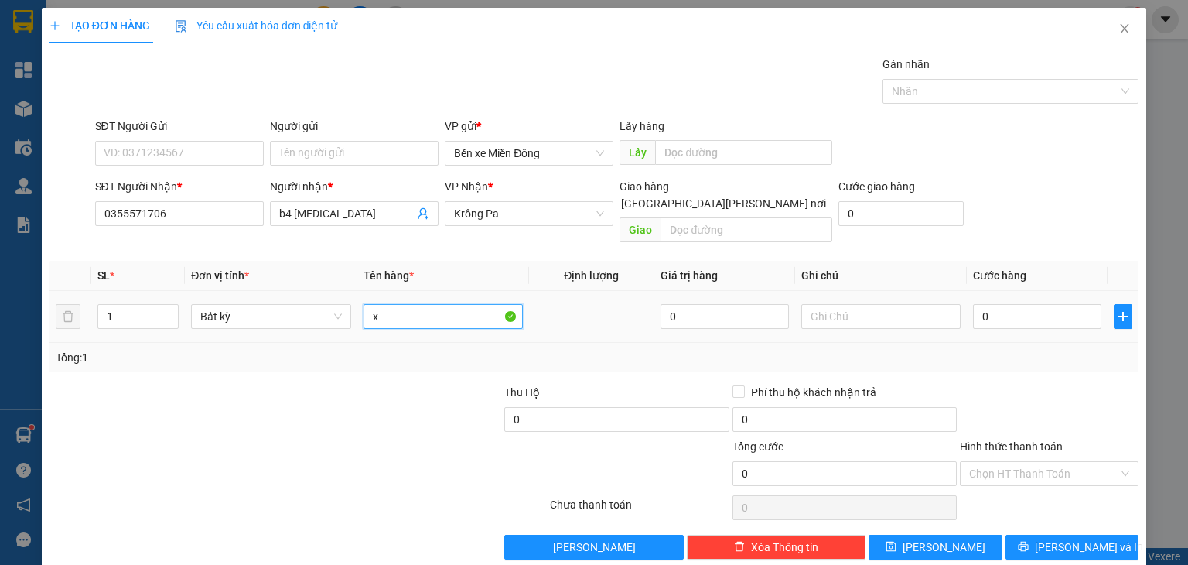
click at [413, 304] on input "x" at bounding box center [442, 316] width 159 height 25
click at [171, 308] on span "up" at bounding box center [169, 312] width 9 height 9
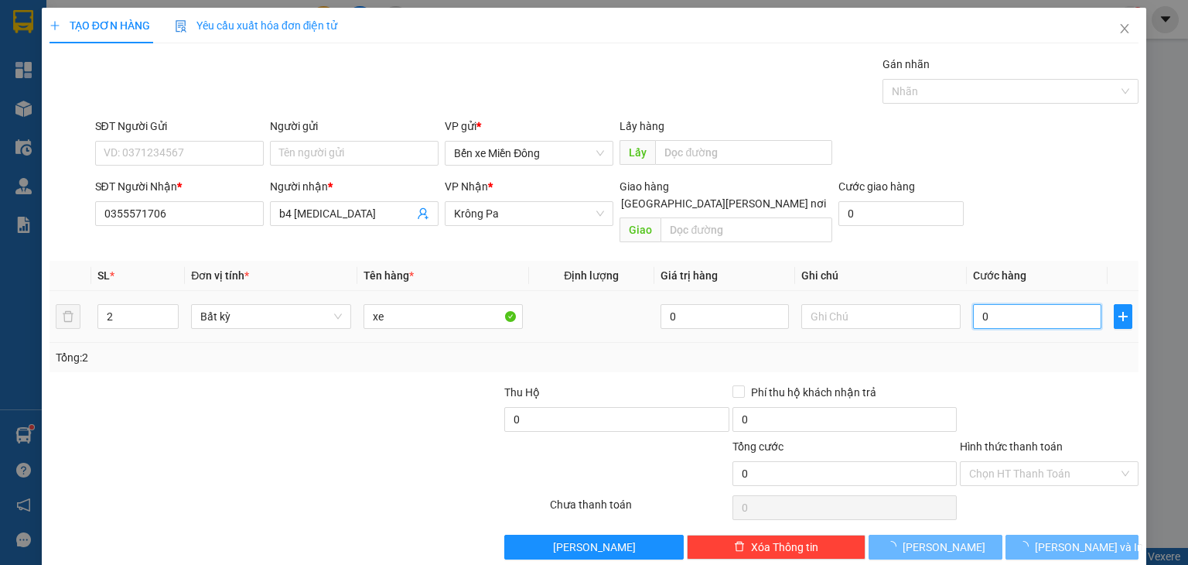
click at [982, 304] on input "0" at bounding box center [1037, 316] width 128 height 25
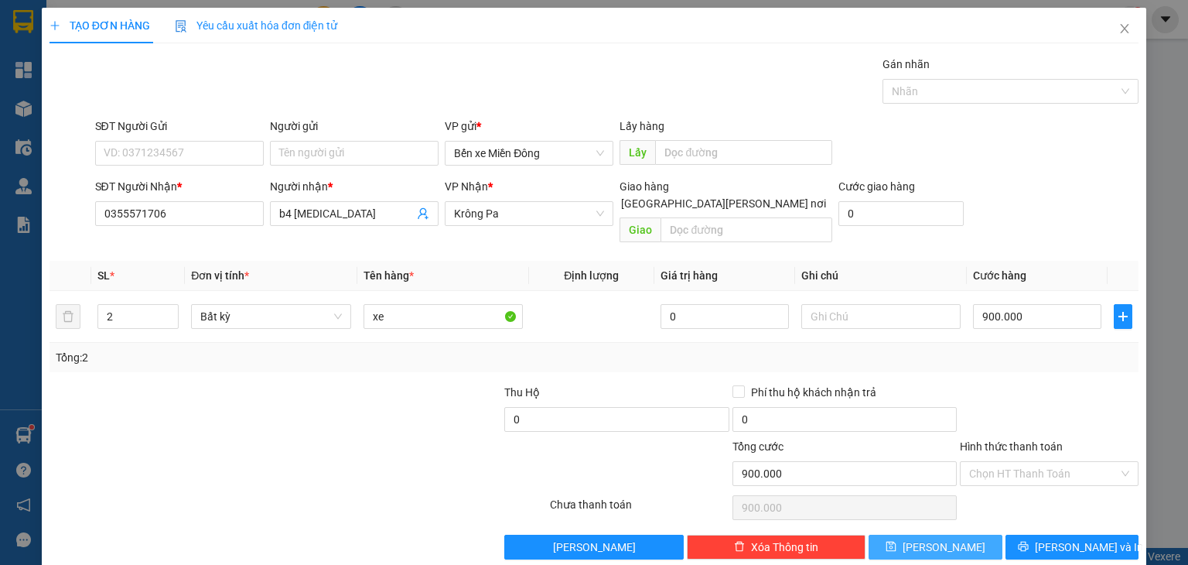
click at [926, 538] on span "[PERSON_NAME]" at bounding box center [943, 546] width 83 height 17
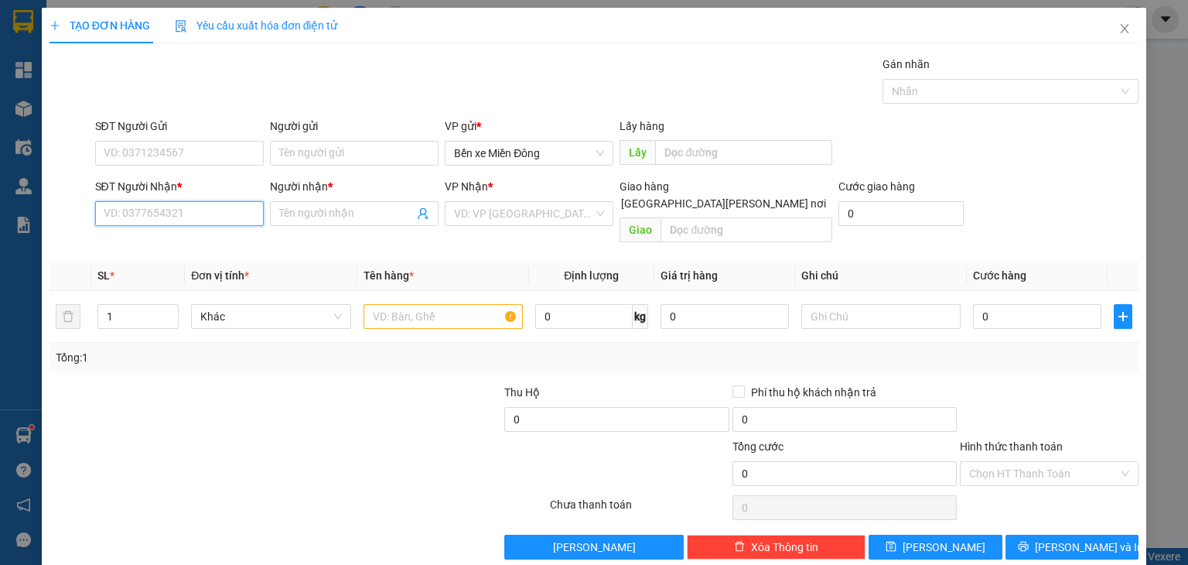
click at [199, 213] on input "SĐT Người Nhận *" at bounding box center [179, 213] width 169 height 25
paste input "0327688412"
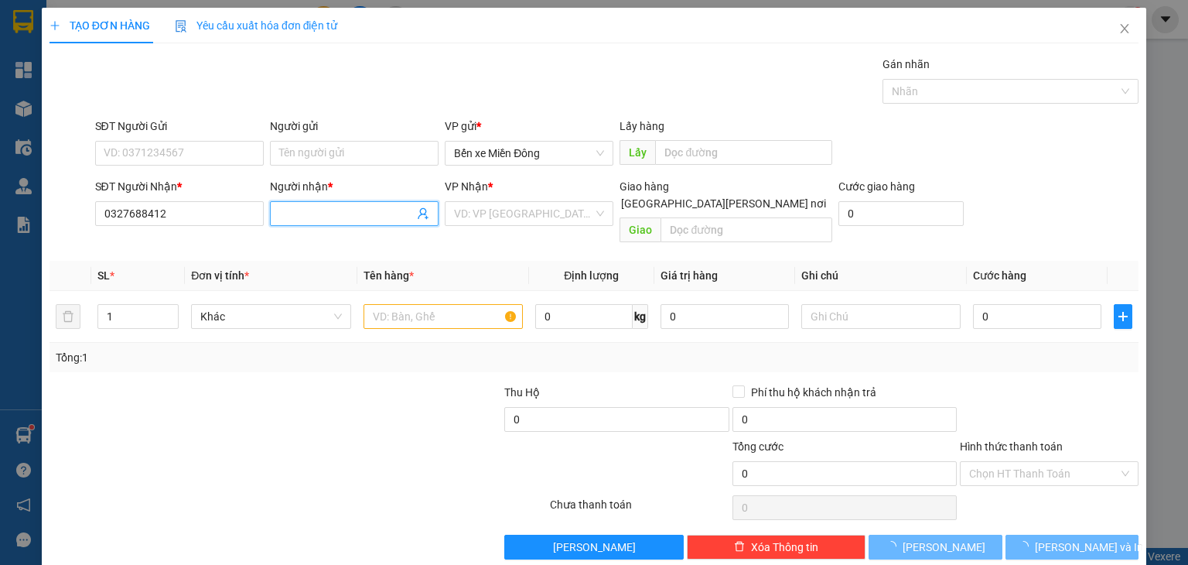
click at [319, 213] on input "Người nhận *" at bounding box center [346, 213] width 135 height 17
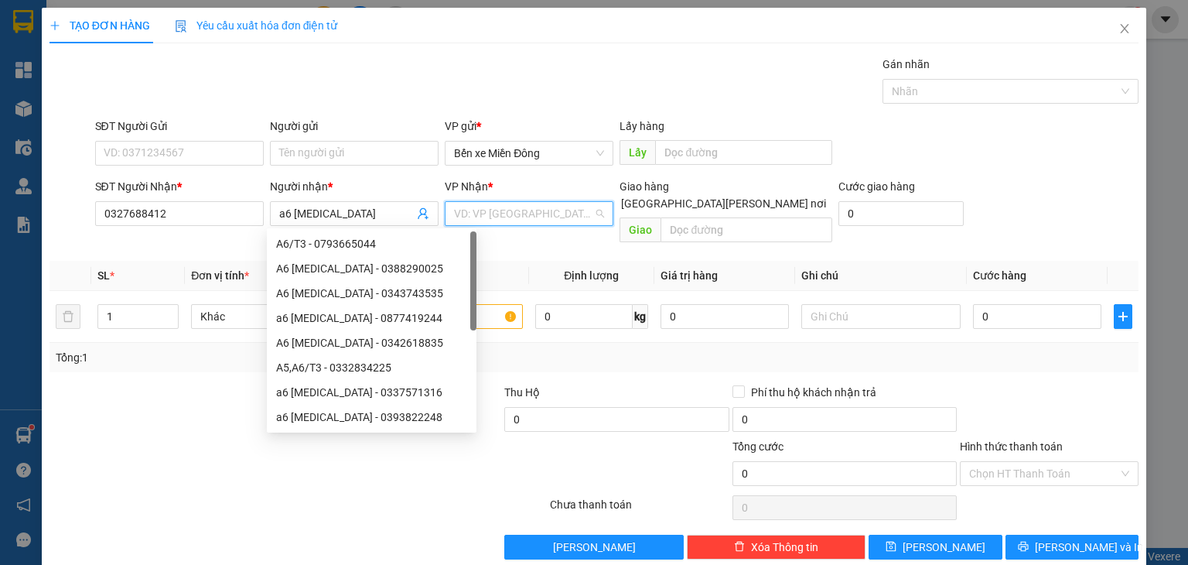
click at [461, 213] on input "search" at bounding box center [523, 213] width 139 height 23
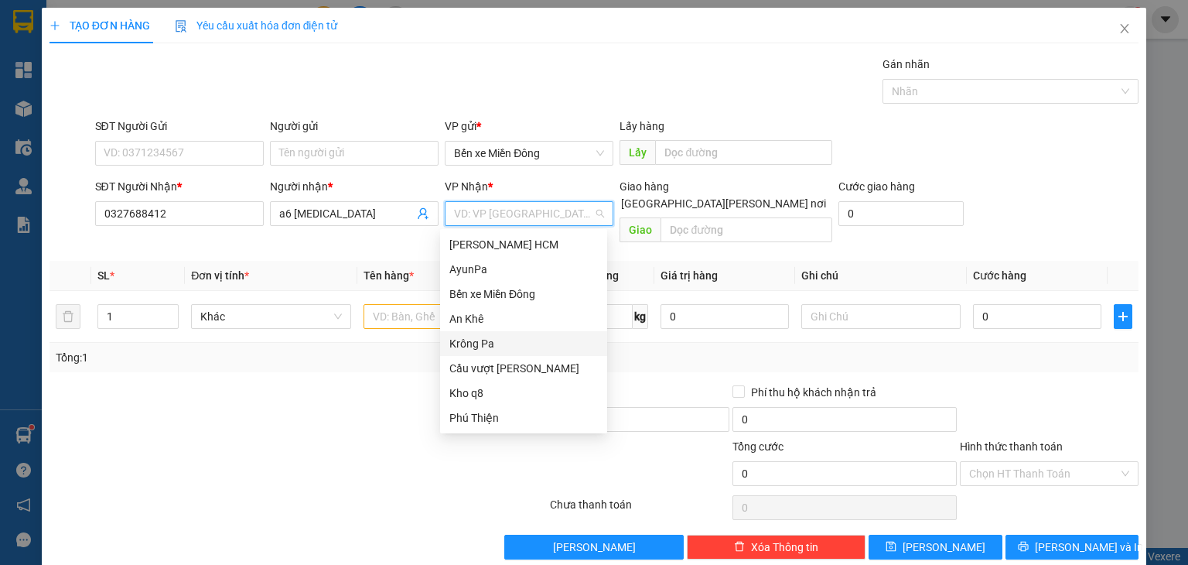
click at [486, 339] on div "Krông Pa" at bounding box center [523, 343] width 148 height 17
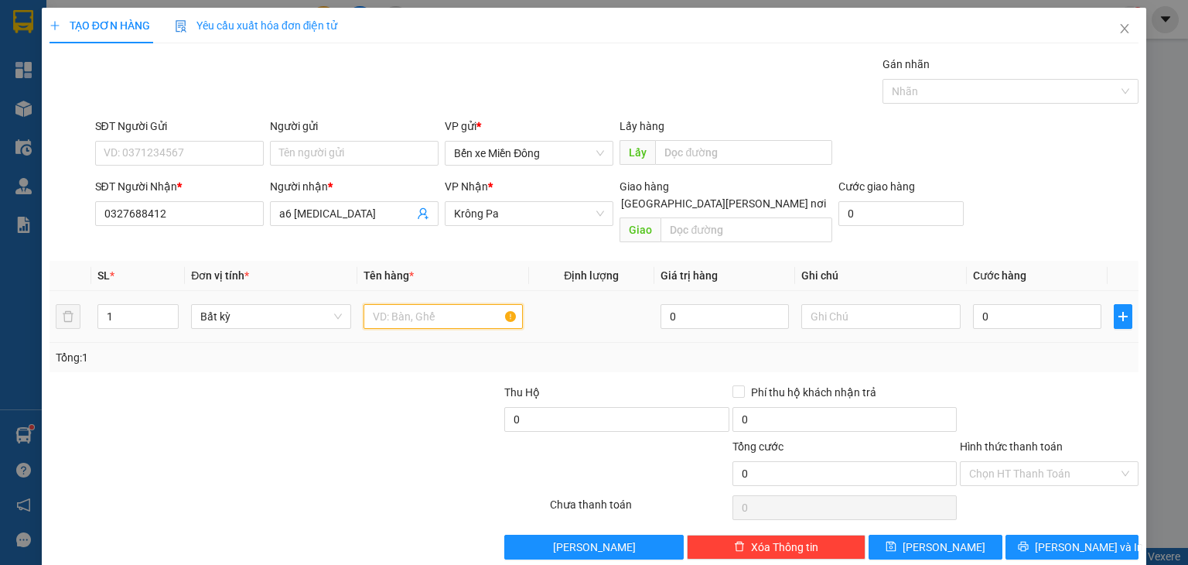
click at [415, 304] on input "text" at bounding box center [442, 316] width 159 height 25
click at [1025, 304] on input "0" at bounding box center [1037, 316] width 128 height 25
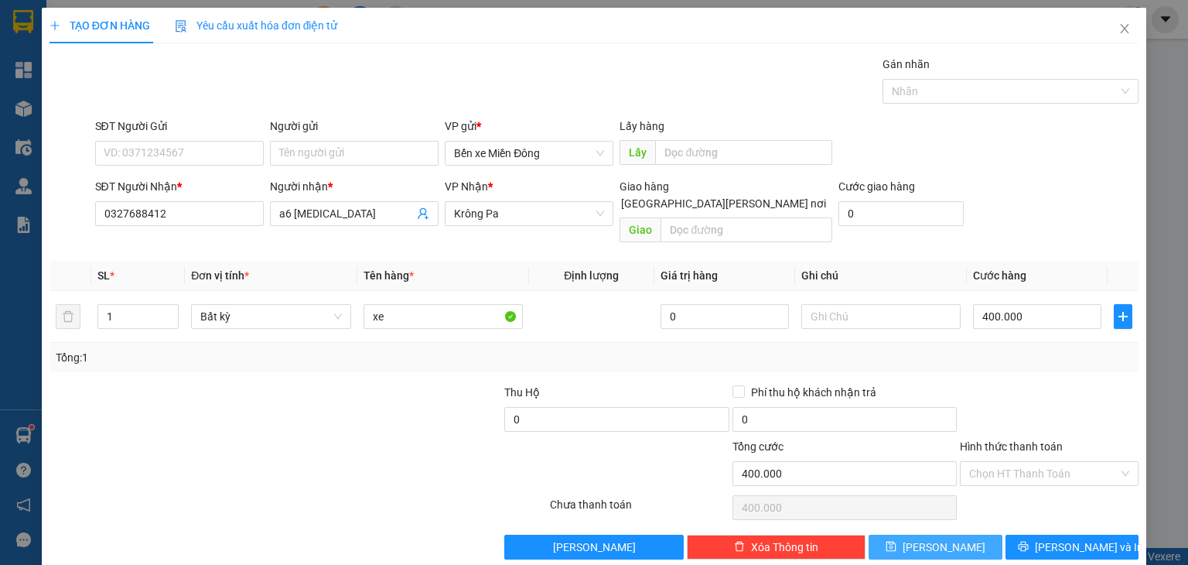
click at [953, 534] on button "[PERSON_NAME]" at bounding box center [935, 546] width 134 height 25
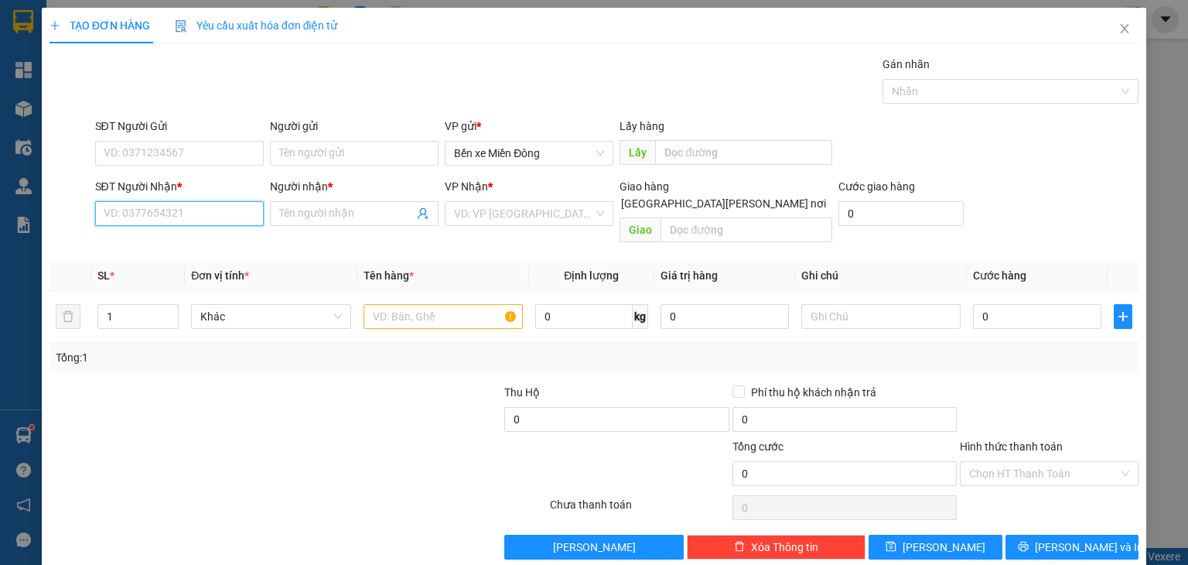
click at [217, 217] on input "SĐT Người Nhận *" at bounding box center [179, 213] width 169 height 25
paste input "0866740837"
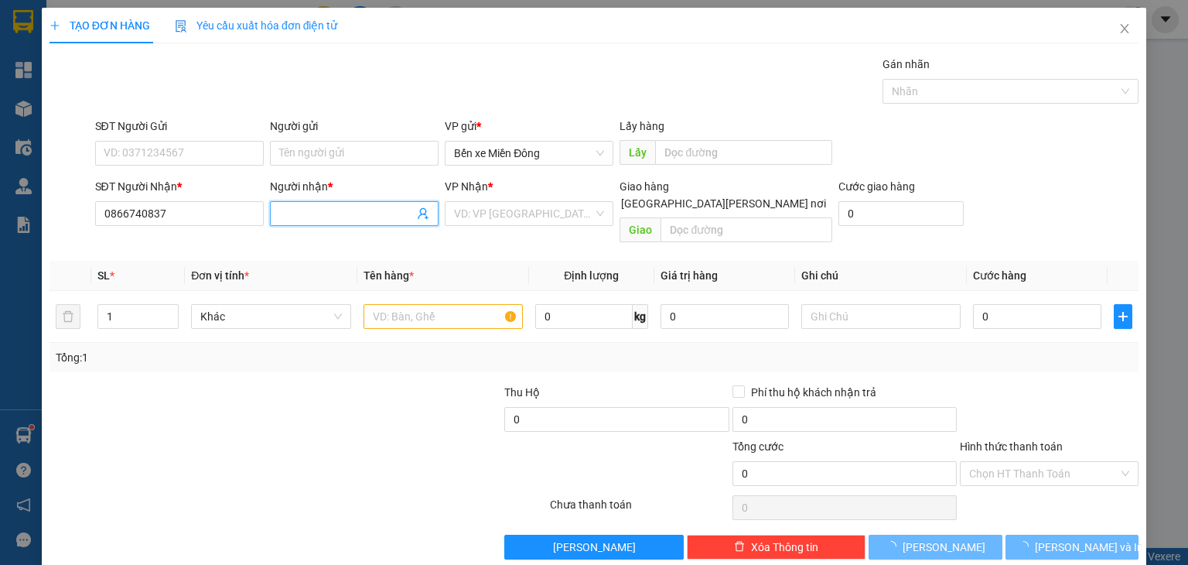
click at [323, 217] on input "Người nhận *" at bounding box center [346, 213] width 135 height 17
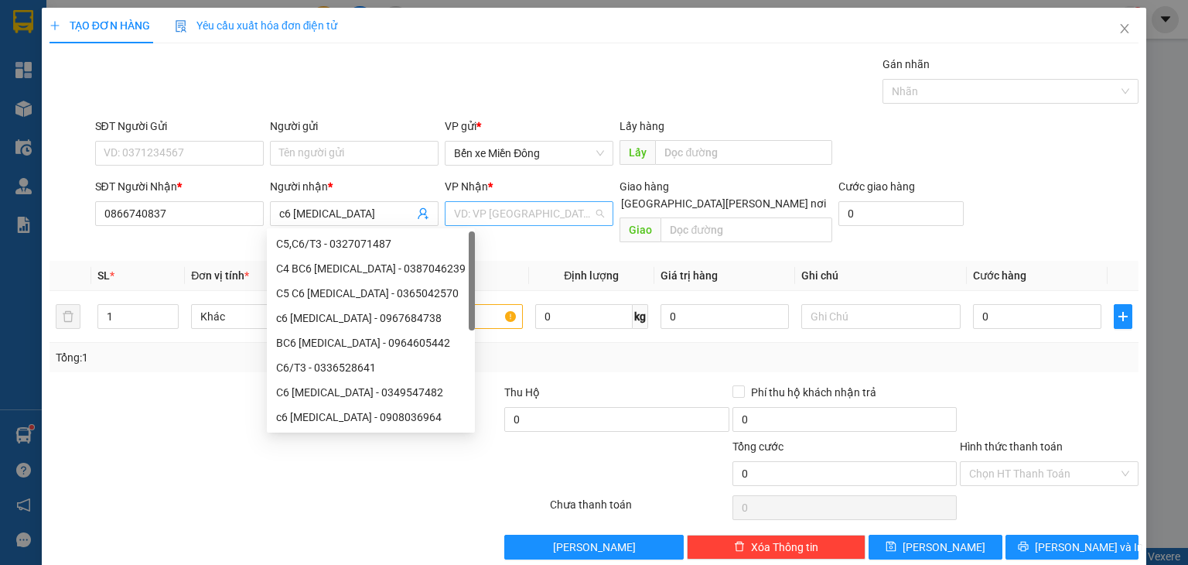
click at [469, 213] on input "search" at bounding box center [523, 213] width 139 height 23
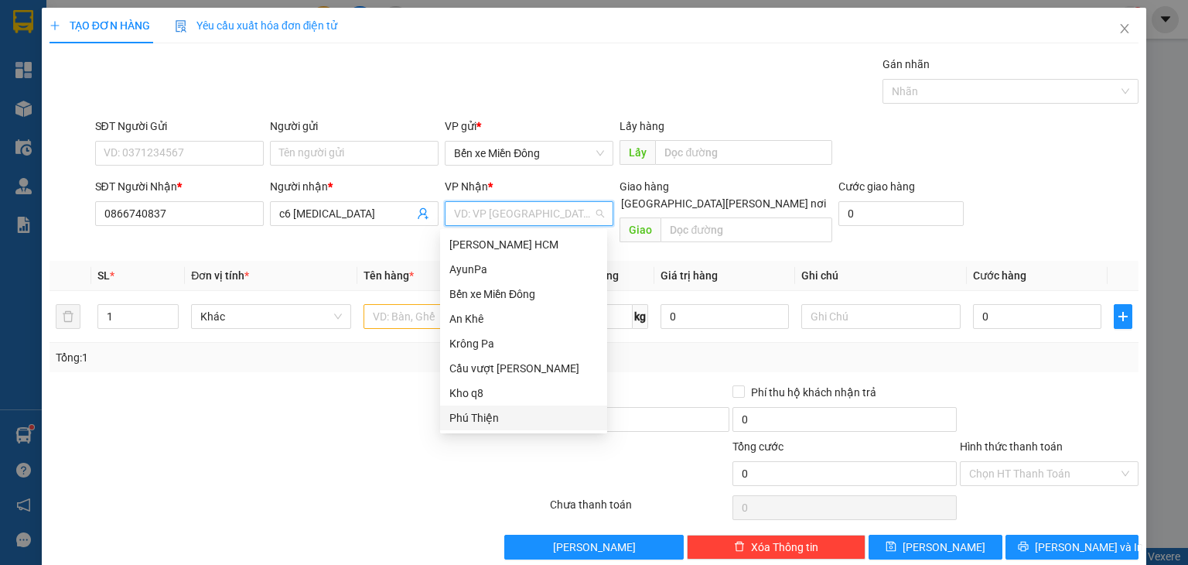
click at [490, 414] on div "Phú Thiện" at bounding box center [523, 417] width 148 height 17
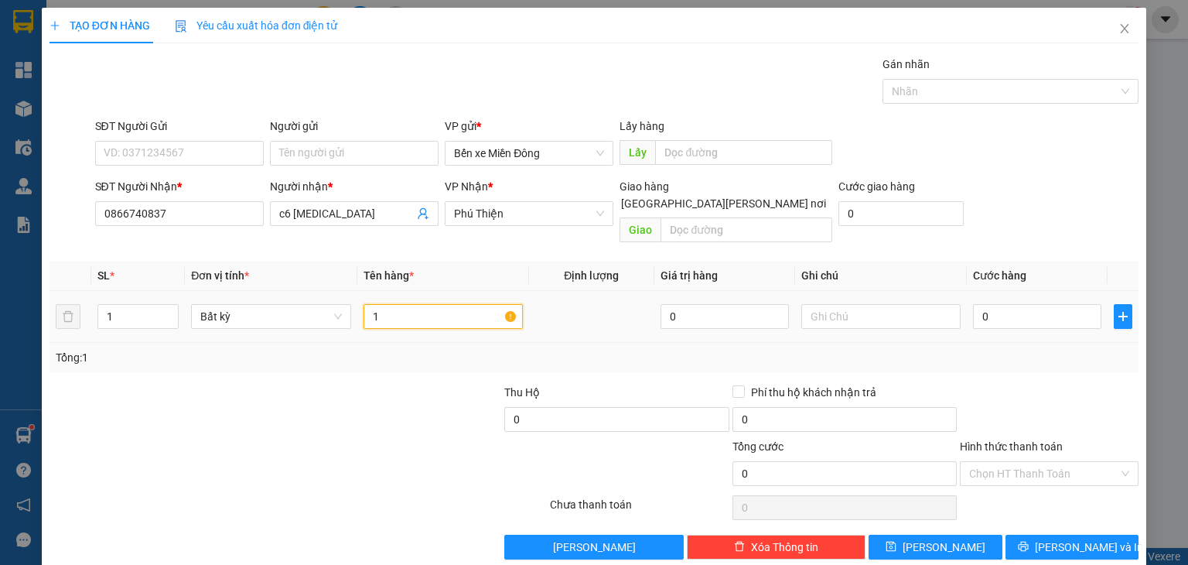
click at [374, 305] on input "1" at bounding box center [442, 316] width 159 height 25
click at [1017, 304] on input "0" at bounding box center [1037, 316] width 128 height 25
click at [1122, 312] on icon "plus" at bounding box center [1122, 317] width 1 height 10
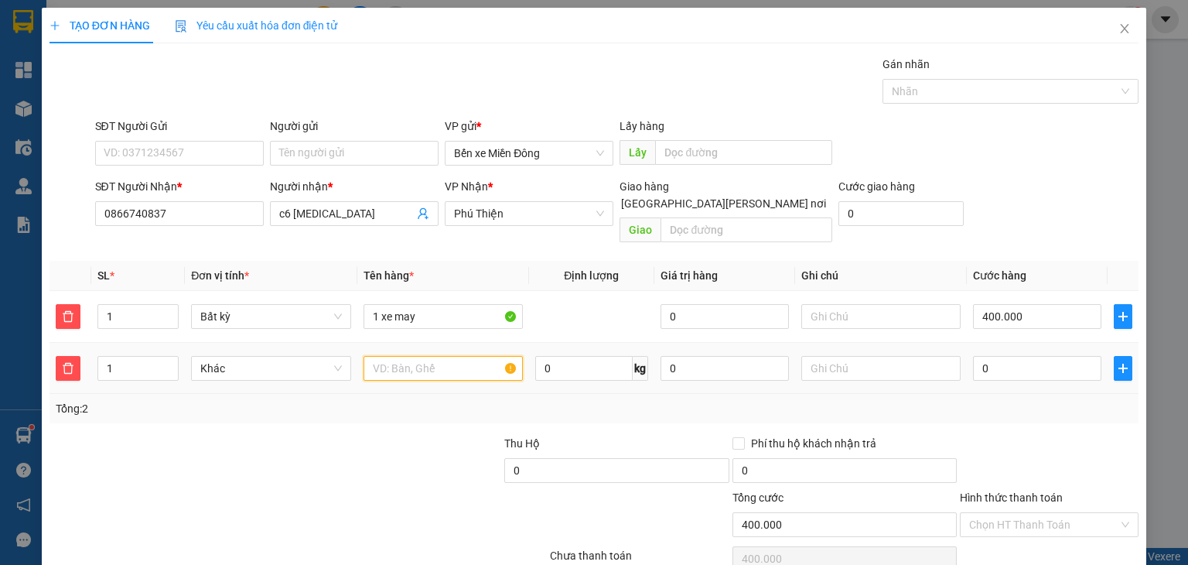
click at [436, 356] on input "text" at bounding box center [442, 368] width 159 height 25
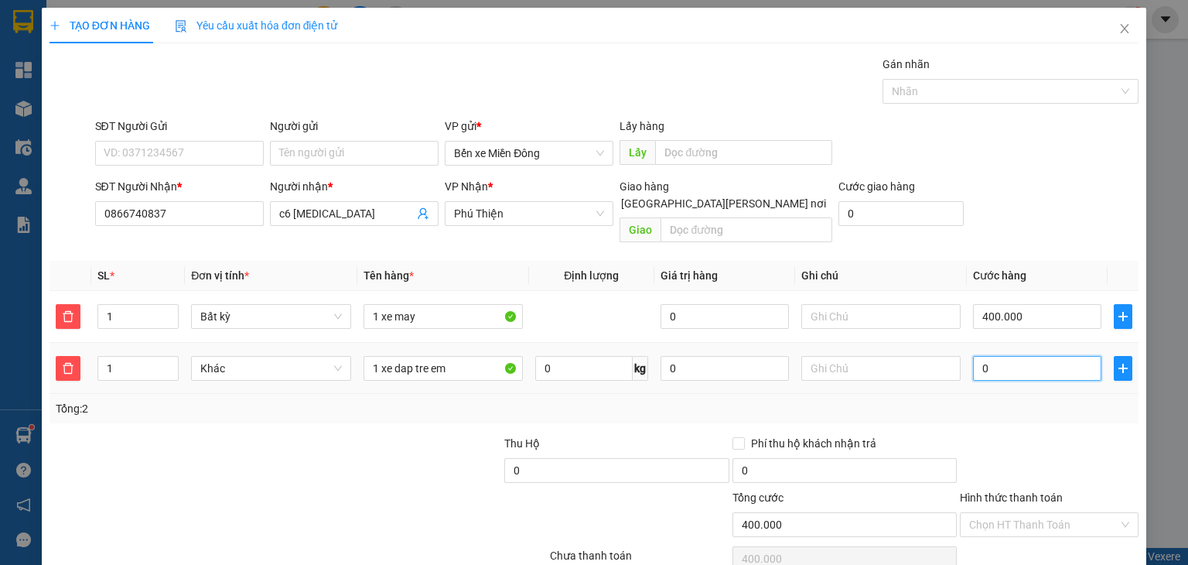
click at [984, 356] on input "0" at bounding box center [1037, 368] width 128 height 25
click at [876, 356] on input "text" at bounding box center [880, 368] width 159 height 25
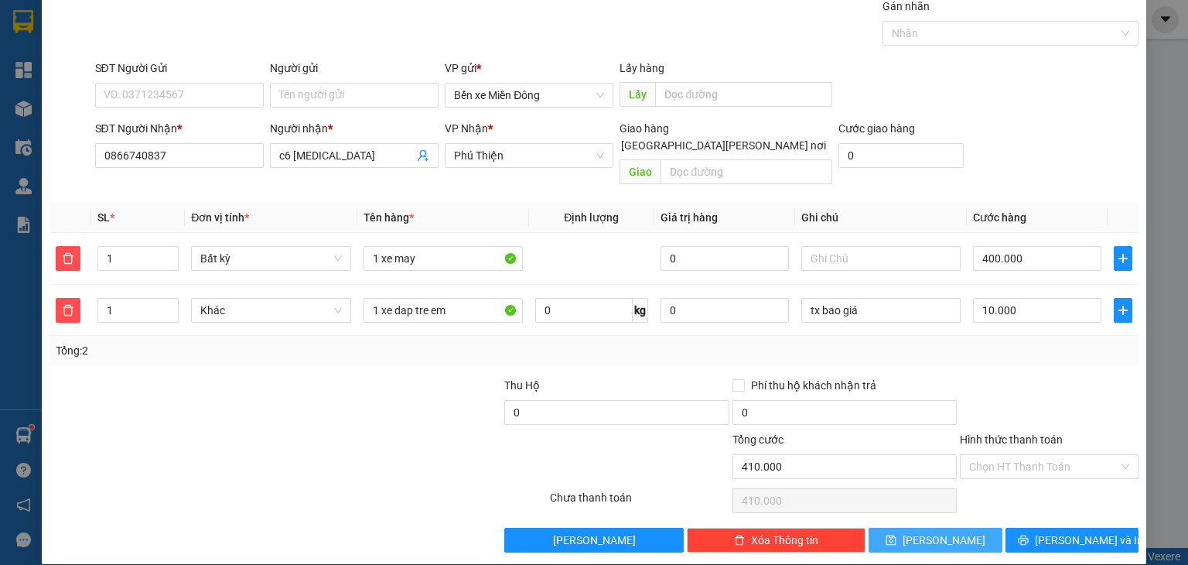
click at [964, 527] on button "[PERSON_NAME]" at bounding box center [935, 539] width 134 height 25
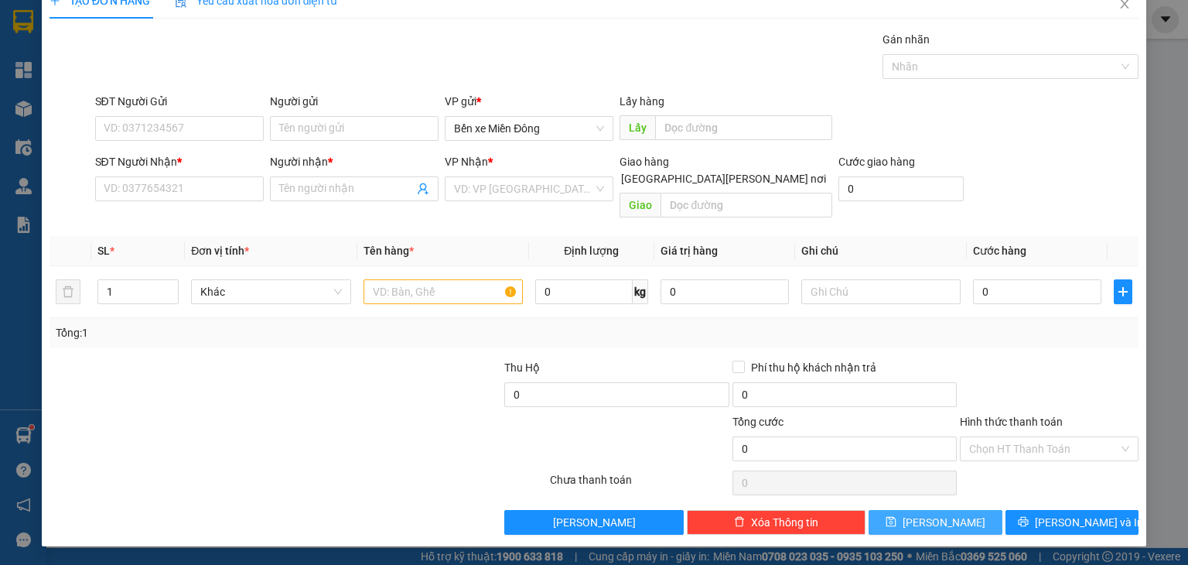
scroll to position [6, 0]
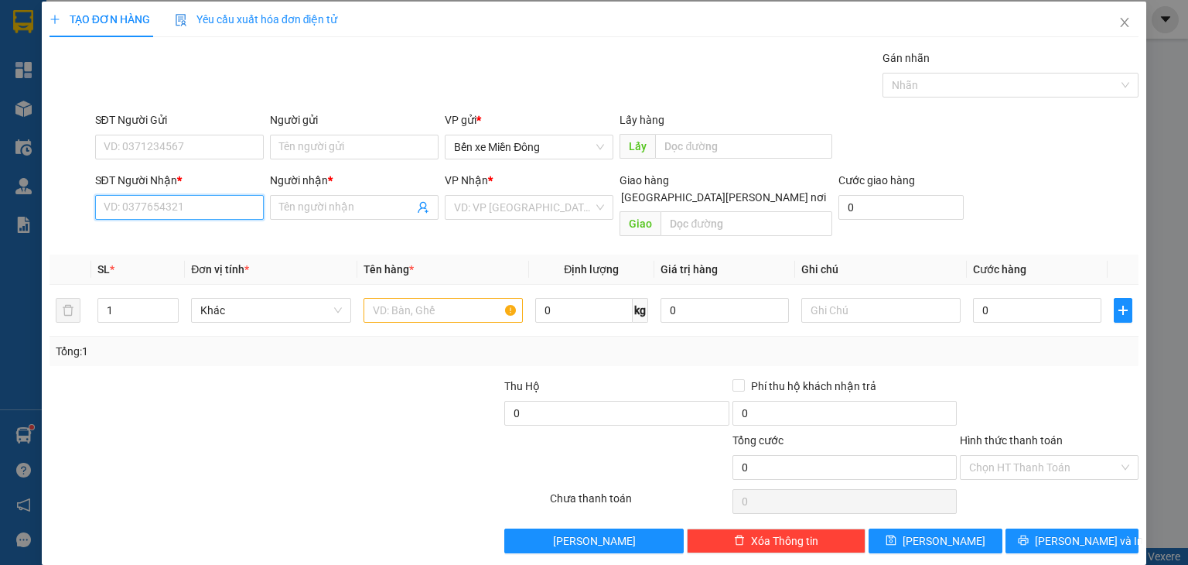
click at [195, 208] on input "SĐT Người Nhận *" at bounding box center [179, 207] width 169 height 25
paste input "0334217124"
click at [303, 206] on input "Người nhận *" at bounding box center [346, 207] width 135 height 17
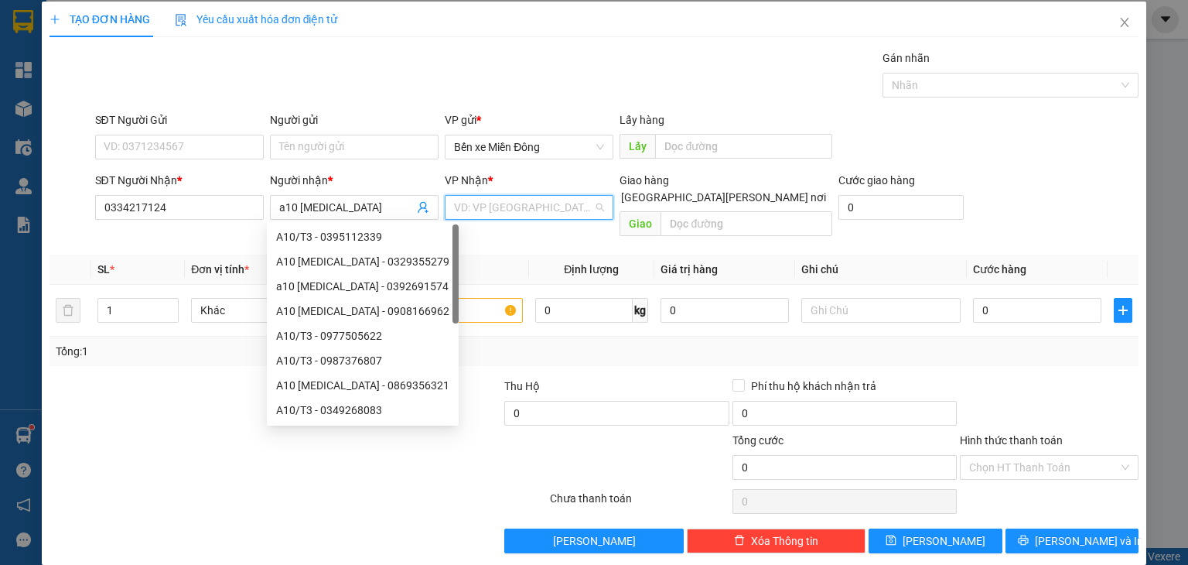
click at [472, 206] on input "search" at bounding box center [523, 207] width 139 height 23
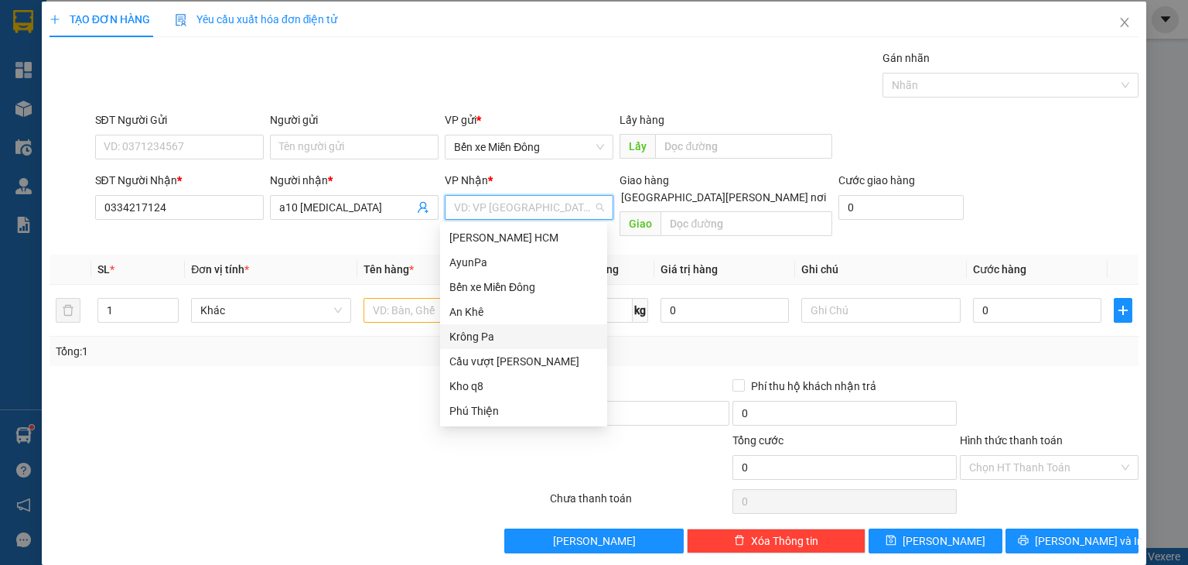
click at [480, 334] on div "Krông Pa" at bounding box center [523, 336] width 148 height 17
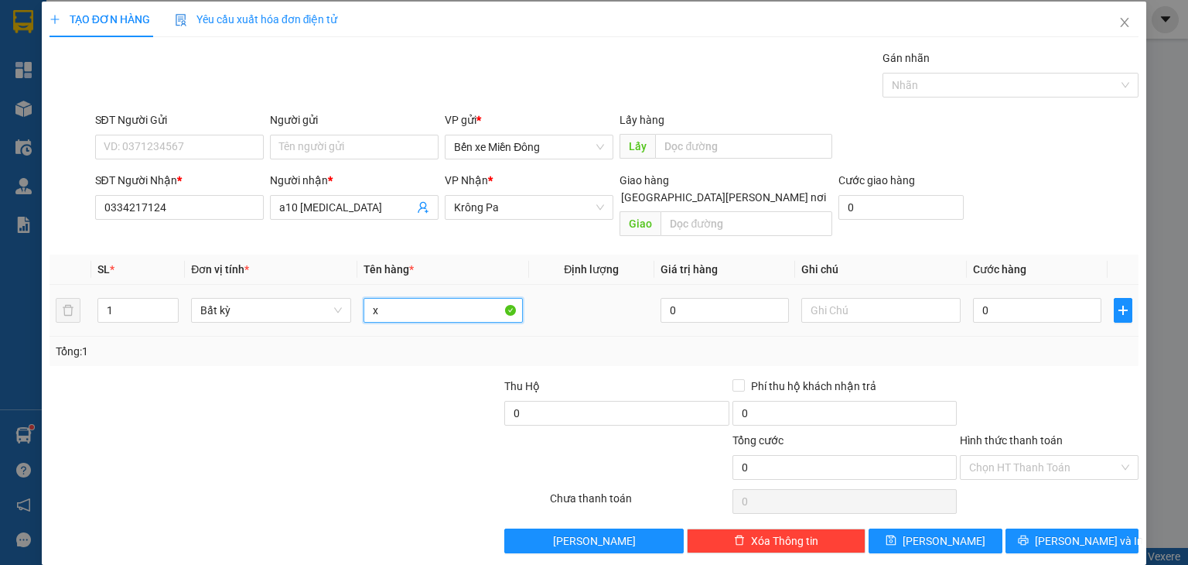
click at [428, 298] on input "x" at bounding box center [442, 310] width 159 height 25
click at [986, 298] on input "0" at bounding box center [1037, 310] width 128 height 25
click at [925, 532] on span "[PERSON_NAME]" at bounding box center [943, 540] width 83 height 17
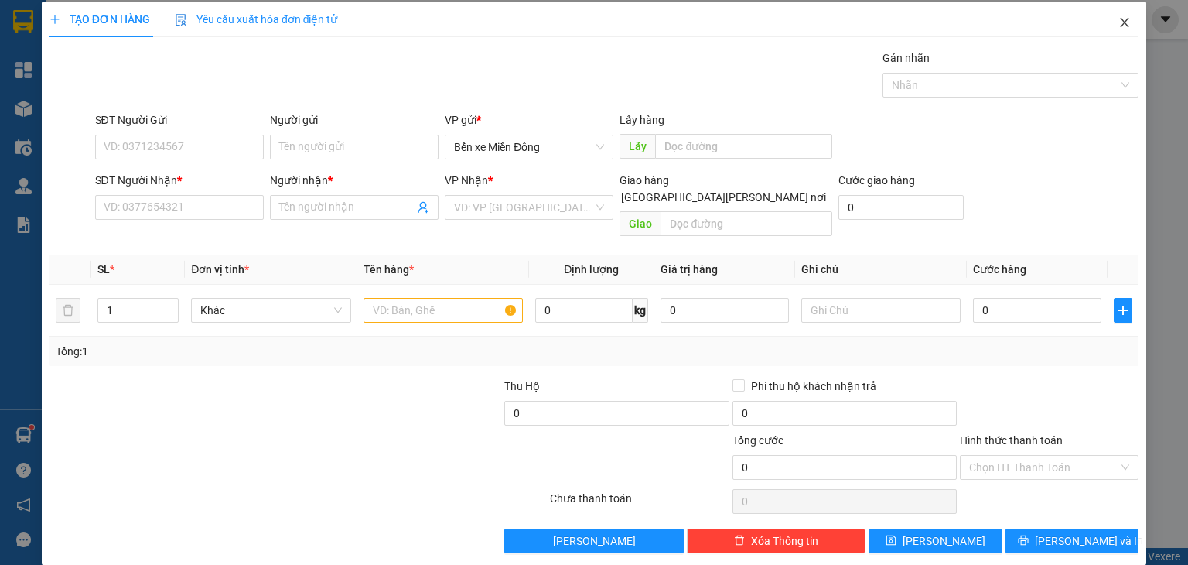
click at [1118, 23] on icon "close" at bounding box center [1124, 22] width 12 height 12
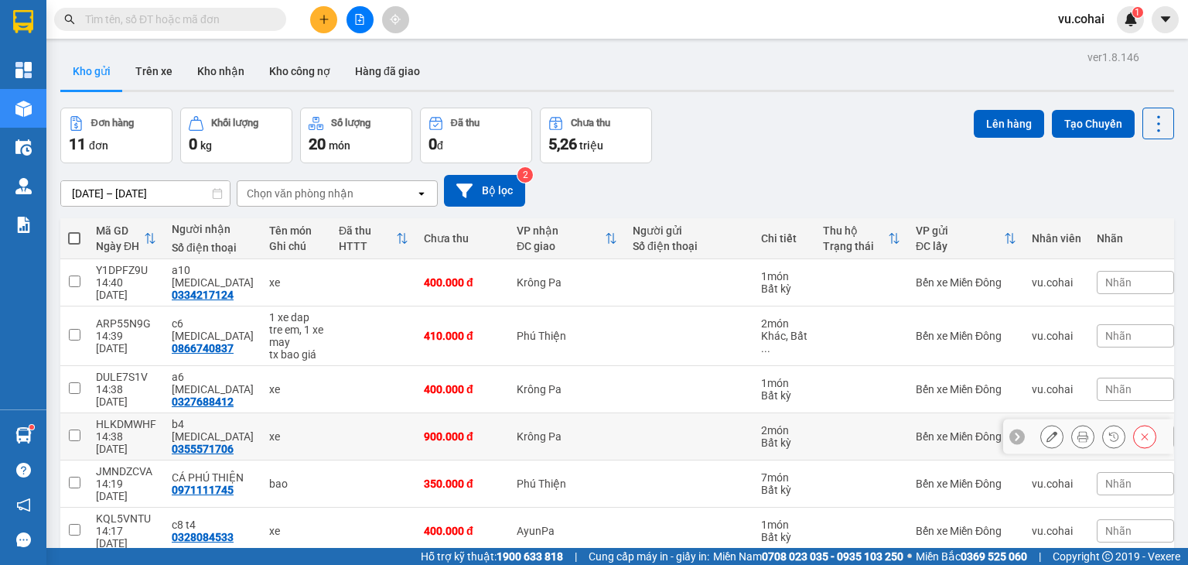
click at [78, 429] on input "checkbox" at bounding box center [75, 435] width 12 height 12
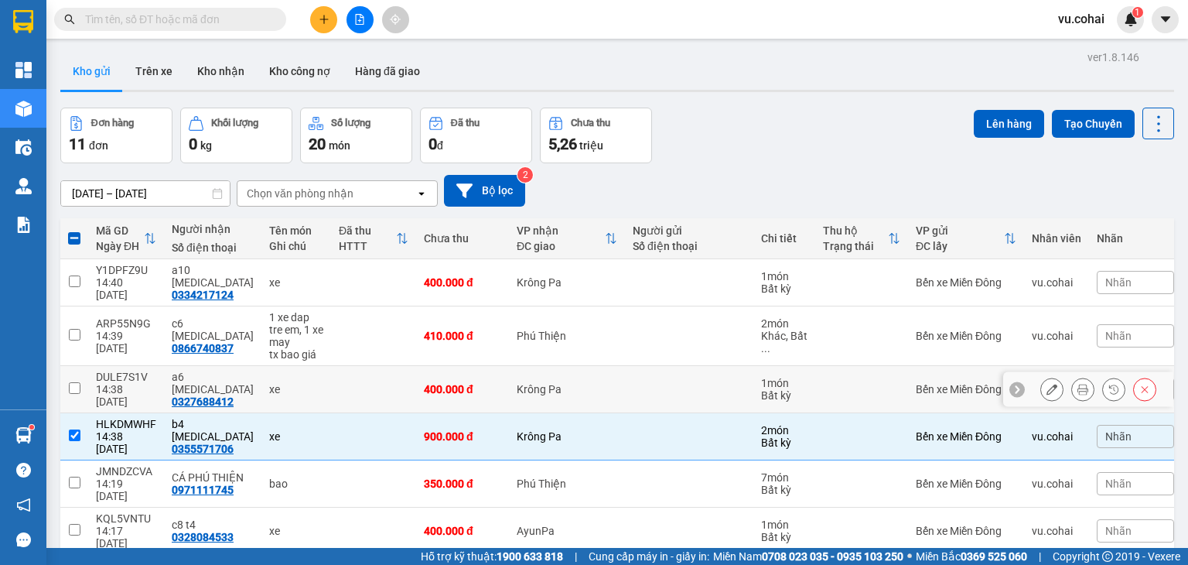
click at [77, 382] on input "checkbox" at bounding box center [75, 388] width 12 height 12
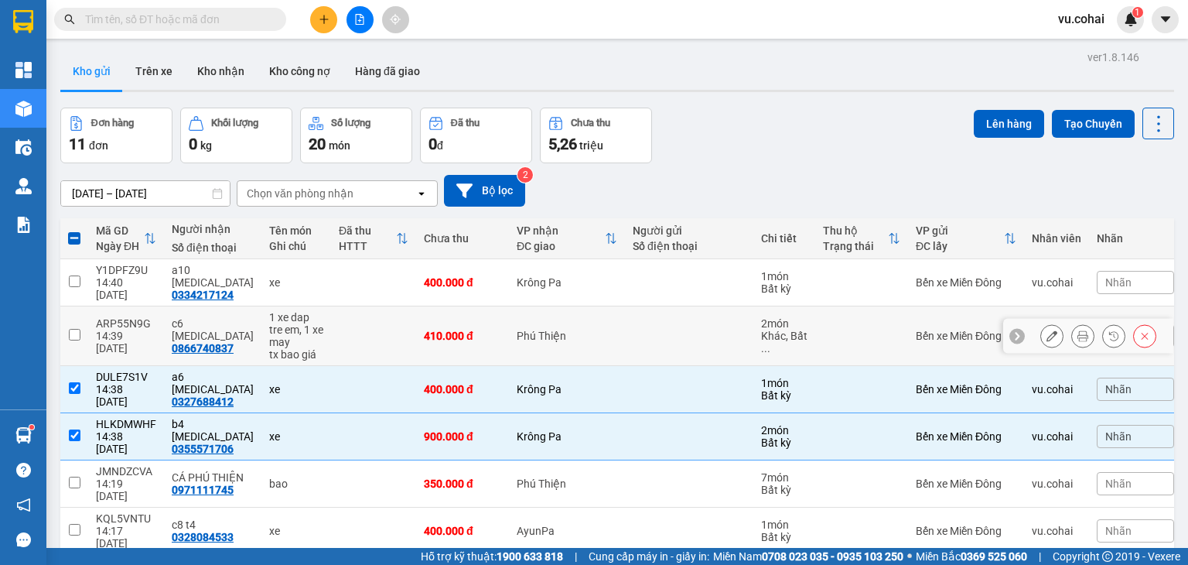
click at [72, 329] on input "checkbox" at bounding box center [75, 335] width 12 height 12
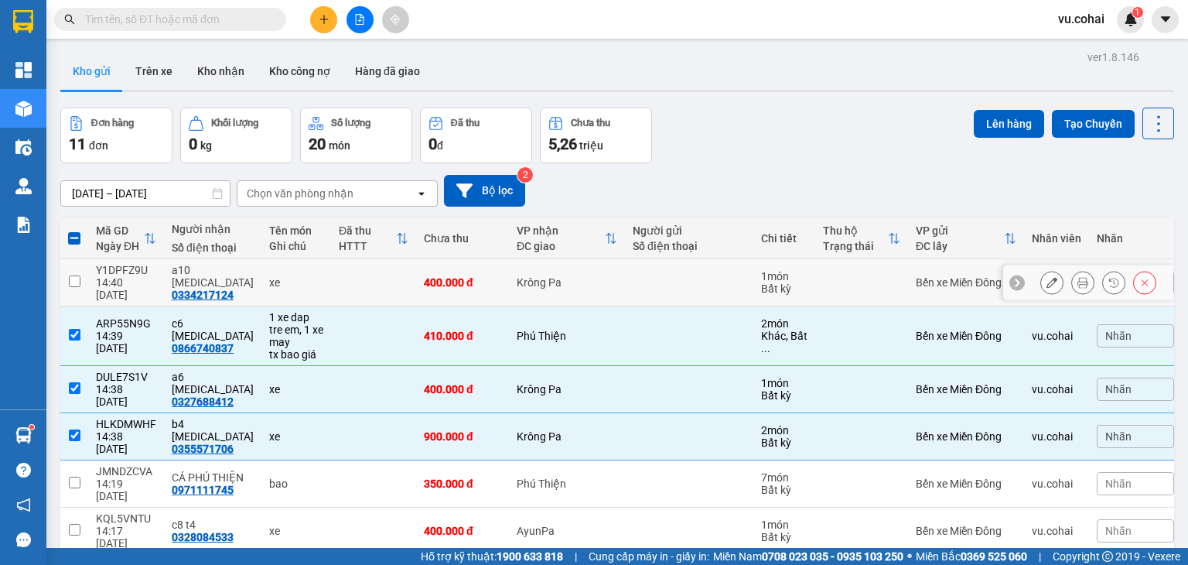
click at [74, 275] on input "checkbox" at bounding box center [75, 281] width 12 height 12
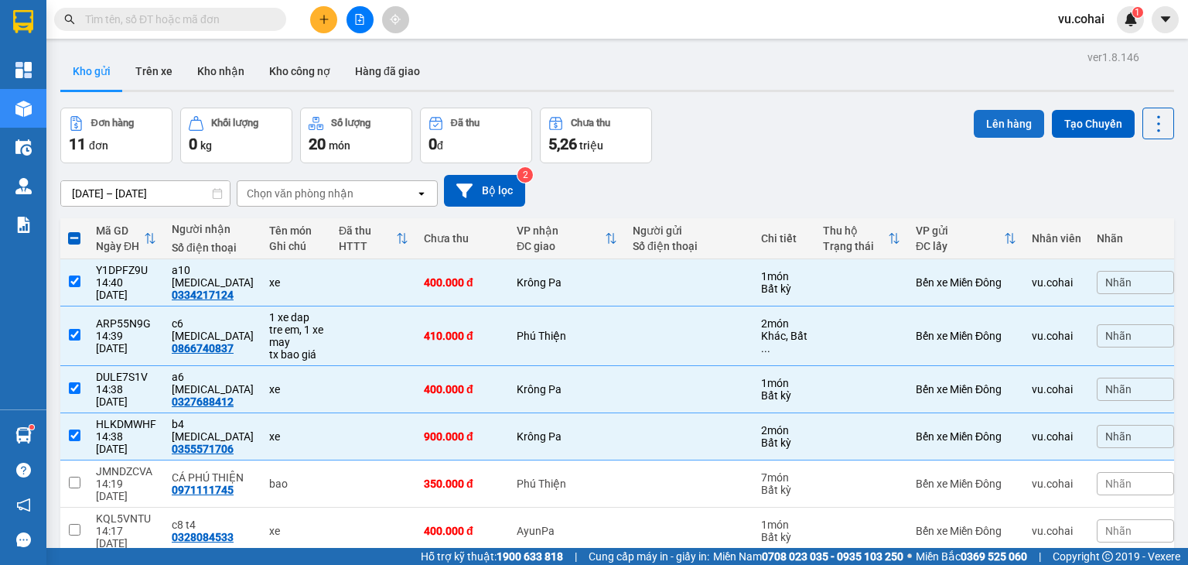
click at [1008, 128] on button "Lên hàng" at bounding box center [1009, 124] width 70 height 28
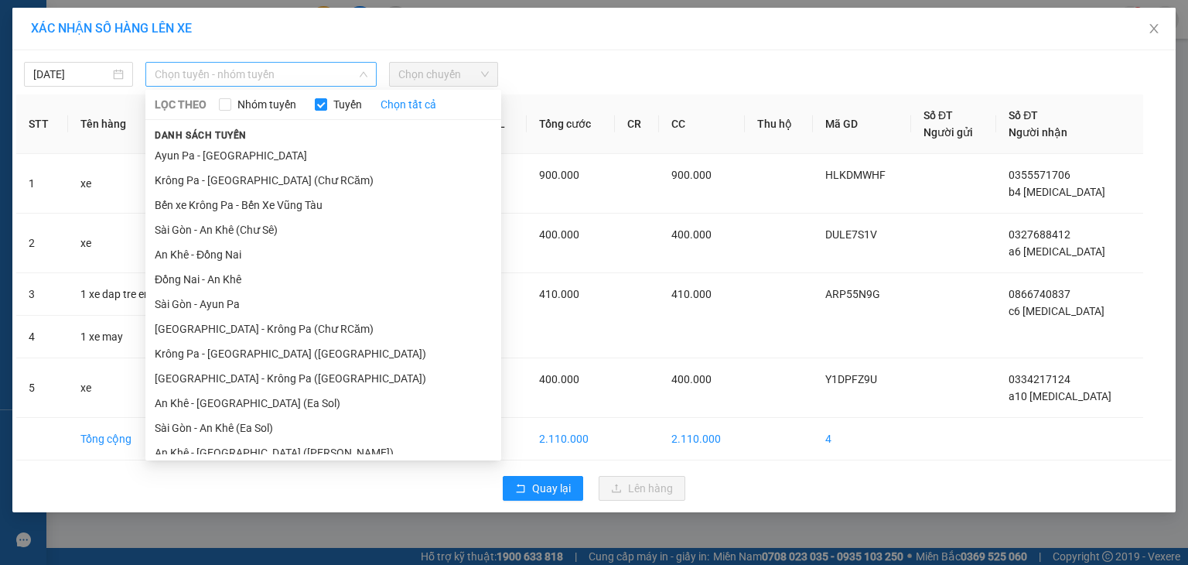
click at [284, 66] on span "Chọn tuyến - nhóm tuyến" at bounding box center [261, 74] width 213 height 23
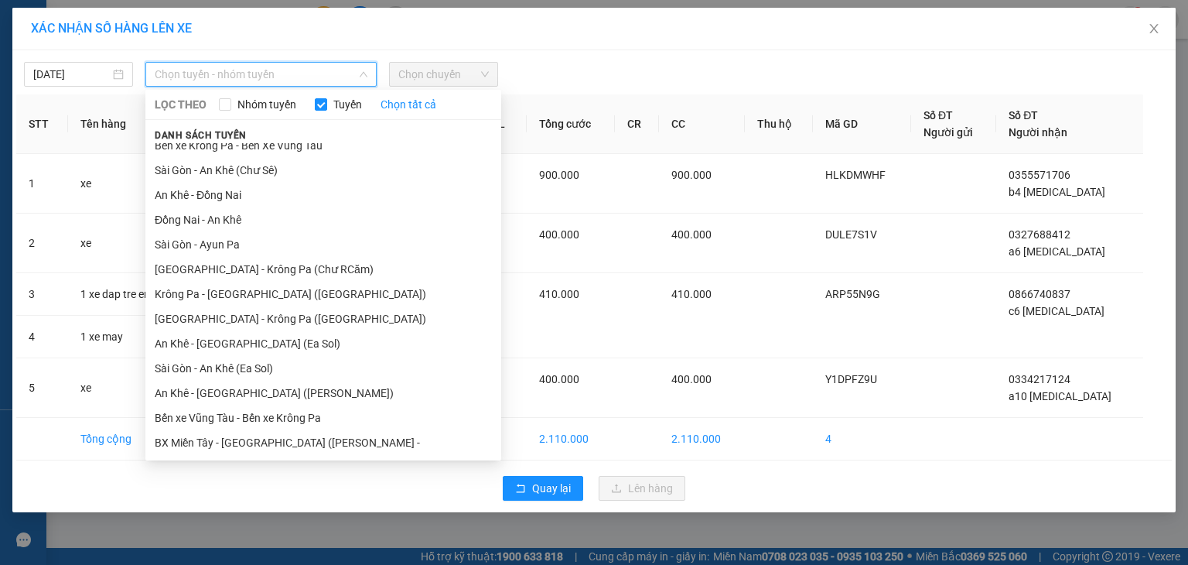
scroll to position [85, 0]
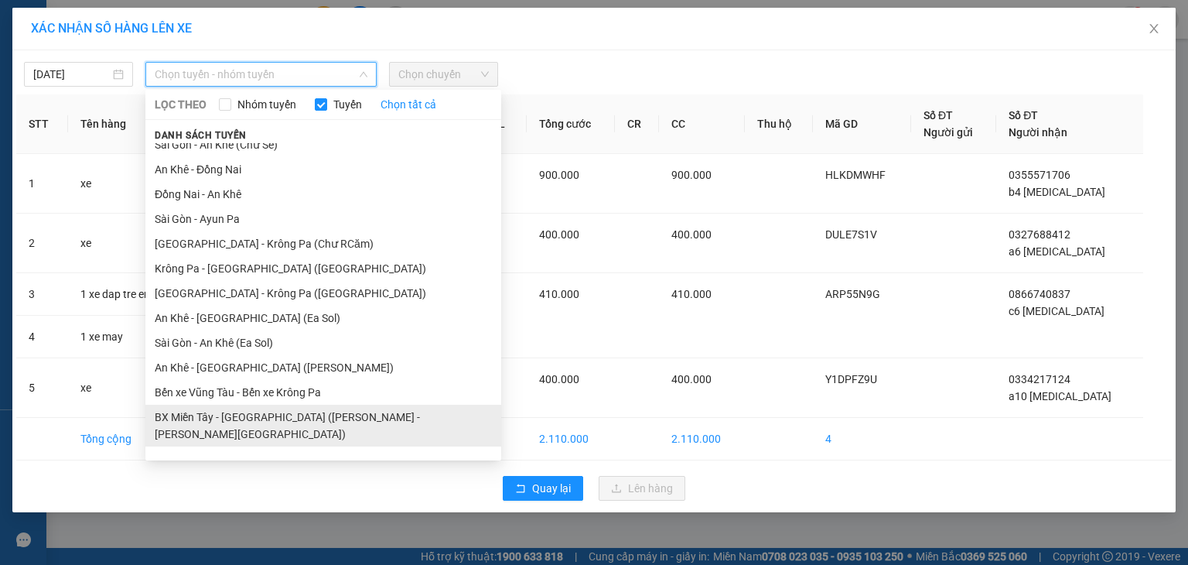
click at [392, 418] on li "BX Miền Tây - [GEOGRAPHIC_DATA] ([PERSON_NAME] - [PERSON_NAME][GEOGRAPHIC_DATA])" at bounding box center [323, 425] width 356 height 42
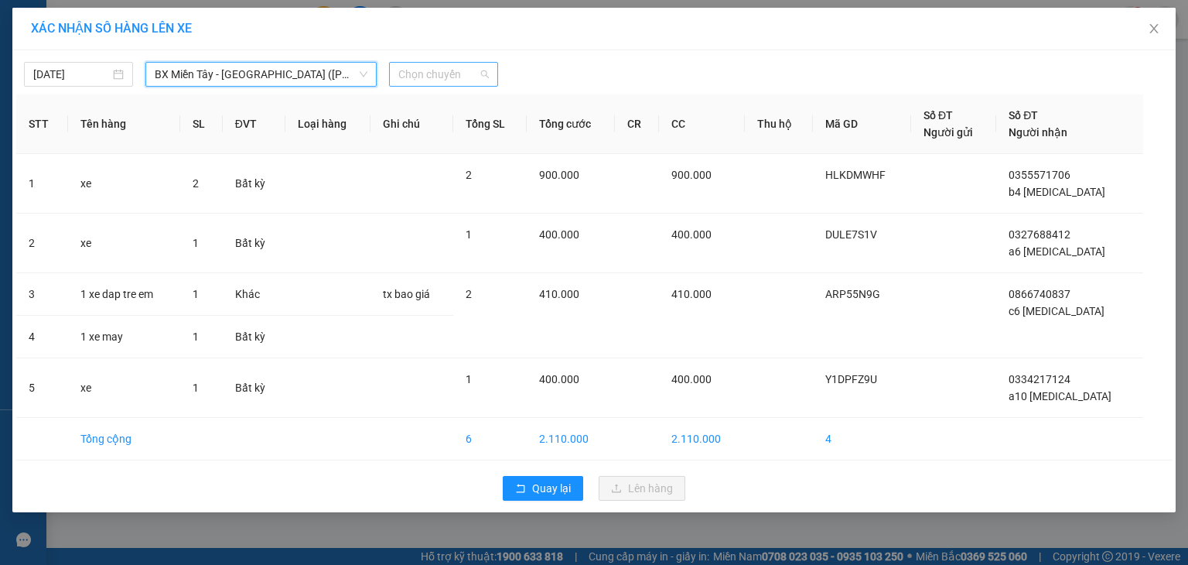
click at [453, 78] on span "Chọn chuyến" at bounding box center [443, 74] width 90 height 23
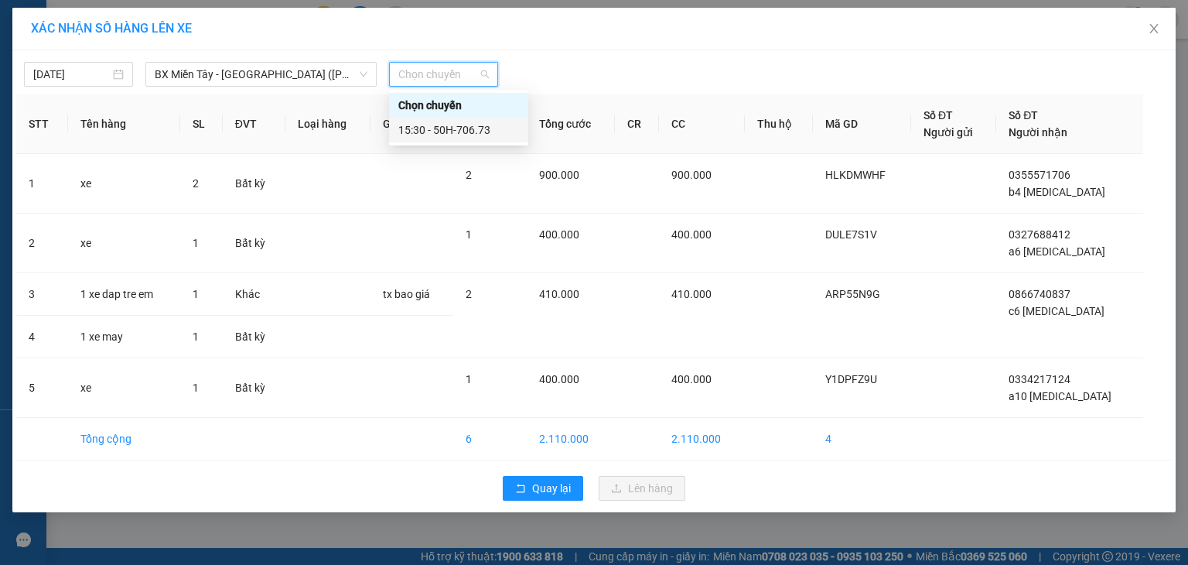
click at [476, 130] on div "15:30 - 50H-706.73" at bounding box center [458, 129] width 121 height 17
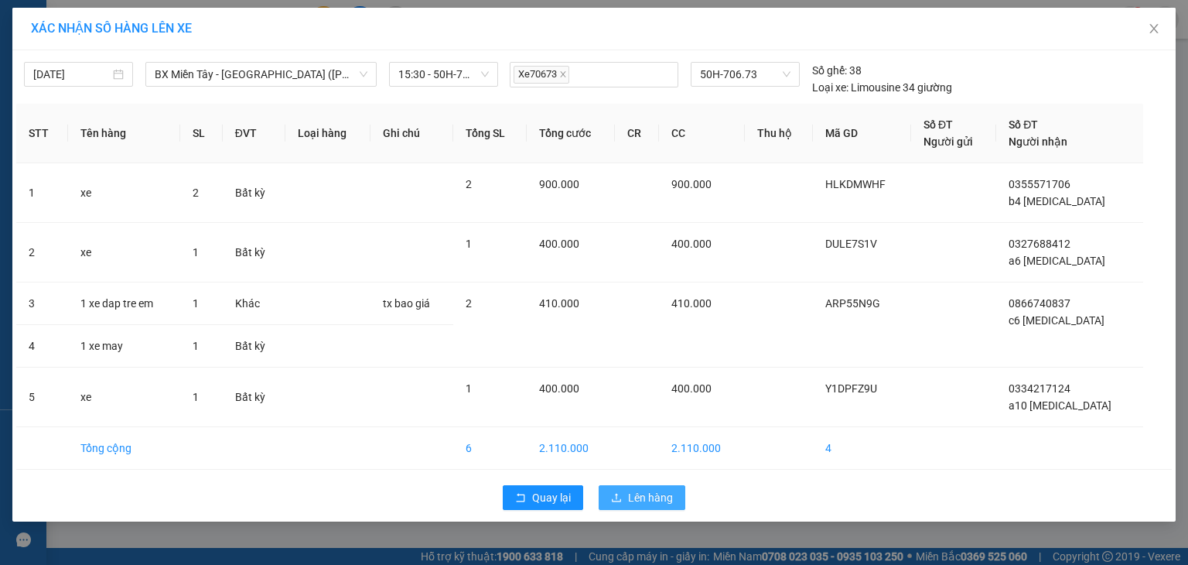
click at [628, 492] on span "Lên hàng" at bounding box center [650, 497] width 45 height 17
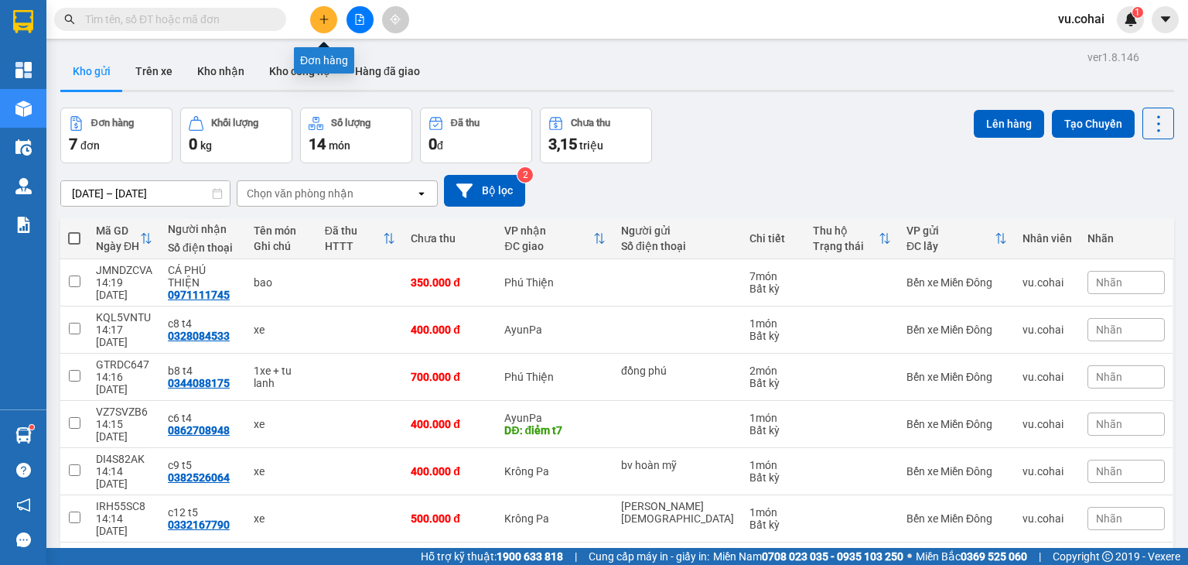
click at [327, 20] on icon "plus" at bounding box center [324, 19] width 11 height 11
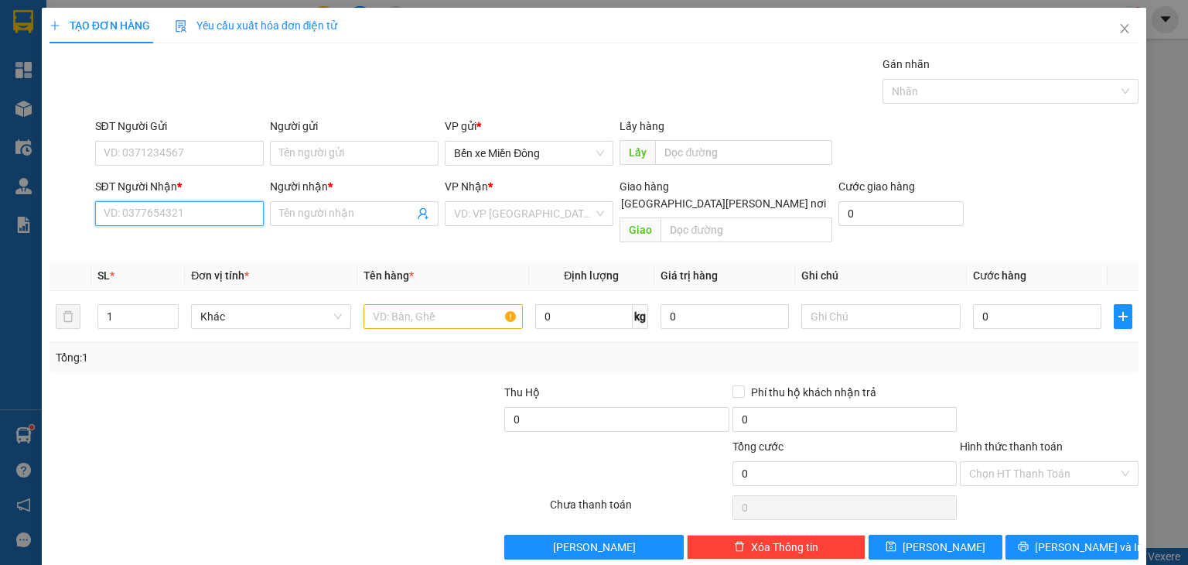
click at [216, 214] on input "SĐT Người Nhận *" at bounding box center [179, 213] width 169 height 25
paste input "0937958060"
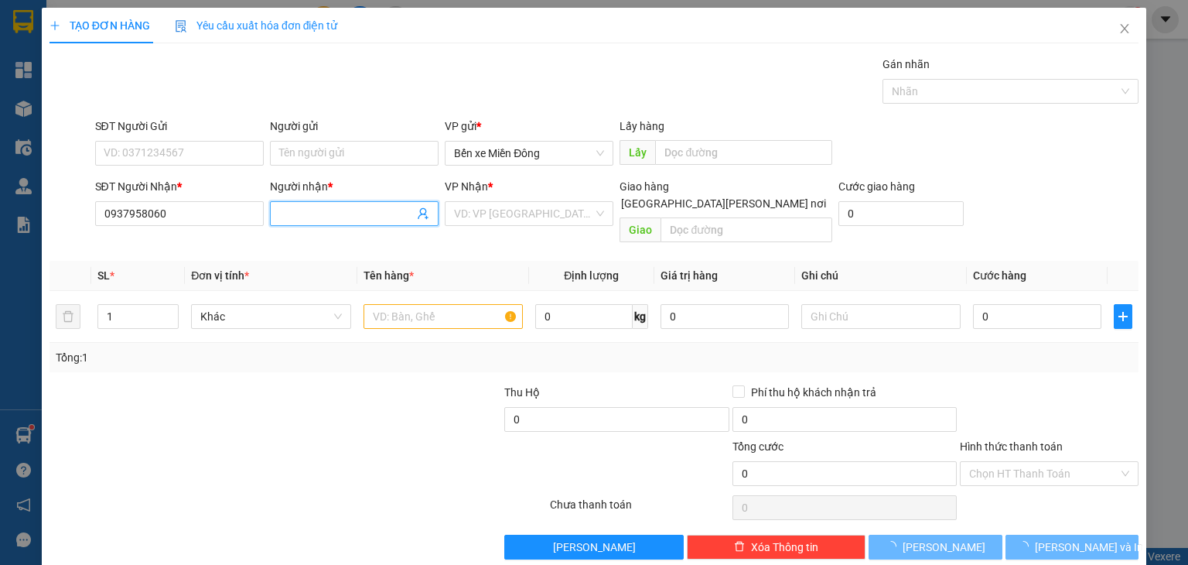
click at [319, 220] on input "Người nhận *" at bounding box center [346, 213] width 135 height 17
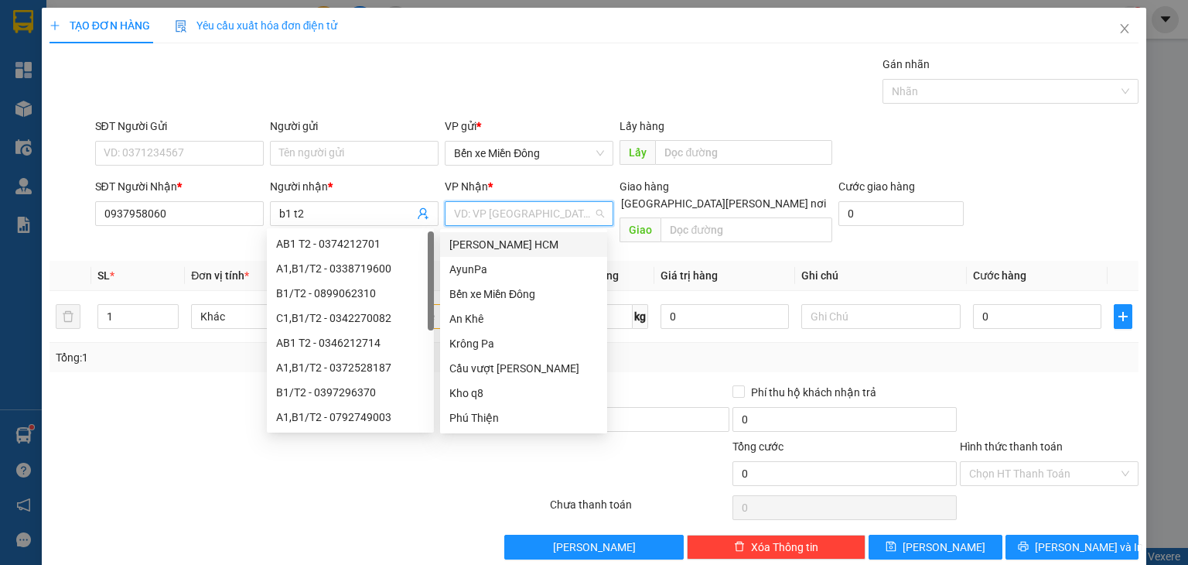
click at [467, 209] on input "search" at bounding box center [523, 213] width 139 height 23
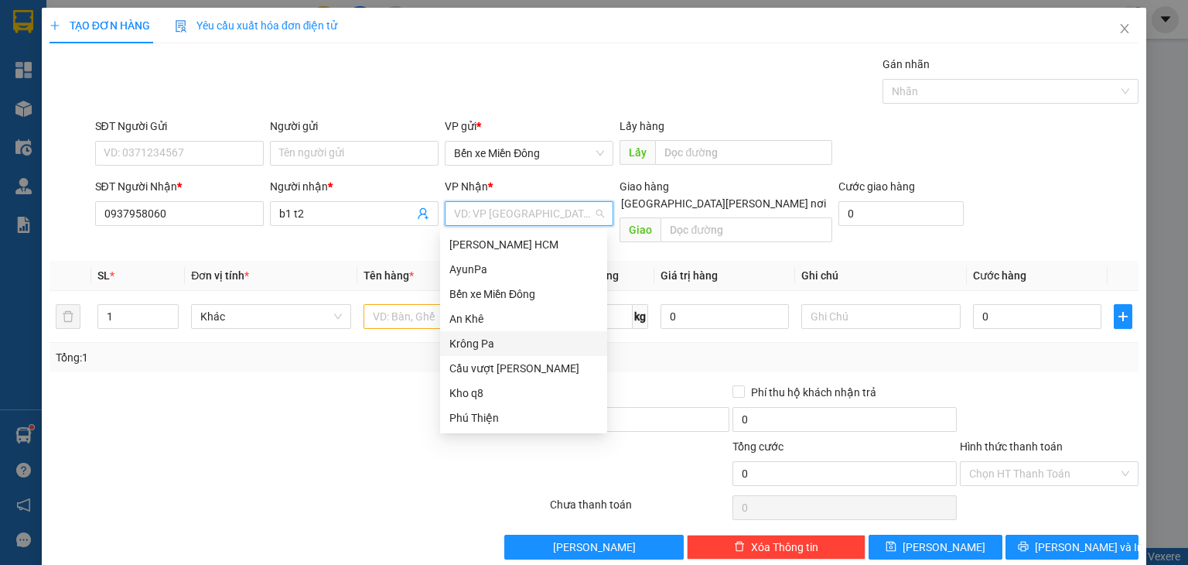
click at [483, 340] on div "Krông Pa" at bounding box center [523, 343] width 148 height 17
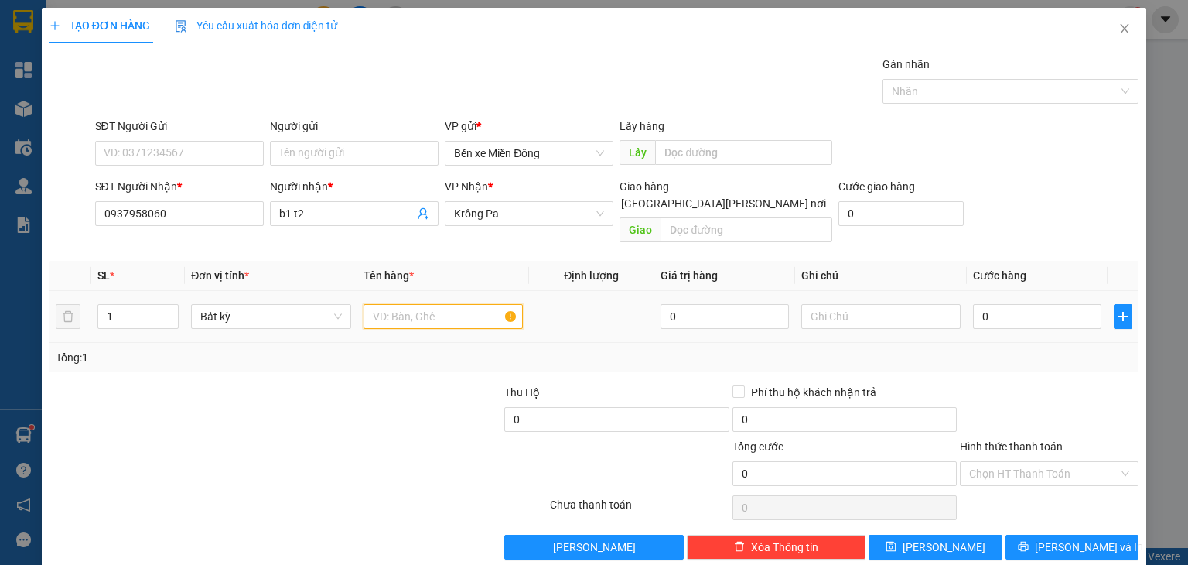
click at [384, 304] on input "text" at bounding box center [442, 316] width 159 height 25
click at [985, 304] on input "0" at bounding box center [1037, 316] width 128 height 25
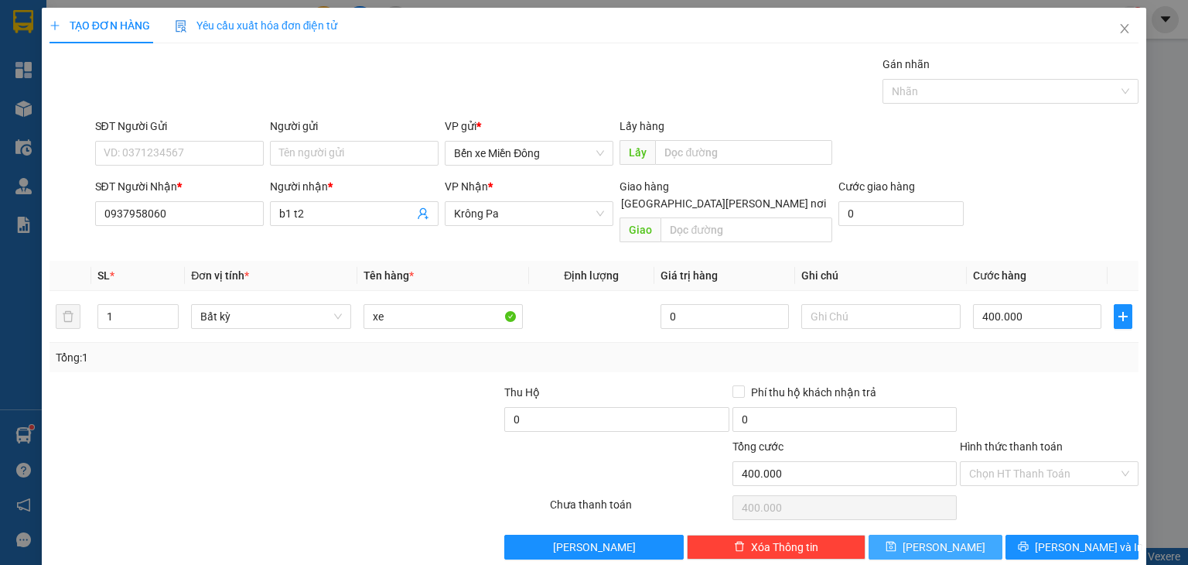
click at [896, 541] on span "save" at bounding box center [890, 547] width 11 height 12
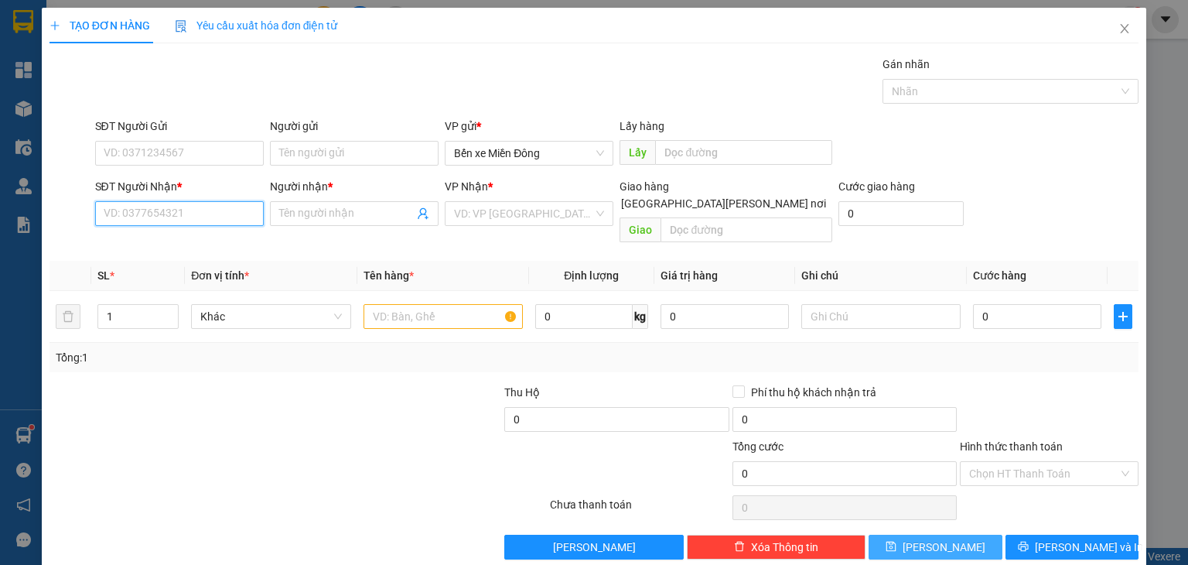
click at [234, 217] on input "SĐT Người Nhận *" at bounding box center [179, 213] width 169 height 25
paste input "0865036105"
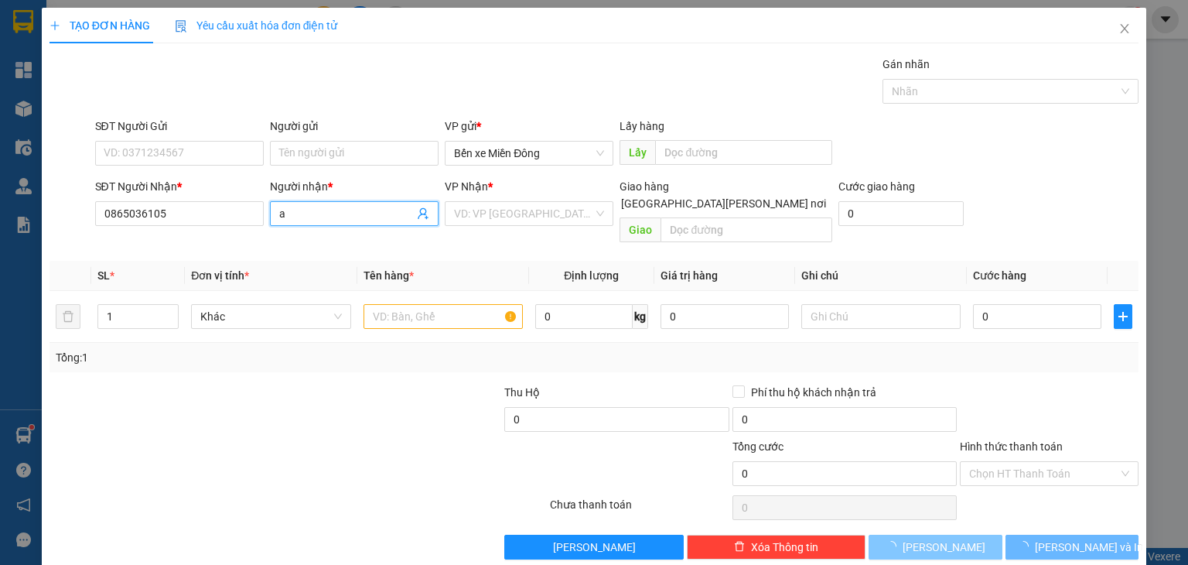
click at [343, 206] on input "a" at bounding box center [346, 213] width 135 height 17
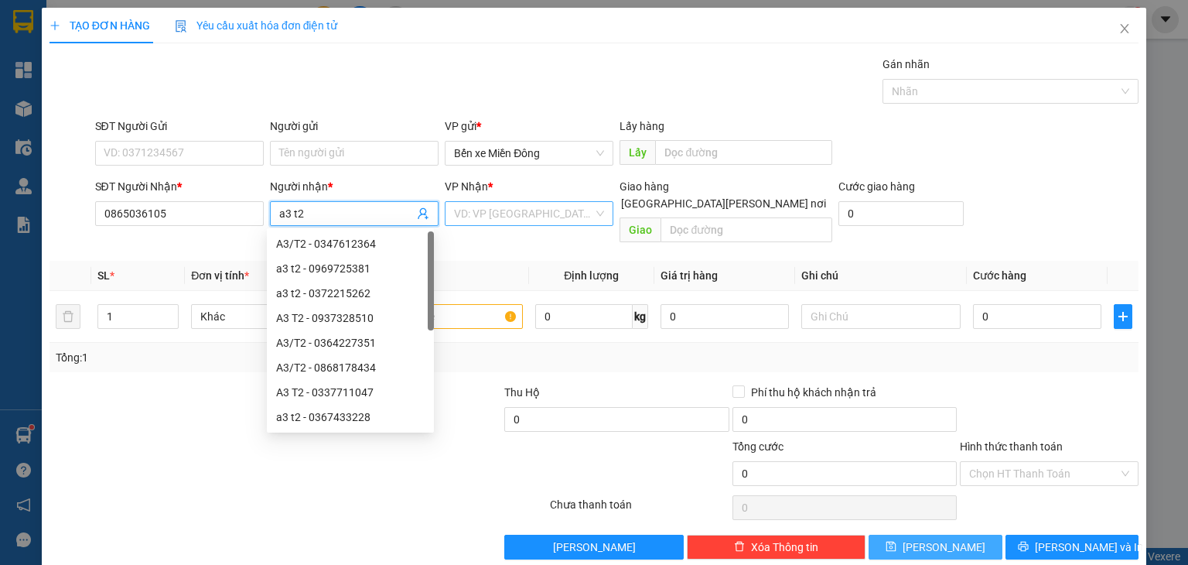
click at [497, 218] on input "search" at bounding box center [523, 213] width 139 height 23
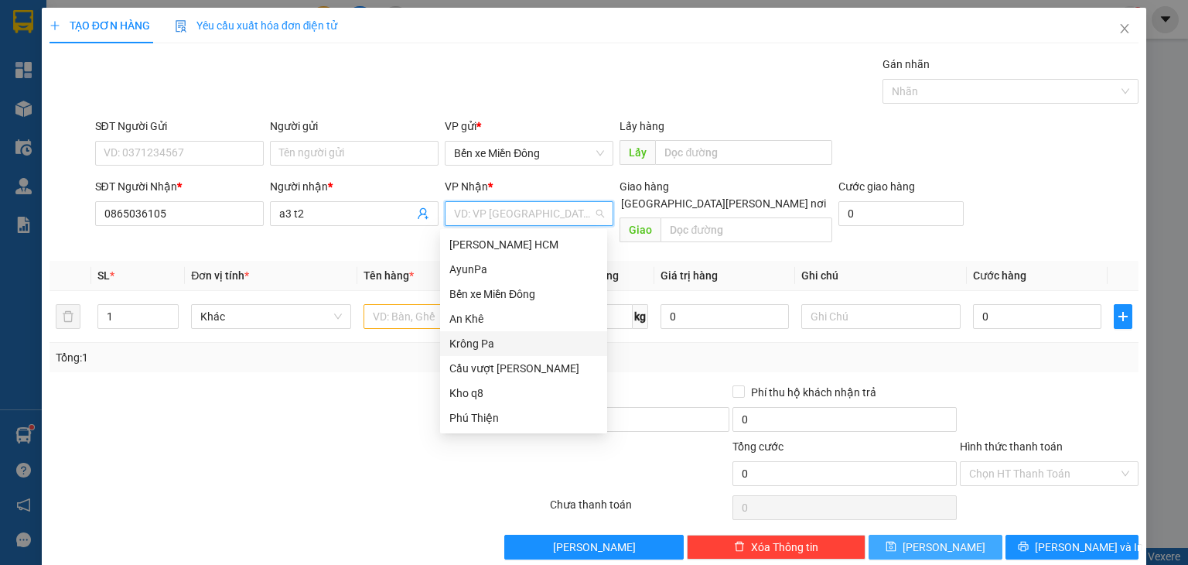
click at [481, 343] on div "Krông Pa" at bounding box center [523, 343] width 148 height 17
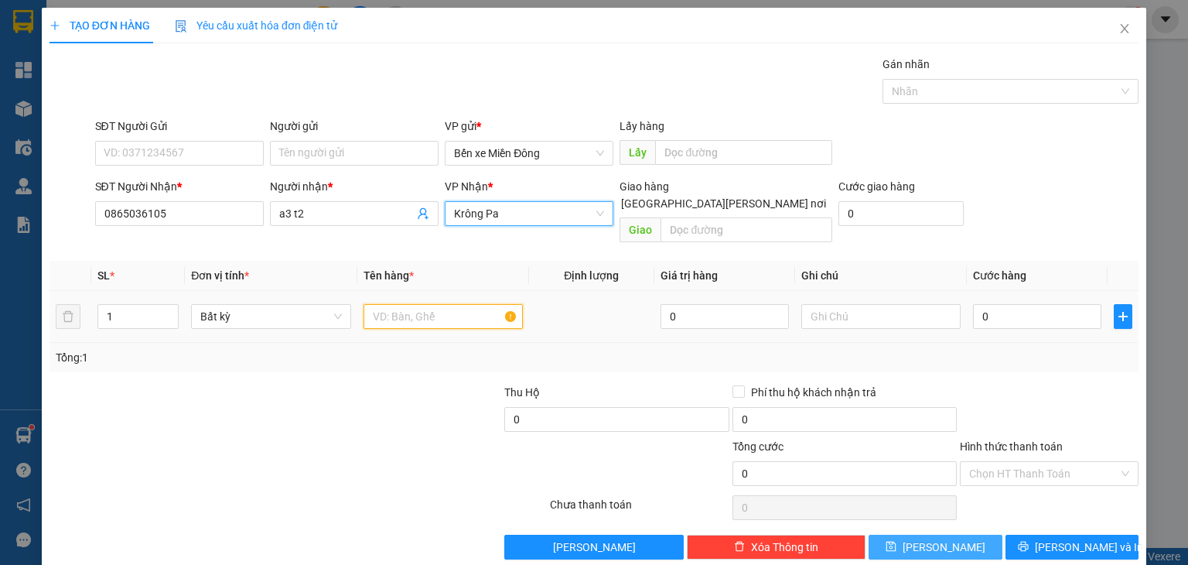
click at [415, 304] on input "text" at bounding box center [442, 316] width 159 height 25
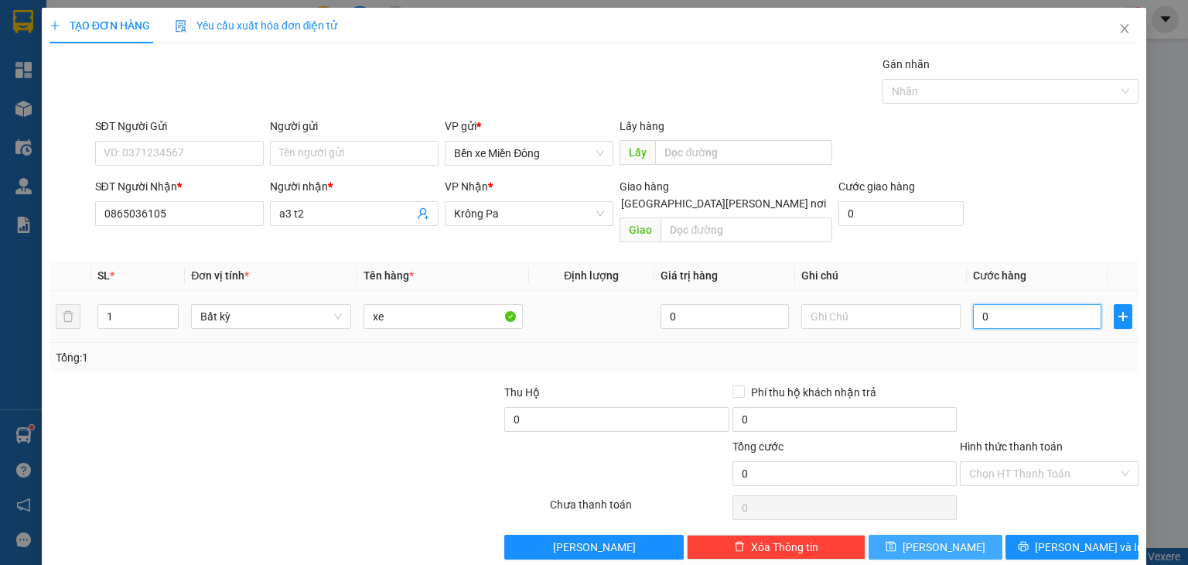
click at [990, 304] on input "0" at bounding box center [1037, 316] width 128 height 25
click at [931, 538] on span "[PERSON_NAME]" at bounding box center [943, 546] width 83 height 17
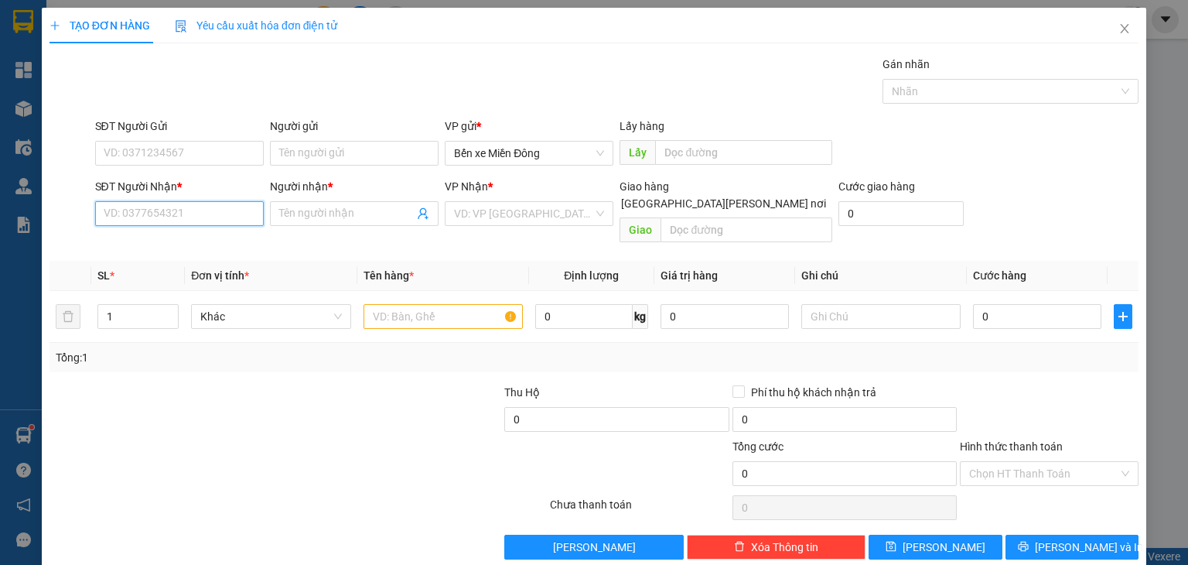
click at [206, 212] on input "SĐT Người Nhận *" at bounding box center [179, 213] width 169 height 25
paste input "0345813485"
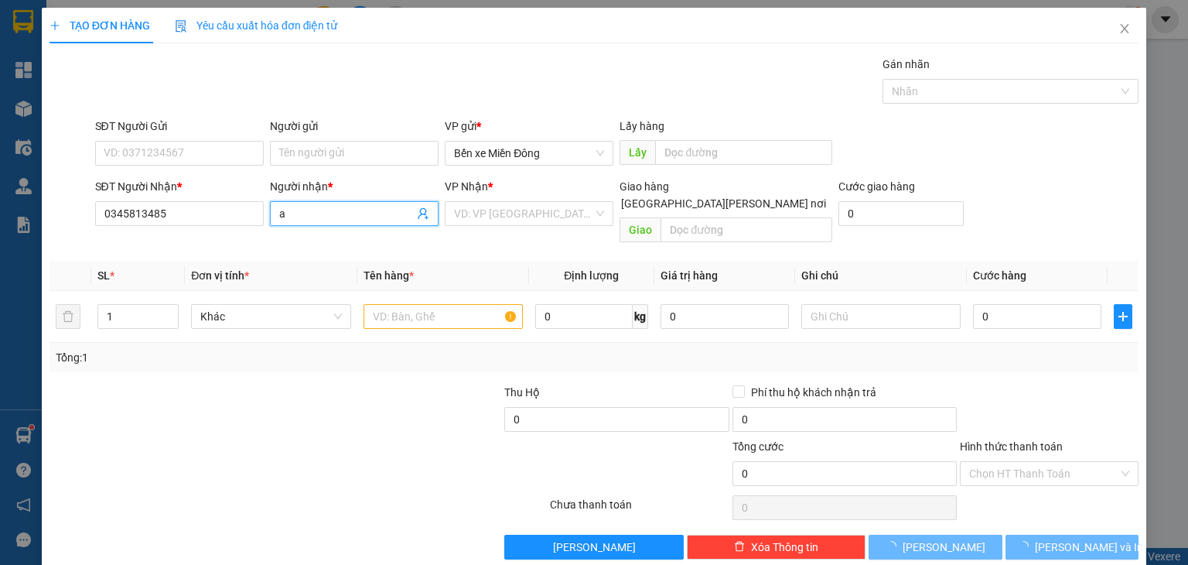
click at [294, 213] on input "a" at bounding box center [346, 213] width 135 height 17
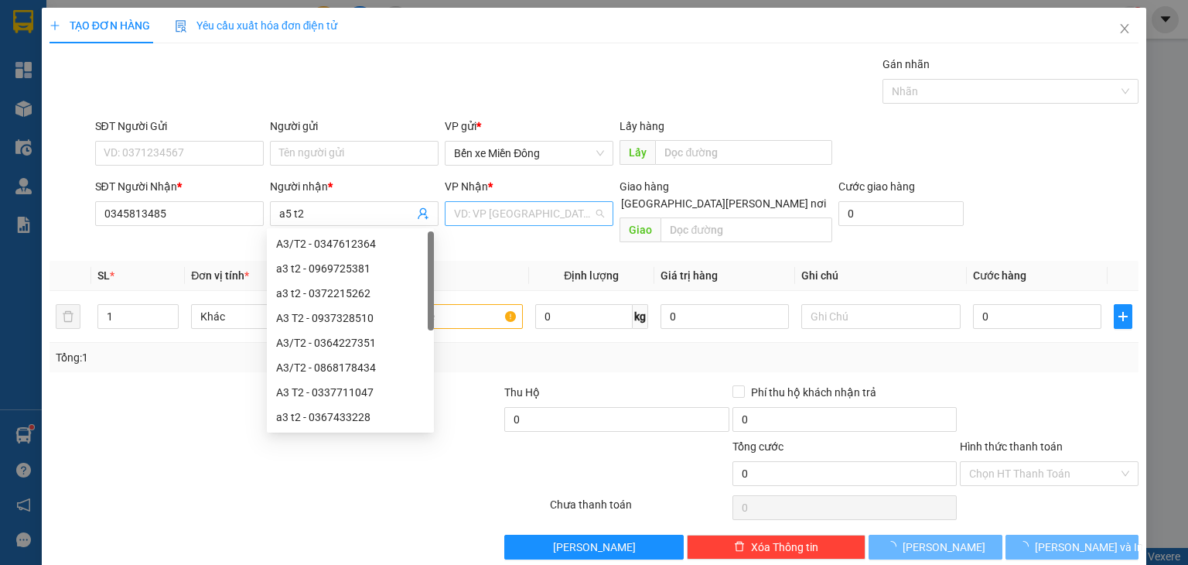
click at [454, 217] on input "search" at bounding box center [523, 213] width 139 height 23
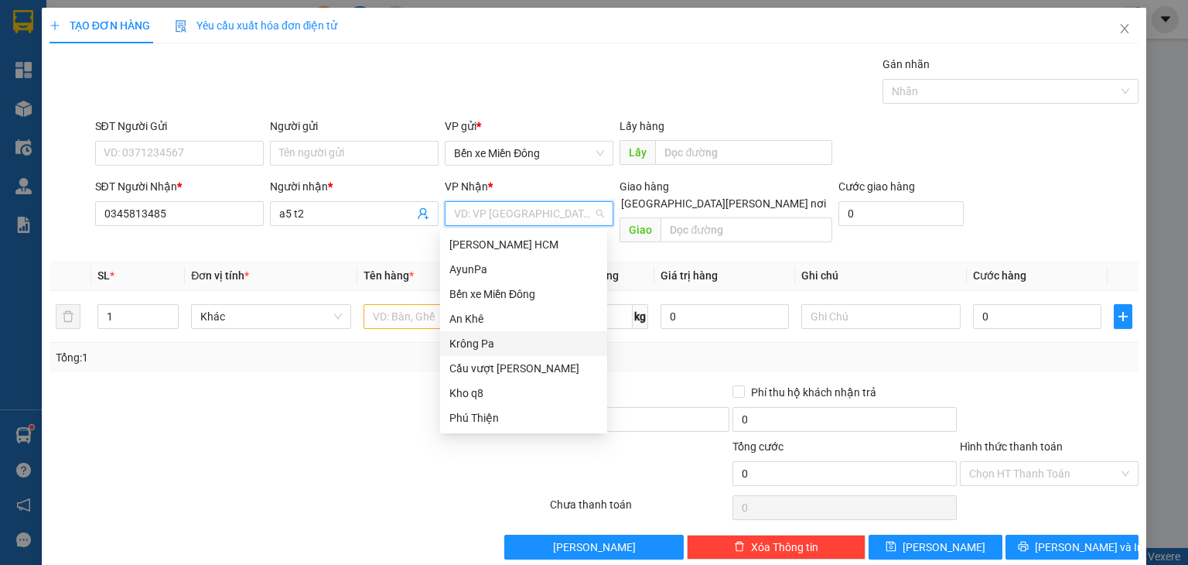
click at [483, 339] on div "Krông Pa" at bounding box center [523, 343] width 148 height 17
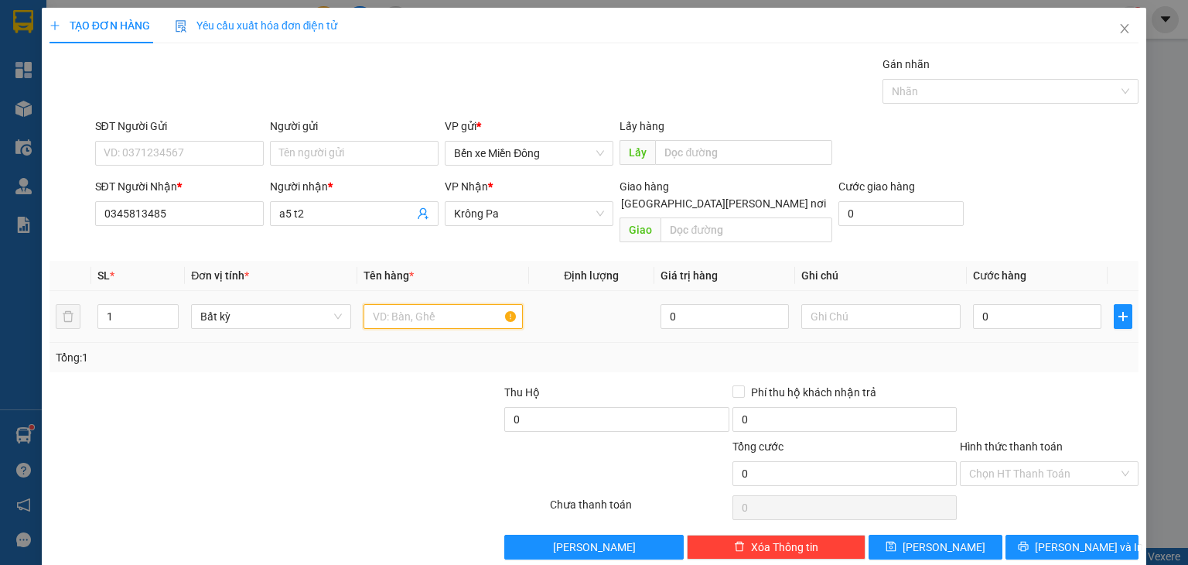
click at [411, 304] on input "text" at bounding box center [442, 316] width 159 height 25
click at [978, 304] on input "0" at bounding box center [1037, 316] width 128 height 25
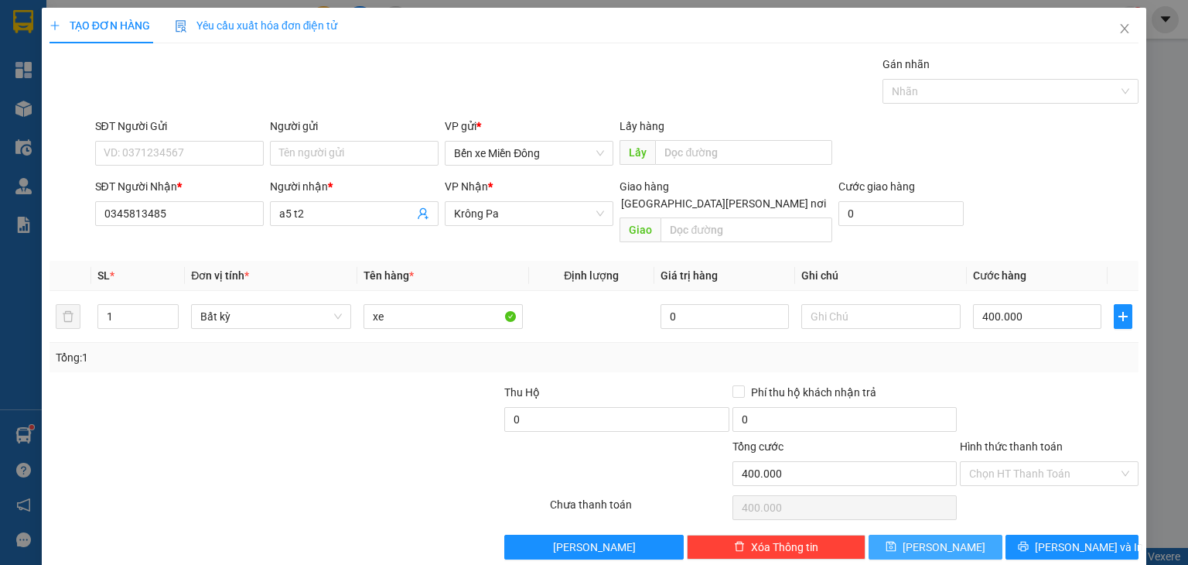
click at [950, 534] on button "[PERSON_NAME]" at bounding box center [935, 546] width 134 height 25
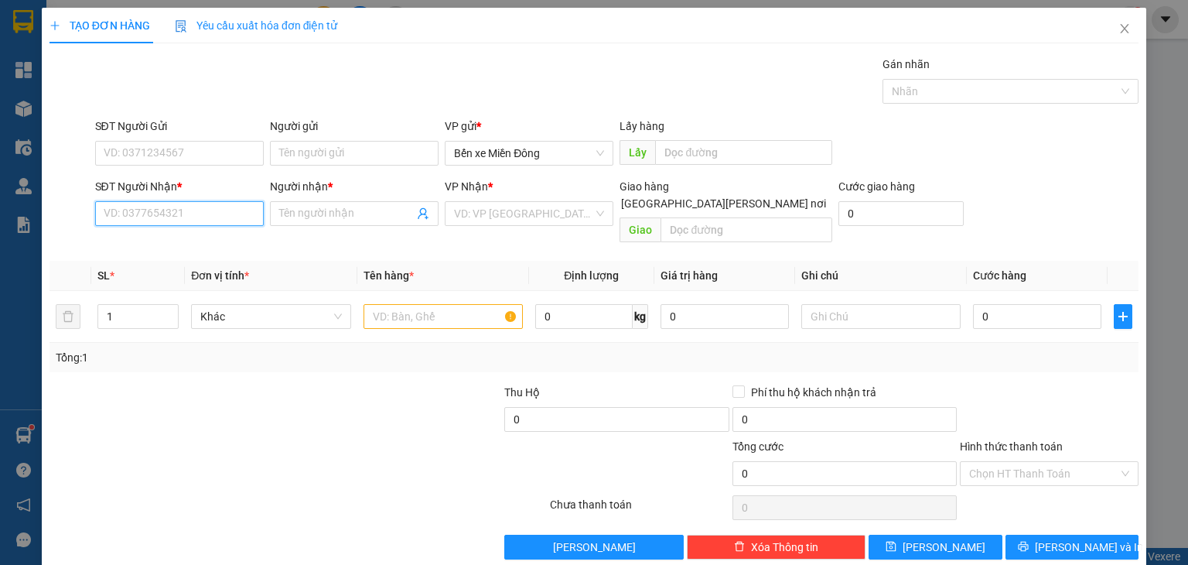
click at [206, 215] on input "SĐT Người Nhận *" at bounding box center [179, 213] width 169 height 25
paste input "0388956986"
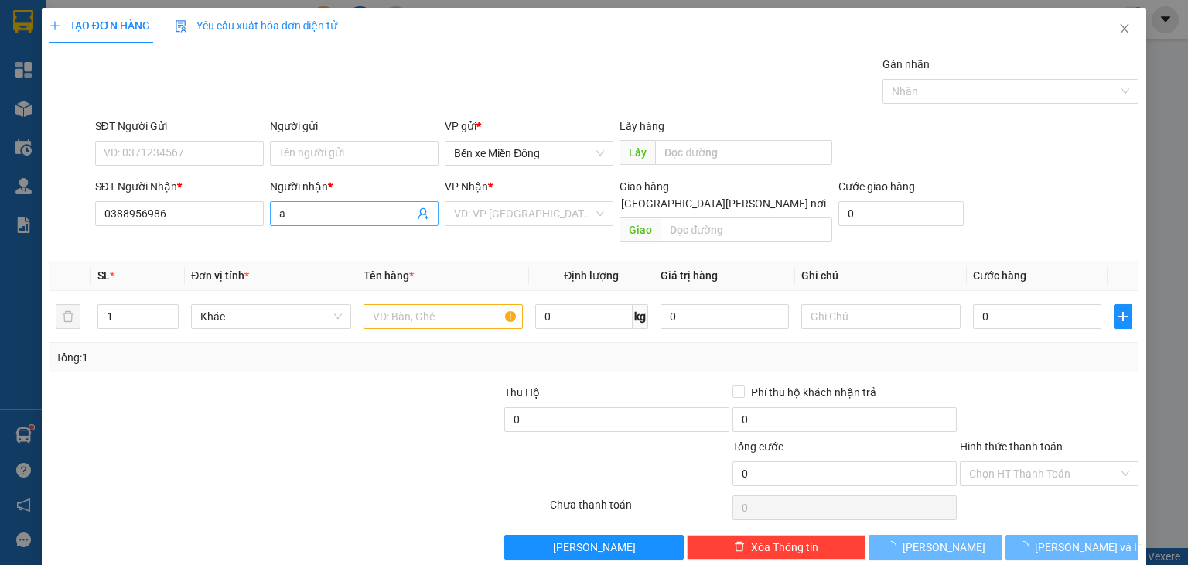
click at [324, 213] on input "a" at bounding box center [346, 213] width 135 height 17
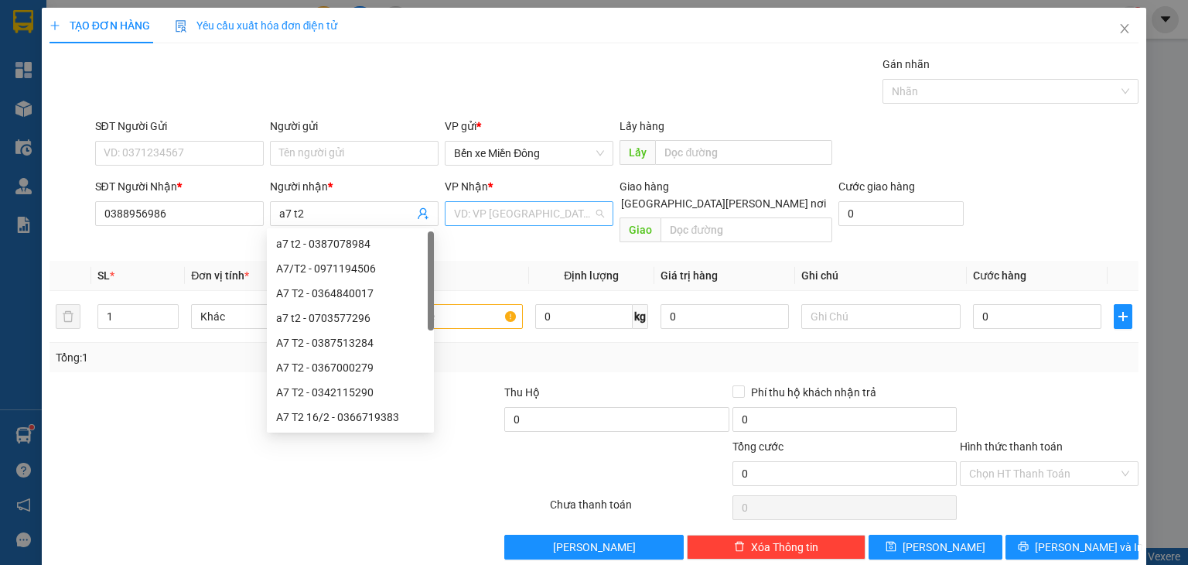
click at [458, 216] on input "search" at bounding box center [523, 213] width 139 height 23
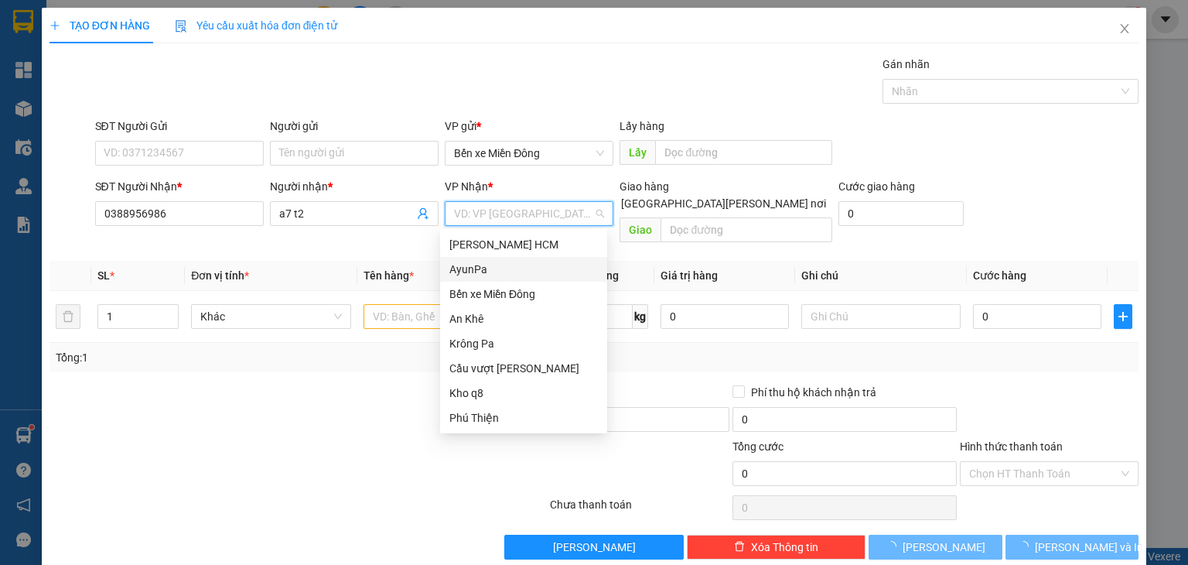
click at [483, 265] on div "AyunPa" at bounding box center [523, 269] width 148 height 17
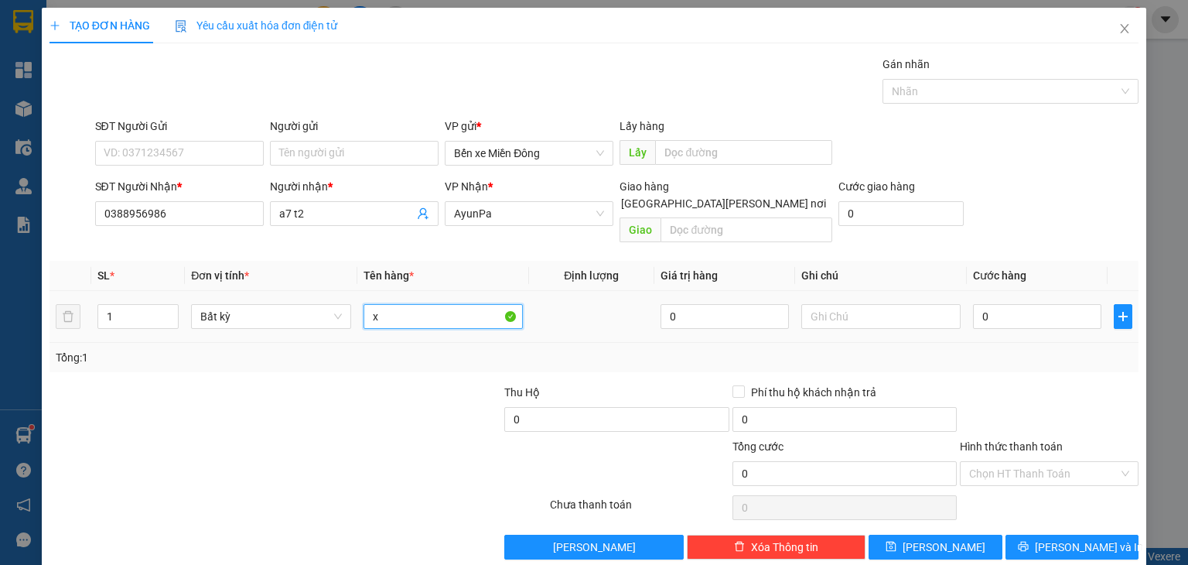
click at [408, 304] on input "x" at bounding box center [442, 316] width 159 height 25
click at [987, 304] on input "0" at bounding box center [1037, 316] width 128 height 25
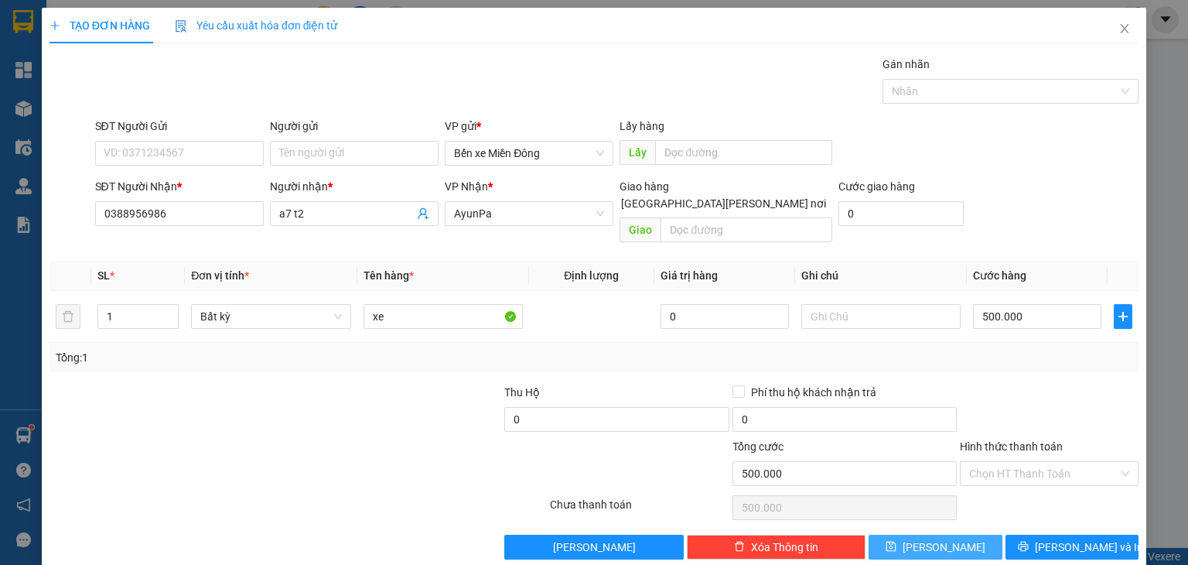
click at [896, 541] on span "save" at bounding box center [890, 547] width 11 height 12
click at [1118, 24] on icon "close" at bounding box center [1124, 28] width 12 height 12
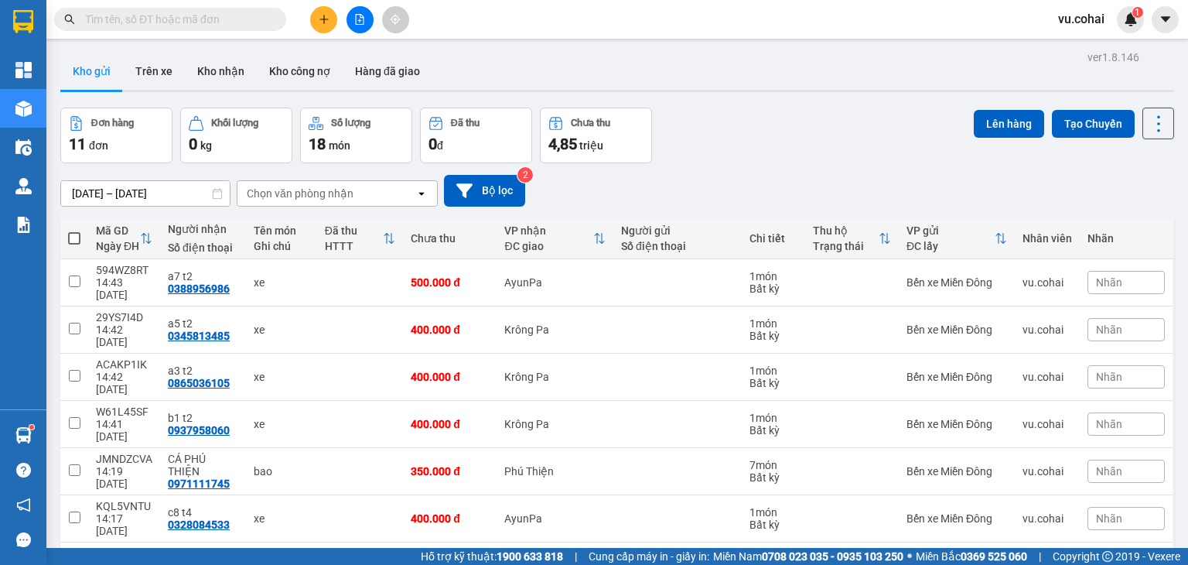
click at [145, 24] on input "text" at bounding box center [176, 19] width 183 height 17
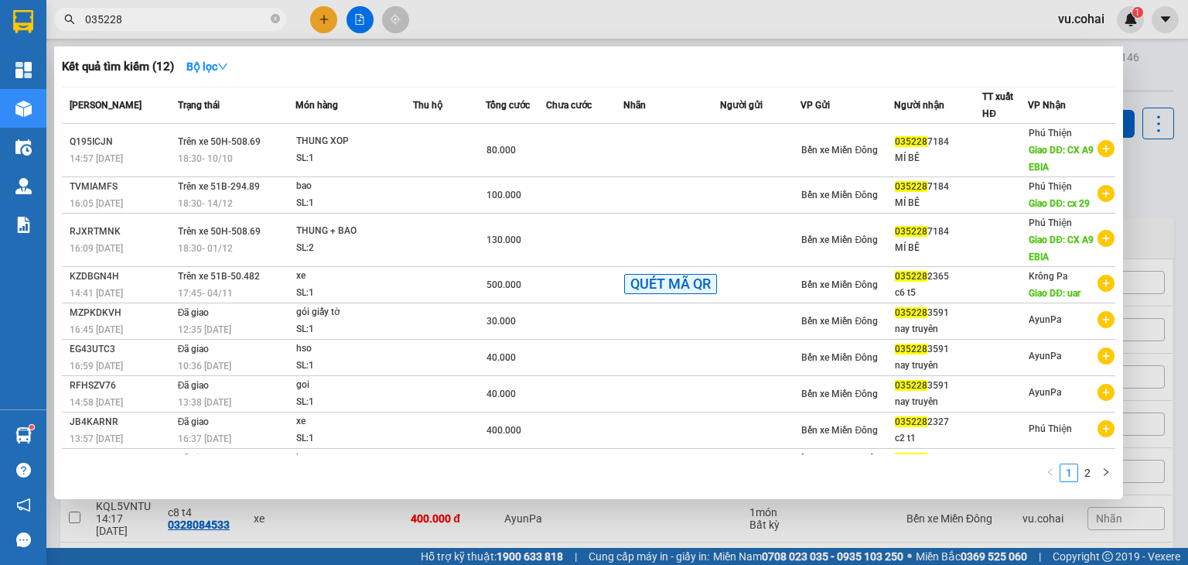
click at [326, 19] on div at bounding box center [594, 282] width 1188 height 565
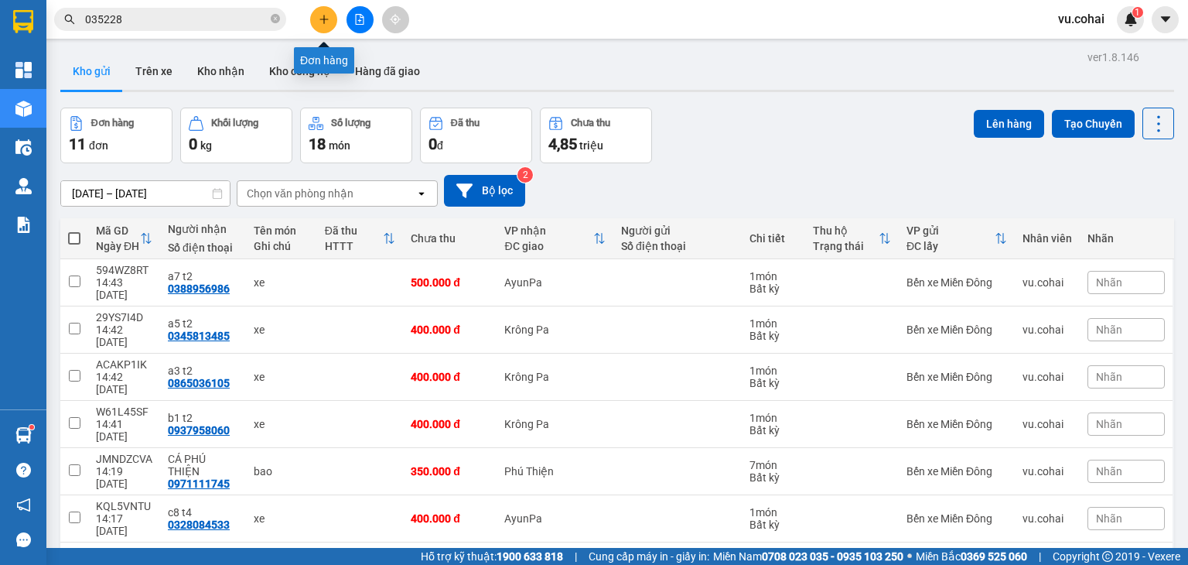
click at [322, 22] on icon "plus" at bounding box center [324, 19] width 11 height 11
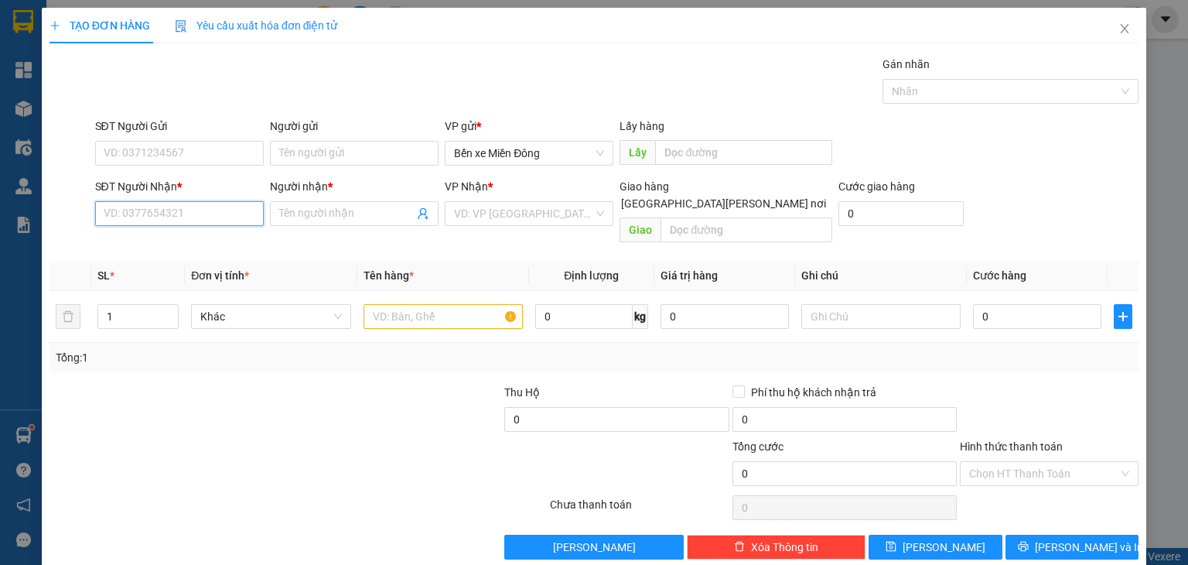
click at [222, 205] on input "SĐT Người Nhận *" at bounding box center [179, 213] width 169 height 25
paste input "0965324705"
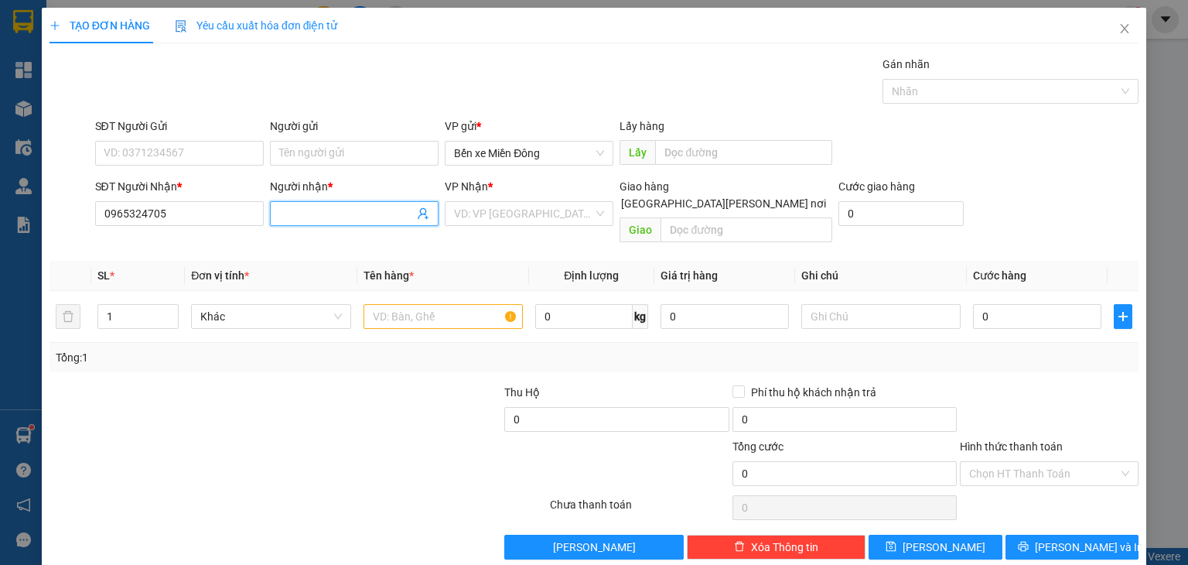
click at [339, 211] on input "Người nhận *" at bounding box center [346, 213] width 135 height 17
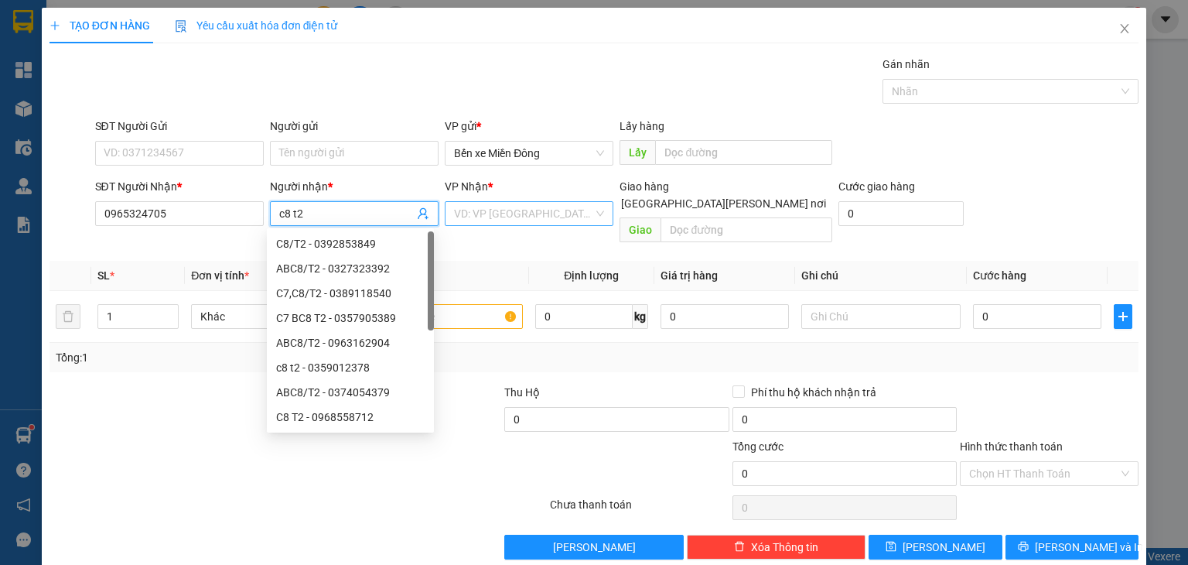
click at [534, 212] on input "search" at bounding box center [523, 213] width 139 height 23
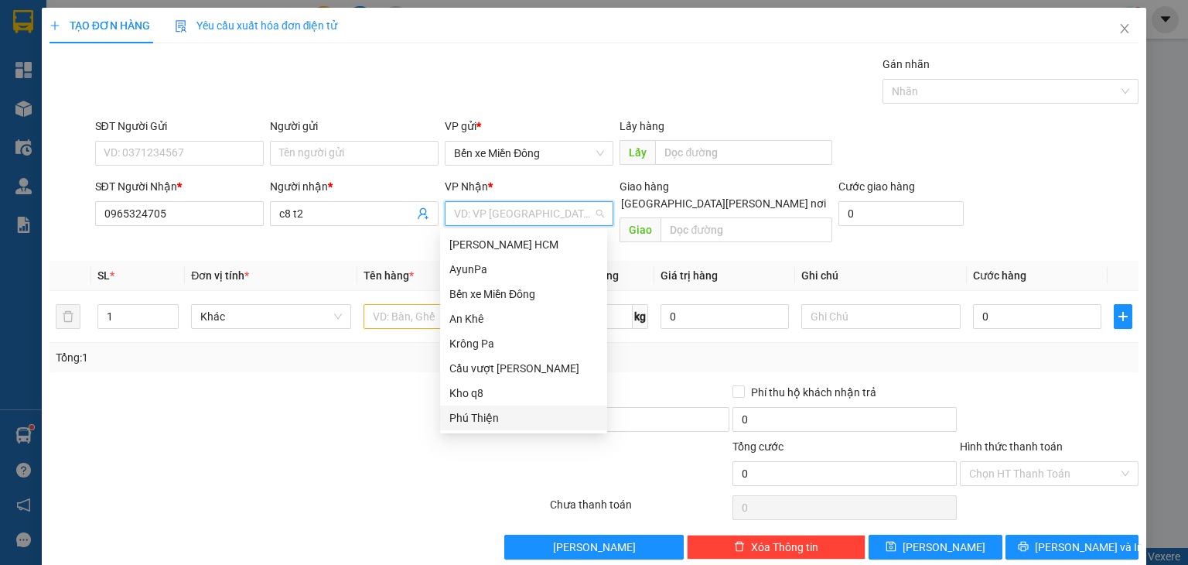
click at [487, 417] on div "Phú Thiện" at bounding box center [523, 417] width 148 height 17
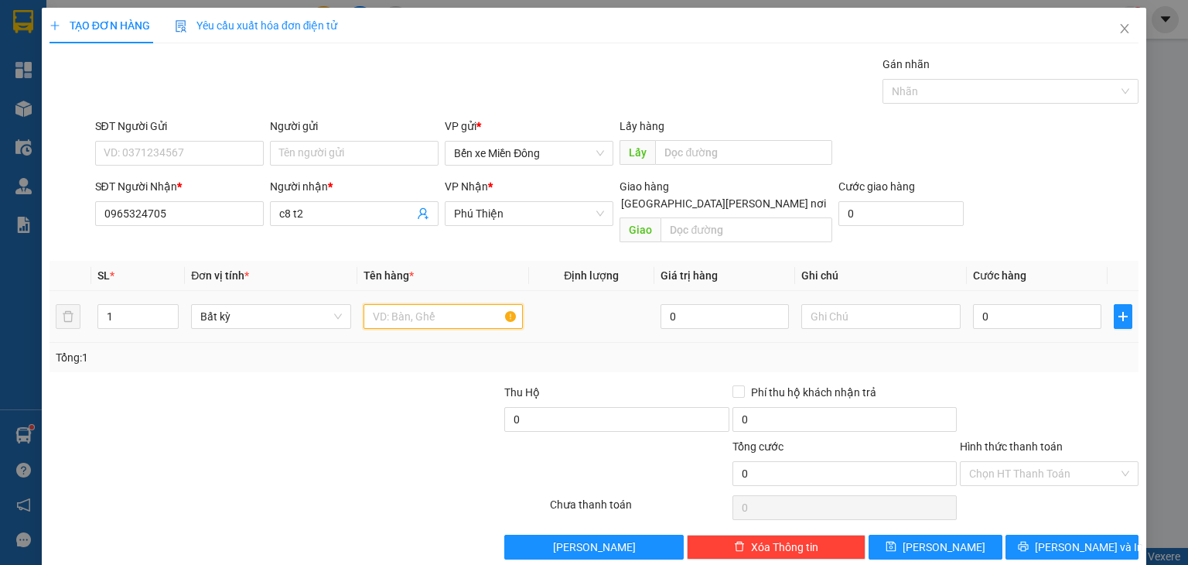
click at [380, 304] on input "text" at bounding box center [442, 316] width 159 height 25
click at [997, 304] on input "0" at bounding box center [1037, 316] width 128 height 25
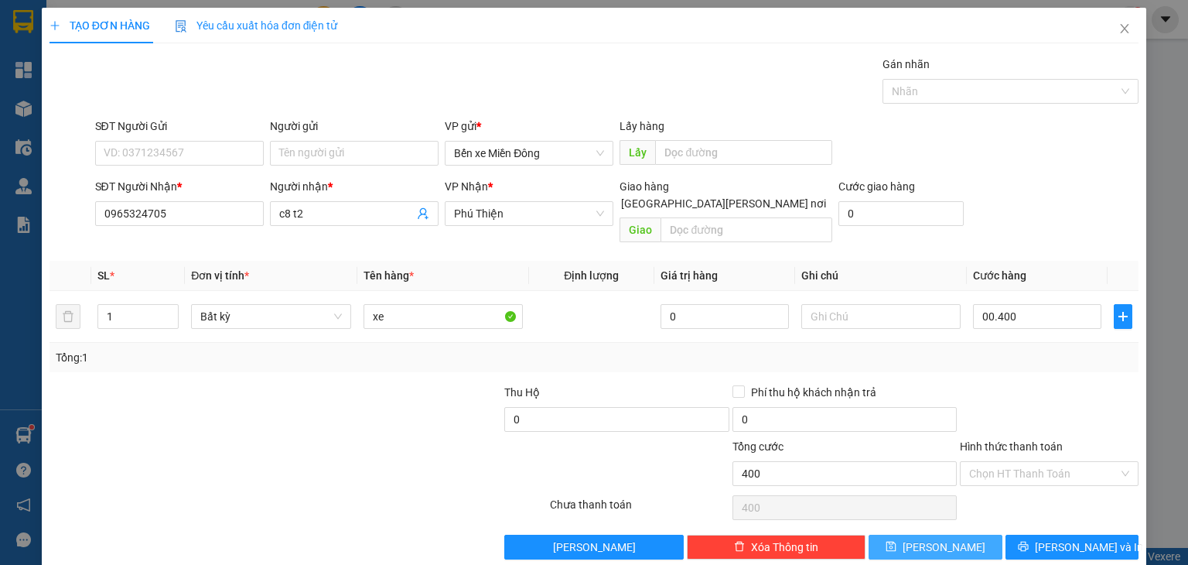
click at [948, 534] on button "[PERSON_NAME]" at bounding box center [935, 546] width 134 height 25
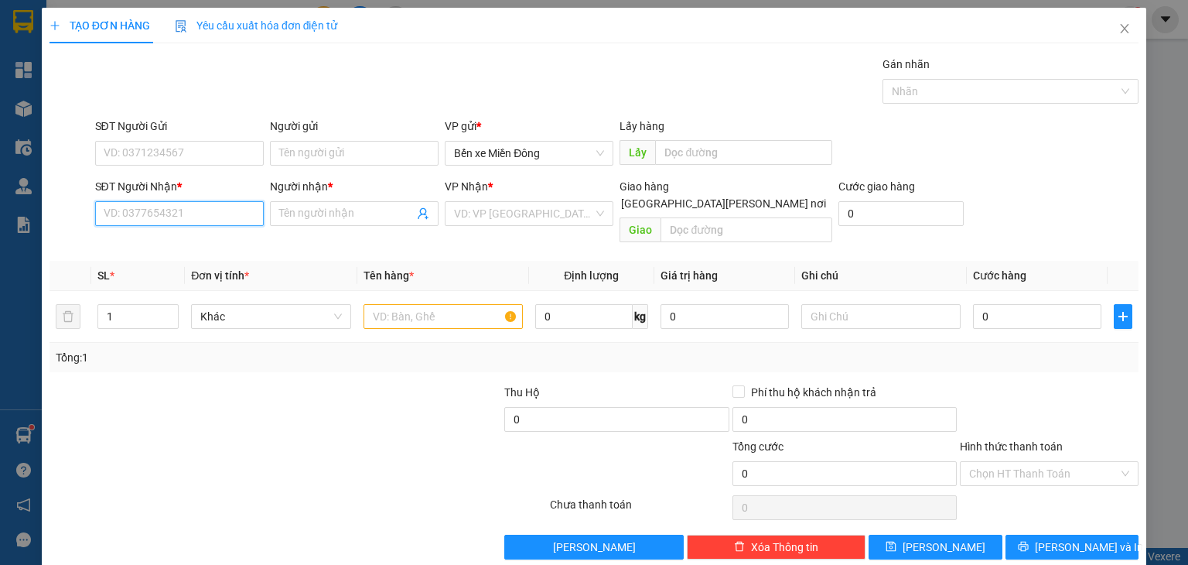
click at [220, 220] on input "SĐT Người Nhận *" at bounding box center [179, 213] width 169 height 25
paste input "0326843524"
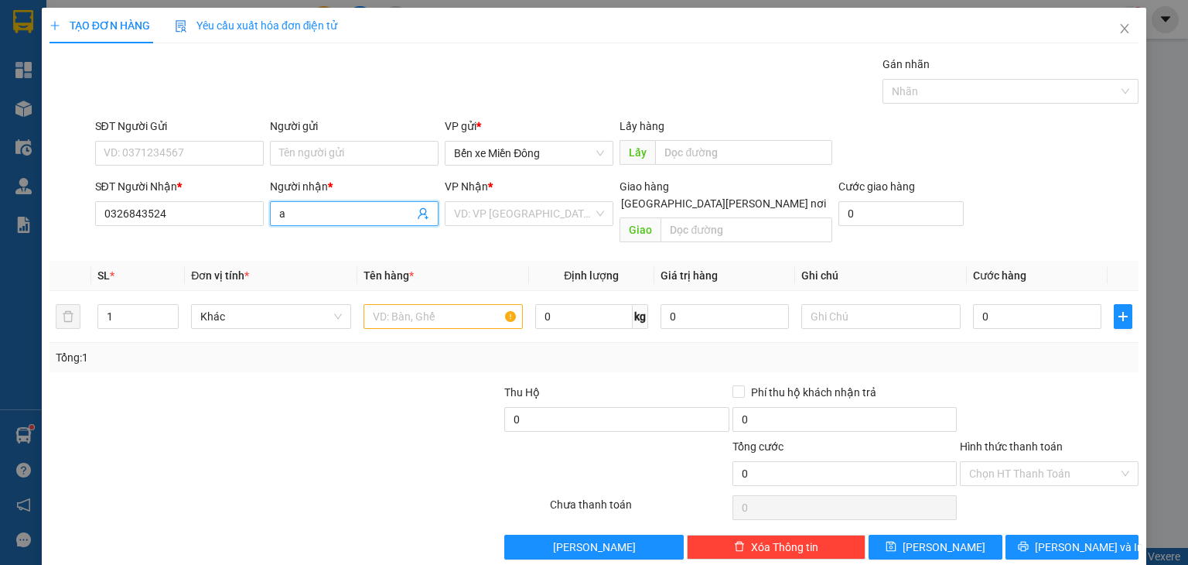
click at [302, 206] on input "a" at bounding box center [346, 213] width 135 height 17
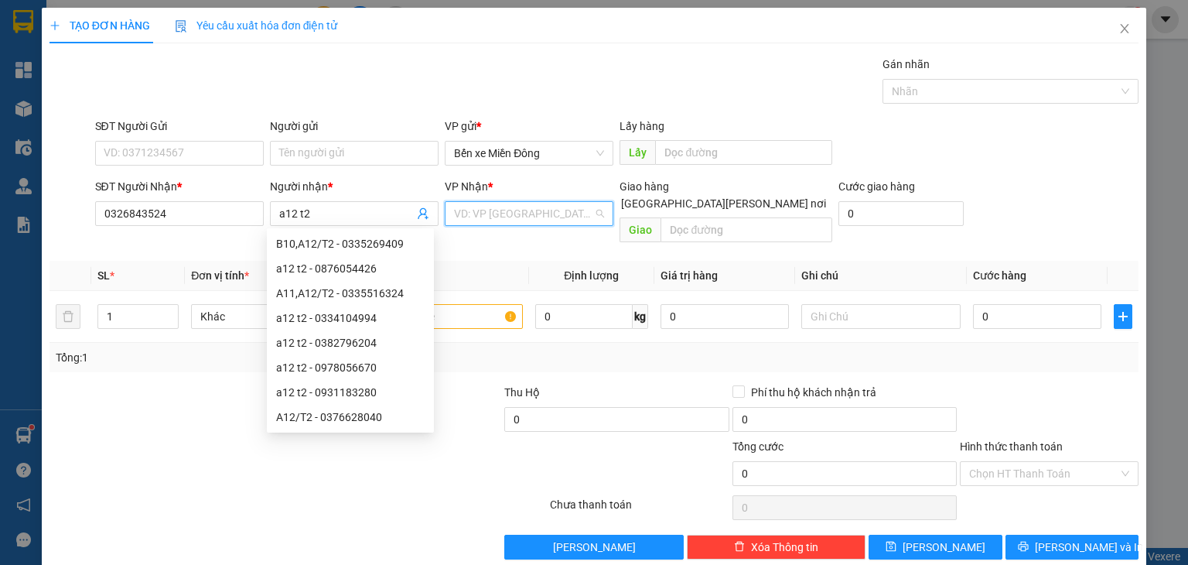
click at [479, 203] on input "search" at bounding box center [523, 213] width 139 height 23
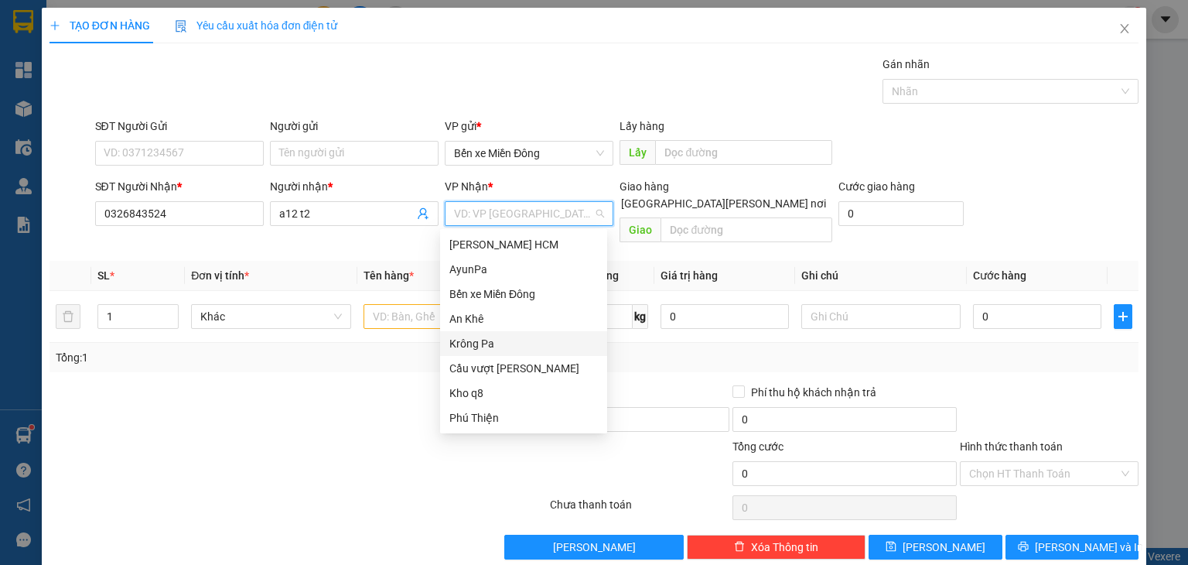
click at [488, 343] on div "Krông Pa" at bounding box center [523, 343] width 148 height 17
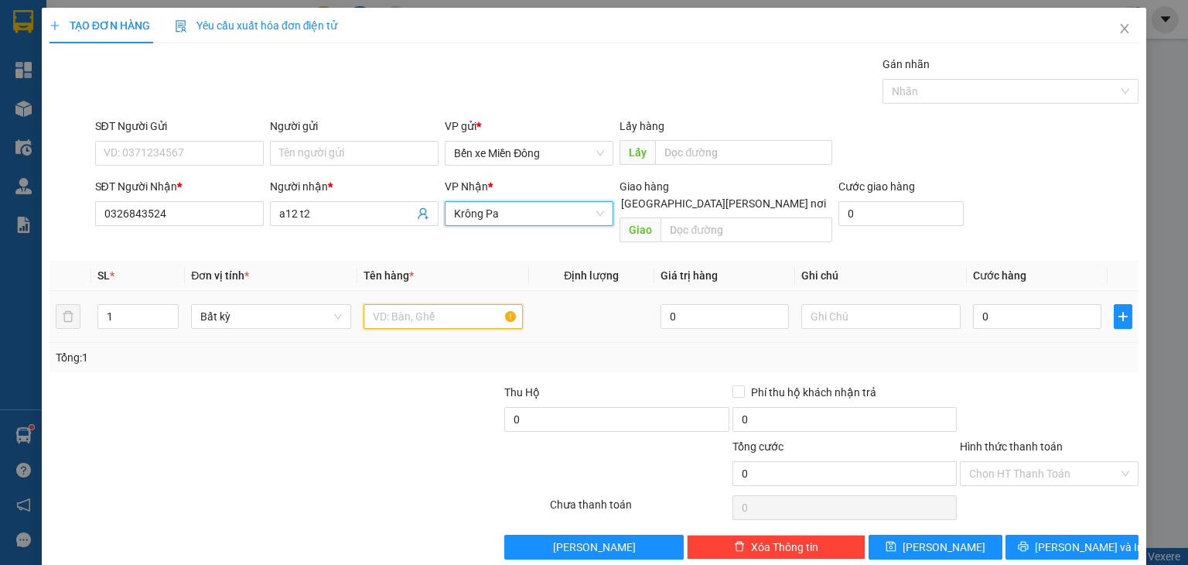
click at [415, 304] on input "text" at bounding box center [442, 316] width 159 height 25
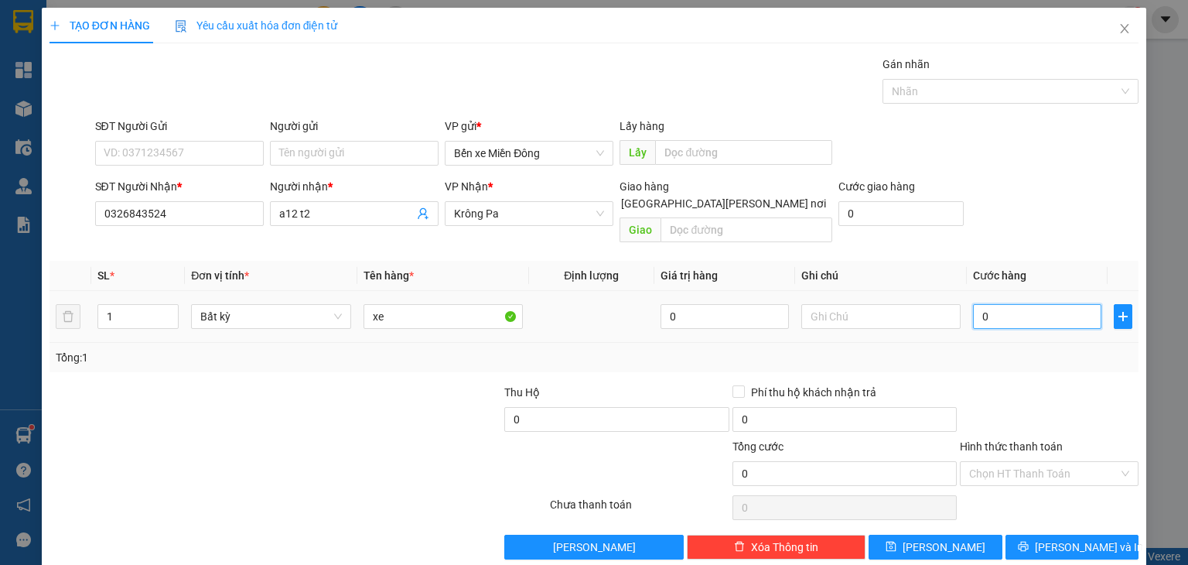
click at [989, 310] on input "0" at bounding box center [1037, 316] width 128 height 25
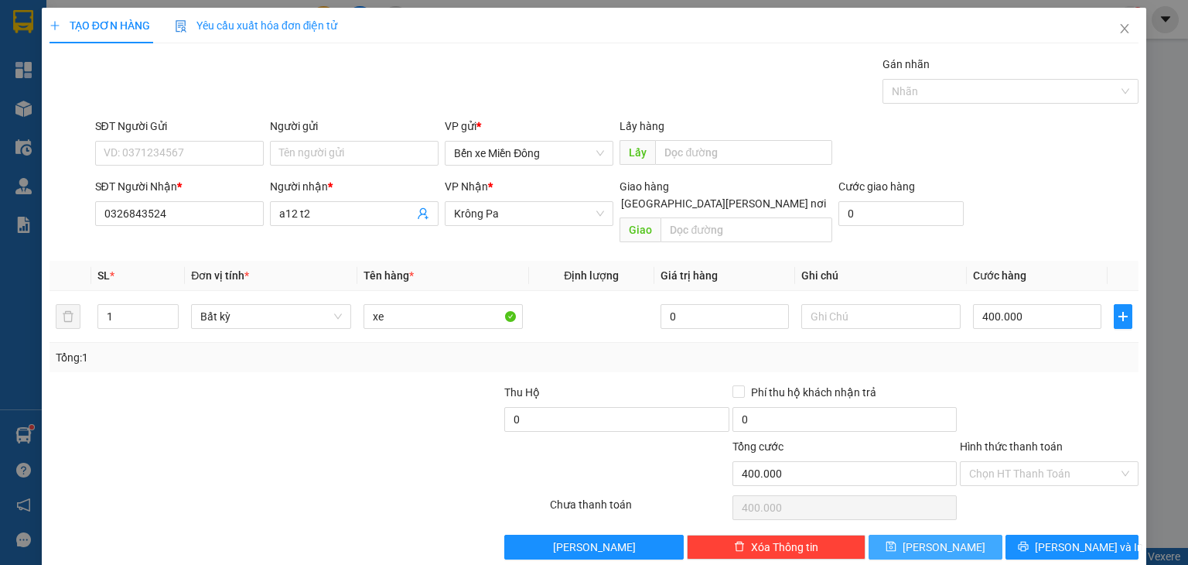
click at [947, 534] on button "[PERSON_NAME]" at bounding box center [935, 546] width 134 height 25
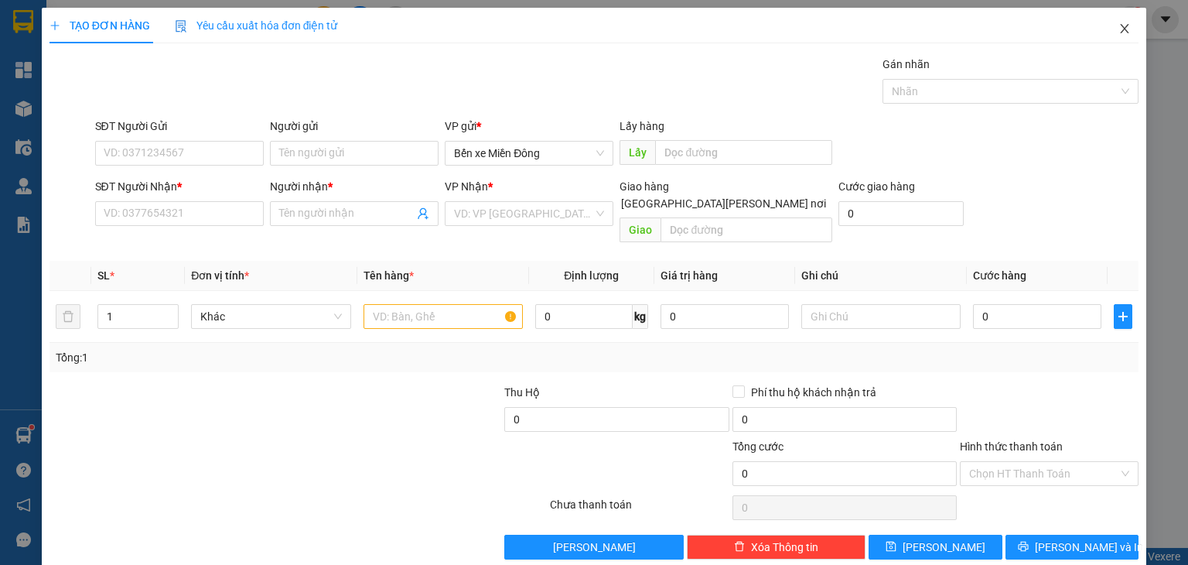
click at [1110, 38] on span "Close" at bounding box center [1124, 29] width 43 height 43
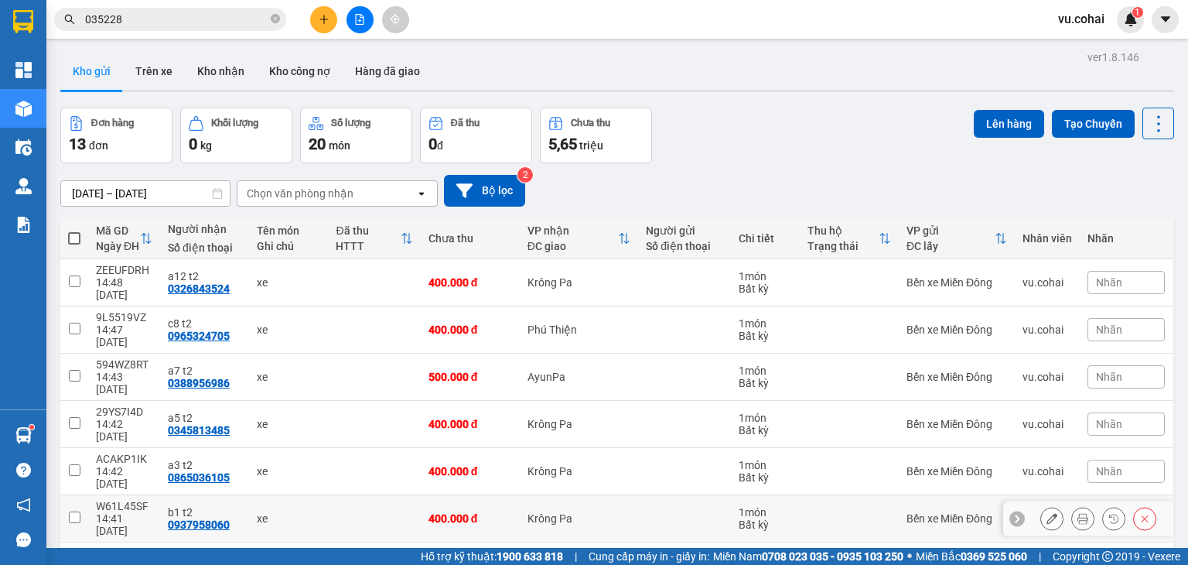
click at [84, 495] on td at bounding box center [74, 518] width 28 height 47
checkbox input "true"
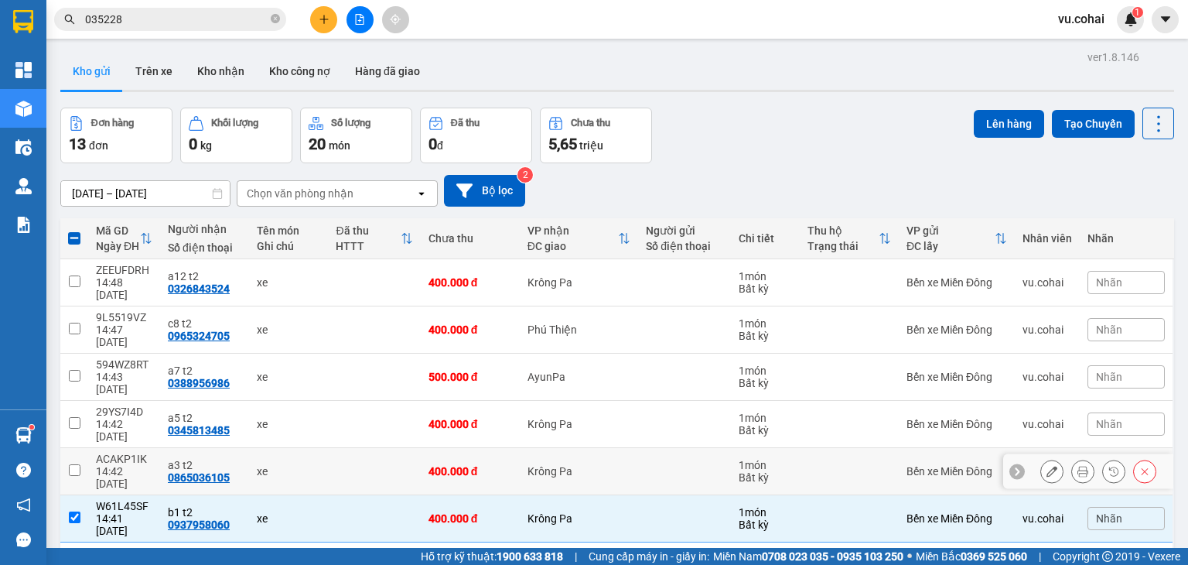
click at [79, 464] on input "checkbox" at bounding box center [75, 470] width 12 height 12
checkbox input "true"
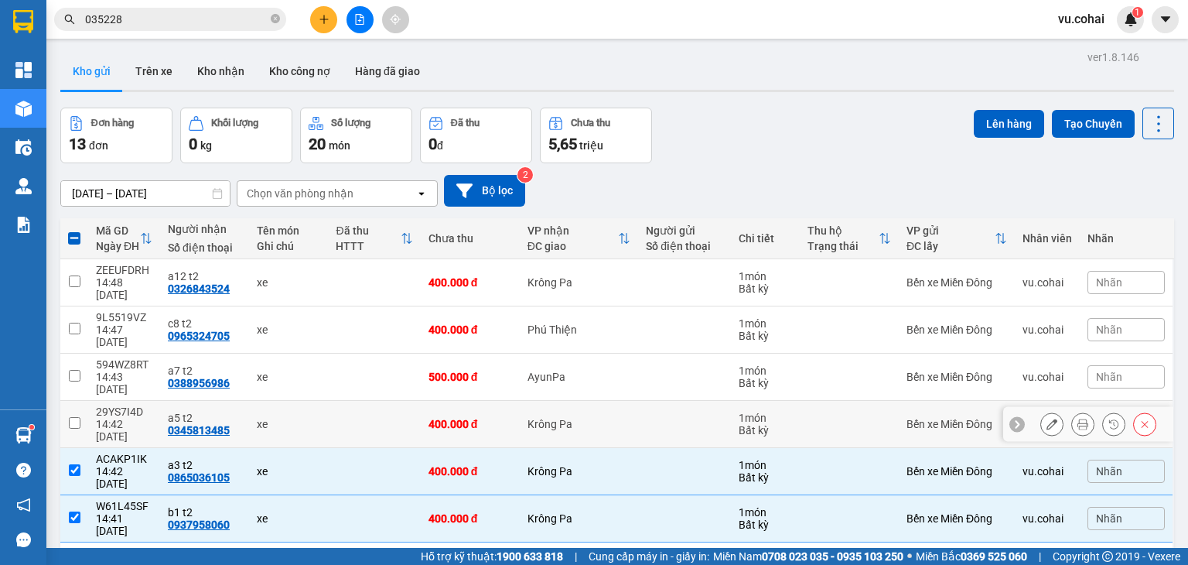
click at [77, 417] on input "checkbox" at bounding box center [75, 423] width 12 height 12
checkbox input "true"
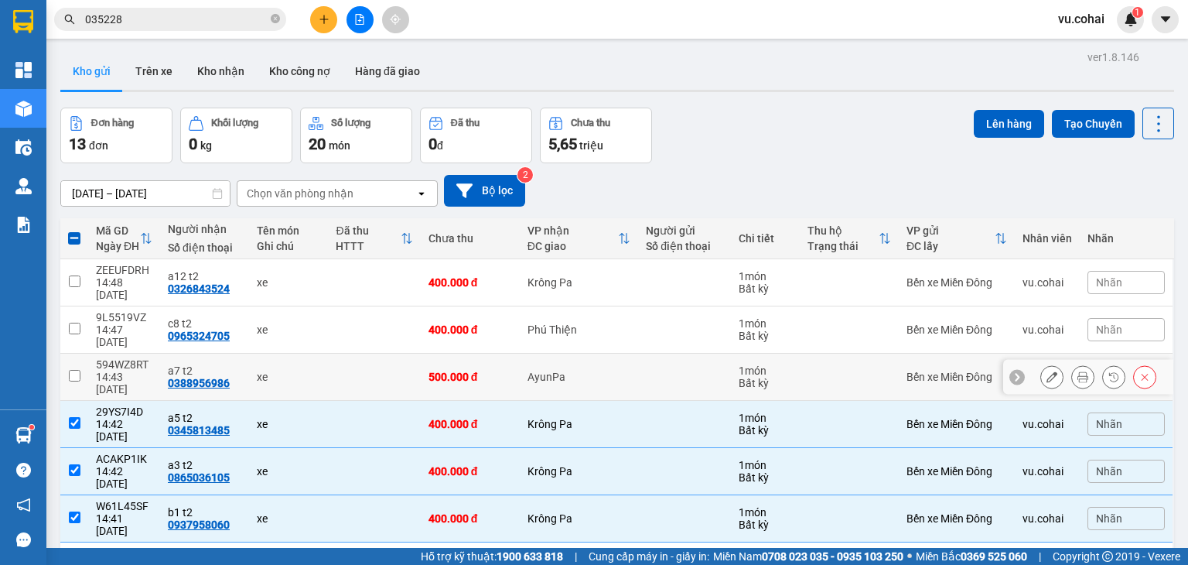
click at [70, 370] on input "checkbox" at bounding box center [75, 376] width 12 height 12
checkbox input "true"
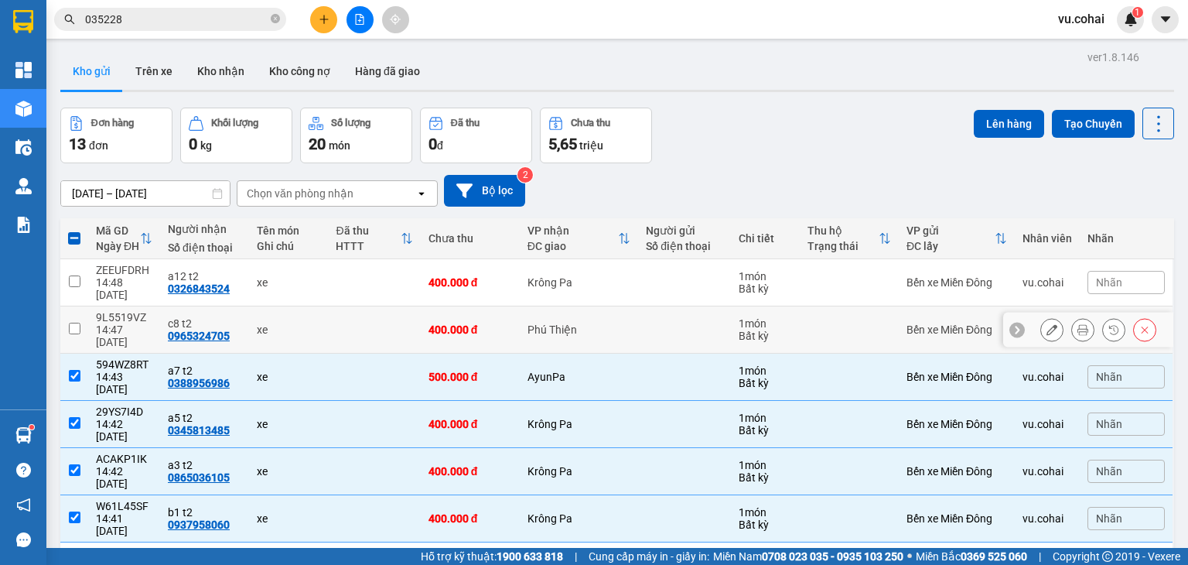
click at [73, 322] on input "checkbox" at bounding box center [75, 328] width 12 height 12
checkbox input "true"
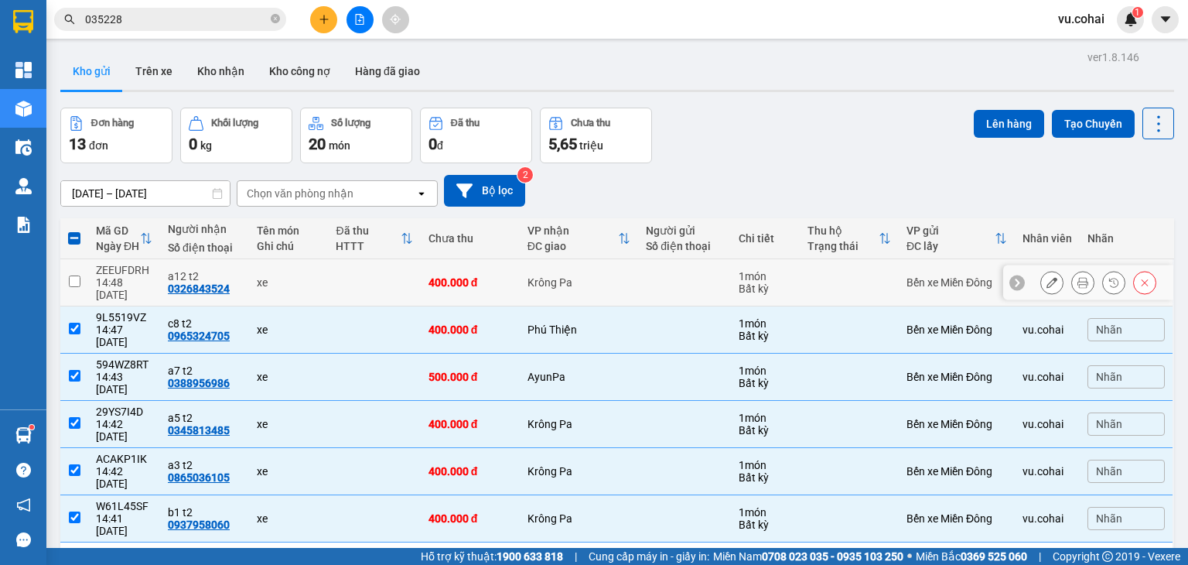
click at [77, 276] on input "checkbox" at bounding box center [75, 281] width 12 height 12
checkbox input "true"
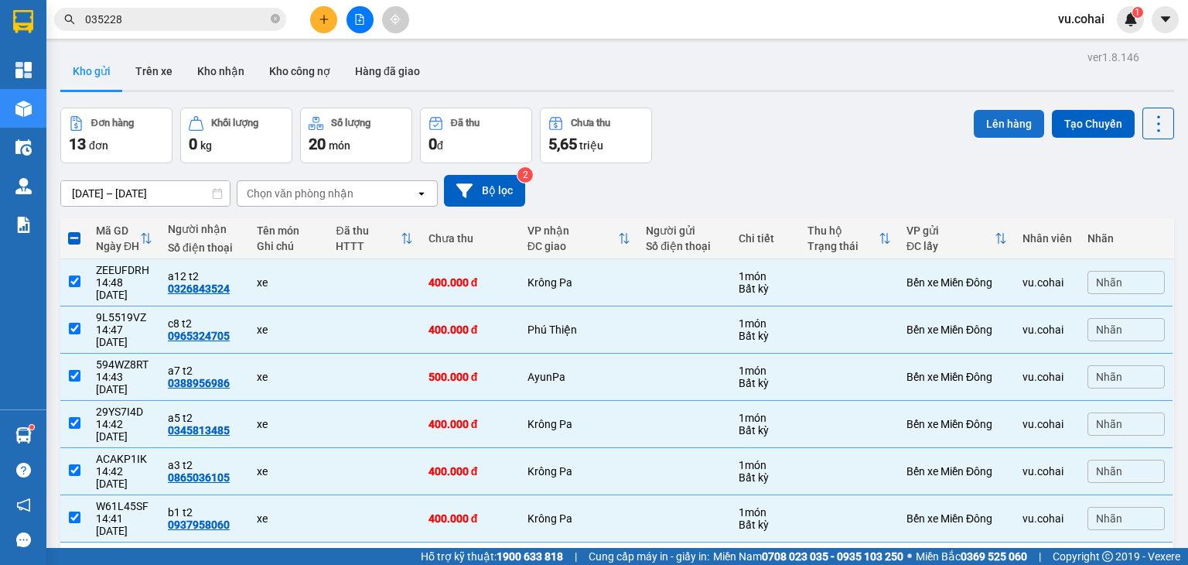
click at [993, 115] on button "Lên hàng" at bounding box center [1009, 124] width 70 height 28
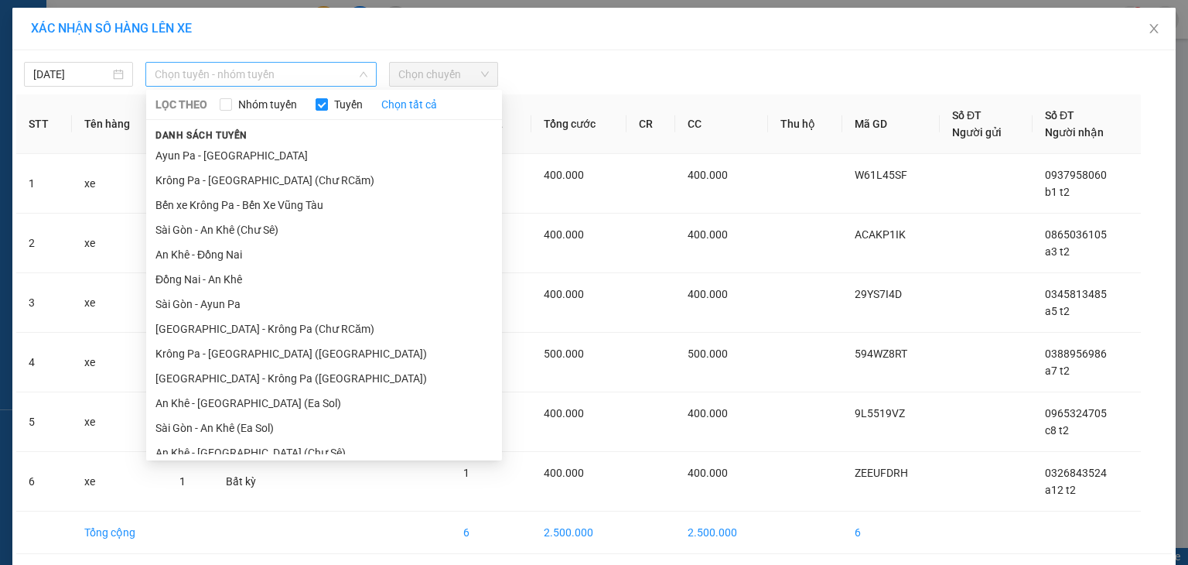
click at [321, 74] on span "Chọn tuyến - nhóm tuyến" at bounding box center [261, 74] width 213 height 23
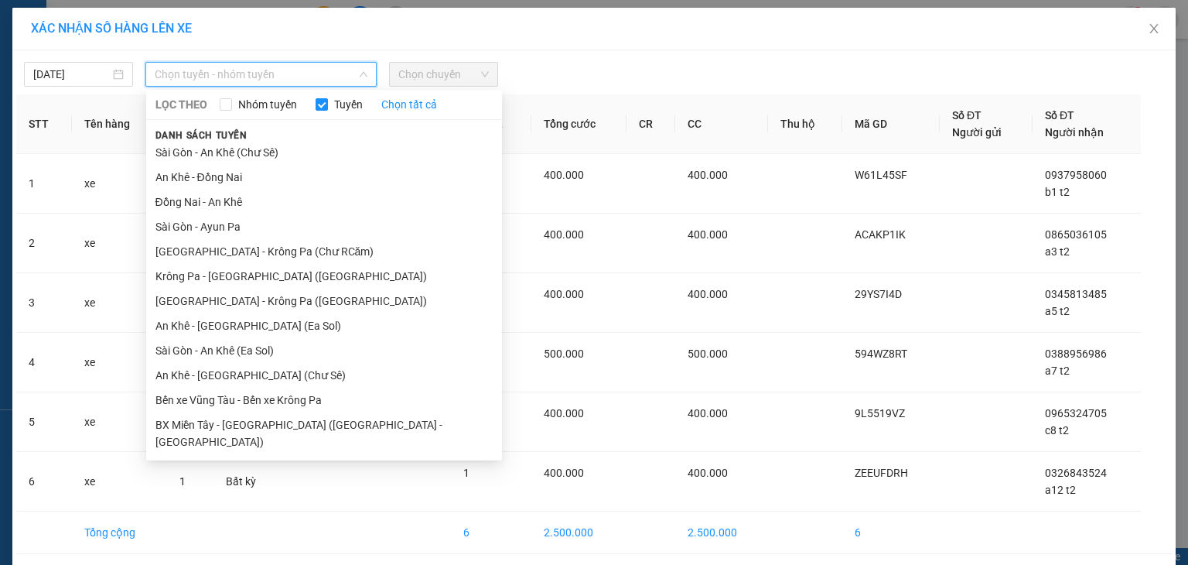
scroll to position [85, 0]
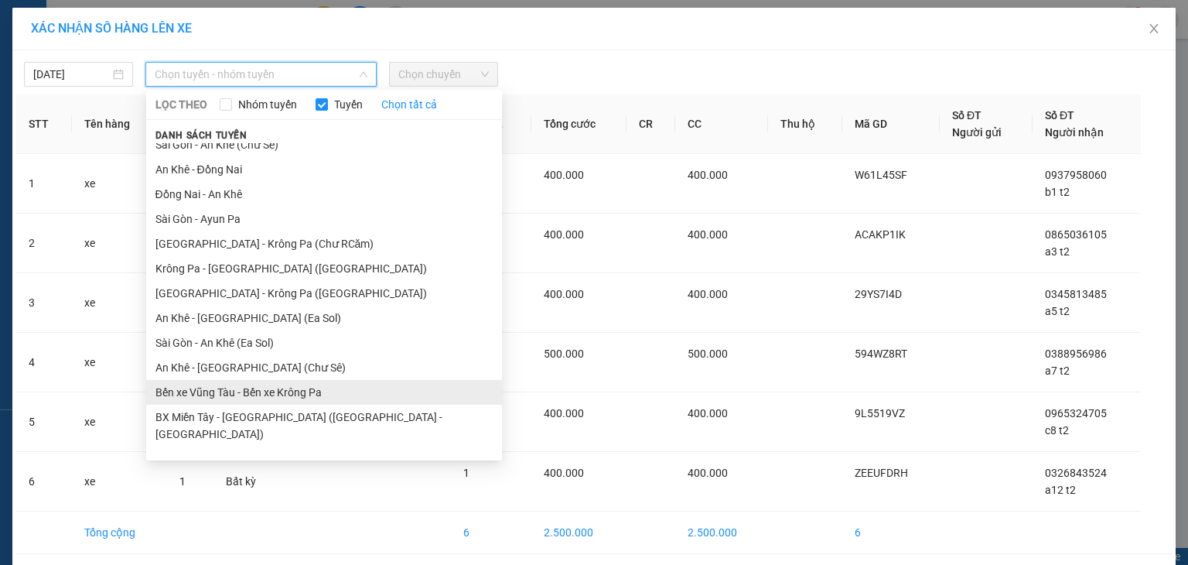
click at [309, 387] on li "Bến xe Vũng Tàu - Bến xe Krông Pa" at bounding box center [324, 392] width 356 height 25
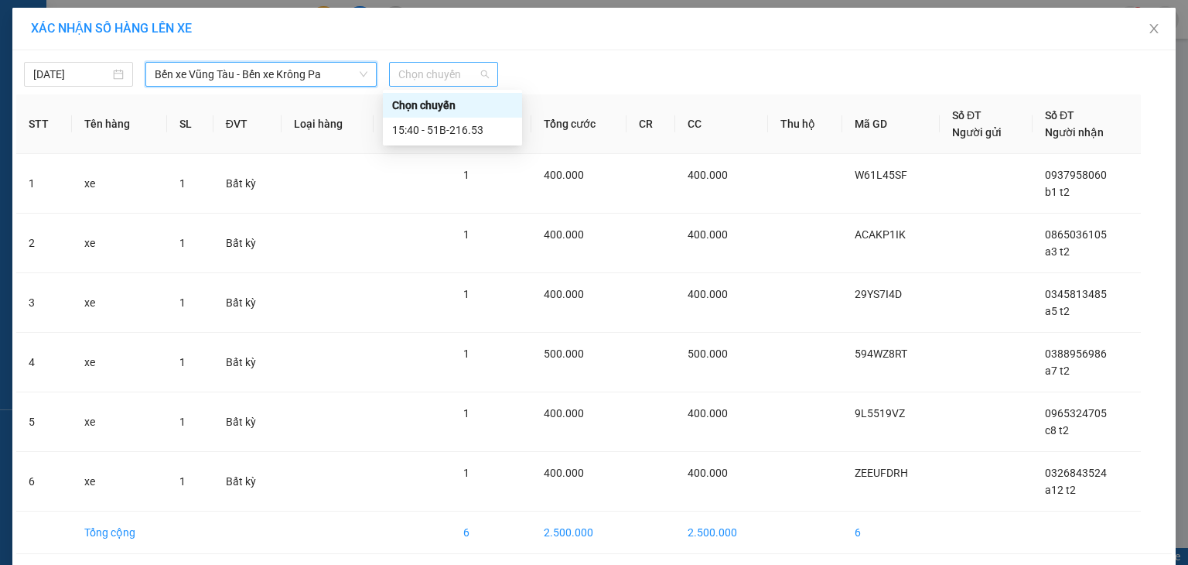
click at [436, 84] on span "Chọn chuyến" at bounding box center [443, 74] width 90 height 23
click at [471, 125] on div "15:40 - 51B-216.53" at bounding box center [452, 129] width 121 height 17
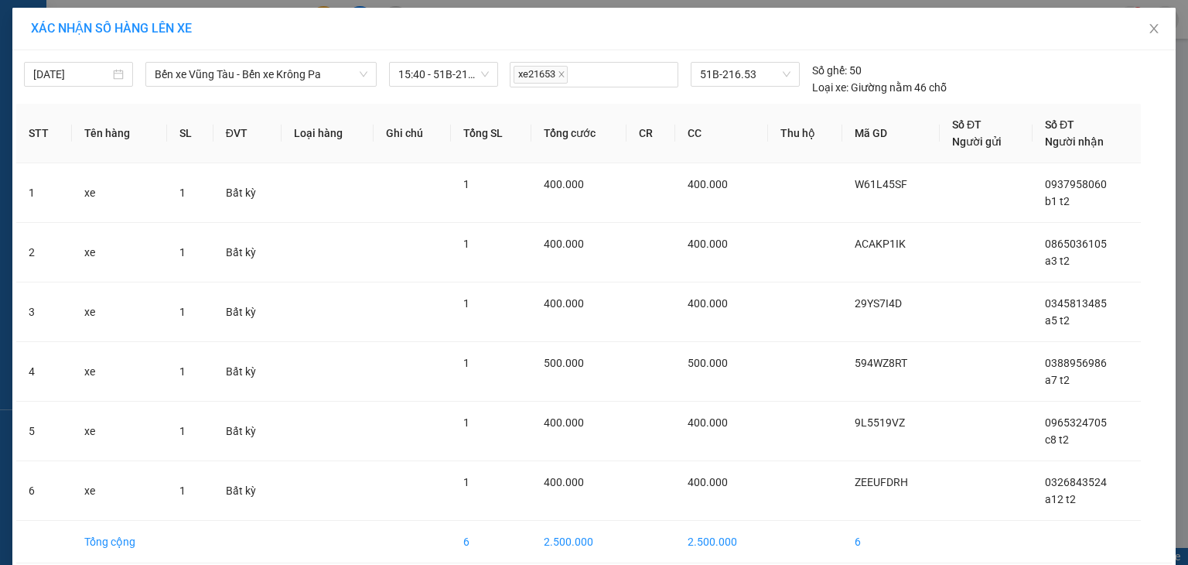
scroll to position [68, 0]
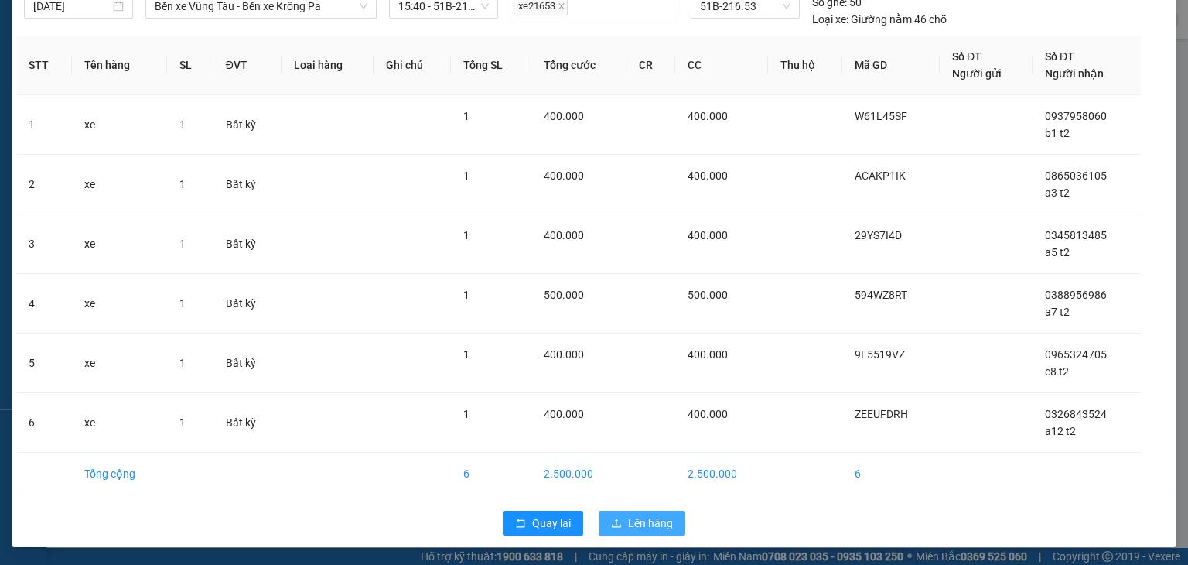
click at [656, 520] on span "Lên hàng" at bounding box center [650, 522] width 45 height 17
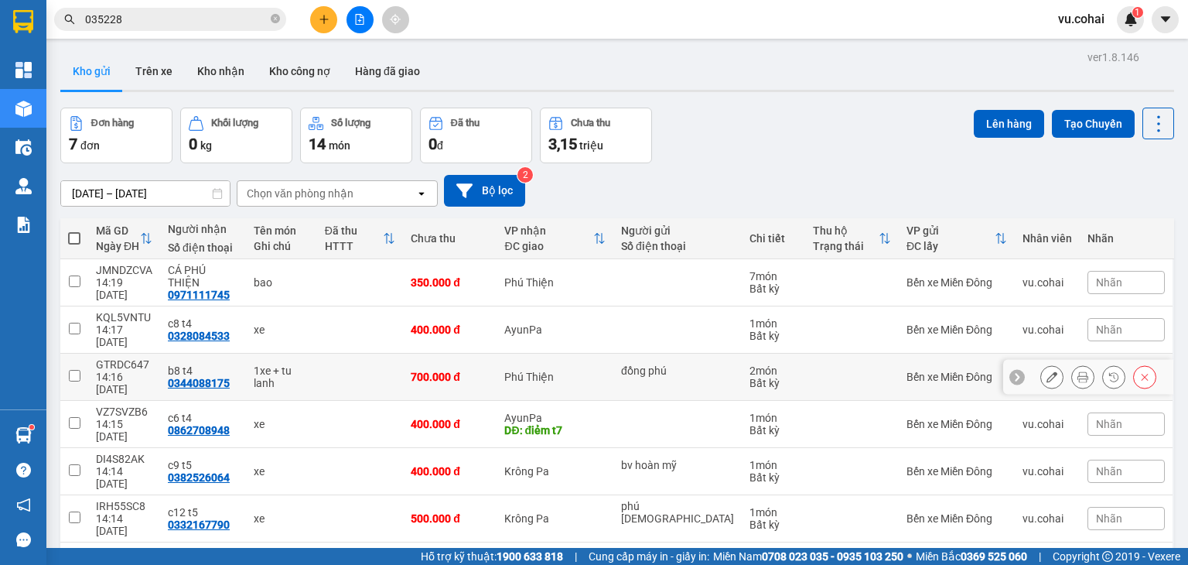
click at [81, 353] on td at bounding box center [74, 376] width 28 height 47
checkbox input "true"
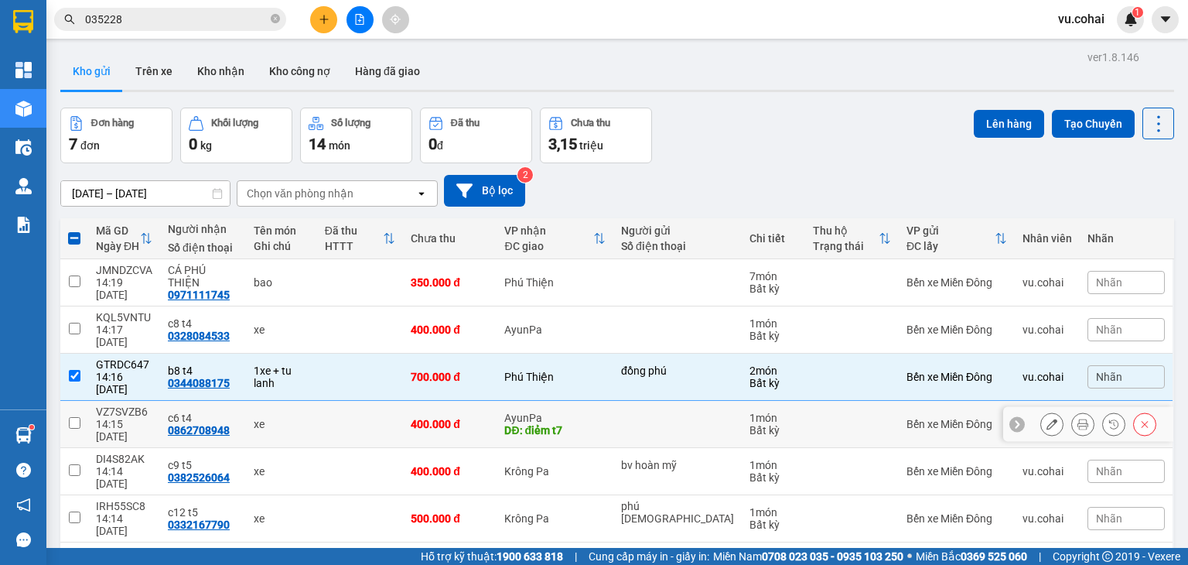
click at [73, 417] on input "checkbox" at bounding box center [75, 423] width 12 height 12
checkbox input "true"
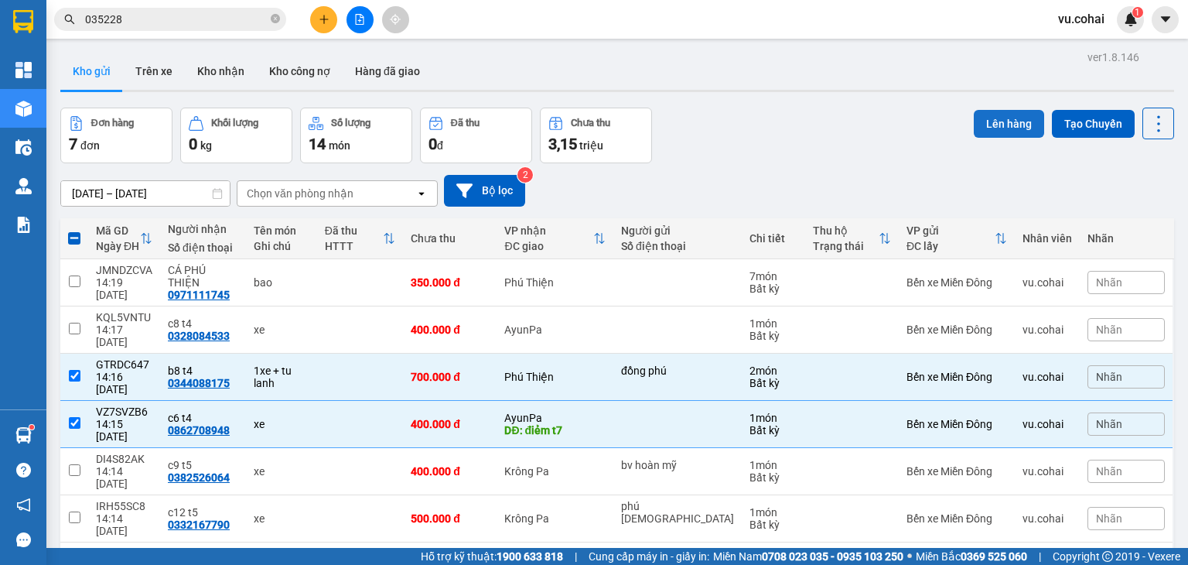
click at [994, 137] on div "Lên hàng Tạo Chuyến" at bounding box center [1074, 123] width 200 height 32
click at [990, 132] on button "Lên hàng" at bounding box center [1009, 124] width 70 height 28
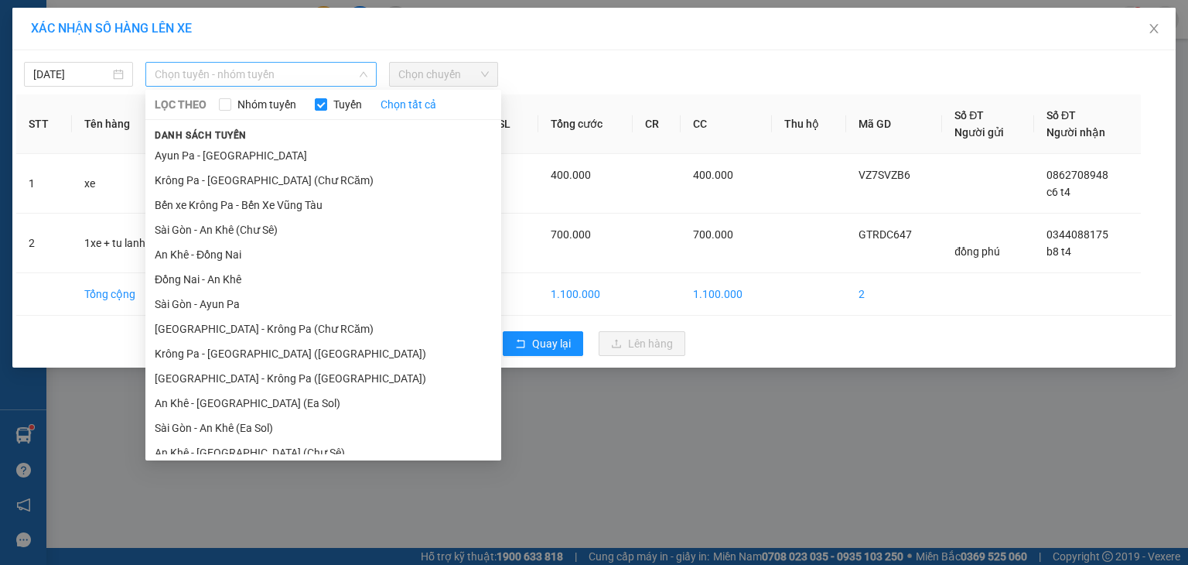
click at [324, 75] on span "Chọn tuyến - nhóm tuyến" at bounding box center [261, 74] width 213 height 23
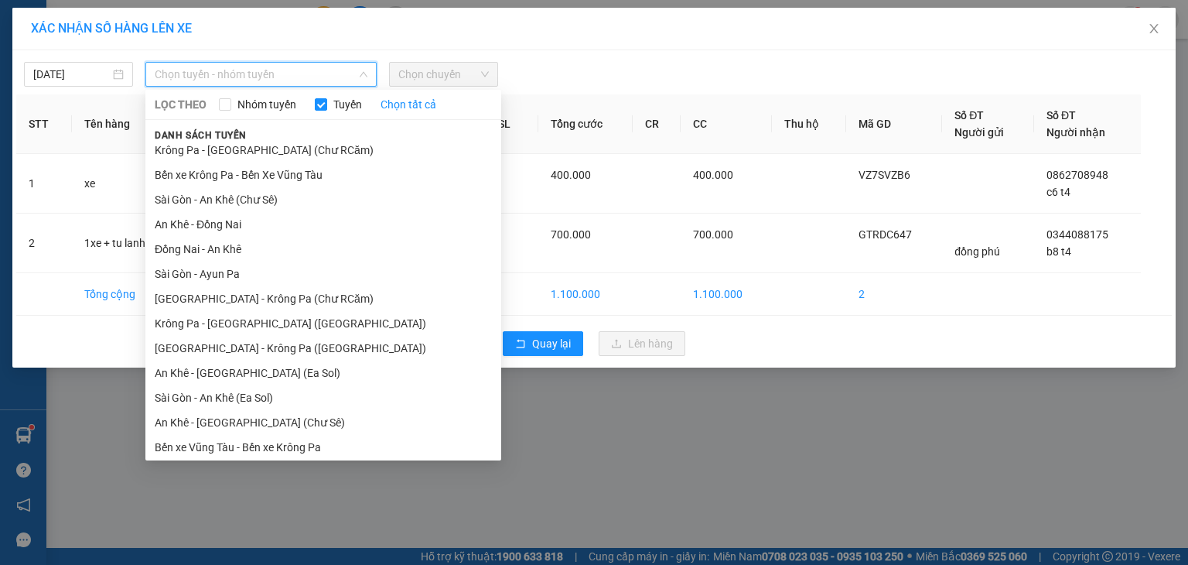
scroll to position [28, 0]
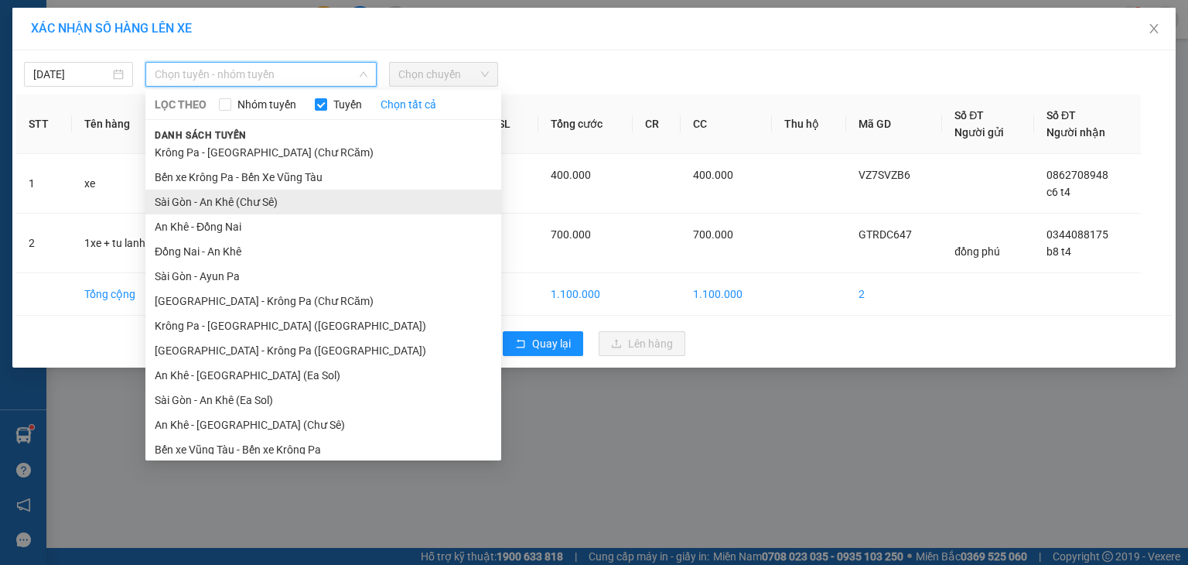
click at [343, 206] on li "Sài Gòn - An Khê (Chư Sê)" at bounding box center [323, 201] width 356 height 25
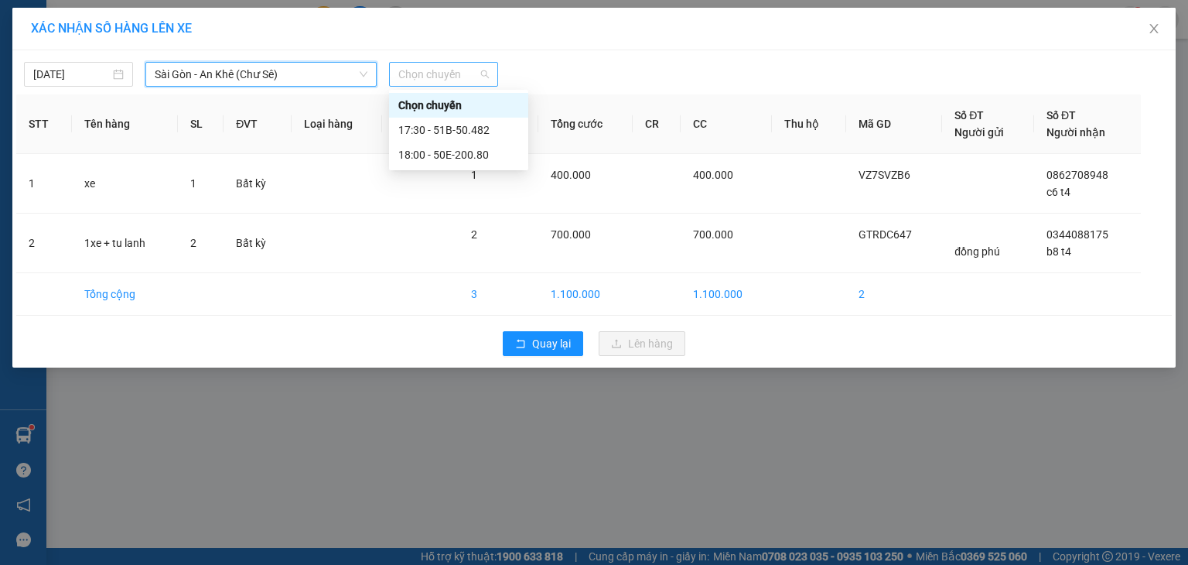
click at [452, 68] on span "Chọn chuyến" at bounding box center [443, 74] width 90 height 23
click at [486, 125] on div "17:30 - 51B-50.482" at bounding box center [458, 129] width 121 height 17
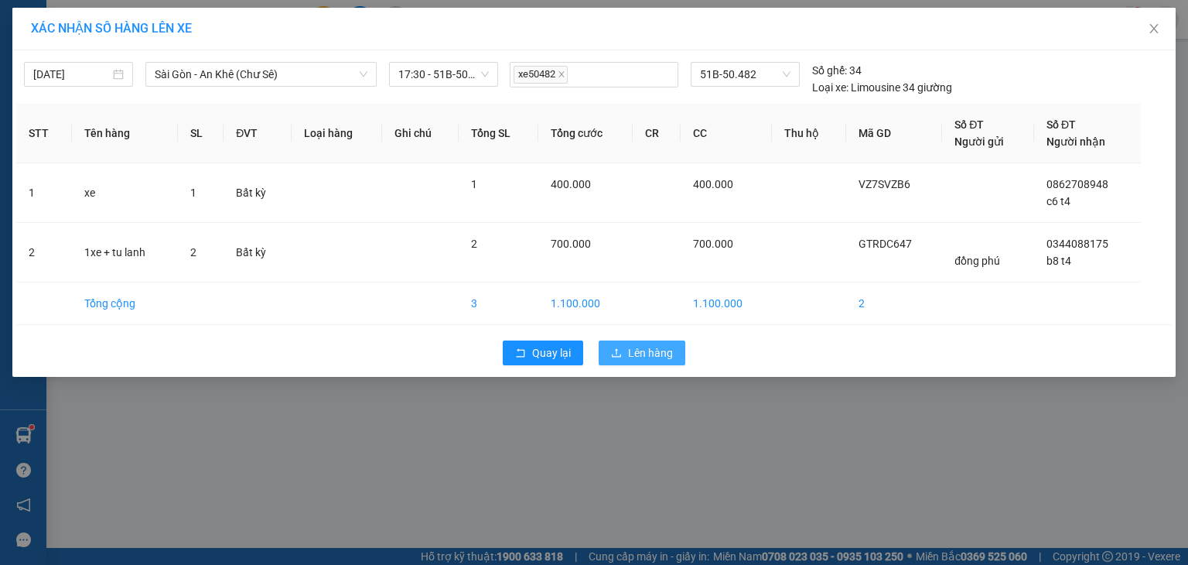
click at [640, 350] on span "Lên hàng" at bounding box center [650, 352] width 45 height 17
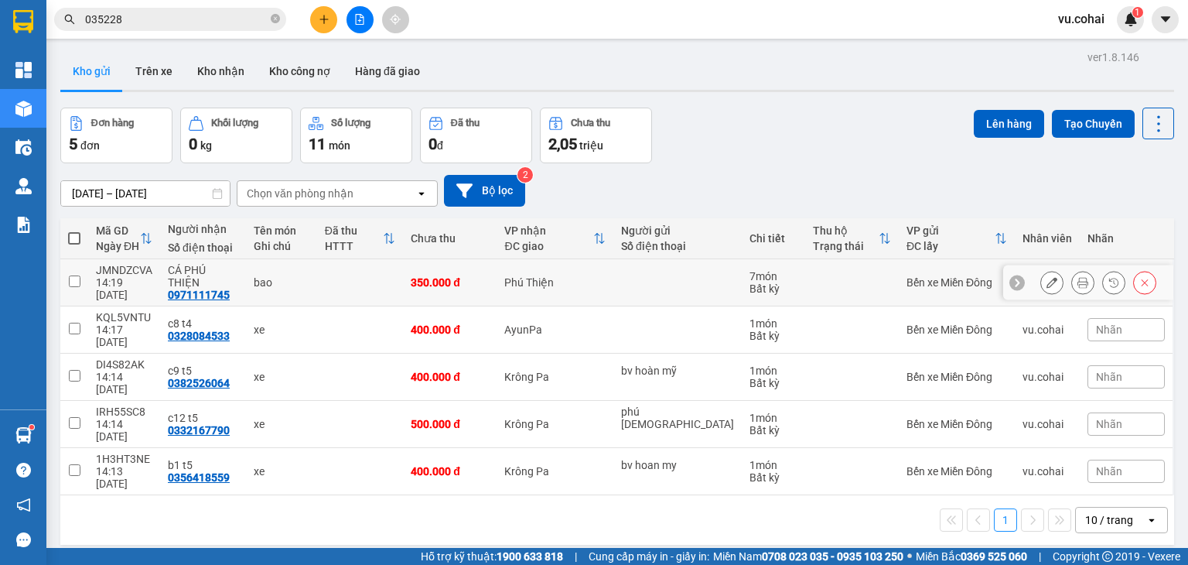
click at [74, 279] on input "checkbox" at bounding box center [75, 281] width 12 height 12
checkbox input "true"
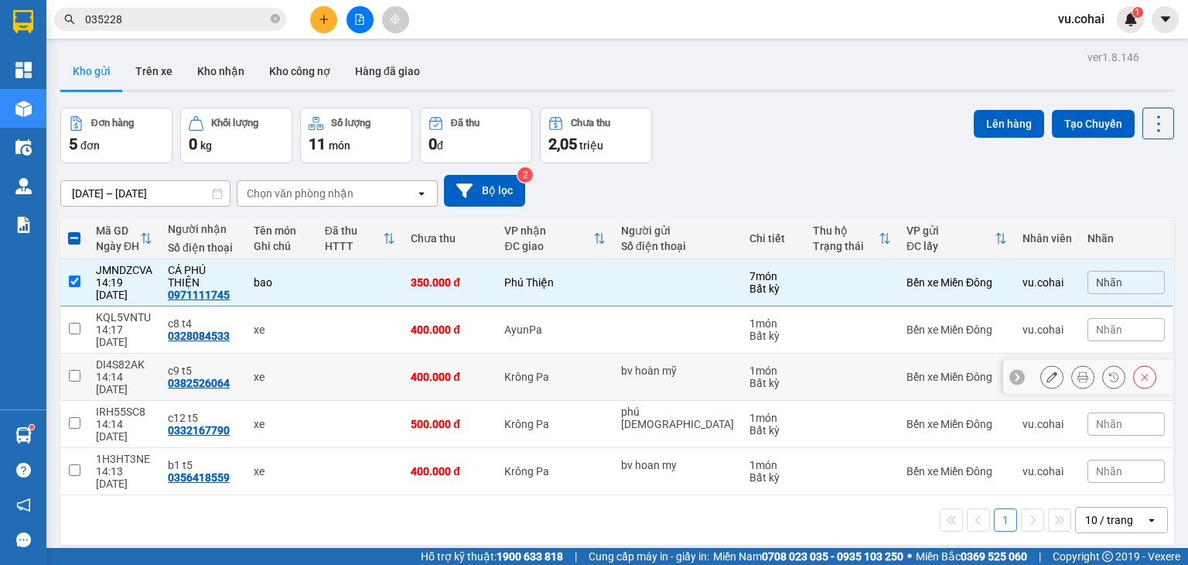
click at [74, 353] on td at bounding box center [74, 376] width 28 height 47
checkbox input "true"
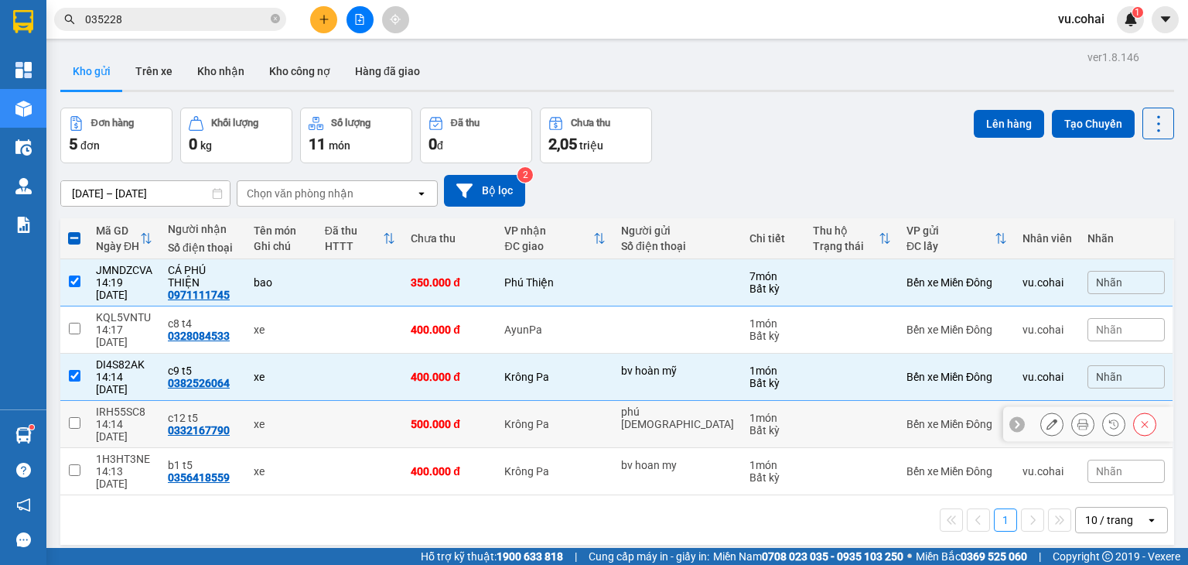
click at [73, 401] on td at bounding box center [74, 424] width 28 height 47
checkbox input "true"
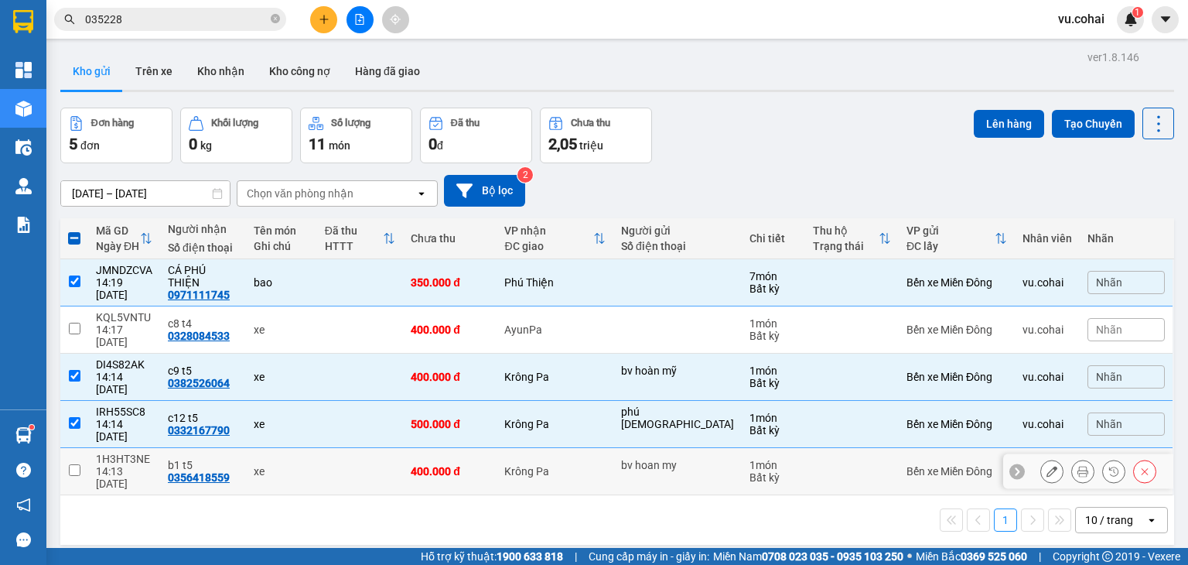
click at [78, 464] on input "checkbox" at bounding box center [75, 470] width 12 height 12
checkbox input "true"
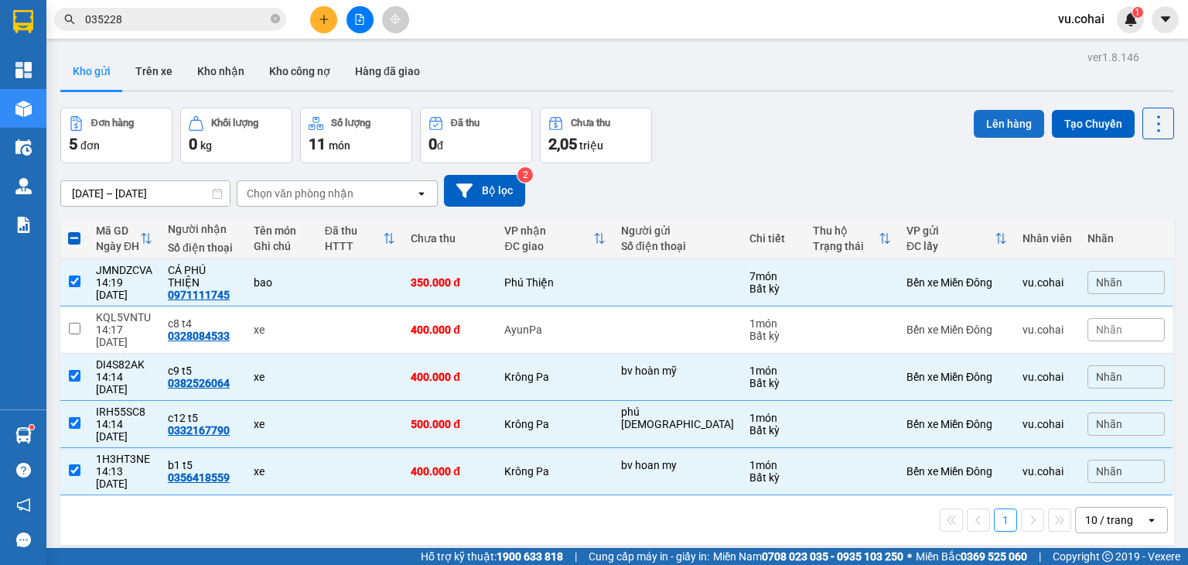
click at [978, 121] on button "Lên hàng" at bounding box center [1009, 124] width 70 height 28
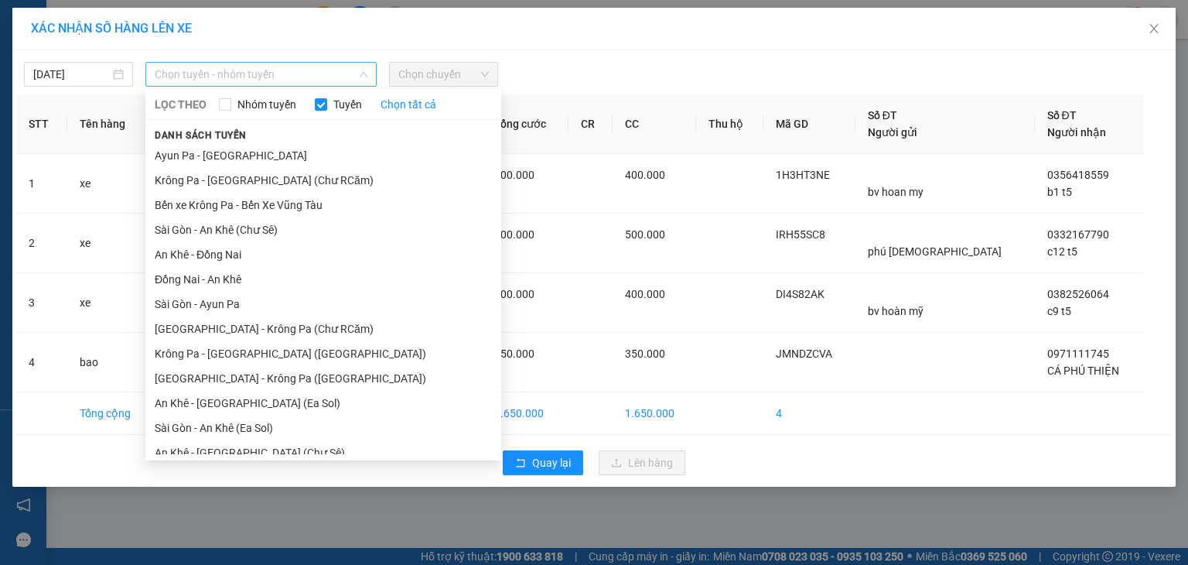
click at [291, 68] on span "Chọn tuyến - nhóm tuyến" at bounding box center [261, 74] width 213 height 23
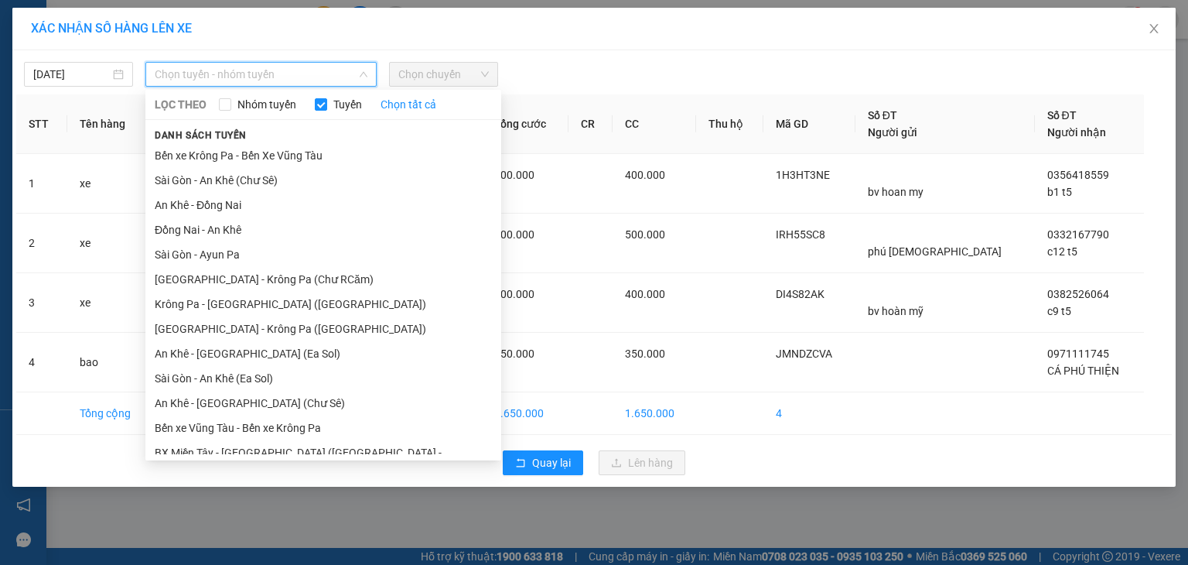
scroll to position [57, 0]
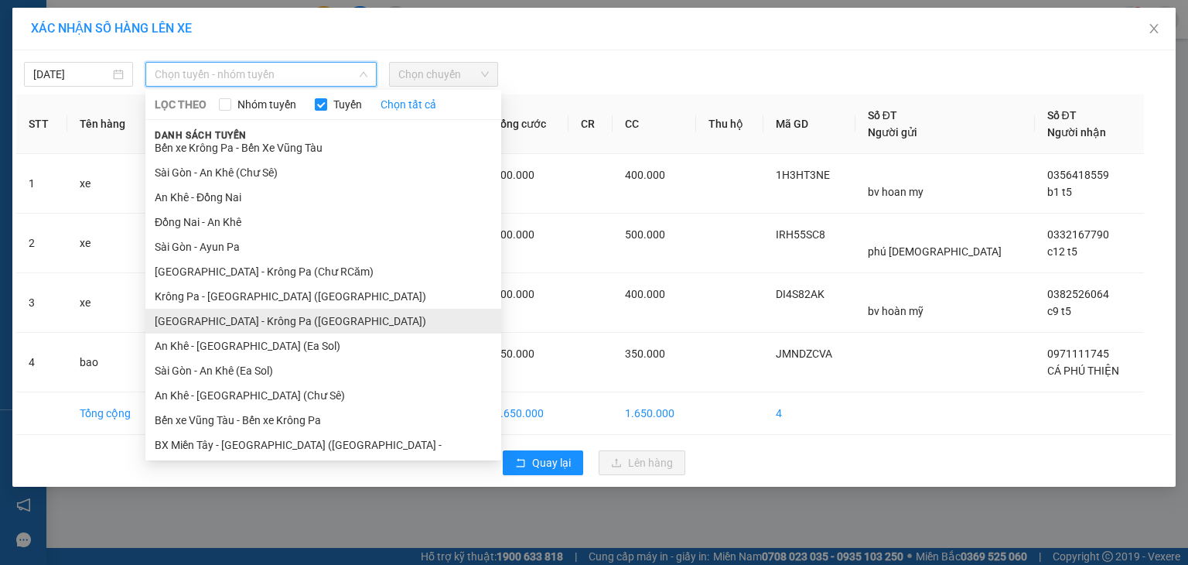
click at [280, 319] on li "[GEOGRAPHIC_DATA] - Krông Pa ([GEOGRAPHIC_DATA])" at bounding box center [323, 321] width 356 height 25
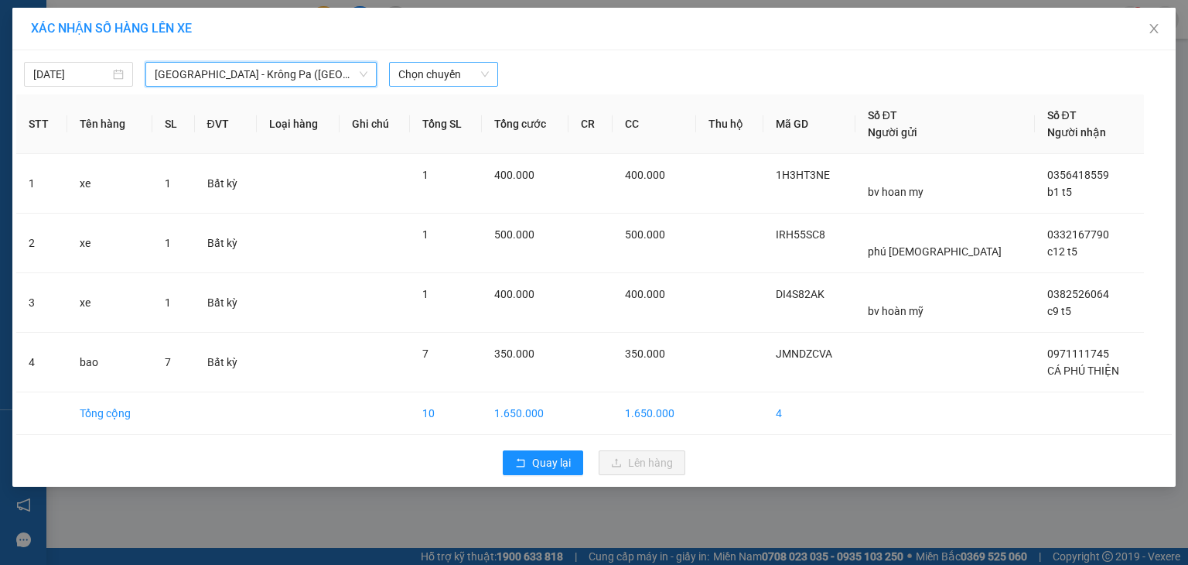
click at [438, 83] on span "Chọn chuyến" at bounding box center [443, 74] width 90 height 23
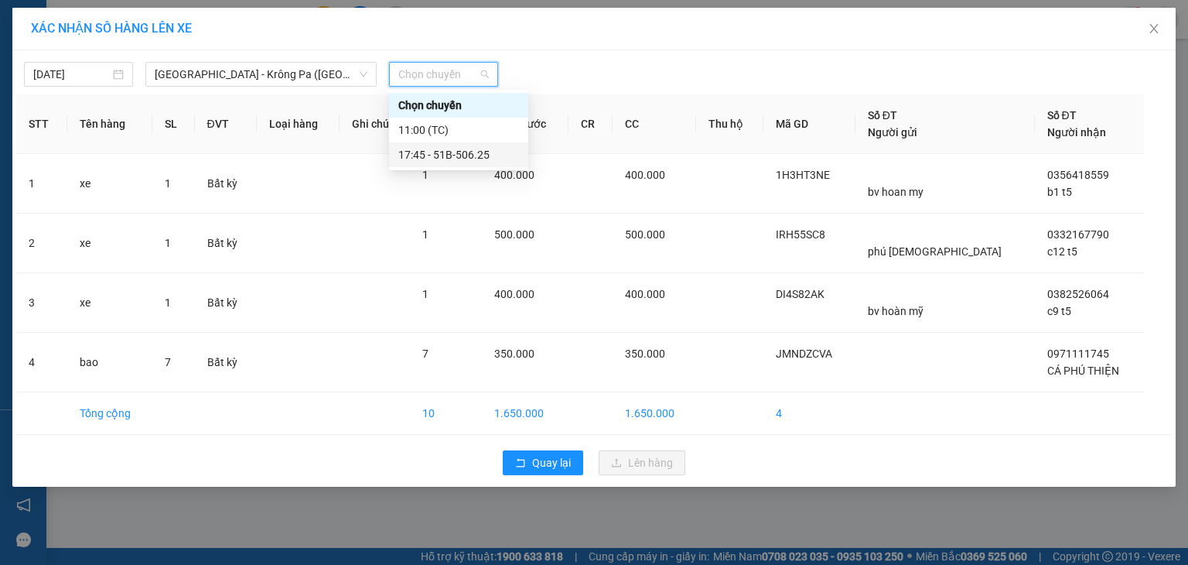
click at [476, 150] on div "17:45 - 51B-506.25" at bounding box center [458, 154] width 121 height 17
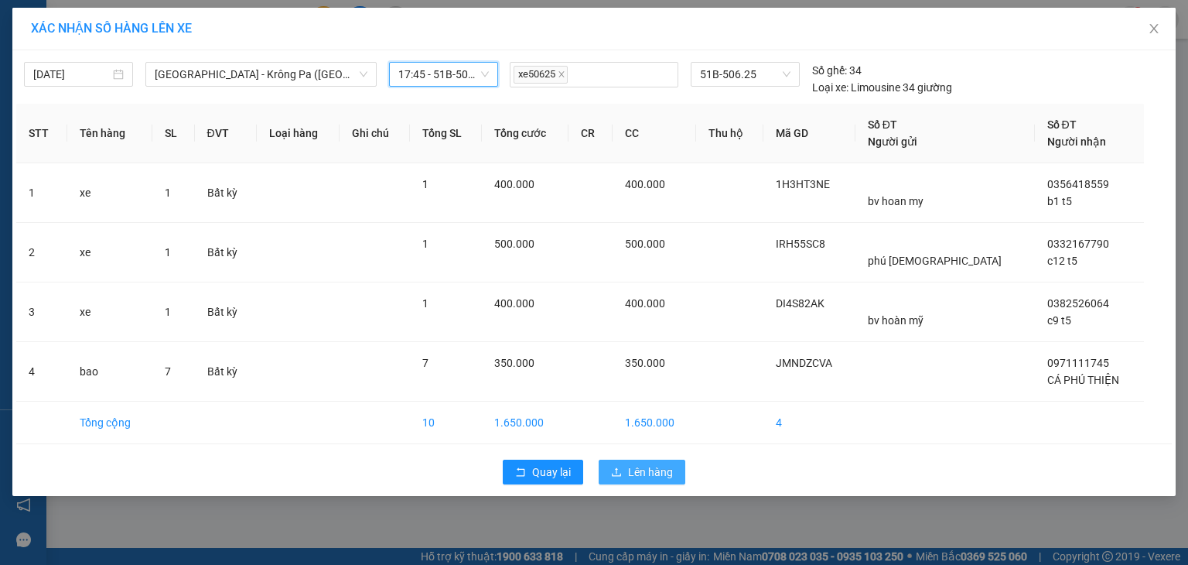
click at [647, 472] on span "Lên hàng" at bounding box center [650, 471] width 45 height 17
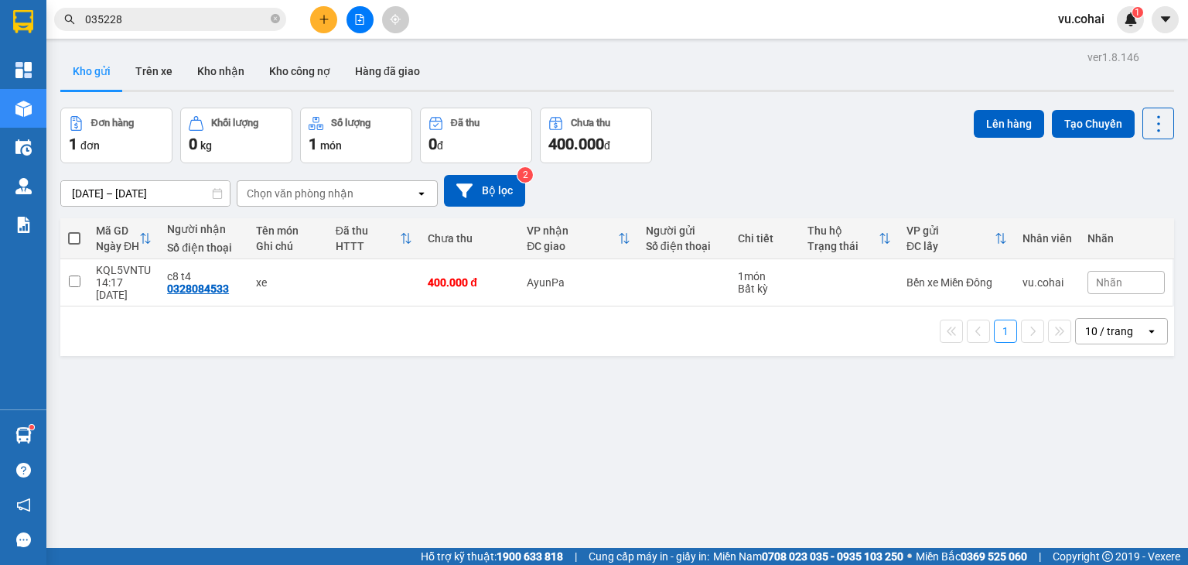
click at [245, 13] on input "035228" at bounding box center [176, 19] width 183 height 17
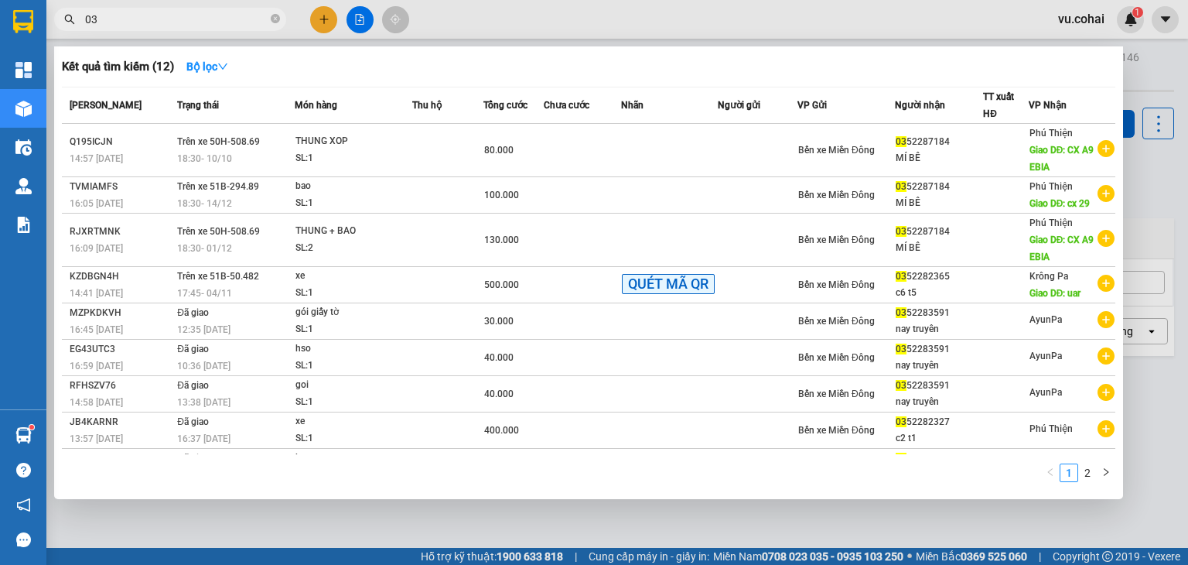
type input "0"
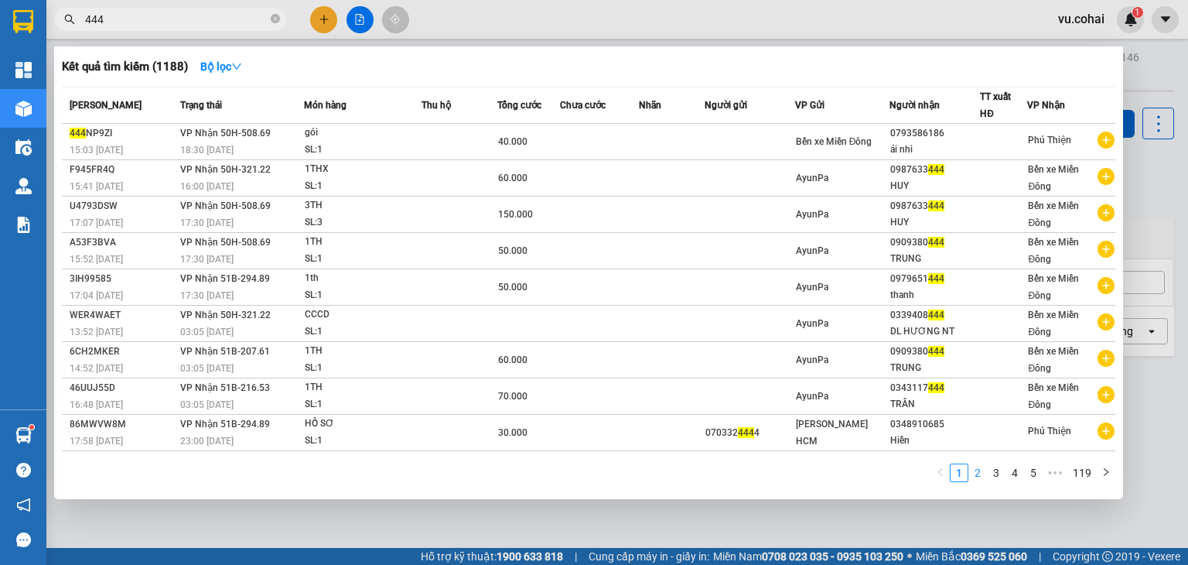
type input "444"
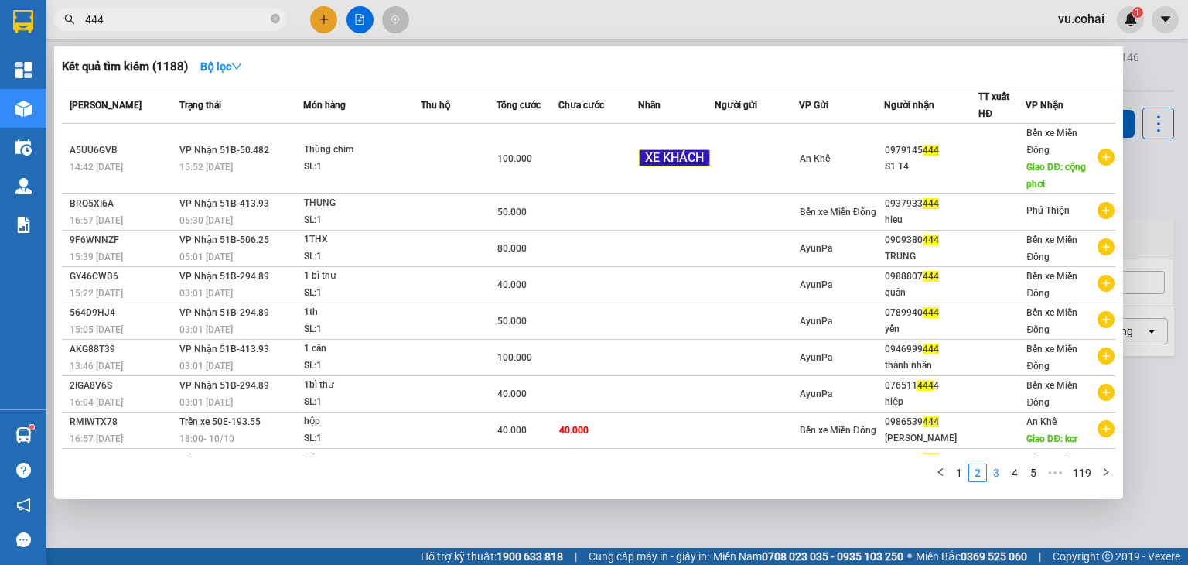
click at [1005, 476] on link "3" at bounding box center [996, 472] width 17 height 17
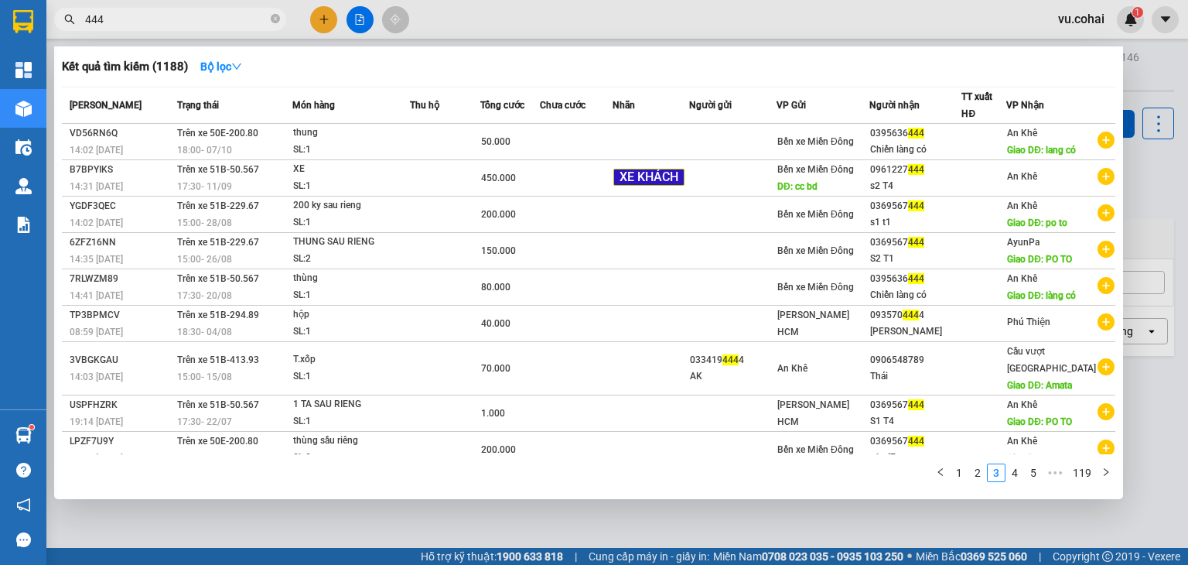
click at [363, 22] on div at bounding box center [594, 282] width 1188 height 565
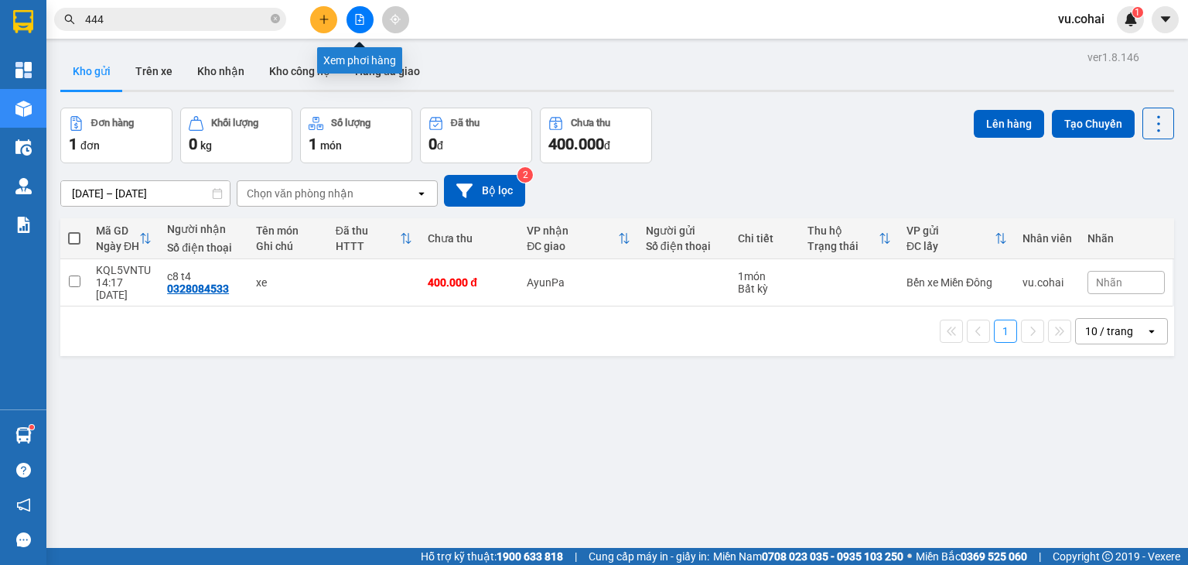
click at [356, 26] on button at bounding box center [359, 19] width 27 height 27
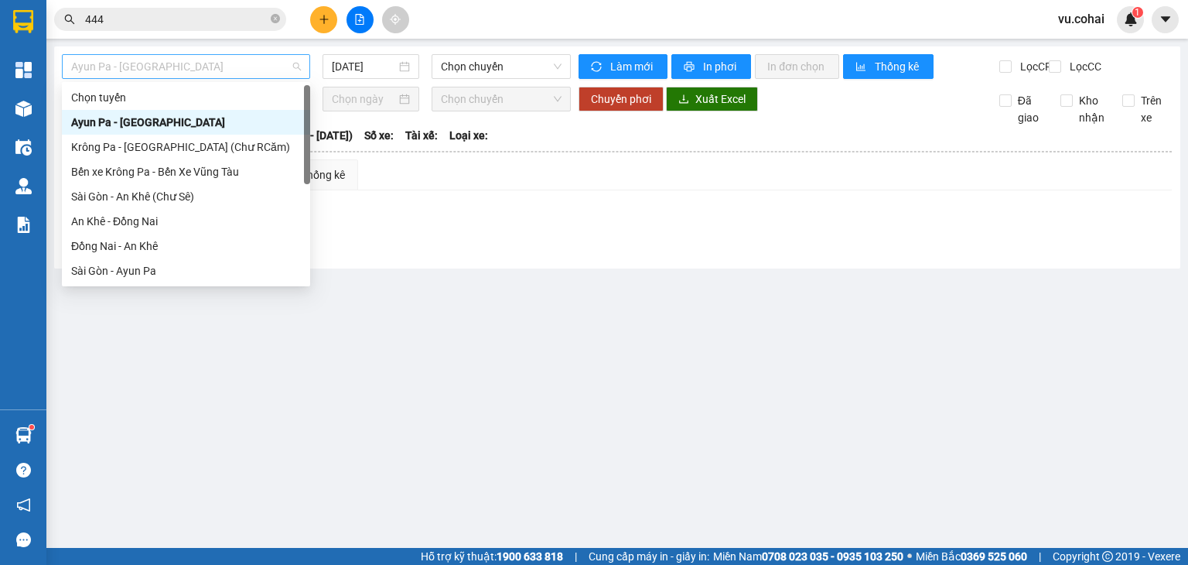
click at [234, 66] on span "Ayun Pa - [GEOGRAPHIC_DATA]" at bounding box center [186, 66] width 230 height 23
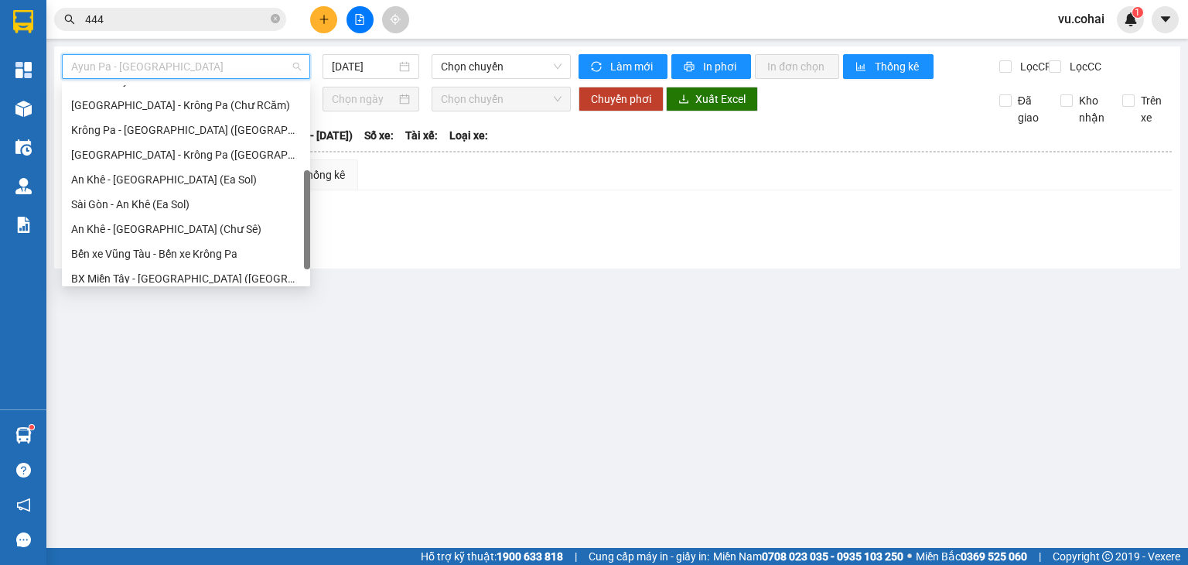
scroll to position [198, 0]
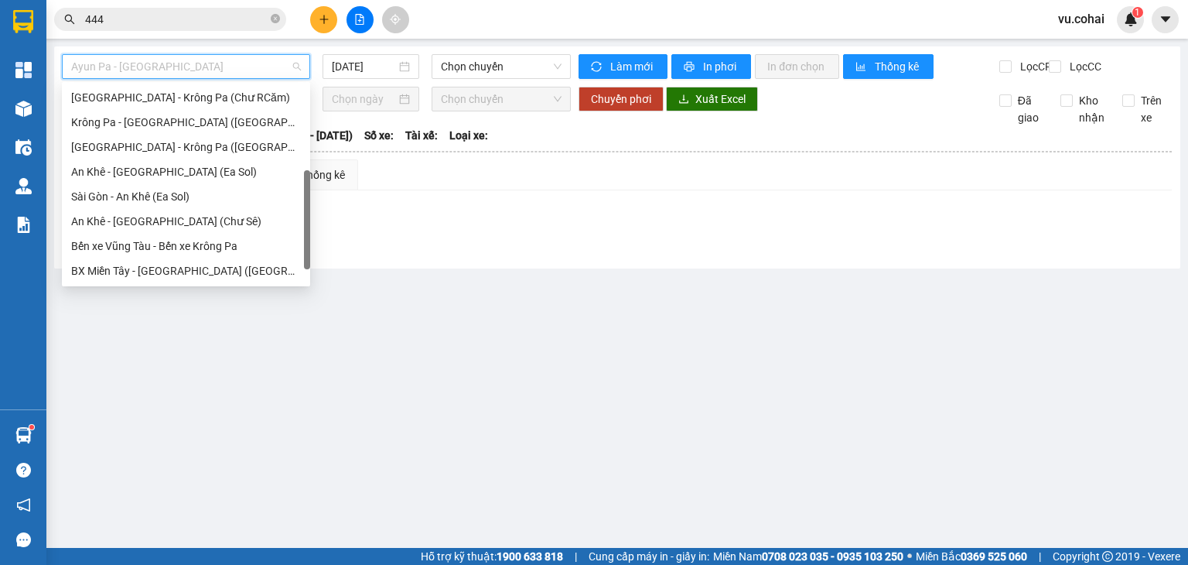
drag, startPoint x: 306, startPoint y: 103, endPoint x: 295, endPoint y: 191, distance: 88.9
click at [295, 191] on div "Sài Gòn - Ayun Pa Sài Gòn - Krông Pa (Chư RCăm) Krông Pa - Sài Gòn (Uar) Sài Gò…" at bounding box center [186, 184] width 248 height 198
drag, startPoint x: 295, startPoint y: 191, endPoint x: 305, endPoint y: 202, distance: 15.3
click at [305, 202] on div "Sài Gòn - Krông Pa (Chư RCăm) Krông Pa - Sài Gòn (Uar) Sài Gòn - Krông Pa (Uar)…" at bounding box center [186, 184] width 248 height 198
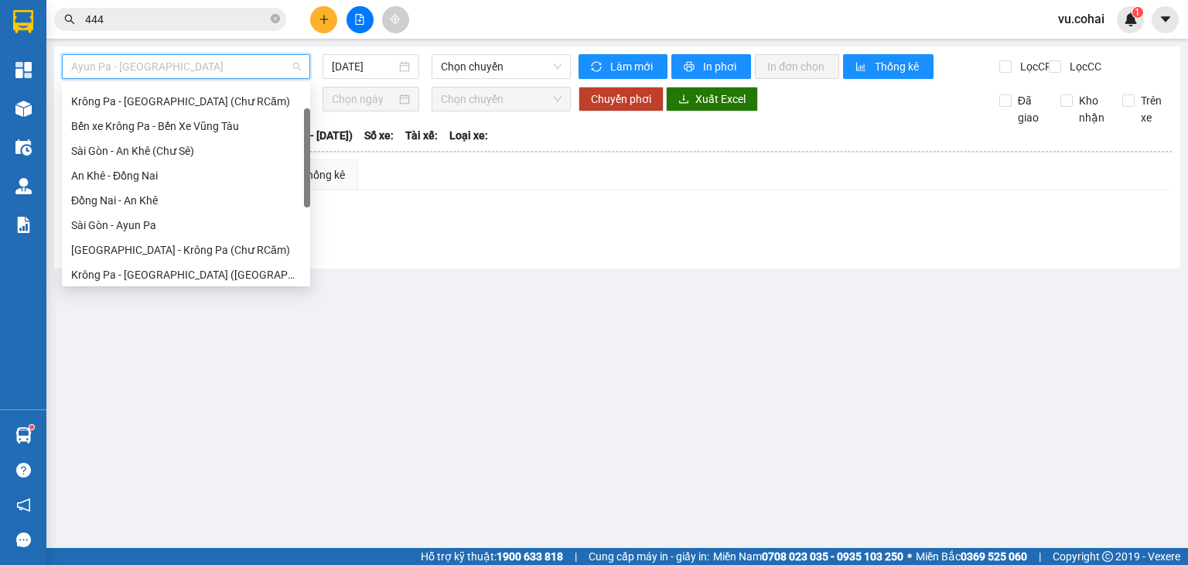
scroll to position [40, 0]
drag, startPoint x: 305, startPoint y: 202, endPoint x: 304, endPoint y: 131, distance: 70.4
click at [304, 131] on div at bounding box center [307, 152] width 6 height 99
click at [223, 148] on div "Sài Gòn - An Khê (Chư Sê)" at bounding box center [186, 156] width 230 height 17
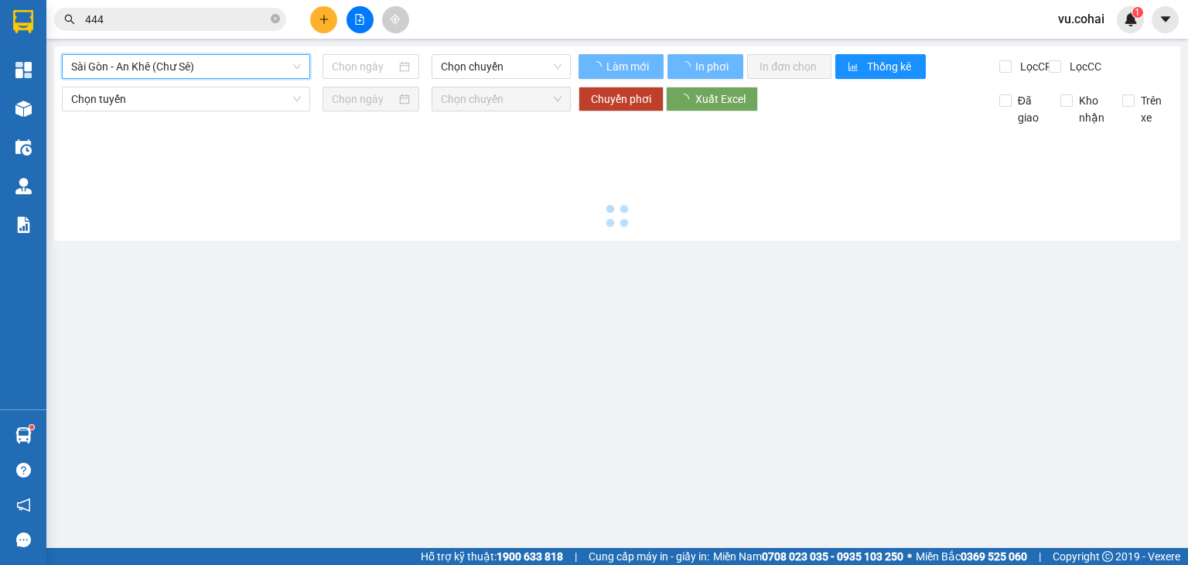
type input "[DATE]"
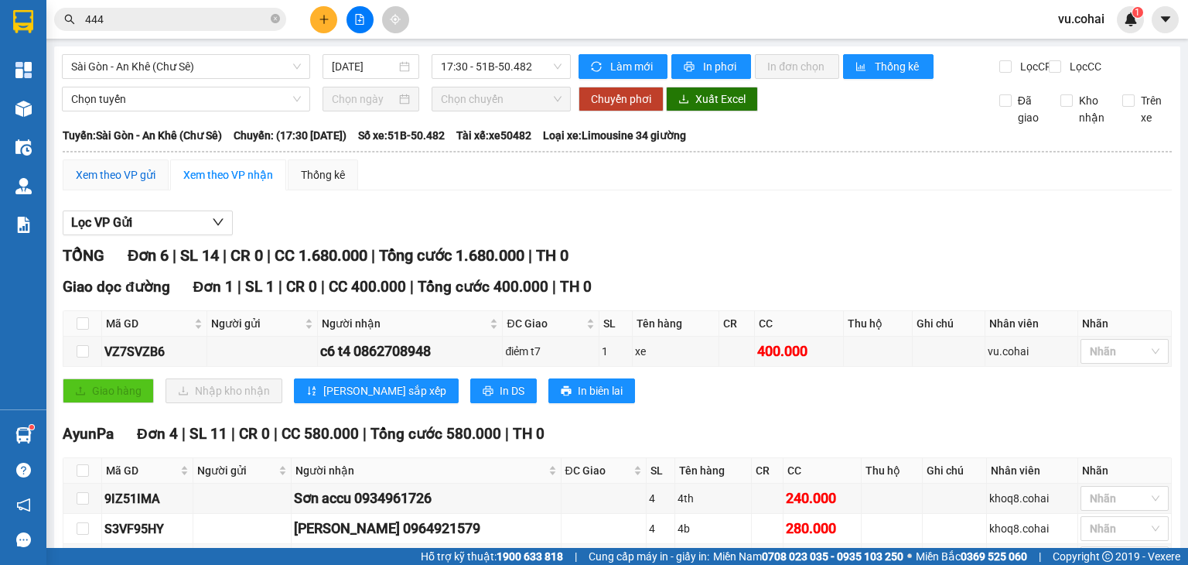
click at [101, 183] on div "Xem theo VP gửi" at bounding box center [116, 174] width 80 height 17
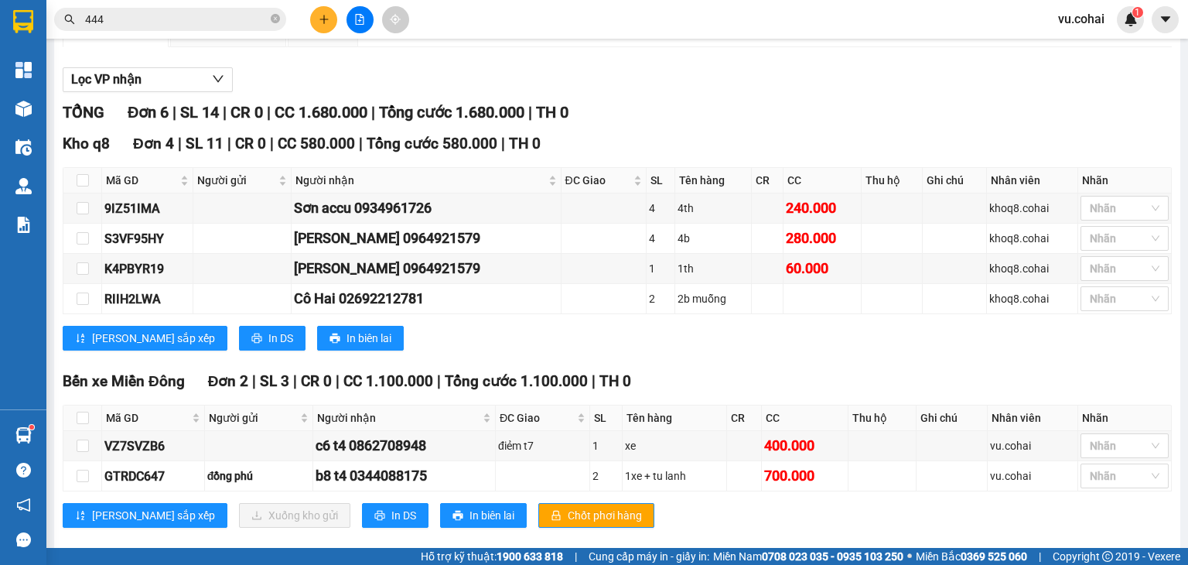
scroll to position [176, 0]
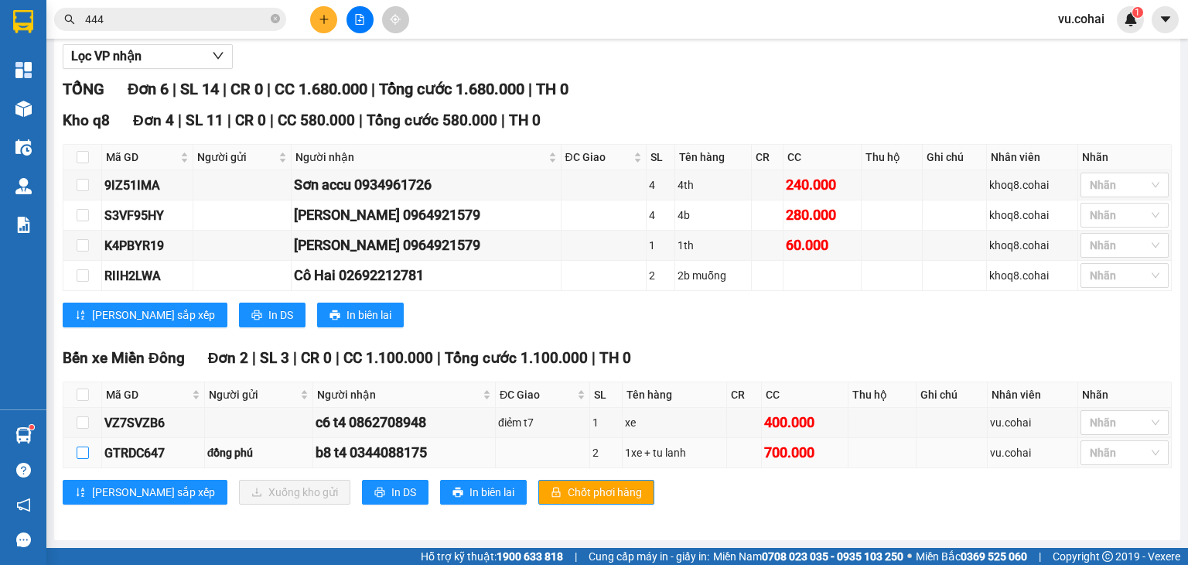
click at [80, 450] on input "checkbox" at bounding box center [83, 452] width 12 height 12
checkbox input "true"
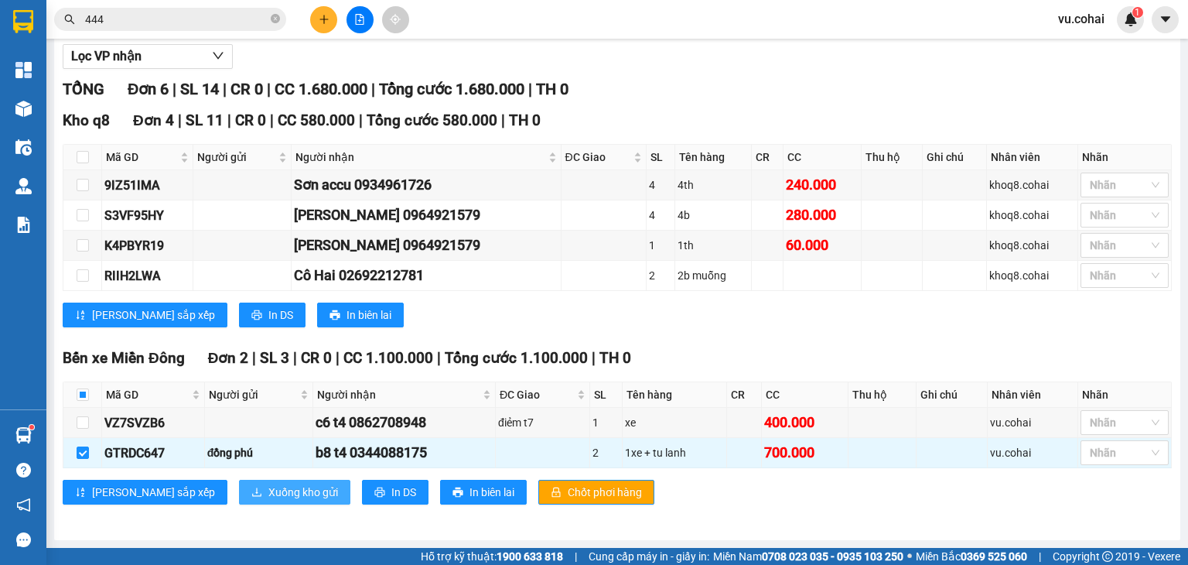
click at [268, 492] on span "Xuống kho gửi" at bounding box center [303, 491] width 70 height 17
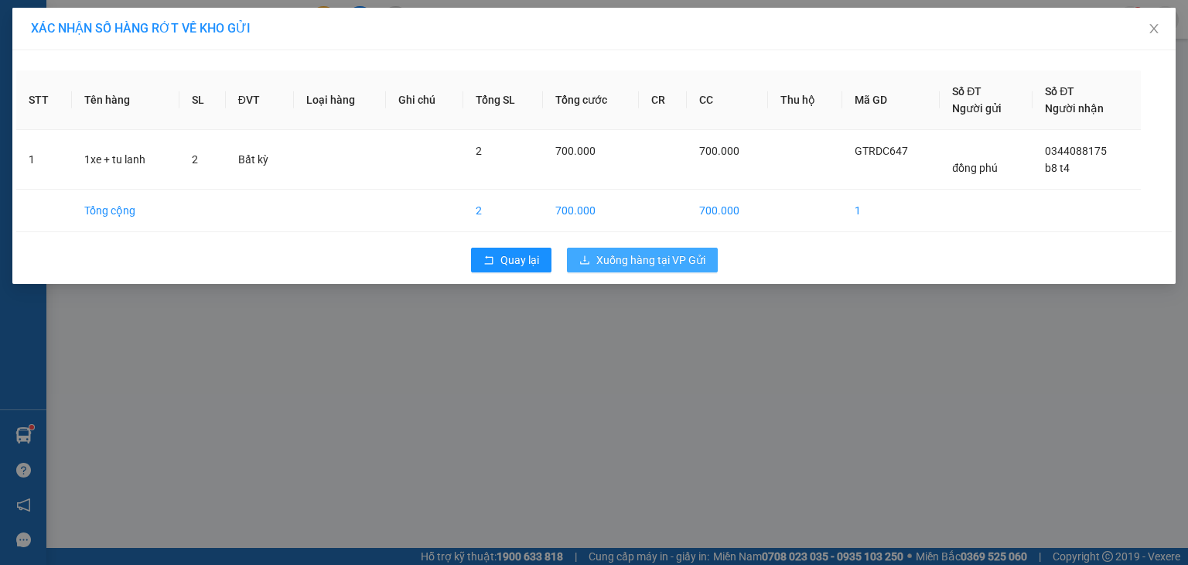
click at [656, 259] on span "Xuống hàng tại VP Gửi" at bounding box center [650, 259] width 109 height 17
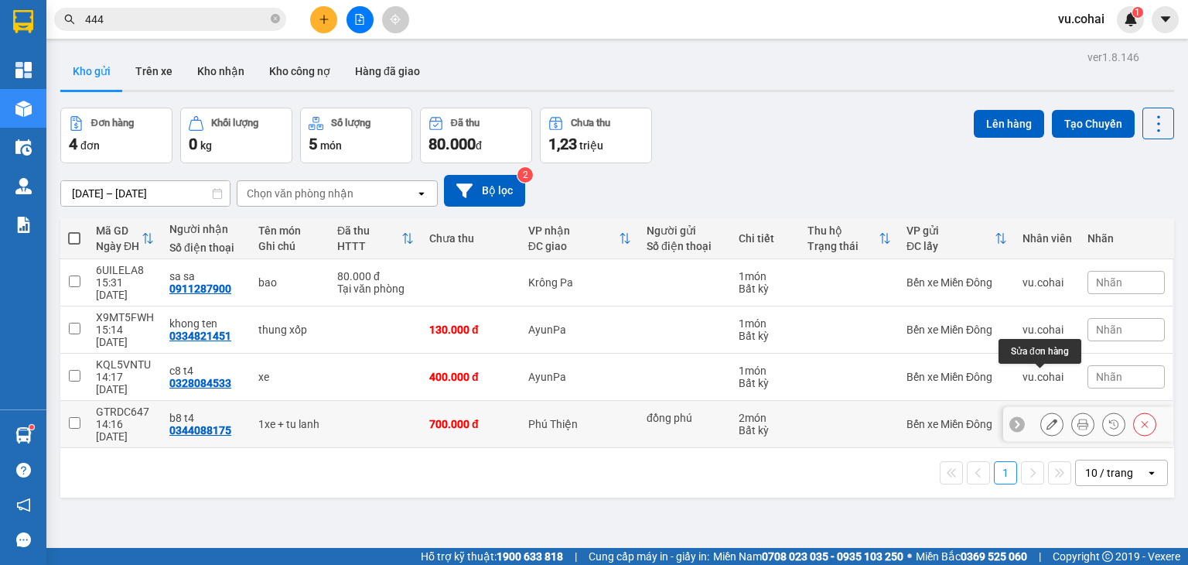
click at [1046, 418] on icon at bounding box center [1051, 423] width 11 height 11
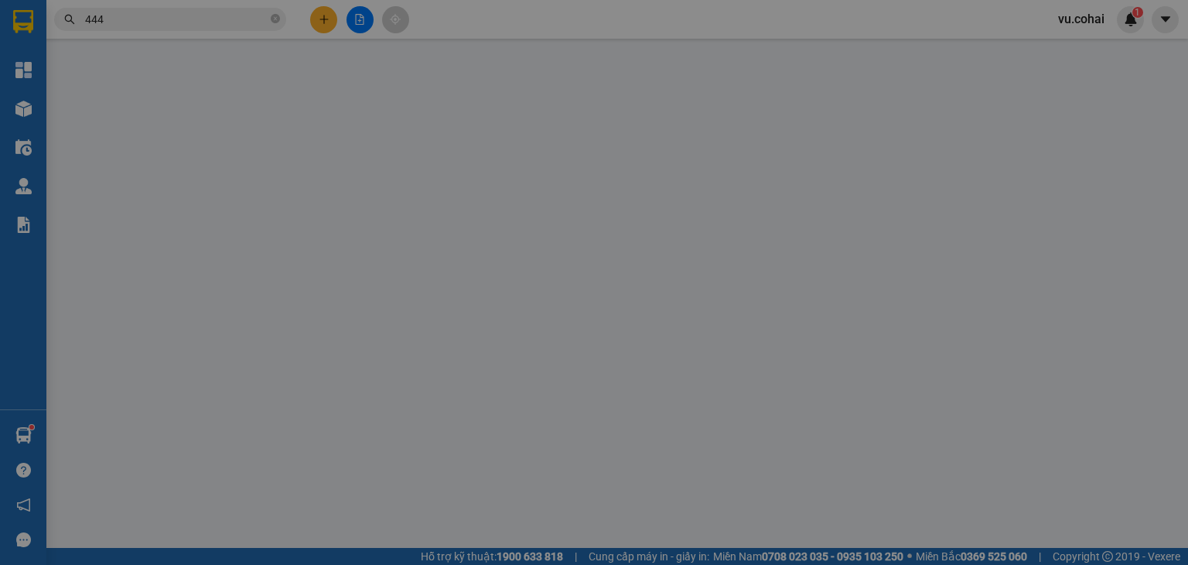
type input "đồng phú"
type input "0344088175"
type input "b8 t4"
type input "0"
type input "700.000"
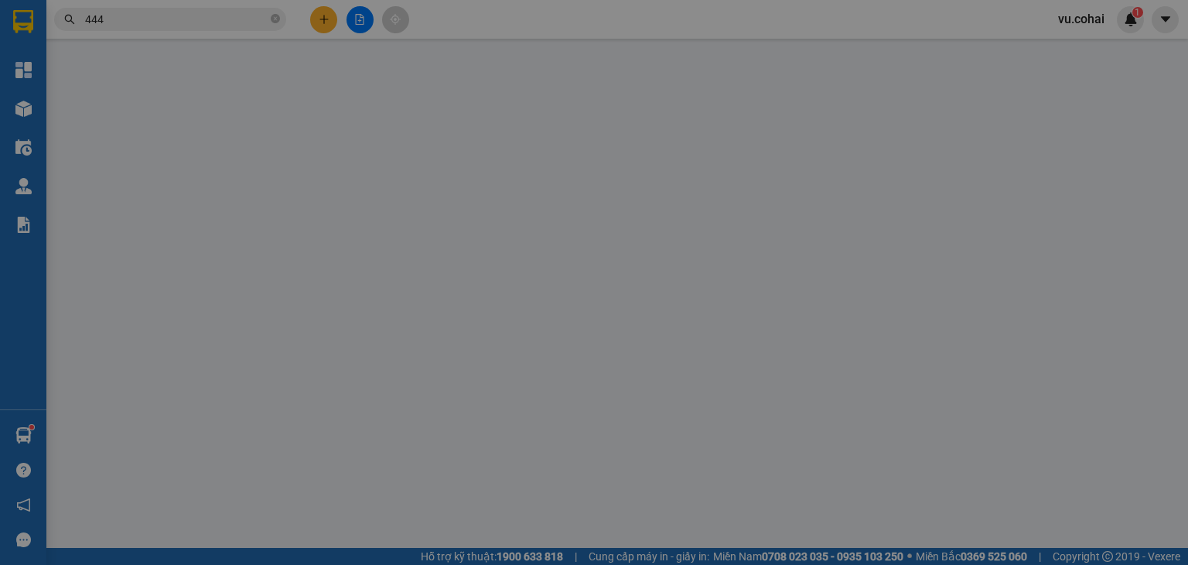
type input "700.000"
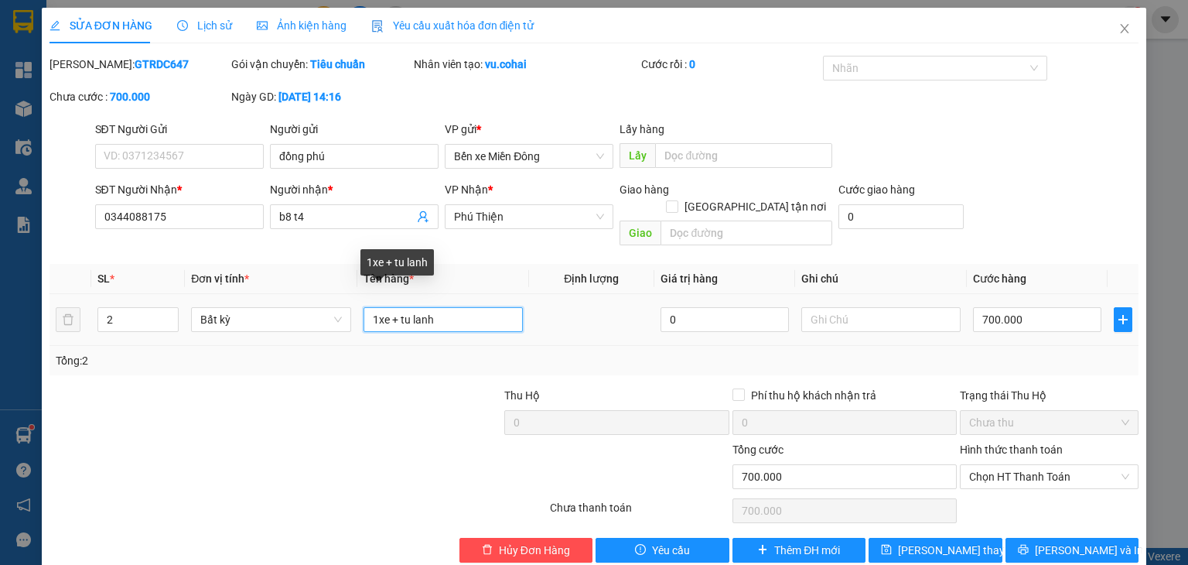
click at [384, 312] on input "1xe + tu lanh" at bounding box center [442, 319] width 159 height 25
click at [378, 307] on input "+ tu lanh" at bounding box center [442, 319] width 159 height 25
type input "tu lanh"
type input "1"
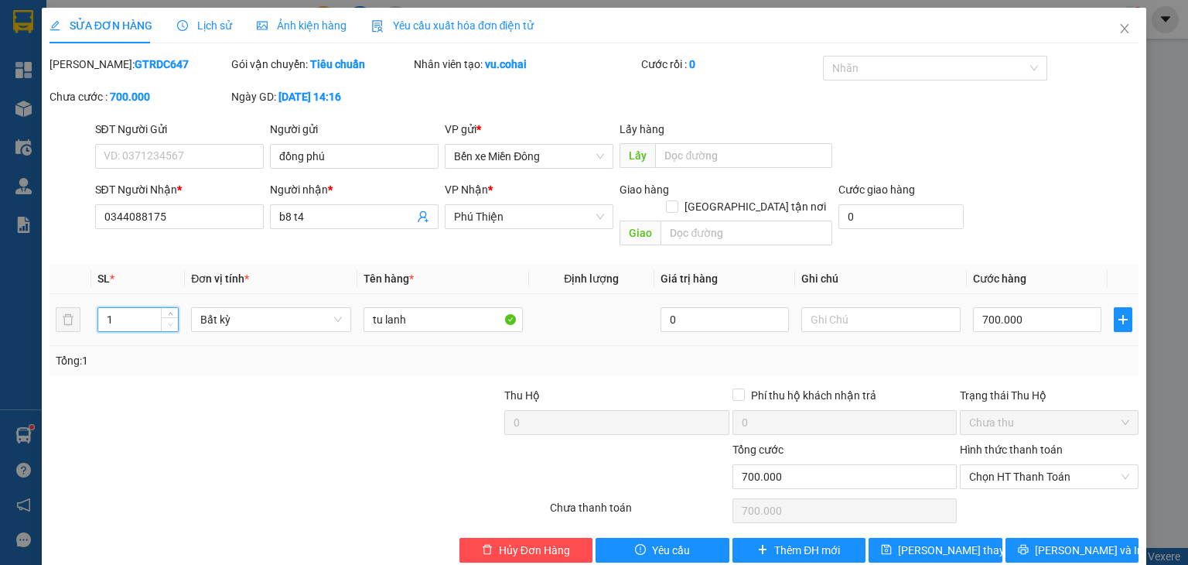
click at [170, 322] on icon "down" at bounding box center [170, 324] width 5 height 5
click at [1039, 307] on input "700.000" at bounding box center [1037, 319] width 128 height 25
type input "0"
type input "003"
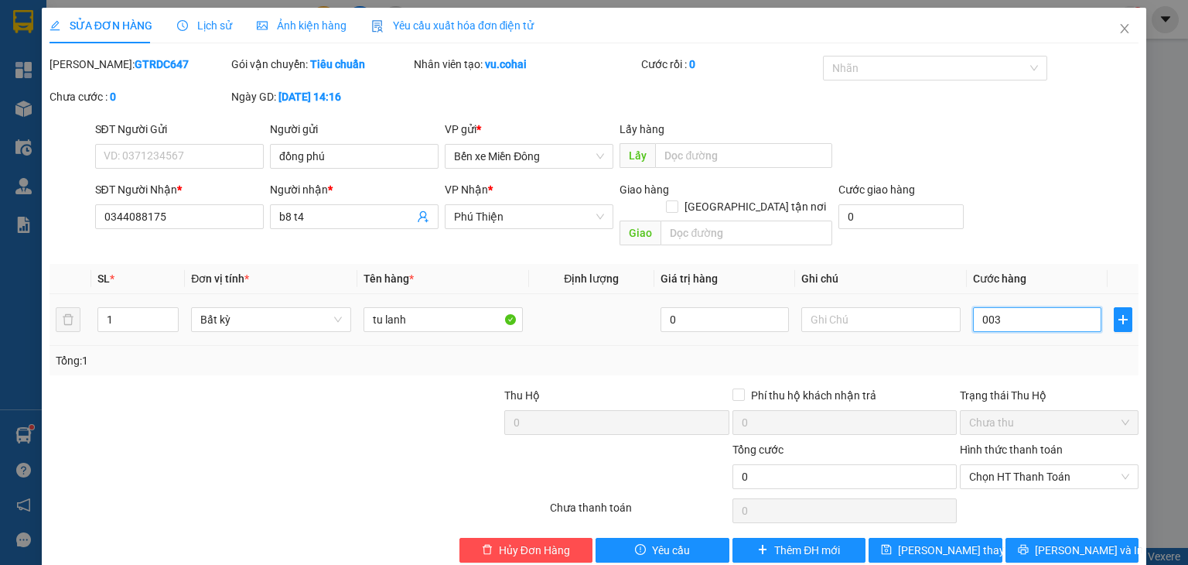
type input "3"
type input "30"
type input "00.300"
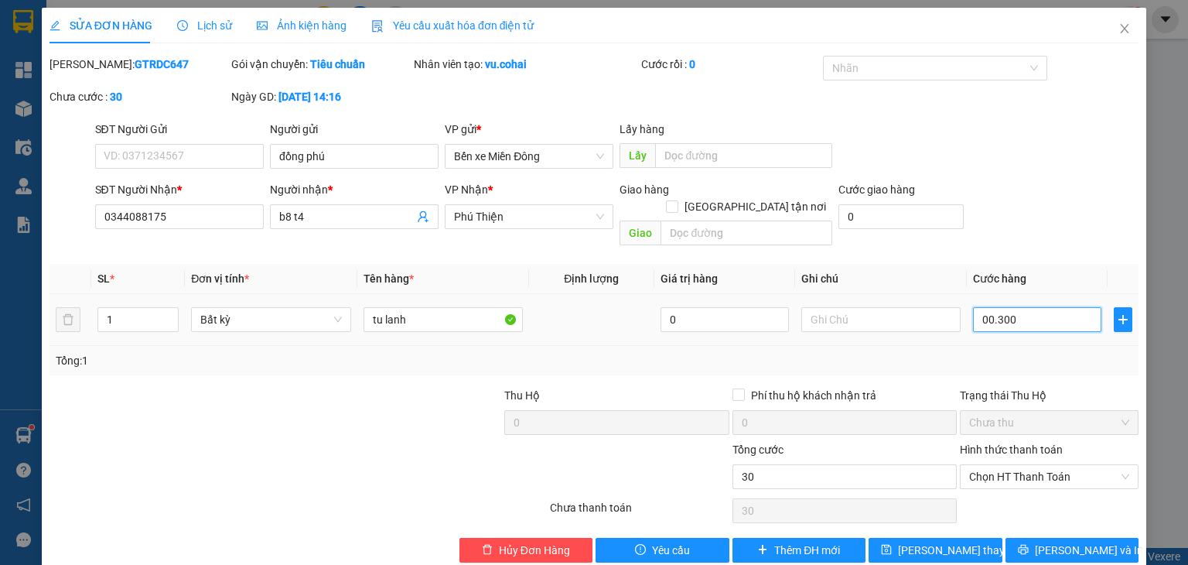
type input "300"
type input "00.300"
click at [962, 541] on span "[PERSON_NAME] đổi" at bounding box center [960, 549] width 124 height 17
type input "300.000"
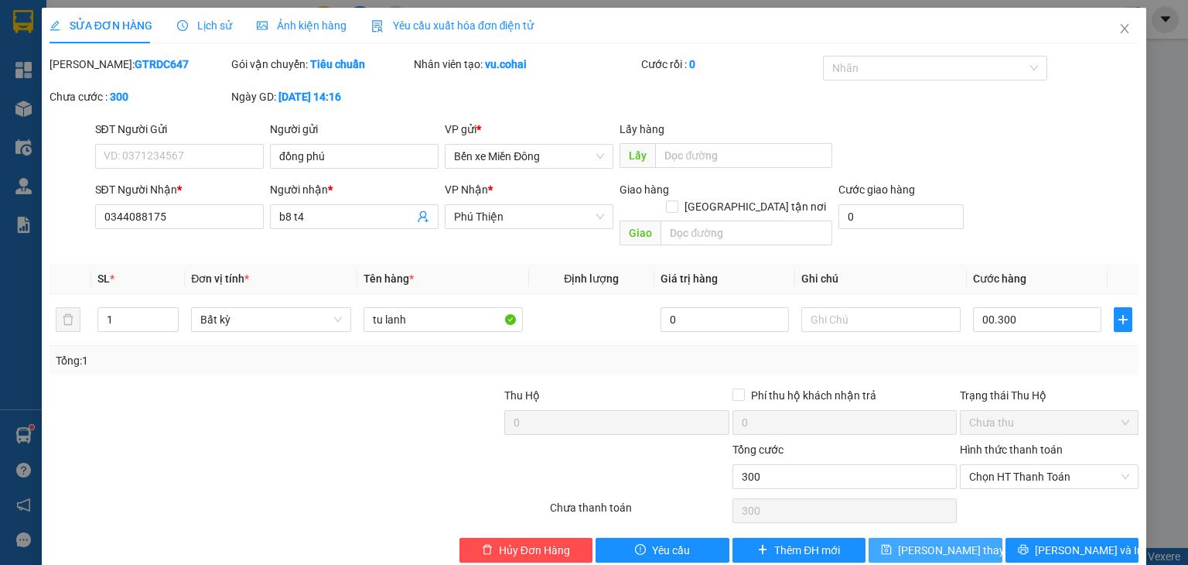
type input "300.000"
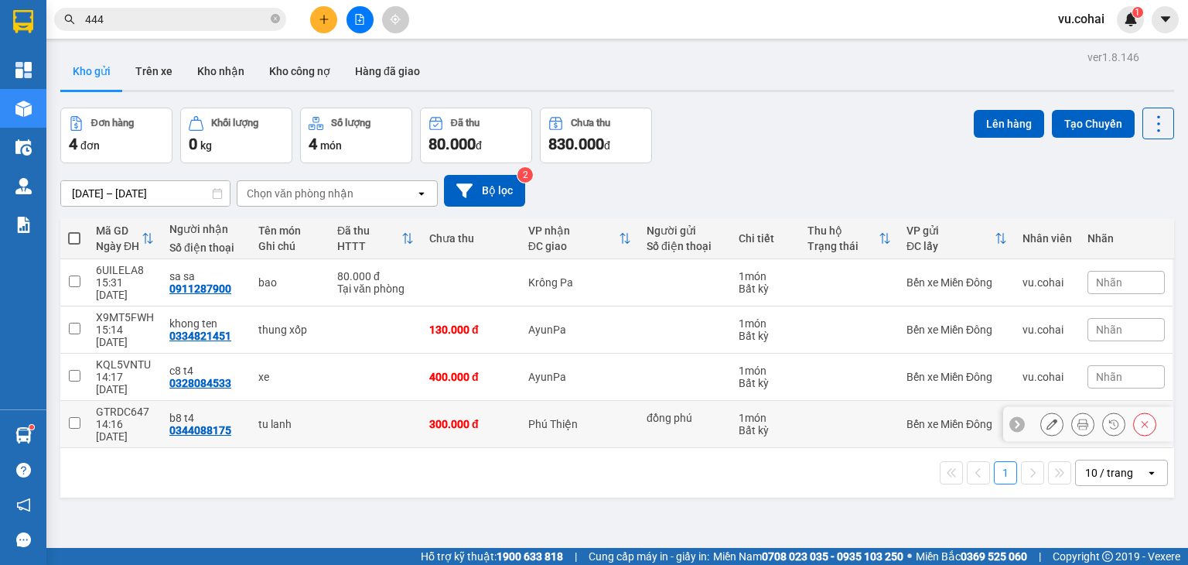
click at [76, 417] on input "checkbox" at bounding box center [75, 423] width 12 height 12
checkbox input "true"
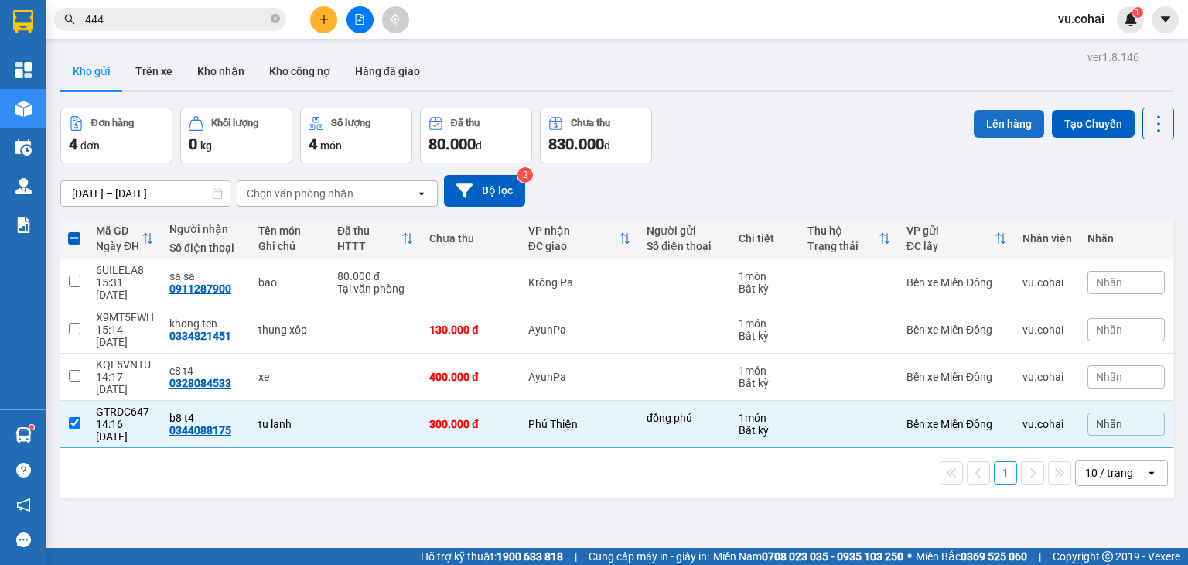
click at [1008, 128] on button "Lên hàng" at bounding box center [1009, 124] width 70 height 28
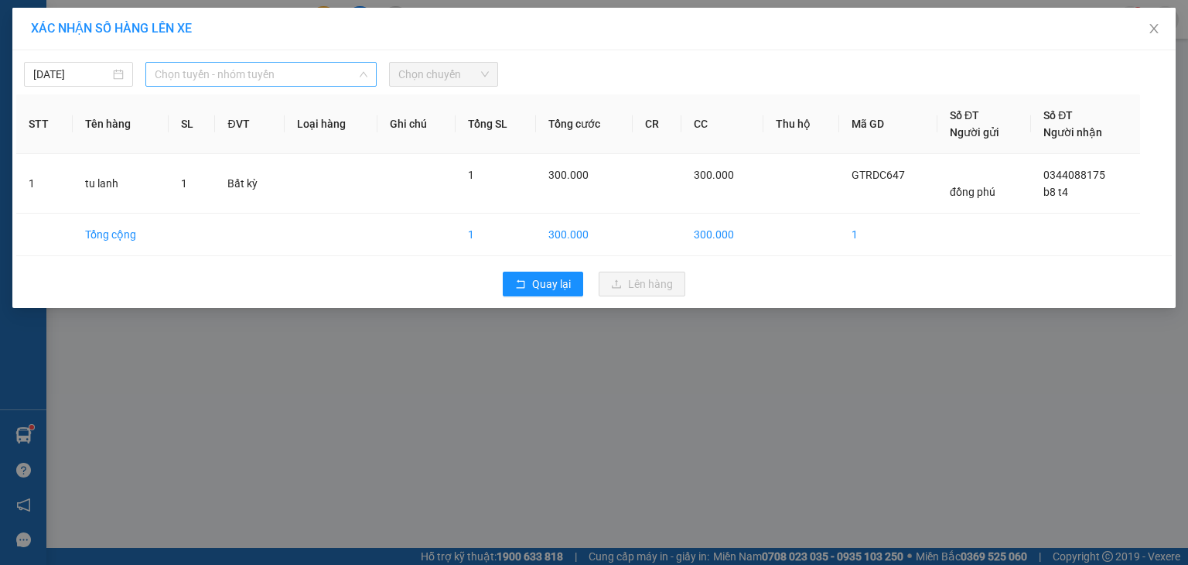
click at [307, 81] on span "Chọn tuyến - nhóm tuyến" at bounding box center [261, 74] width 213 height 23
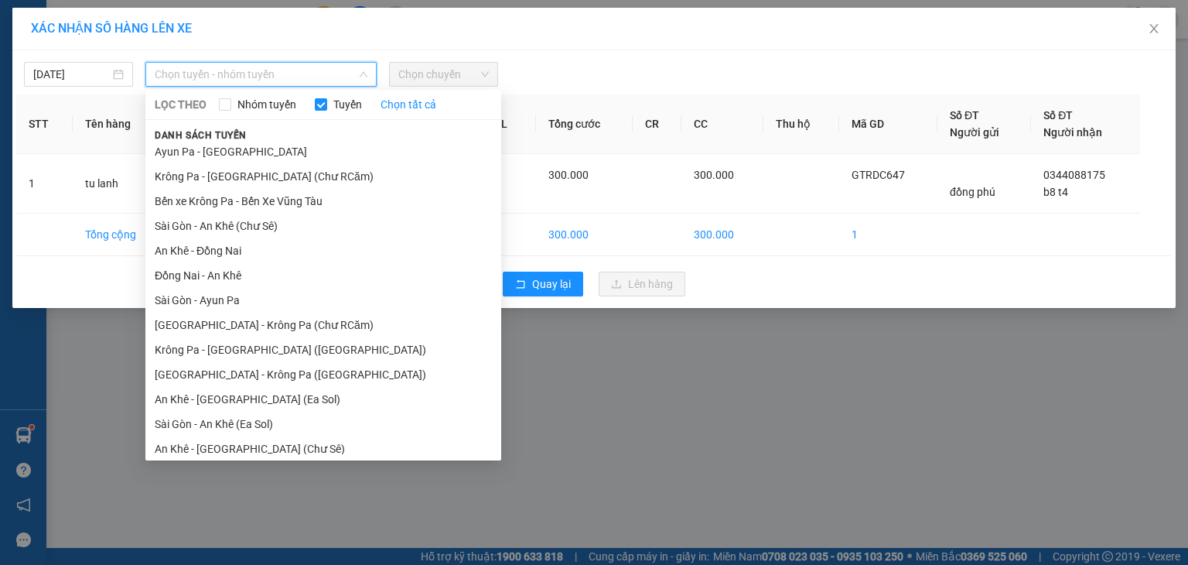
scroll to position [3, 0]
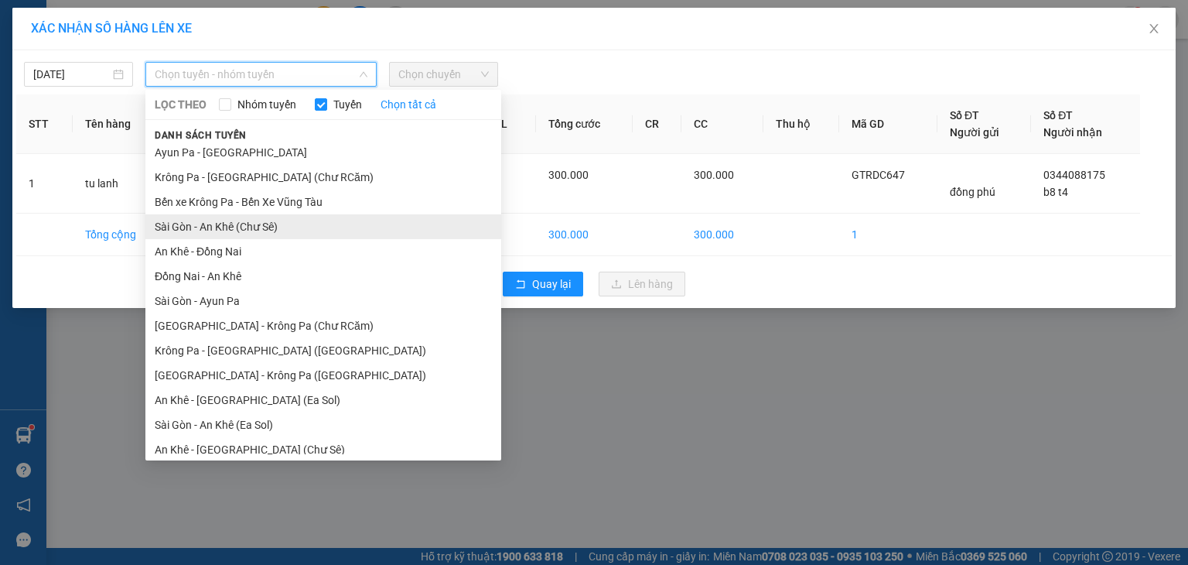
click at [344, 232] on li "Sài Gòn - An Khê (Chư Sê)" at bounding box center [323, 226] width 356 height 25
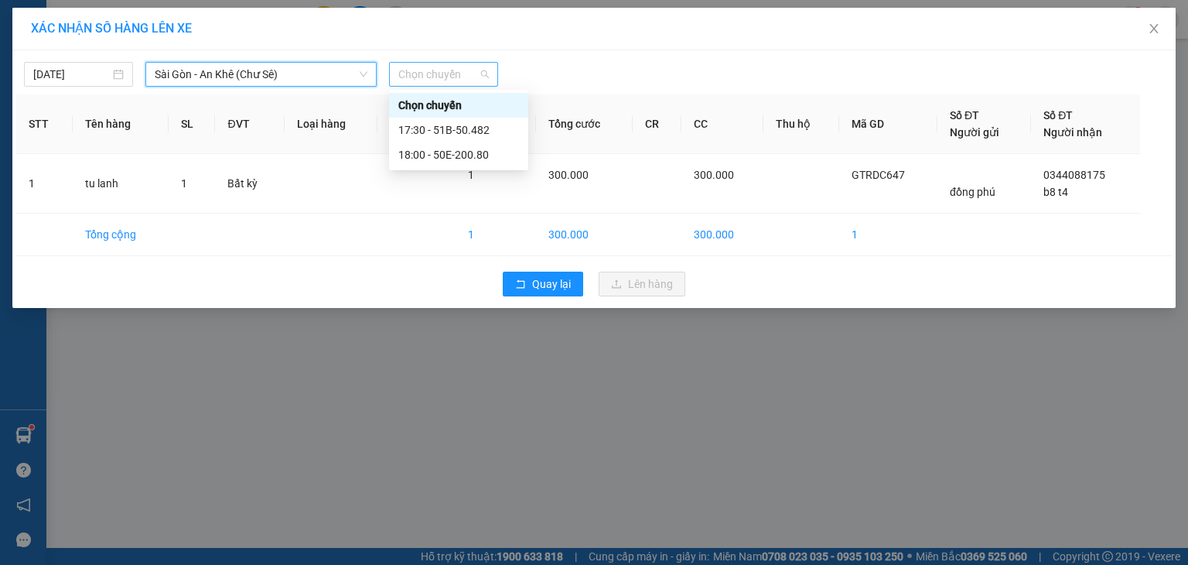
click at [446, 70] on span "Chọn chuyến" at bounding box center [443, 74] width 90 height 23
click at [483, 128] on div "17:30 - 51B-50.482" at bounding box center [458, 129] width 121 height 17
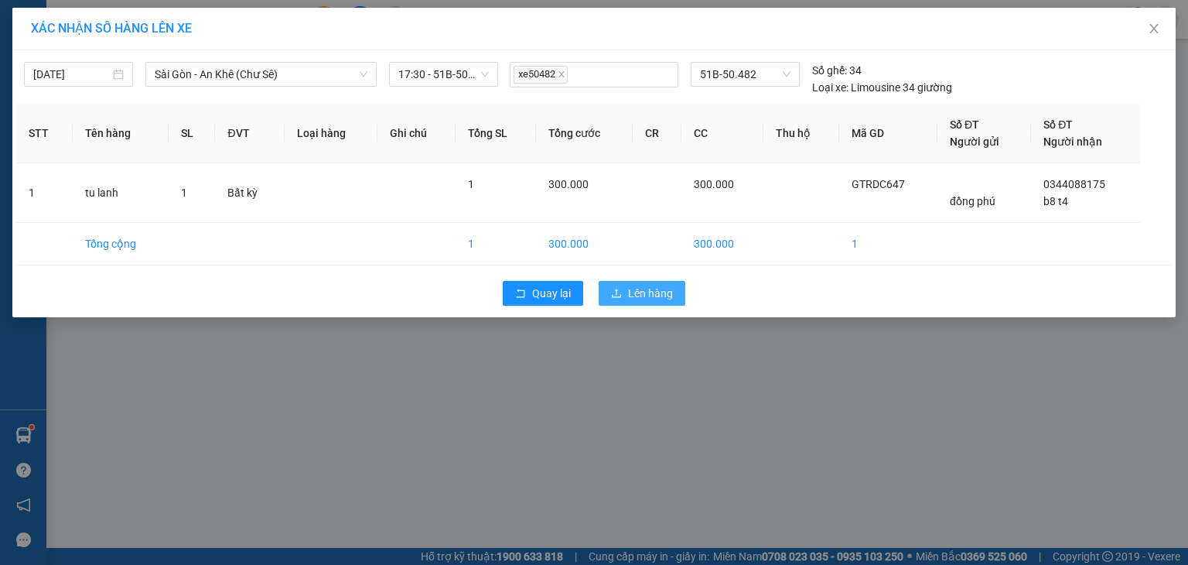
click at [642, 301] on button "Lên hàng" at bounding box center [642, 293] width 87 height 25
drag, startPoint x: 642, startPoint y: 301, endPoint x: 258, endPoint y: -5, distance: 490.8
click at [258, 0] on html "Kết quả tìm kiếm ( 1188 ) Bộ lọc Mã ĐH Trạng thái Món hàng Thu hộ Tổng cước Chư…" at bounding box center [594, 282] width 1188 height 565
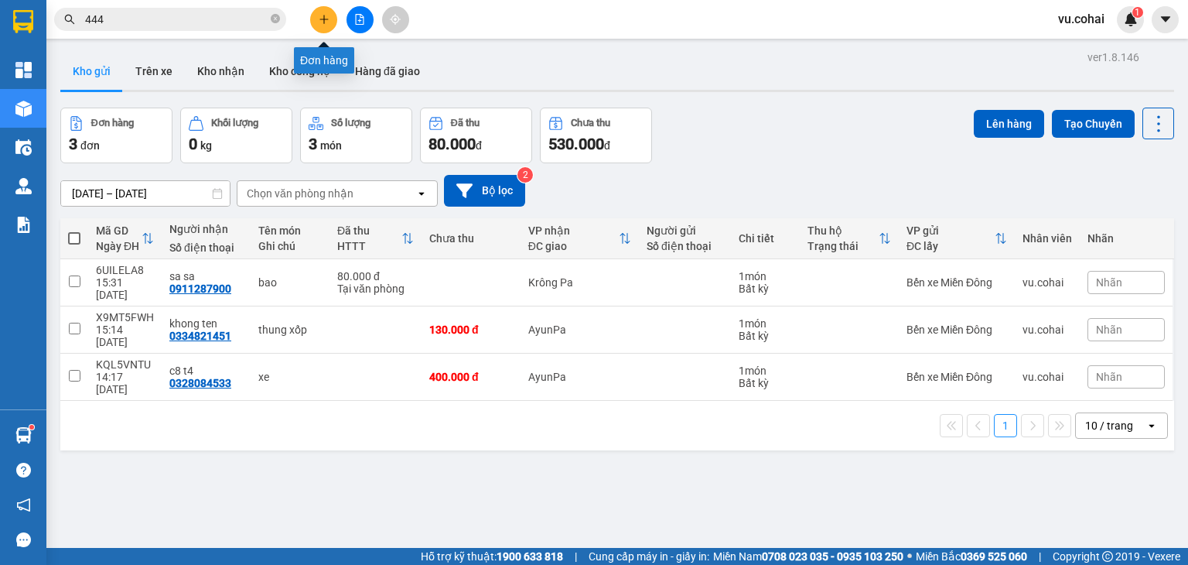
click at [326, 16] on icon "plus" at bounding box center [324, 19] width 11 height 11
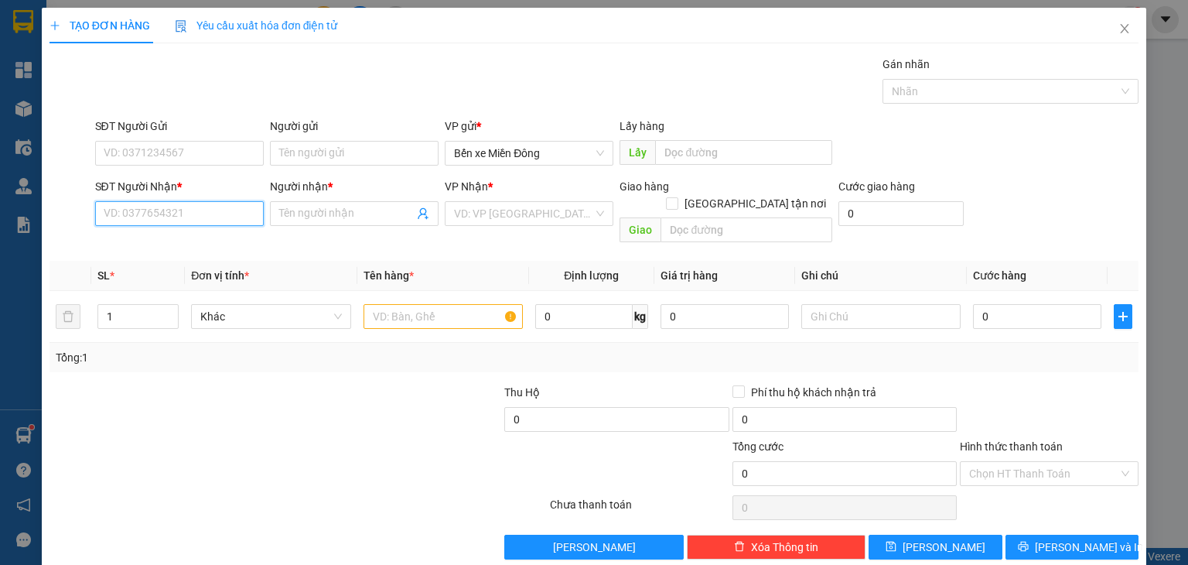
click at [227, 211] on input "SĐT Người Nhận *" at bounding box center [179, 213] width 169 height 25
paste input "0782744110"
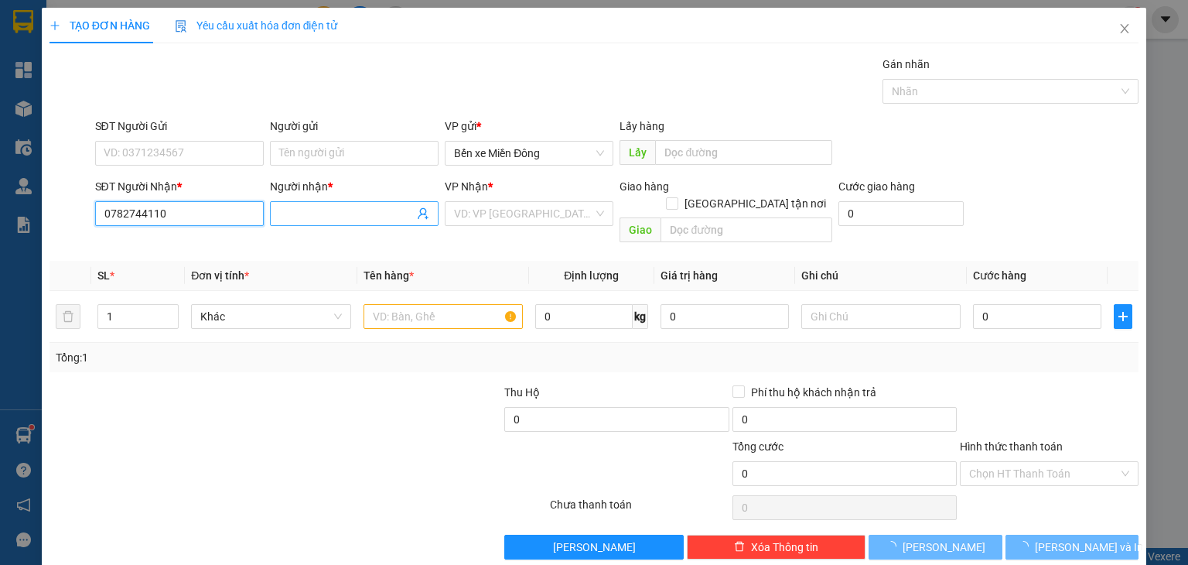
type input "0782744110"
click at [308, 211] on input "Người nhận *" at bounding box center [346, 213] width 135 height 17
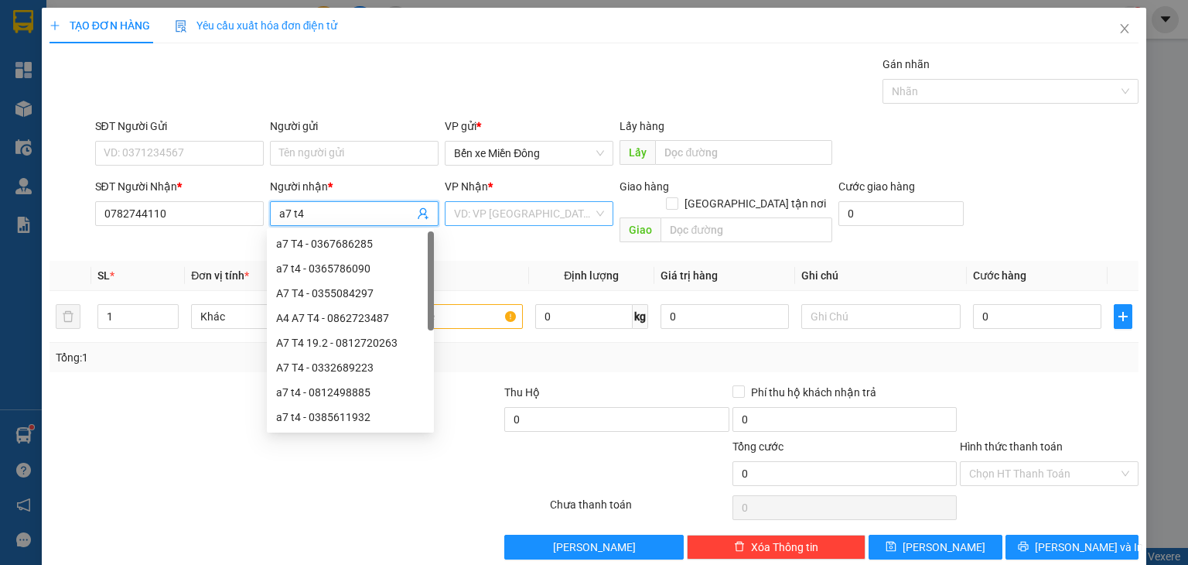
type input "a7 t4"
click at [465, 213] on input "search" at bounding box center [523, 213] width 139 height 23
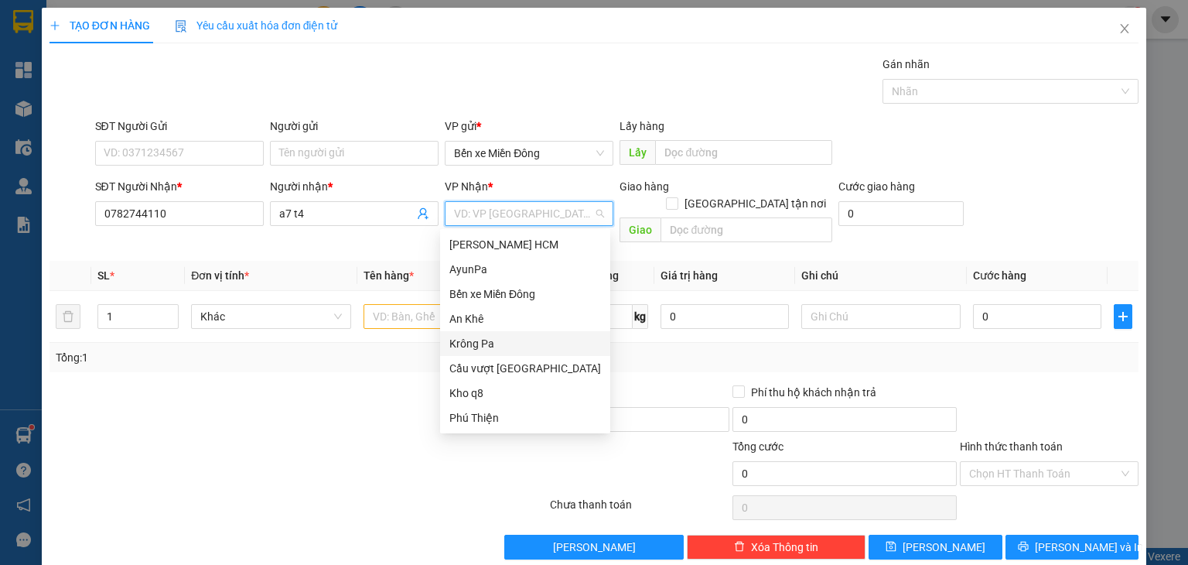
click at [482, 339] on div "Krông Pa" at bounding box center [525, 343] width 152 height 17
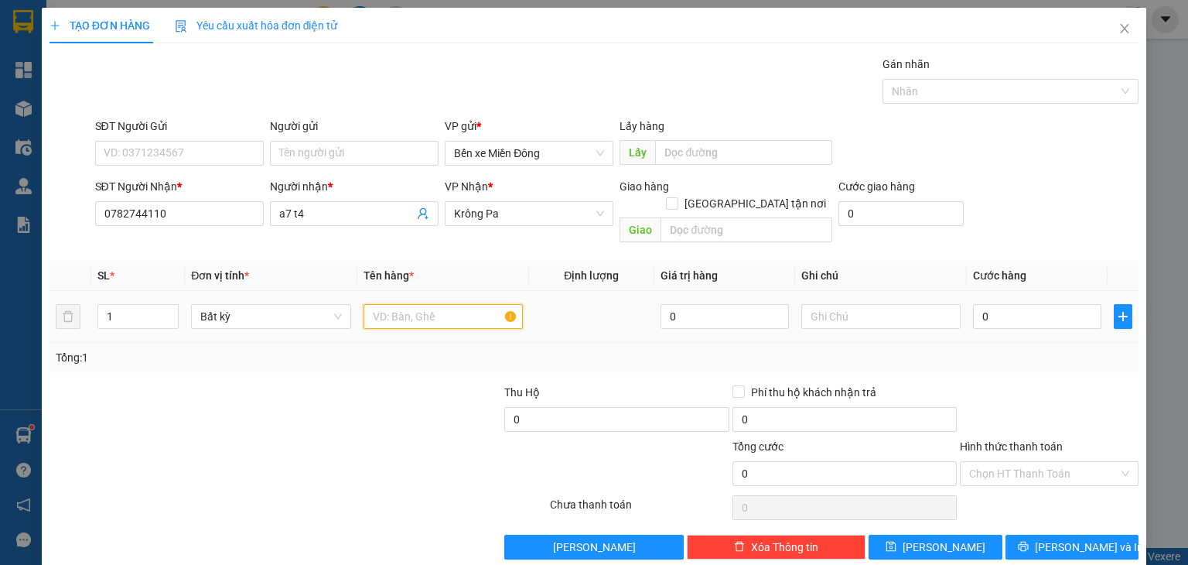
click at [425, 304] on input "text" at bounding box center [442, 316] width 159 height 25
type input "xe"
click at [1049, 304] on input "0" at bounding box center [1037, 316] width 128 height 25
type input "005"
type input "5"
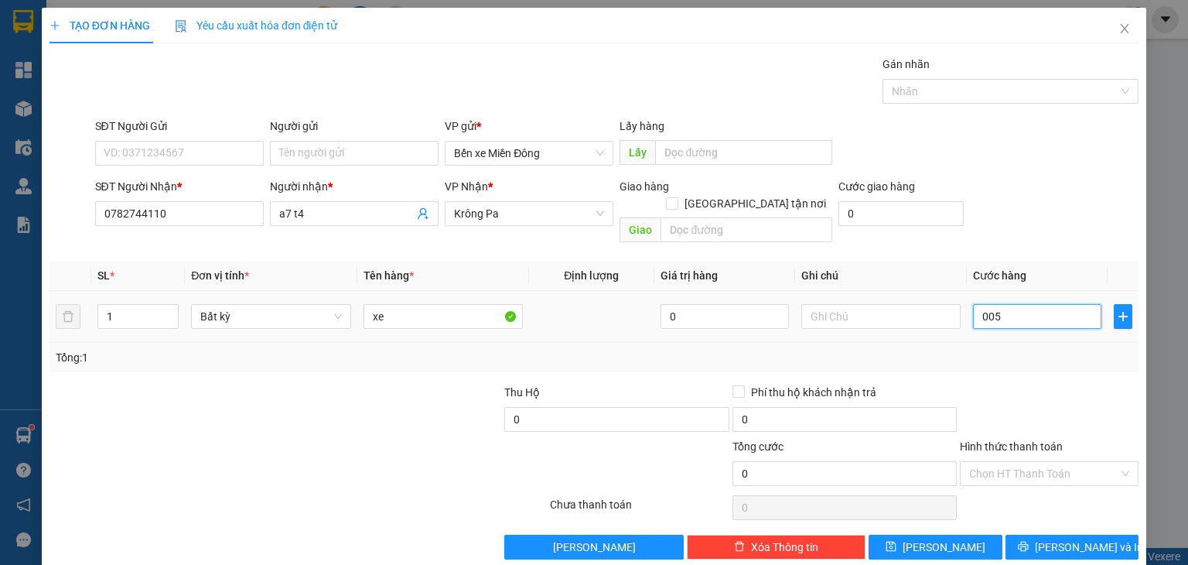
type input "5"
type input "0.050"
type input "50"
type input "00.500"
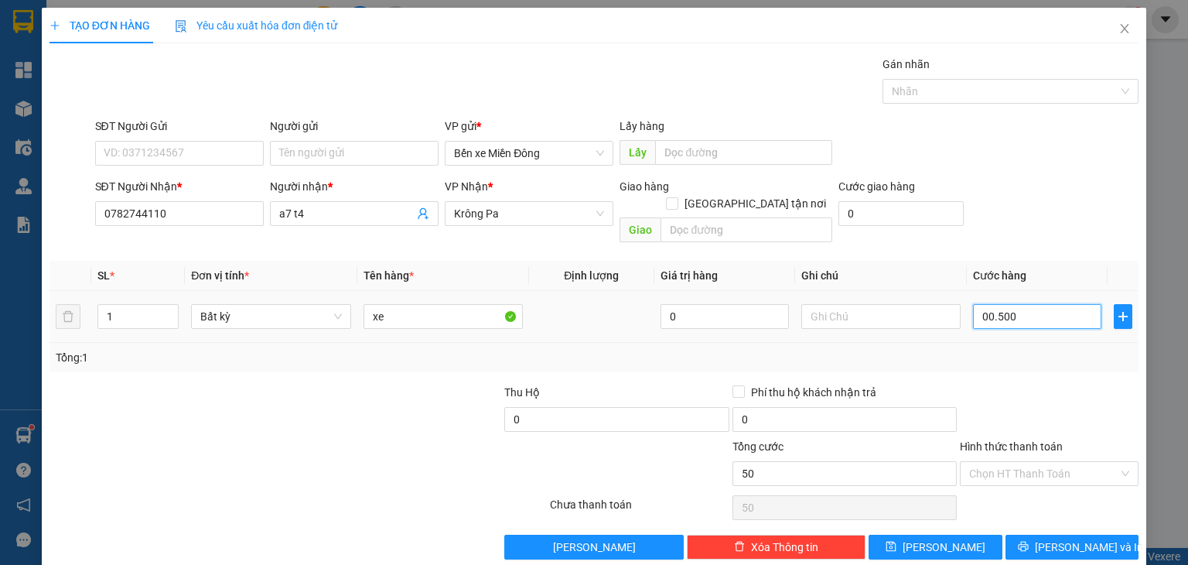
type input "500"
type input "00.500"
type input "500"
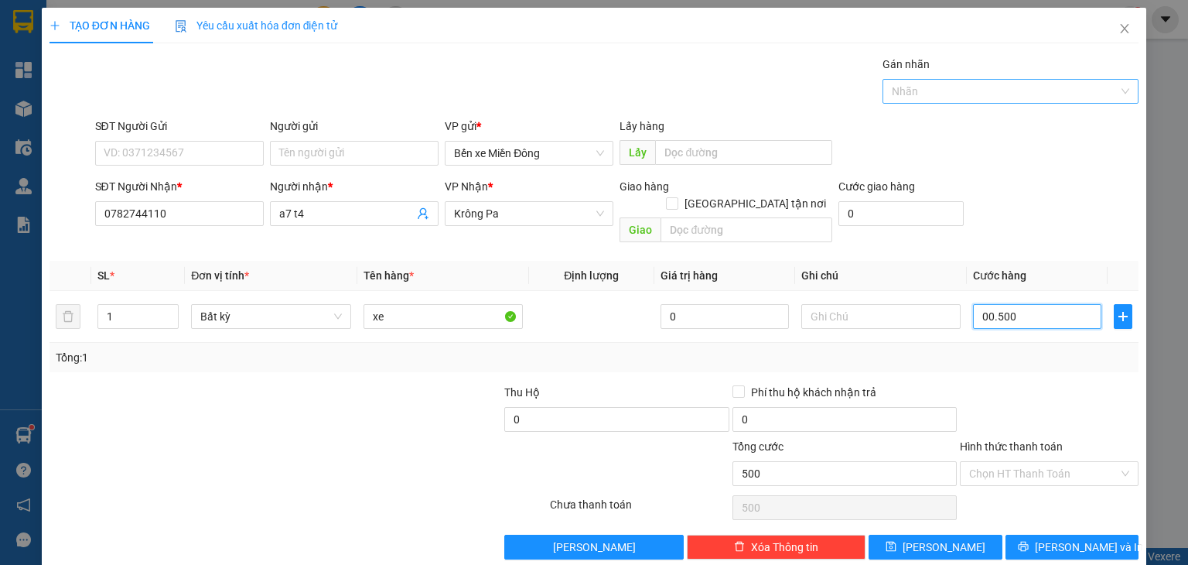
click at [950, 99] on div at bounding box center [1002, 91] width 233 height 19
type input "500.000"
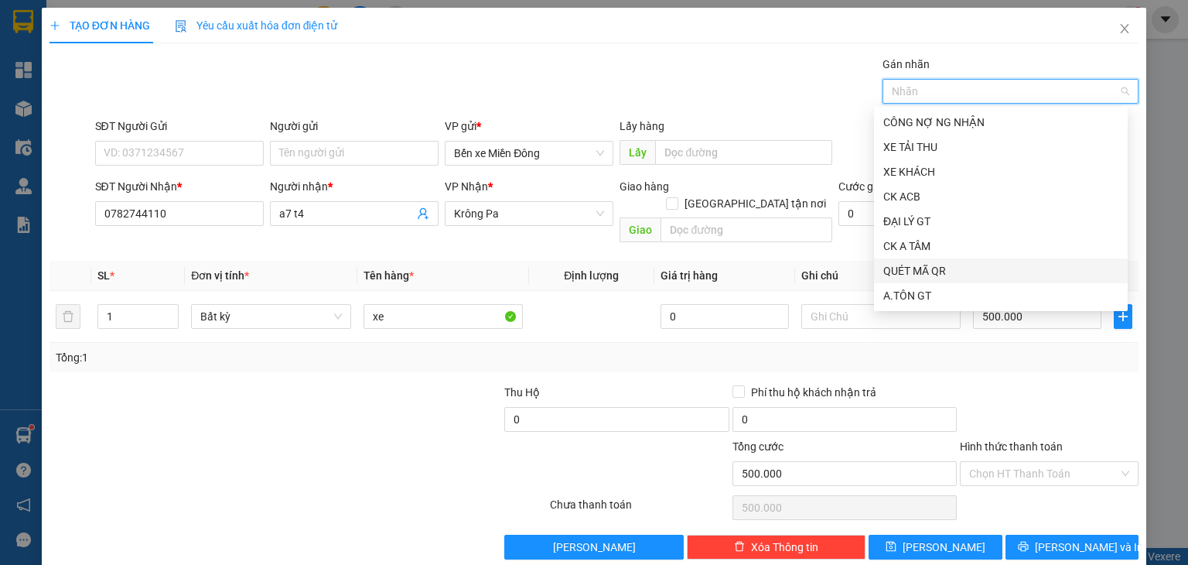
click at [934, 271] on div "QUÉT MÃ QR" at bounding box center [1000, 270] width 235 height 17
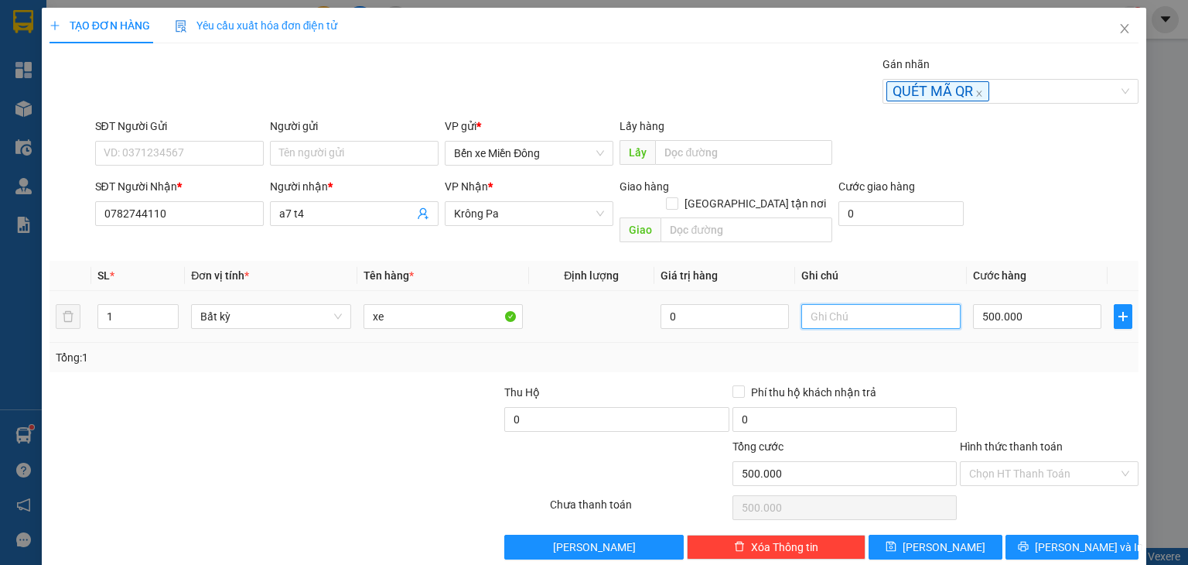
click at [824, 304] on input "text" at bounding box center [880, 316] width 159 height 25
type input "cr quet mã"
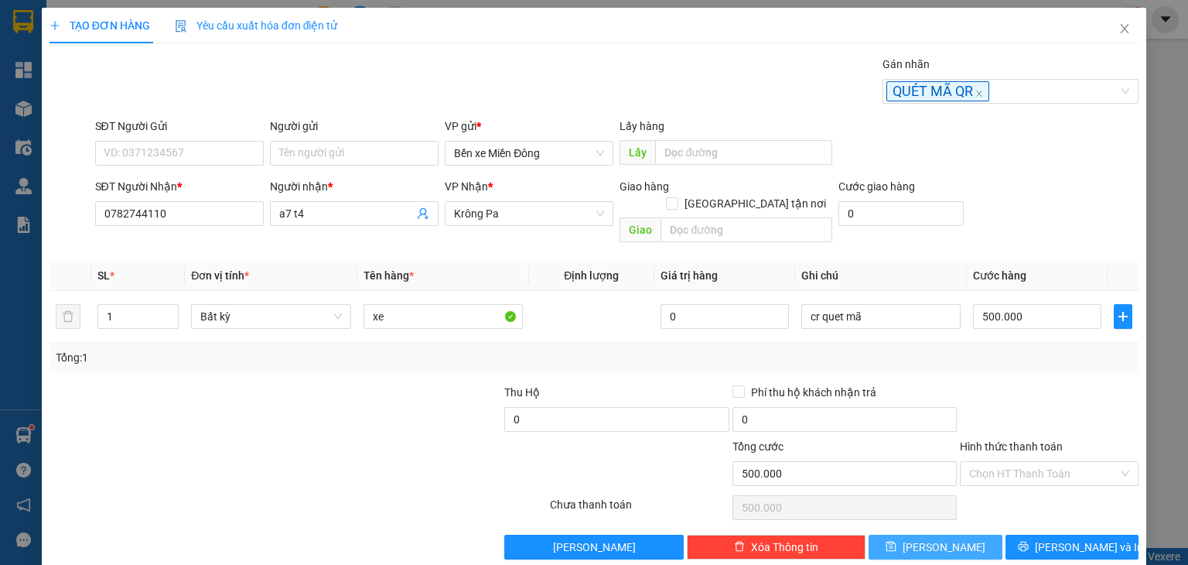
click at [896, 541] on icon "save" at bounding box center [890, 546] width 11 height 11
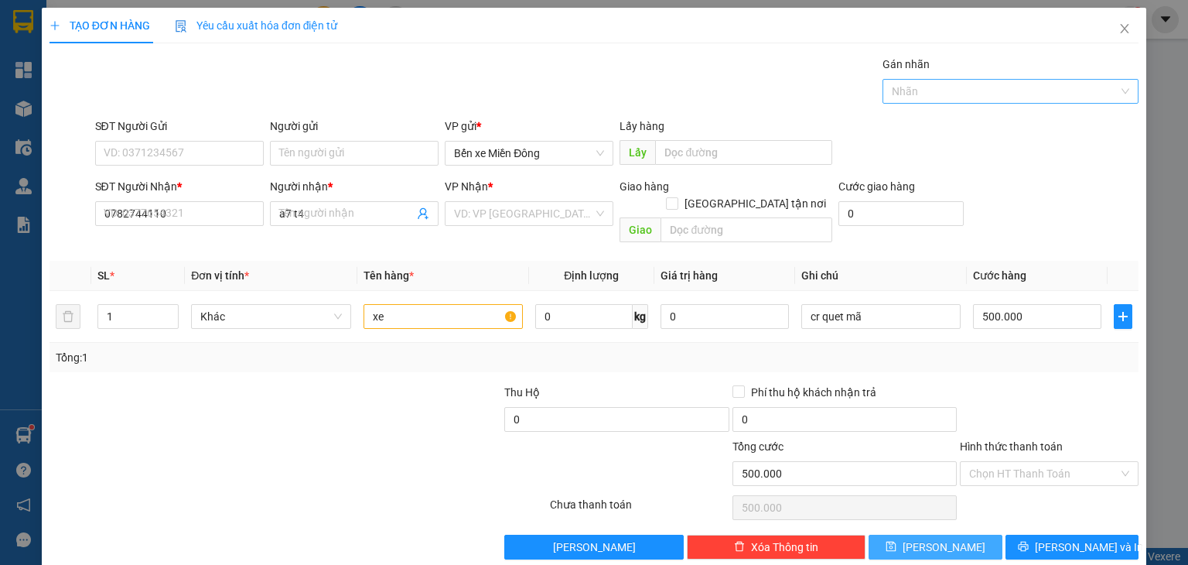
type input "0"
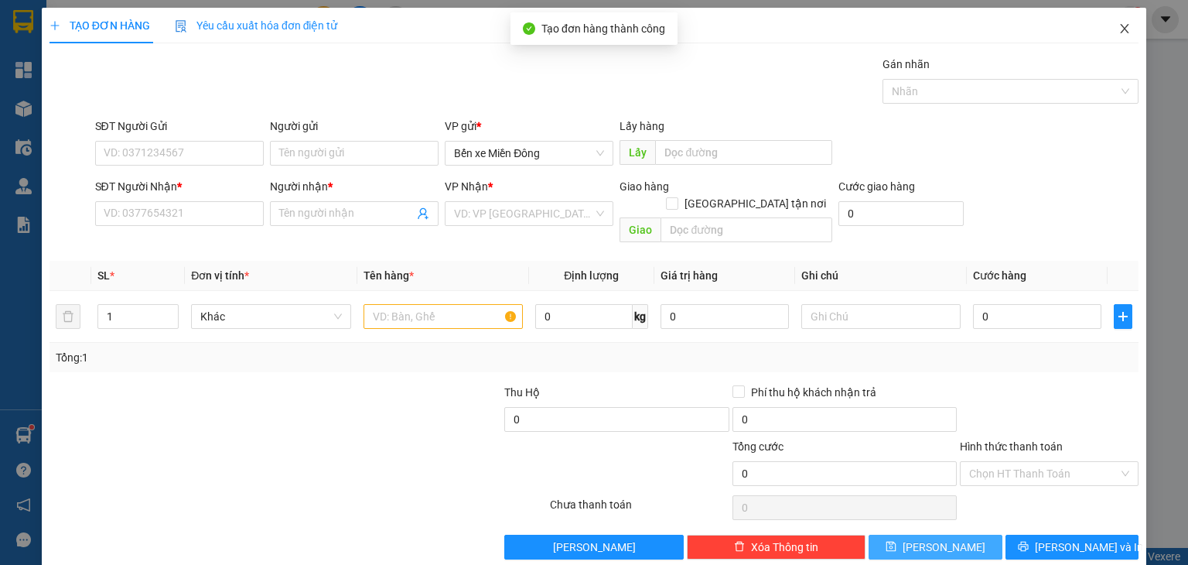
click at [1118, 31] on icon "close" at bounding box center [1124, 28] width 12 height 12
